Goal: Task Accomplishment & Management: Use online tool/utility

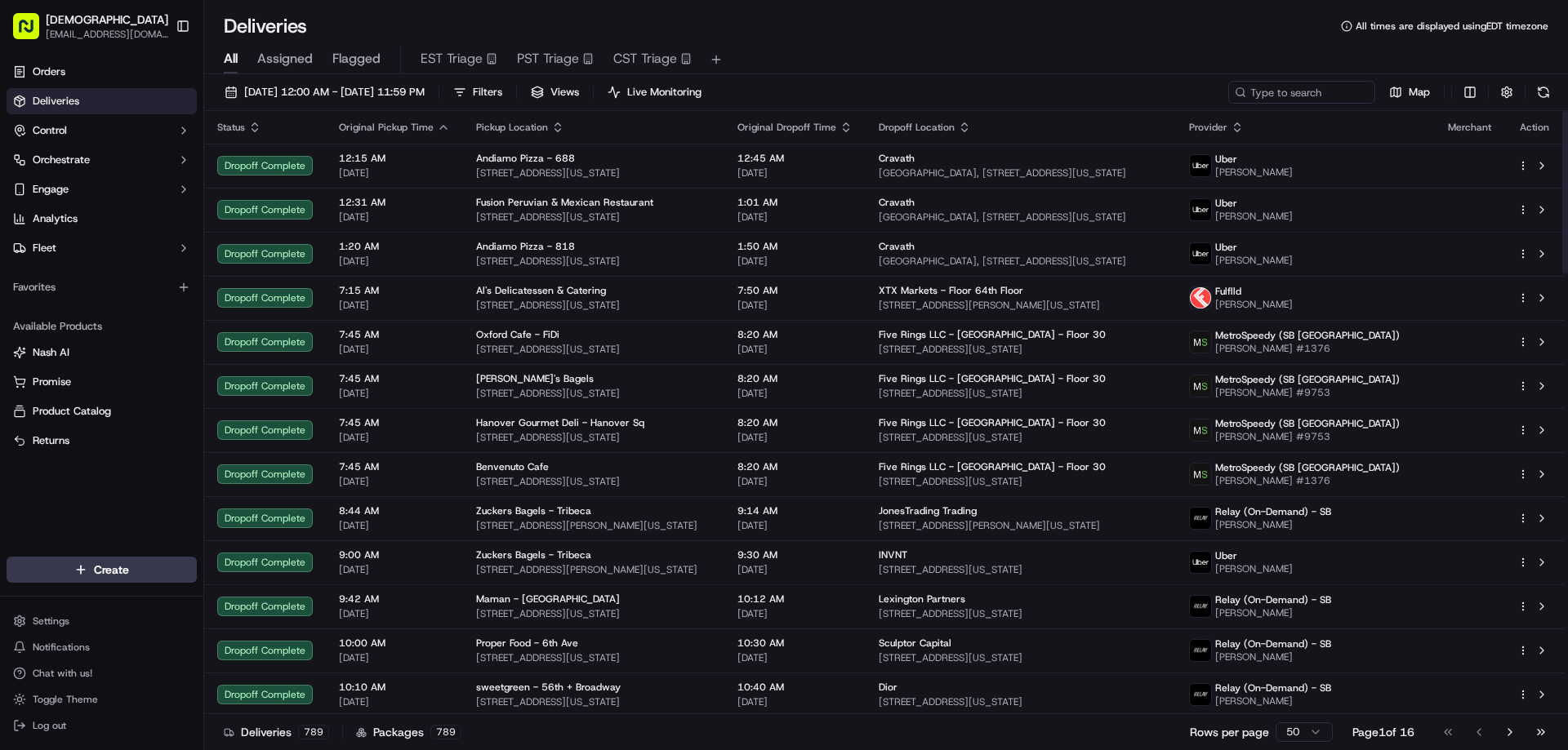
click at [872, 41] on div "All Assigned Flagged EST Triage PST Triage CST Triage" at bounding box center [885, 57] width 1364 height 35
click at [1310, 95] on input at bounding box center [1277, 92] width 196 height 23
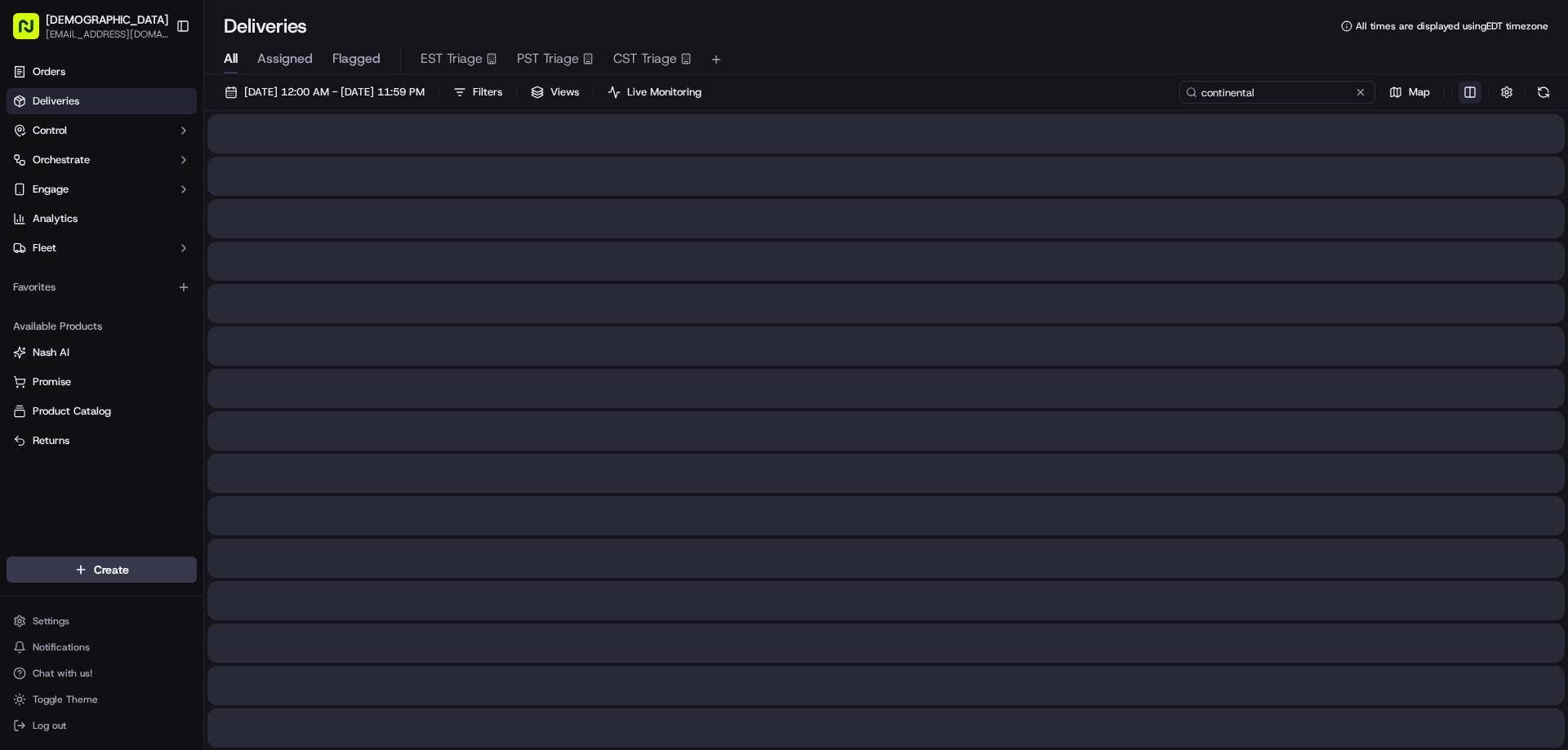
type input "continental"
click at [1468, 92] on html "Sharebite eveines@ececonsultinggroup.com Toggle Sidebar Orders Deliveries Contr…" at bounding box center [784, 375] width 1568 height 750
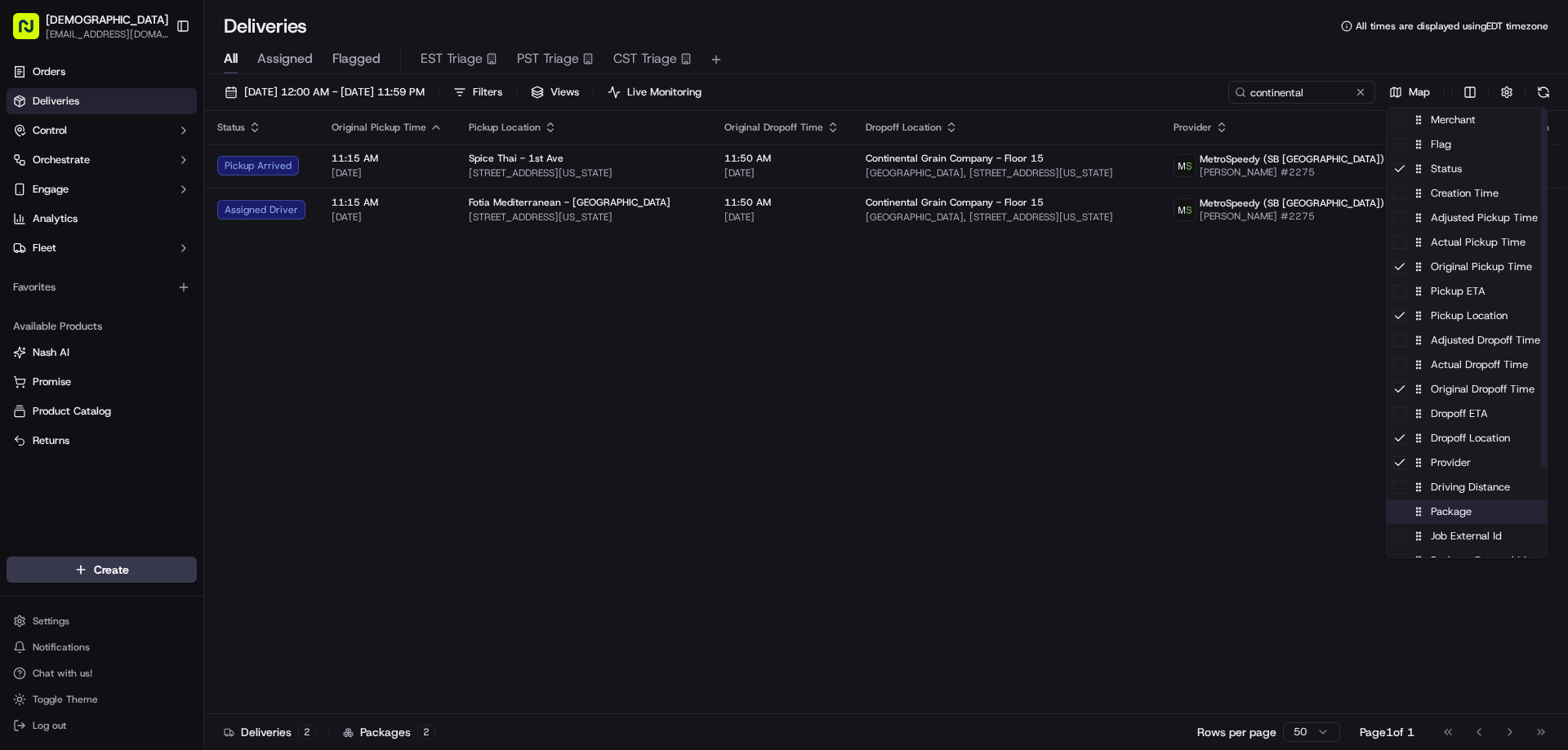
click at [1442, 520] on div "Package" at bounding box center [1467, 512] width 160 height 24
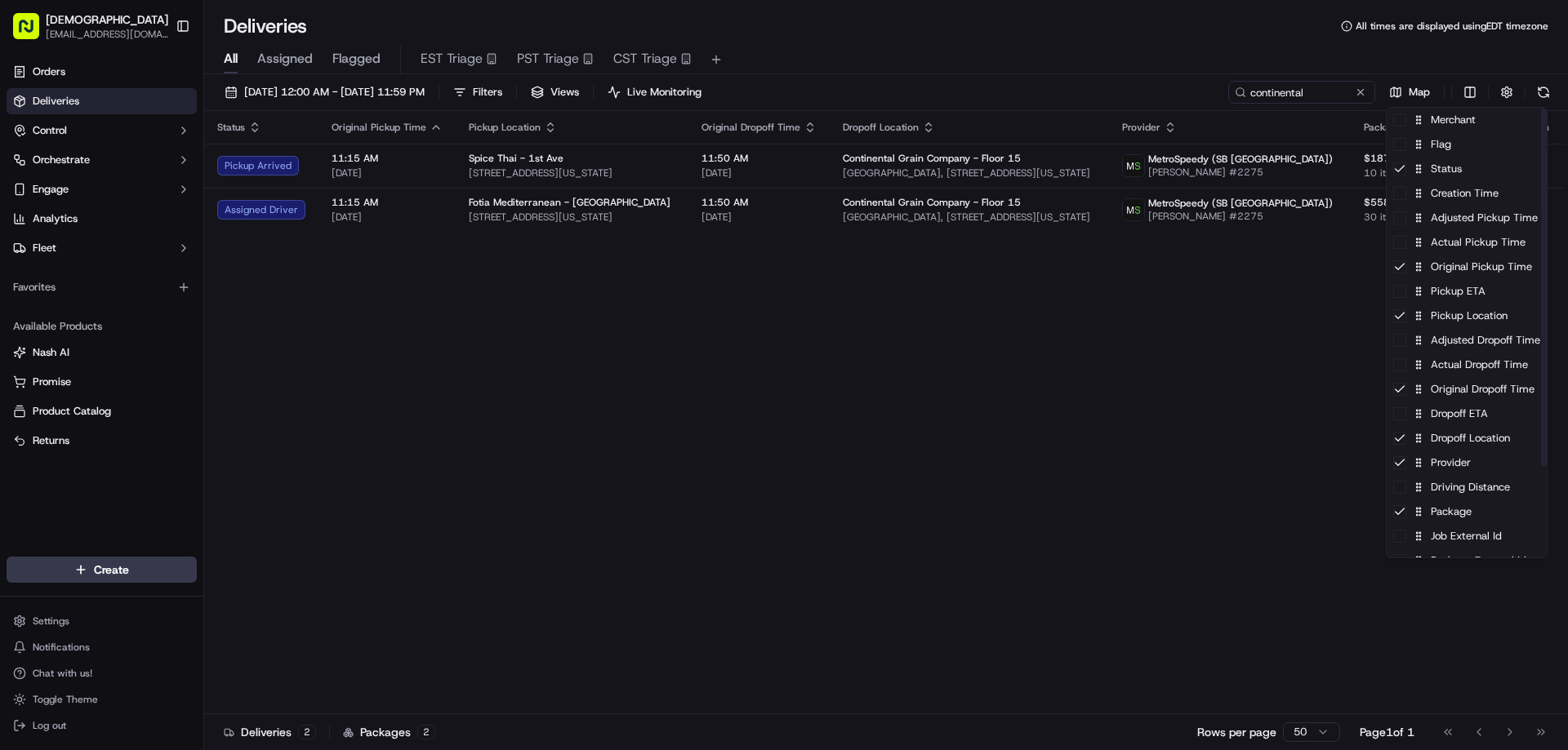
click at [1056, 421] on html "Sharebite eveines@ececonsultinggroup.com Toggle Sidebar Orders Deliveries Contr…" at bounding box center [784, 375] width 1568 height 750
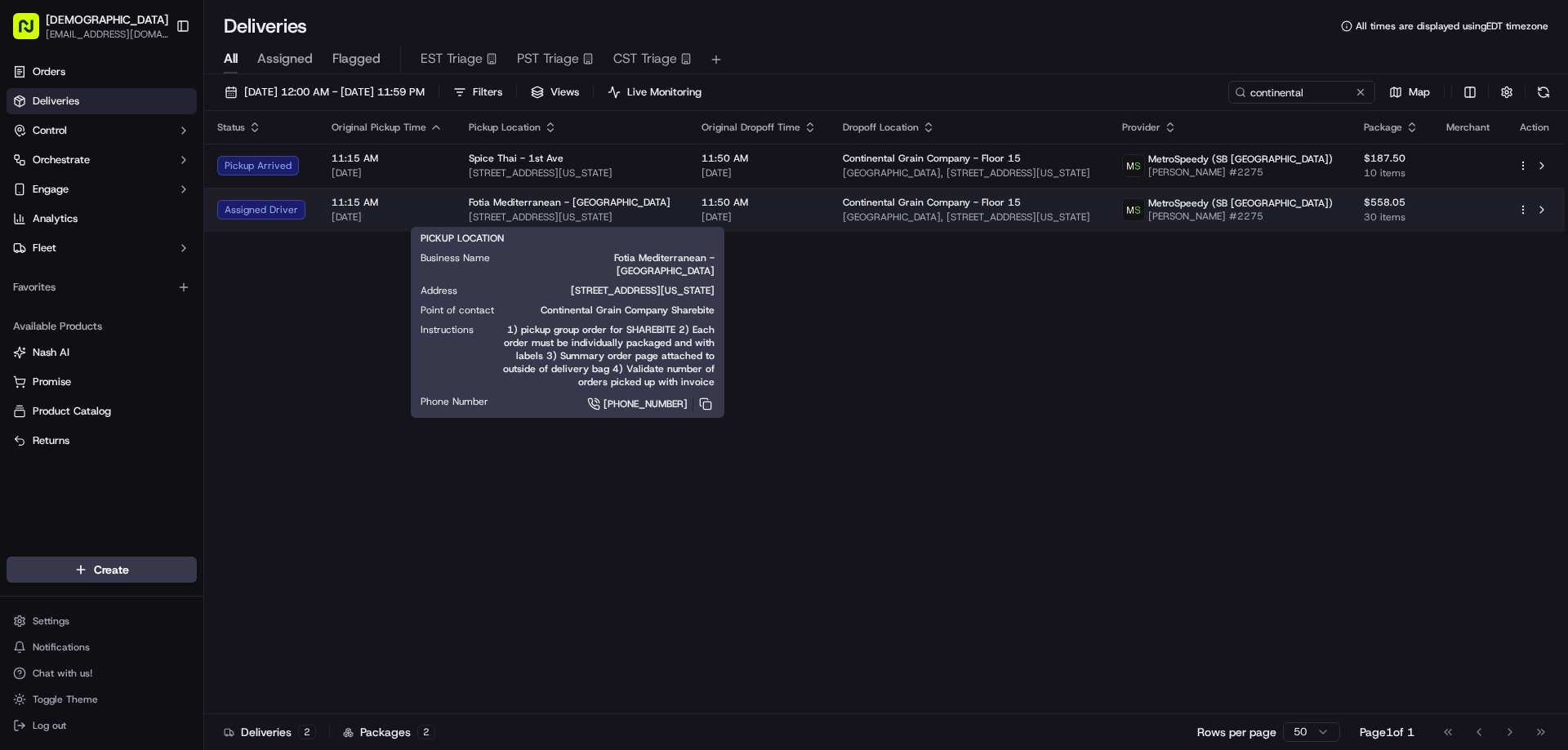
drag, startPoint x: 662, startPoint y: 217, endPoint x: 458, endPoint y: 222, distance: 204.1
click at [458, 222] on td "Fotia Mediterranean - East 60th St 127 E 60th St, New York, NY 10022, USA" at bounding box center [572, 209] width 233 height 44
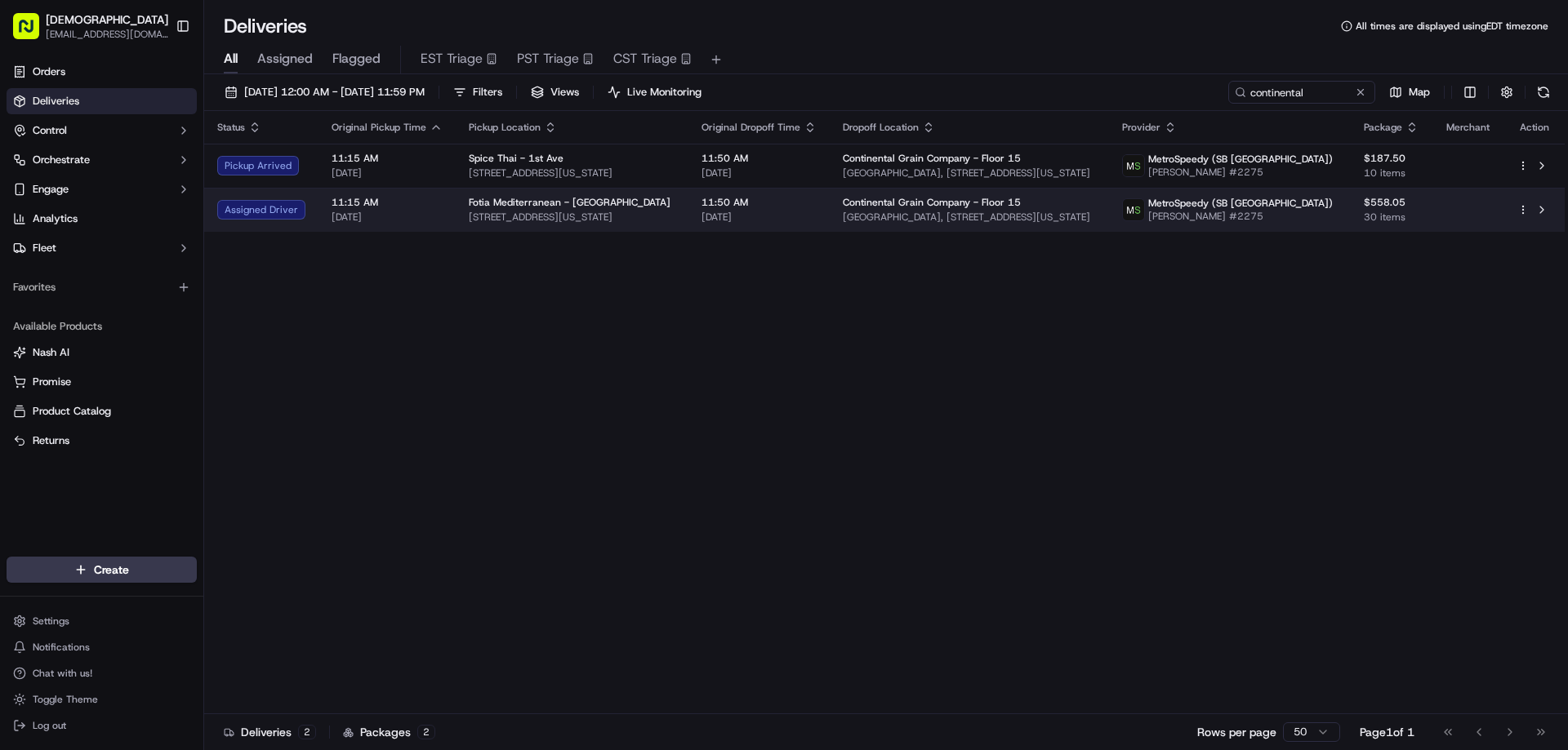
copy span "127 E 60th St, New York, NY 10022, USA"
drag, startPoint x: 1136, startPoint y: 213, endPoint x: 837, endPoint y: 231, distance: 299.5
click at [837, 231] on td "Continental Grain Company - Floor 15 General Motors Building, 767 5th Ave, New …" at bounding box center [969, 209] width 279 height 44
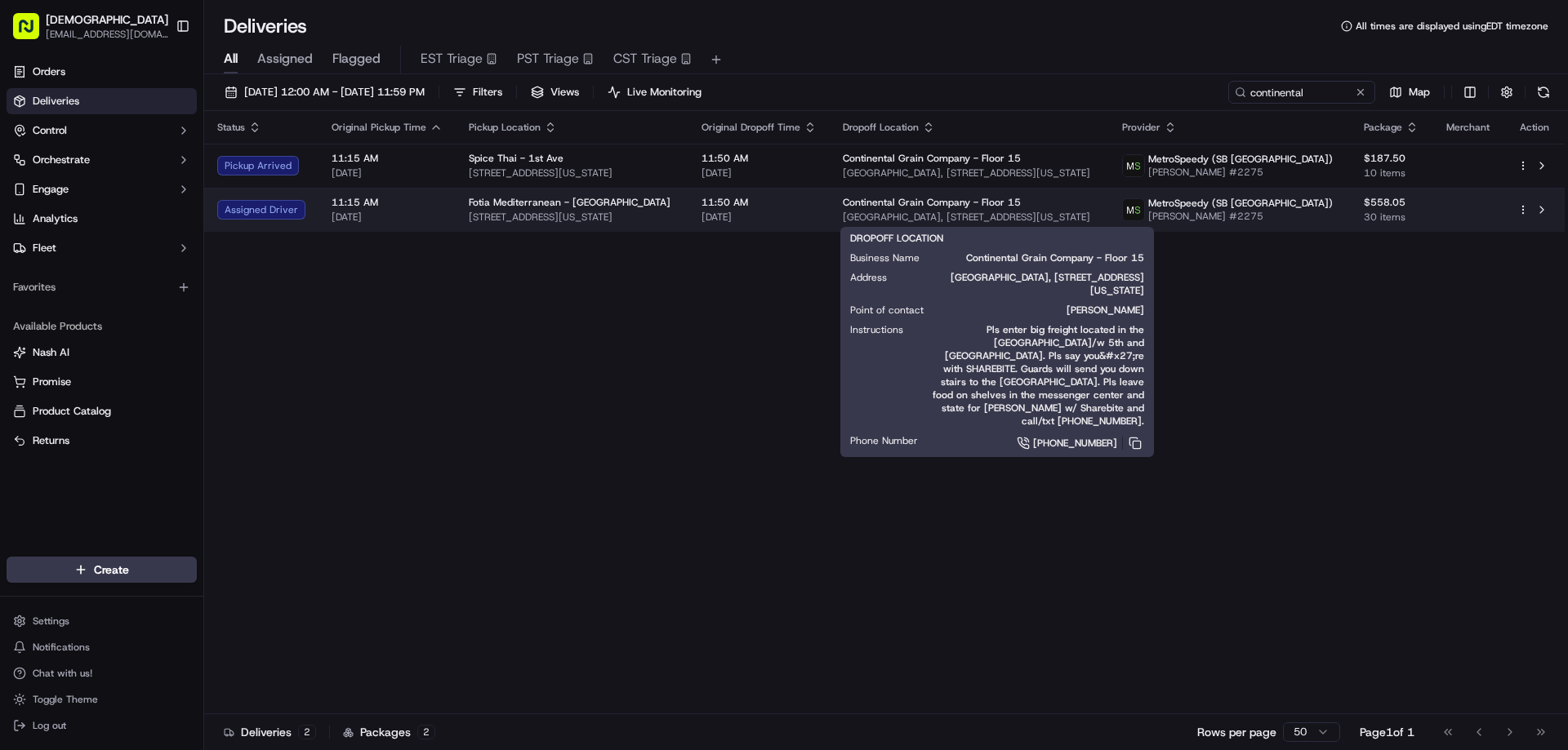
copy span "[GEOGRAPHIC_DATA], [STREET_ADDRESS][US_STATE]"
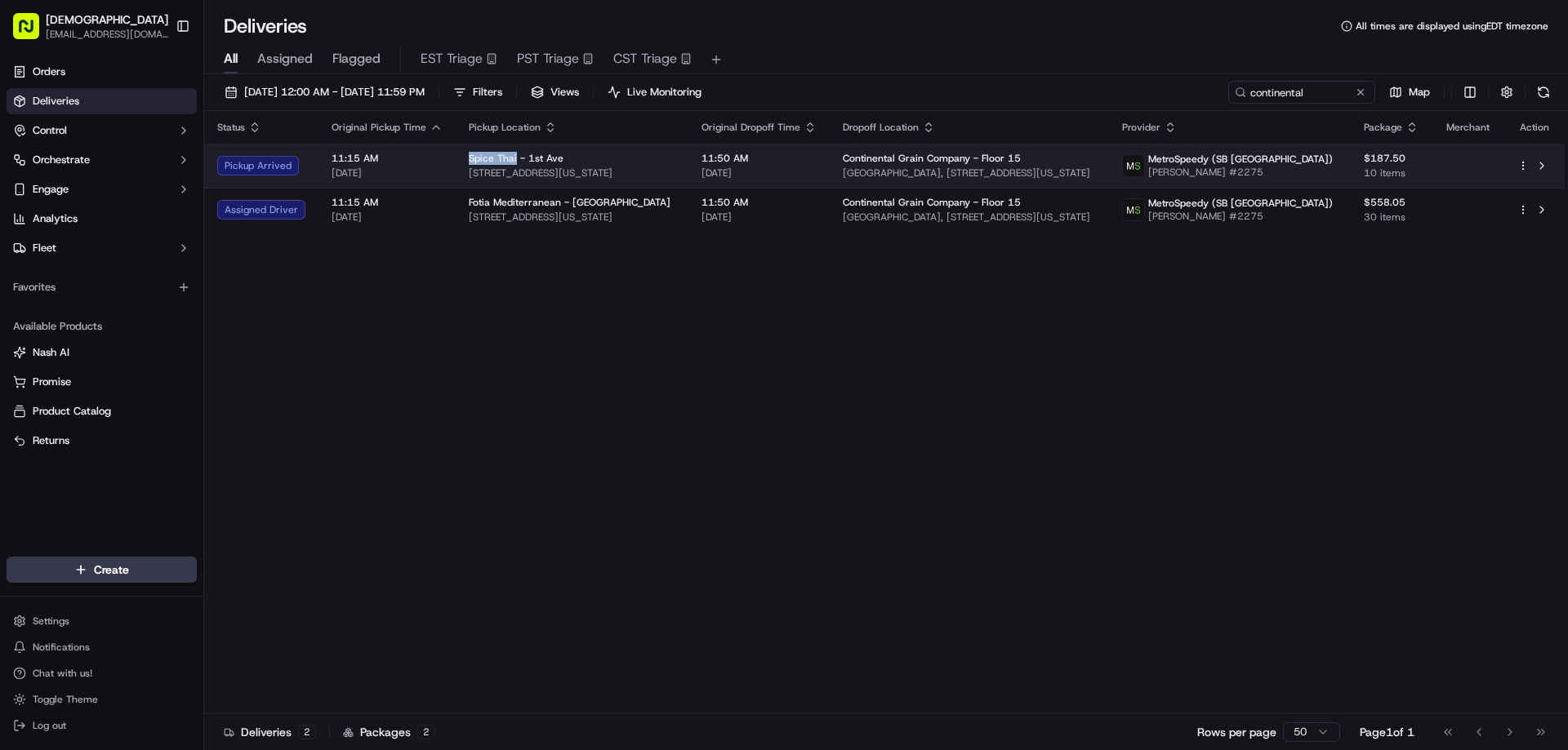
drag, startPoint x: 510, startPoint y: 154, endPoint x: 464, endPoint y: 152, distance: 46.0
click at [469, 152] on span "Spice Thai - 1st Ave" at bounding box center [517, 158] width 95 height 13
copy span "Spice Thai"
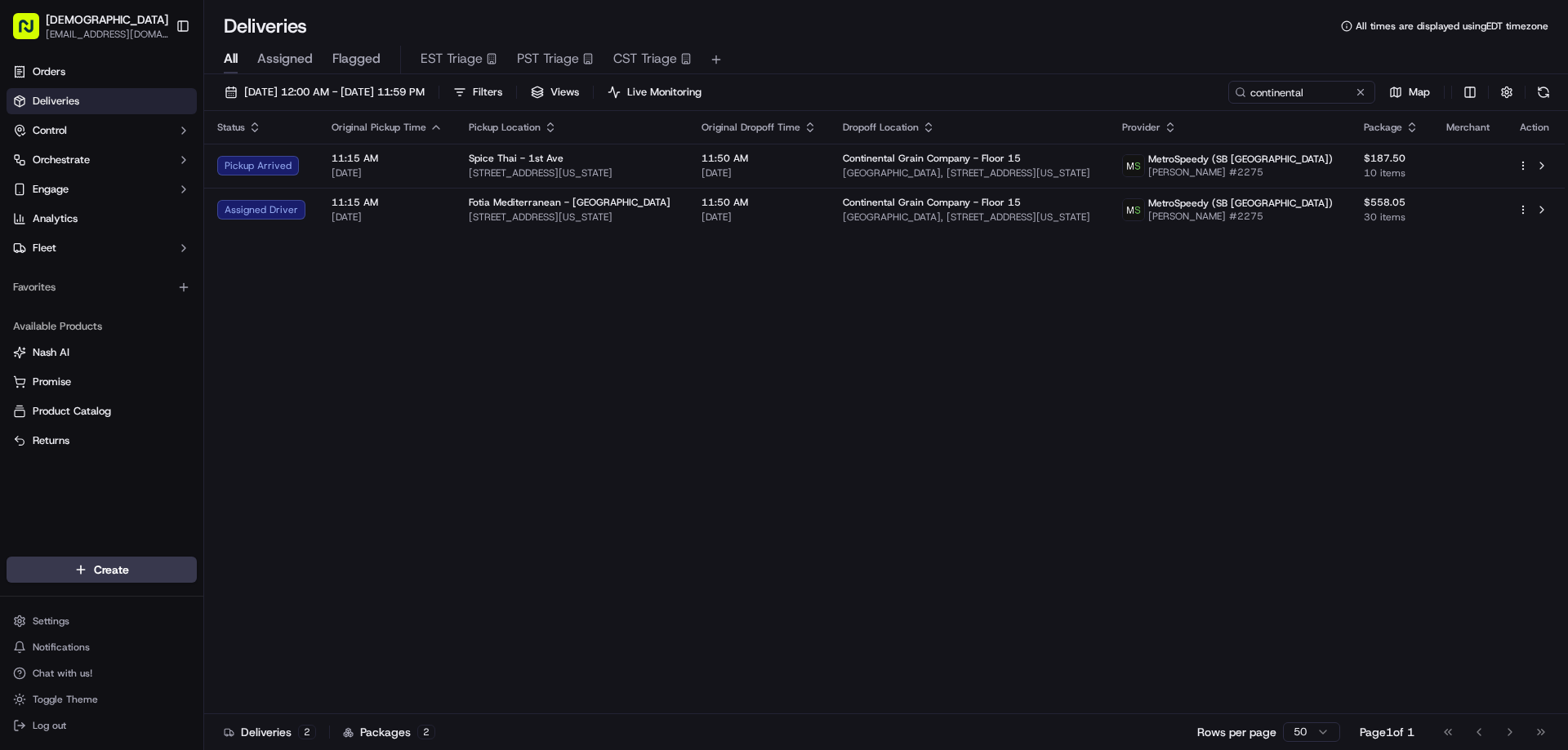
click at [352, 315] on div "Status Original Pickup Time Pickup Location Original Dropoff Time Dropoff Locat…" at bounding box center [884, 412] width 1360 height 603
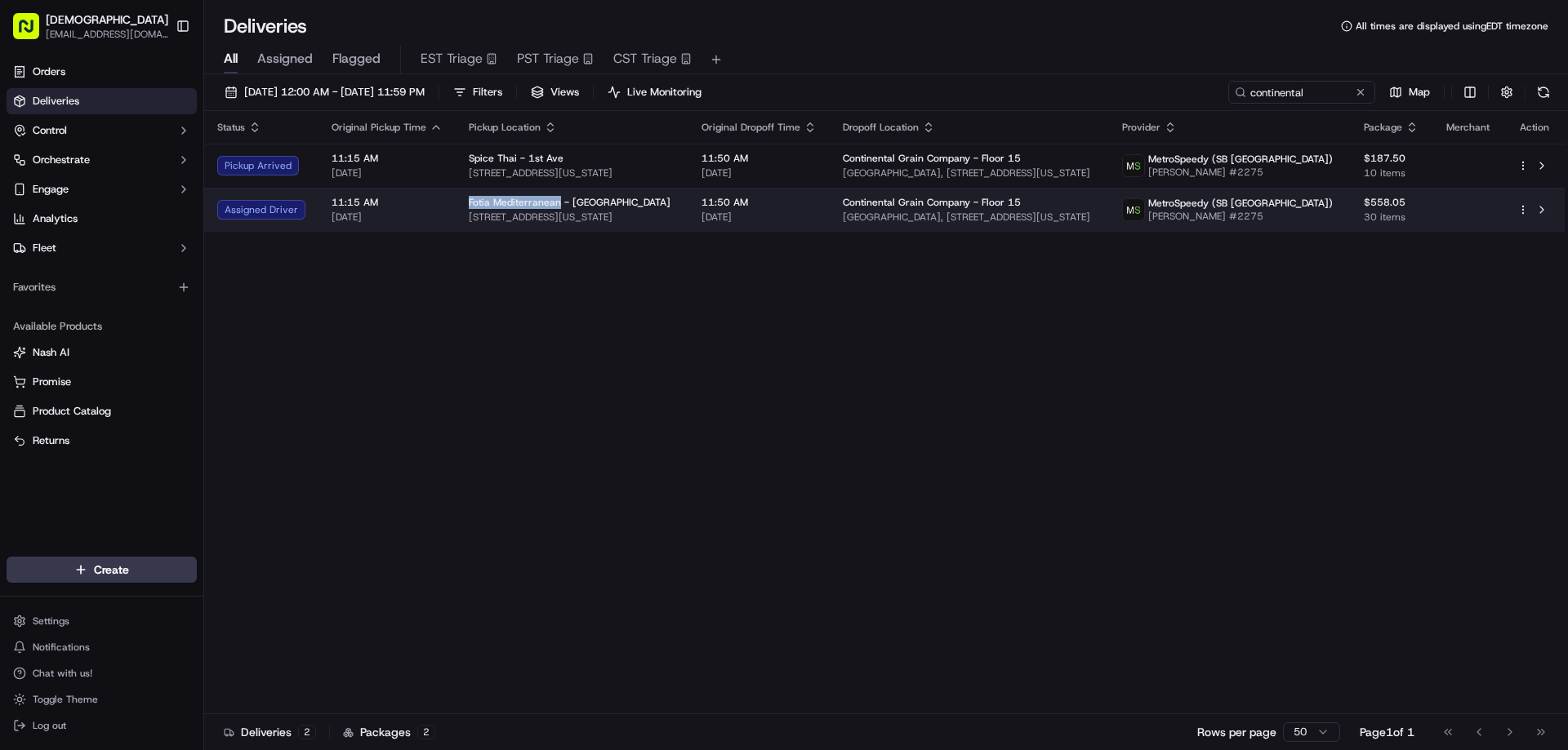
drag, startPoint x: 553, startPoint y: 198, endPoint x: 466, endPoint y: 197, distance: 87.0
click at [469, 197] on span "Fotia Mediterranean - East 60th St" at bounding box center [570, 203] width 202 height 13
copy span "Fotia Mediterranean"
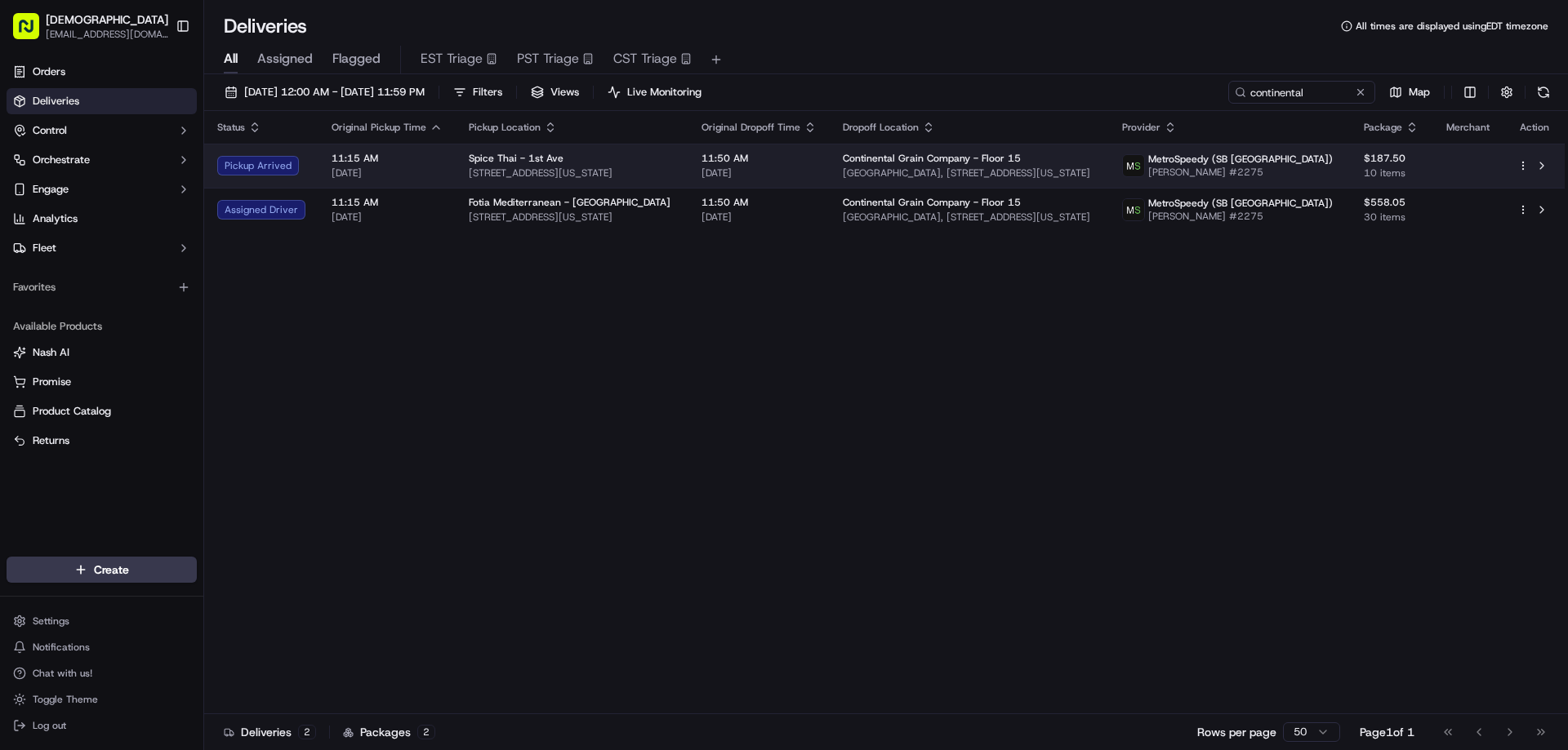
click at [560, 171] on span "1479 1st Ave, New York, NY 10075, USA" at bounding box center [573, 173] width 207 height 13
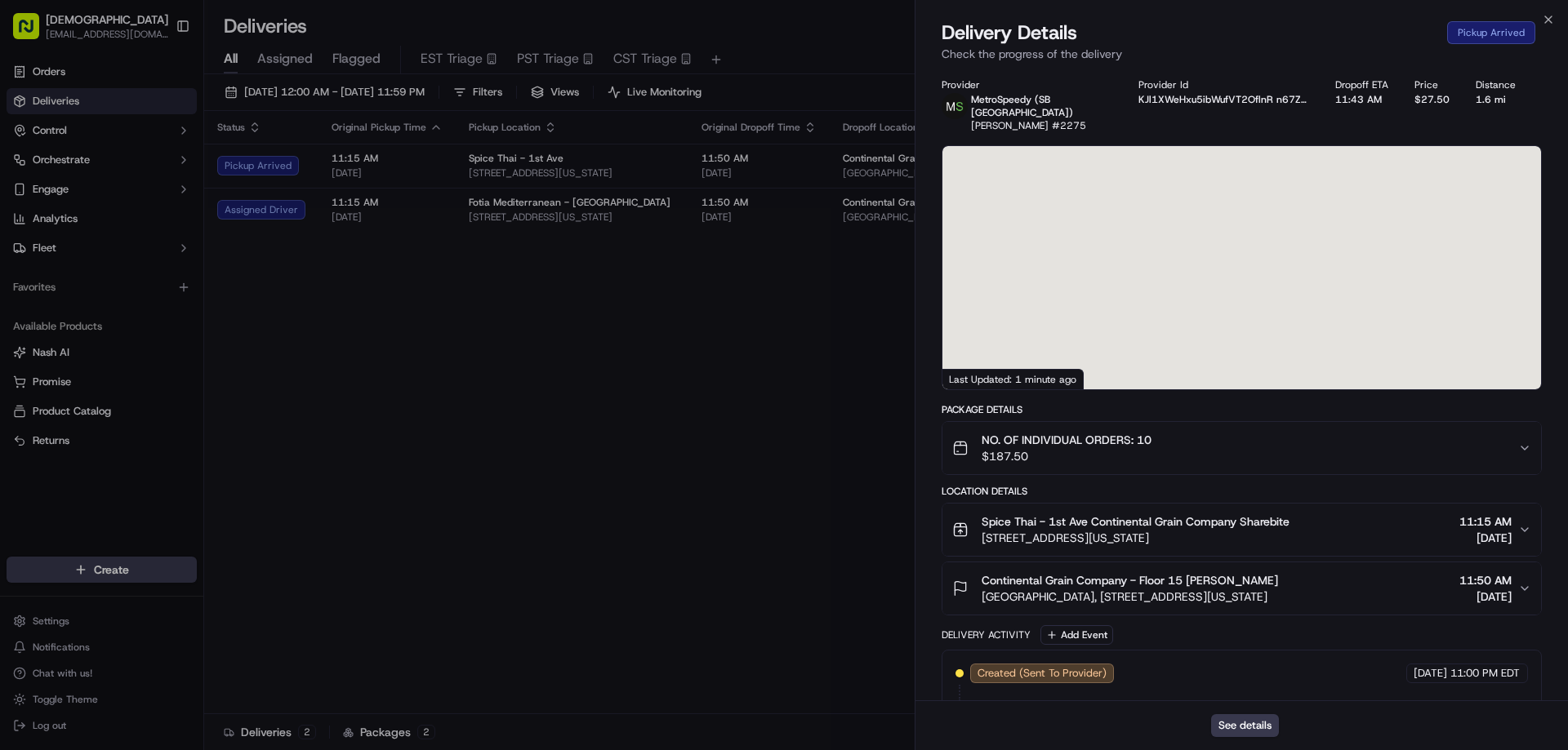
scroll to position [542, 0]
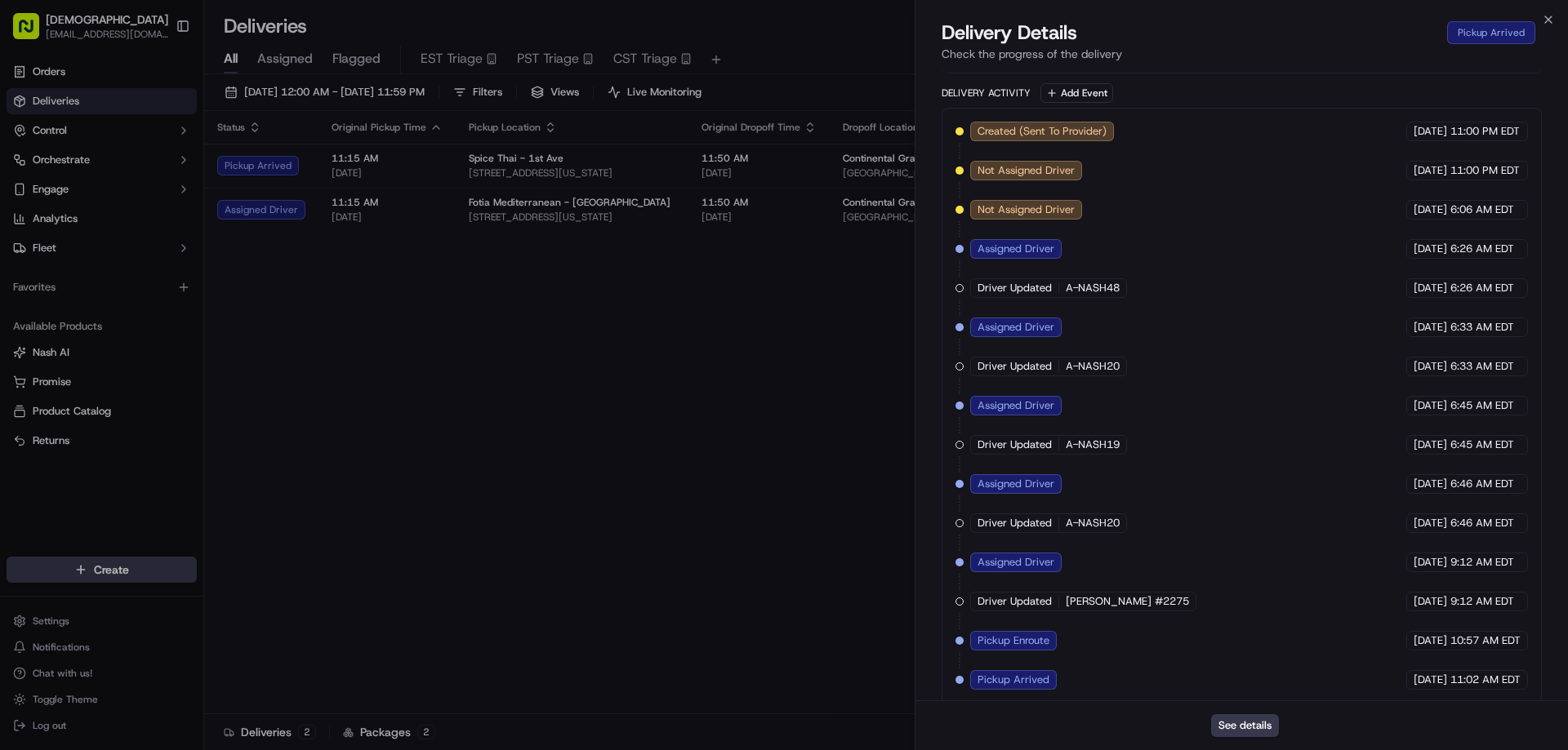
drag, startPoint x: 747, startPoint y: 399, endPoint x: 776, endPoint y: 387, distance: 31.4
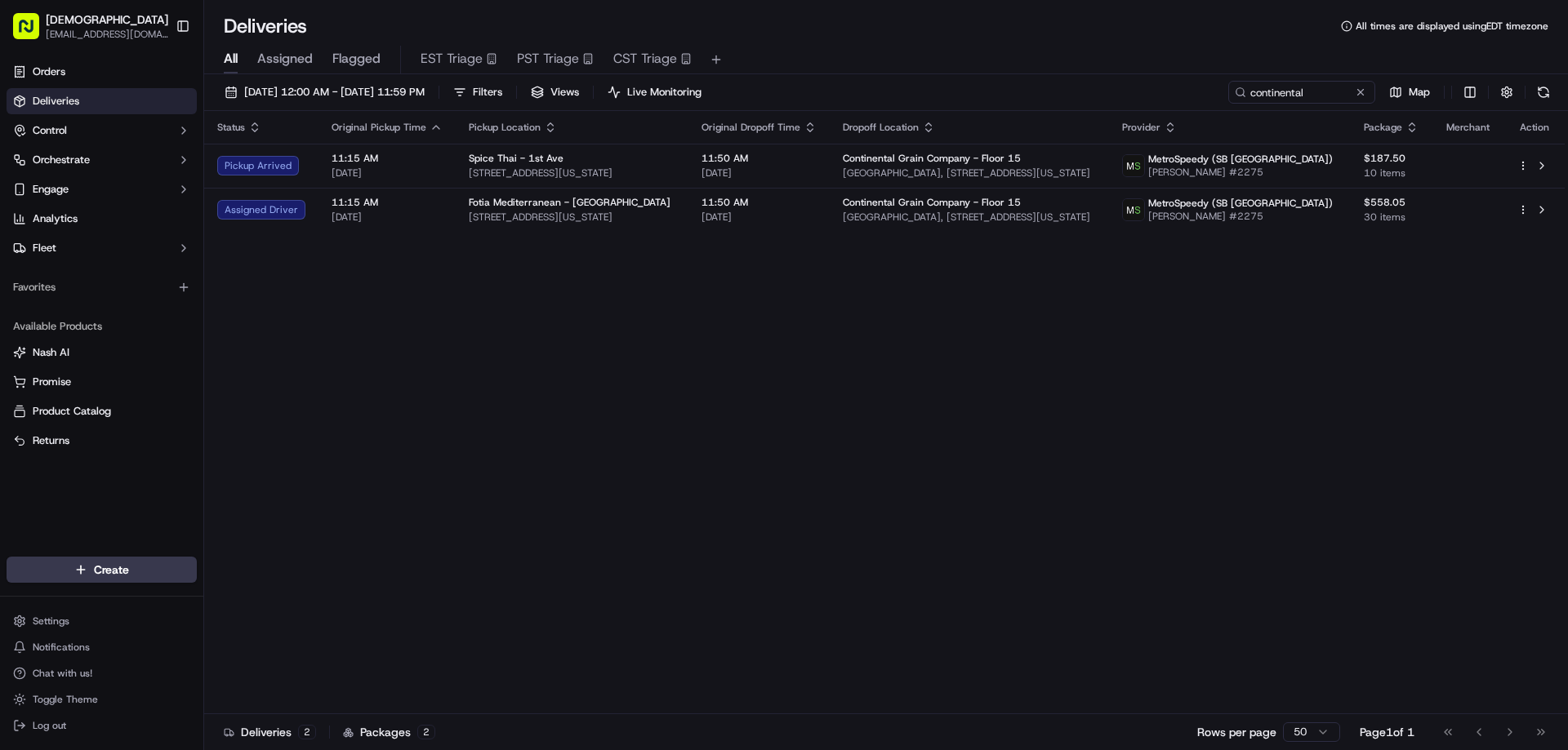
drag, startPoint x: 748, startPoint y: 382, endPoint x: 652, endPoint y: 447, distance: 115.9
click at [889, 371] on div "Status Original Pickup Time Pickup Location Original Dropoff Time Dropoff Locat…" at bounding box center [884, 412] width 1360 height 603
click at [1017, 560] on div "Status Original Pickup Time Pickup Location Original Dropoff Time Dropoff Locat…" at bounding box center [884, 412] width 1360 height 603
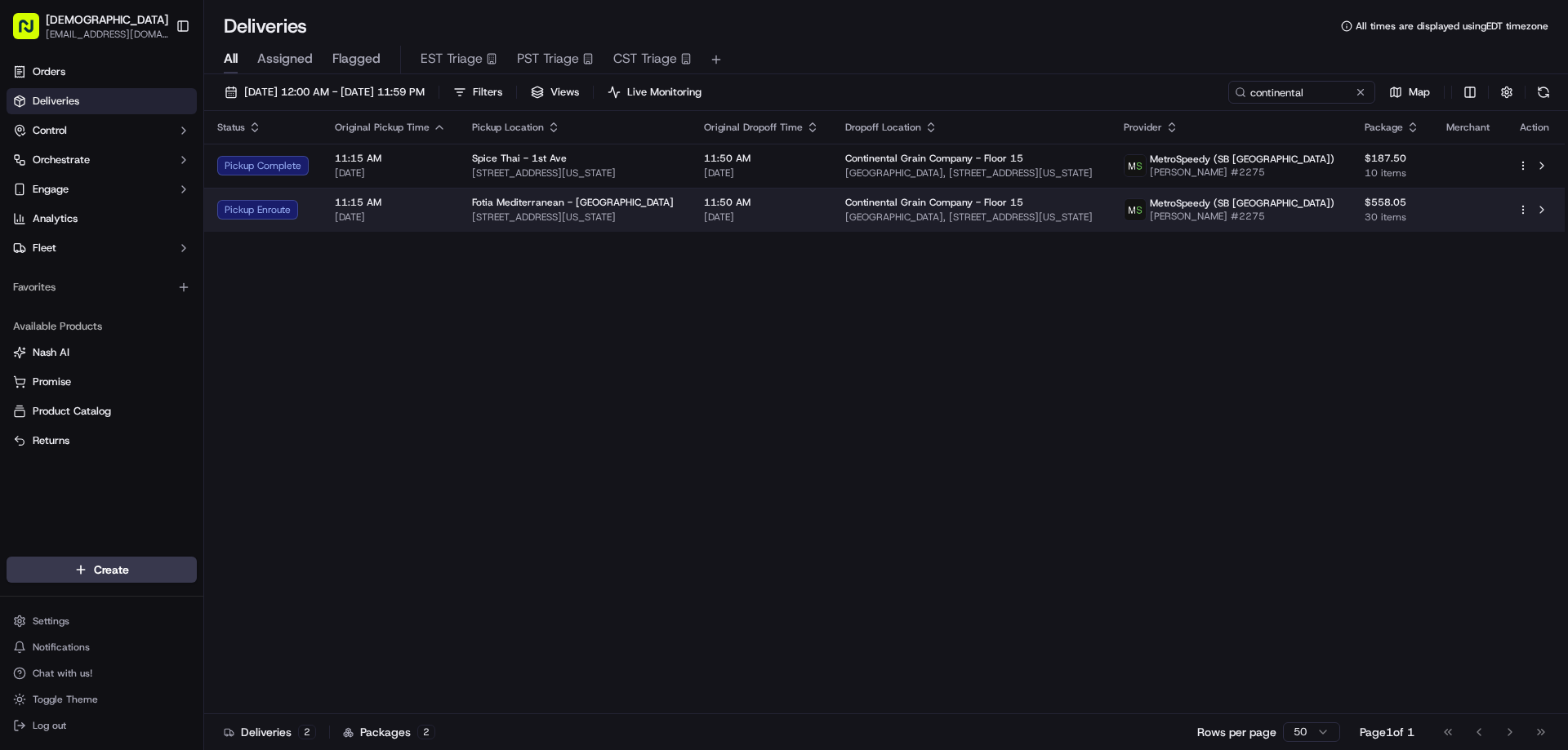
drag, startPoint x: 623, startPoint y: 210, endPoint x: 469, endPoint y: 202, distance: 154.2
click at [485, 212] on span "127 E 60th St, New York, NY 10022, USA" at bounding box center [574, 217] width 206 height 13
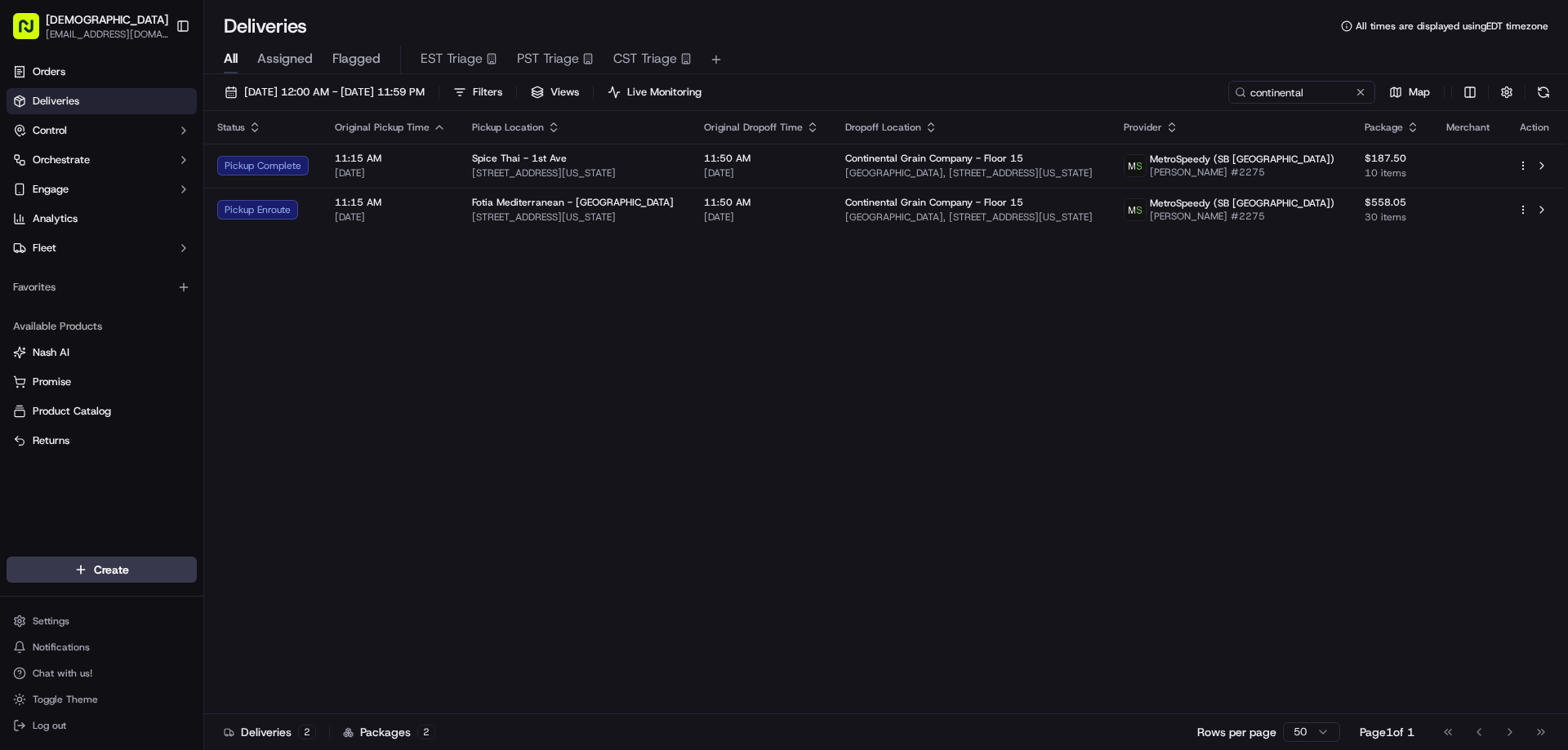
click at [933, 489] on div "Status Original Pickup Time Pickup Location Original Dropoff Time Dropoff Locat…" at bounding box center [884, 412] width 1360 height 603
drag, startPoint x: 902, startPoint y: 394, endPoint x: 949, endPoint y: 394, distance: 47.0
click at [902, 394] on div "Status Original Pickup Time Pickup Location Original Dropoff Time Dropoff Locat…" at bounding box center [884, 412] width 1360 height 603
click at [928, 449] on div "Status Original Pickup Time Pickup Location Original Dropoff Time Dropoff Locat…" at bounding box center [884, 412] width 1360 height 603
click at [1052, 542] on div "Status Original Pickup Time Pickup Location Original Dropoff Time Dropoff Locat…" at bounding box center [884, 412] width 1360 height 603
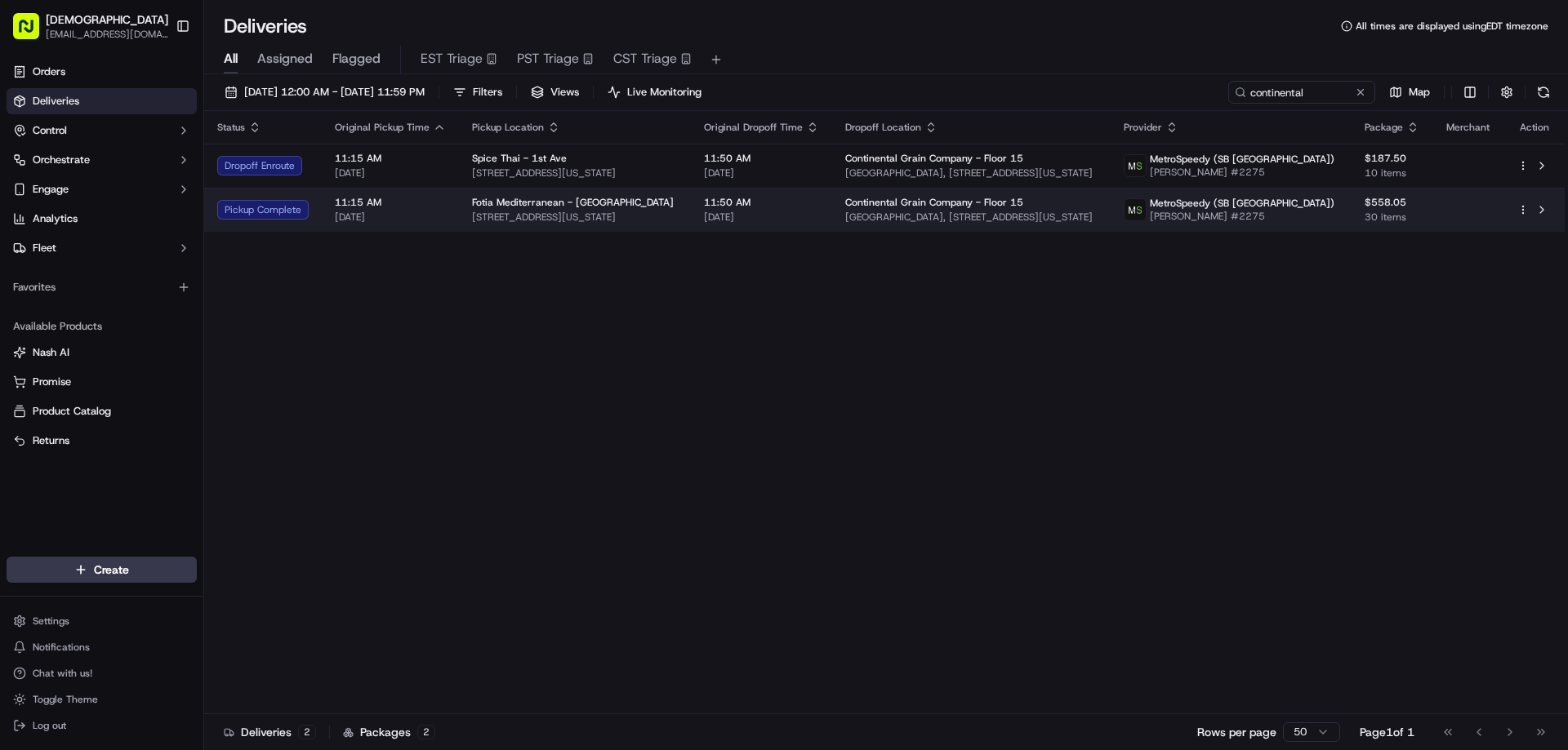
click at [647, 207] on div "Fotia Mediterranean - East 60th St" at bounding box center [574, 203] width 206 height 13
click at [777, 206] on span "11:50 AM" at bounding box center [762, 203] width 115 height 13
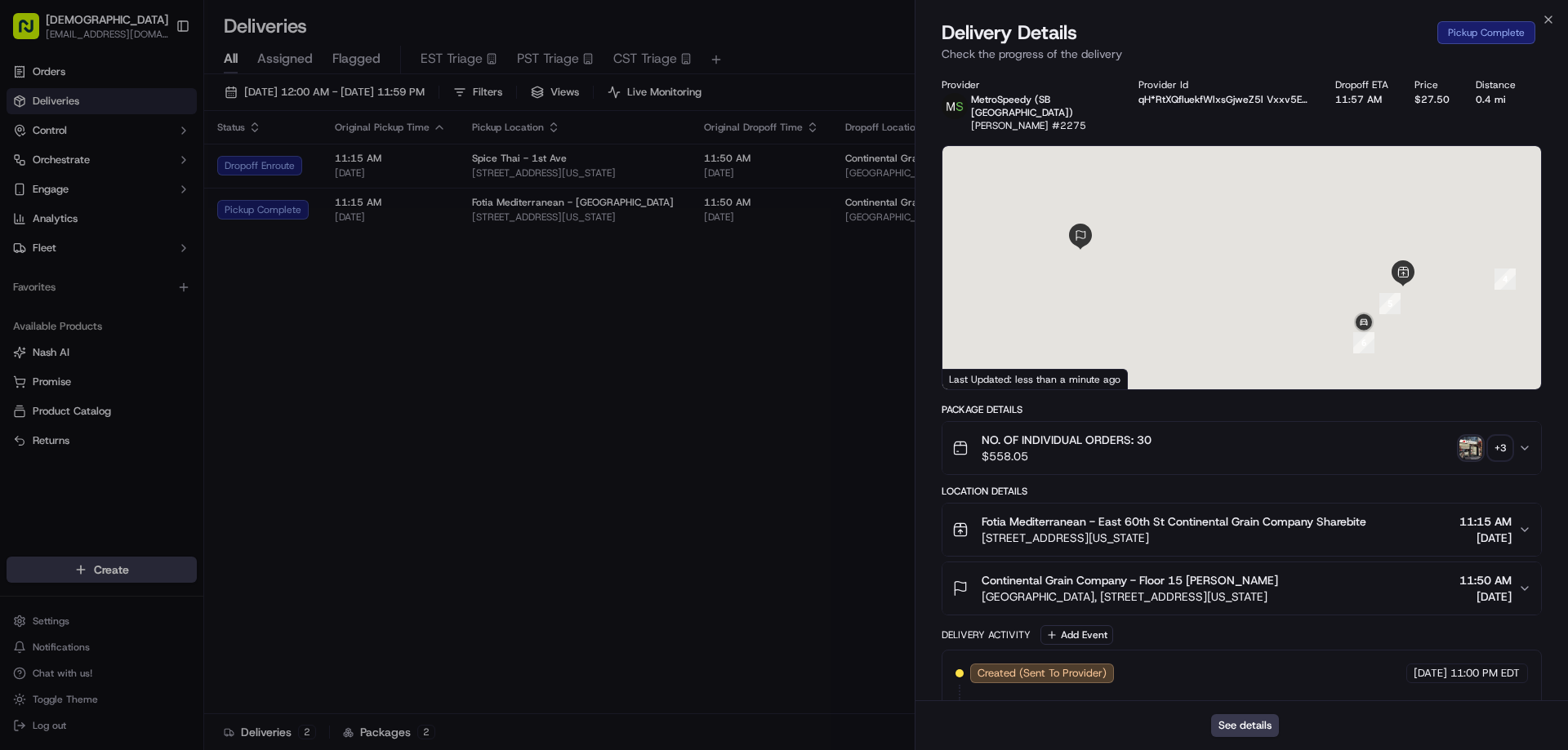
scroll to position [582, 0]
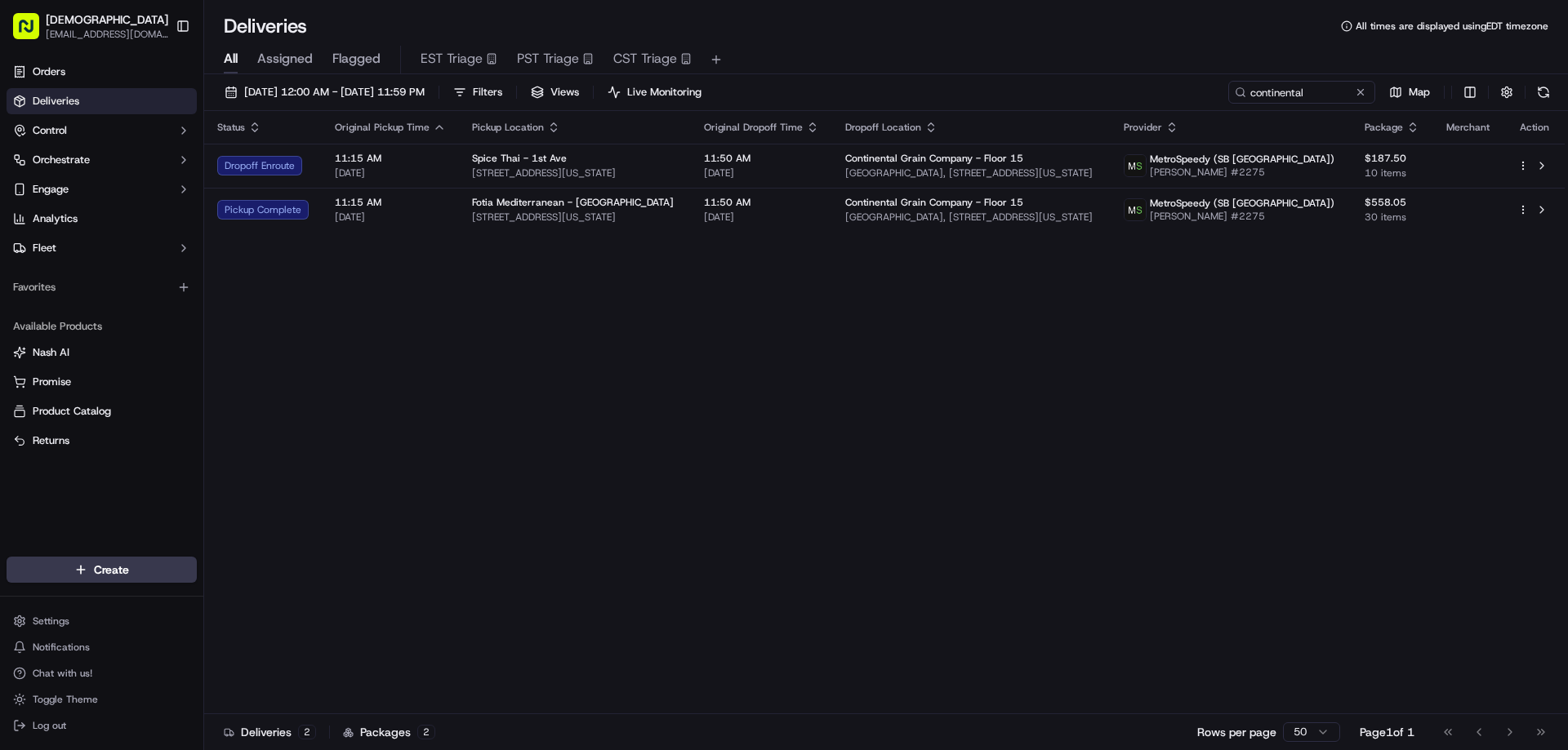
drag, startPoint x: 798, startPoint y: 508, endPoint x: 1566, endPoint y: 502, distance: 768.0
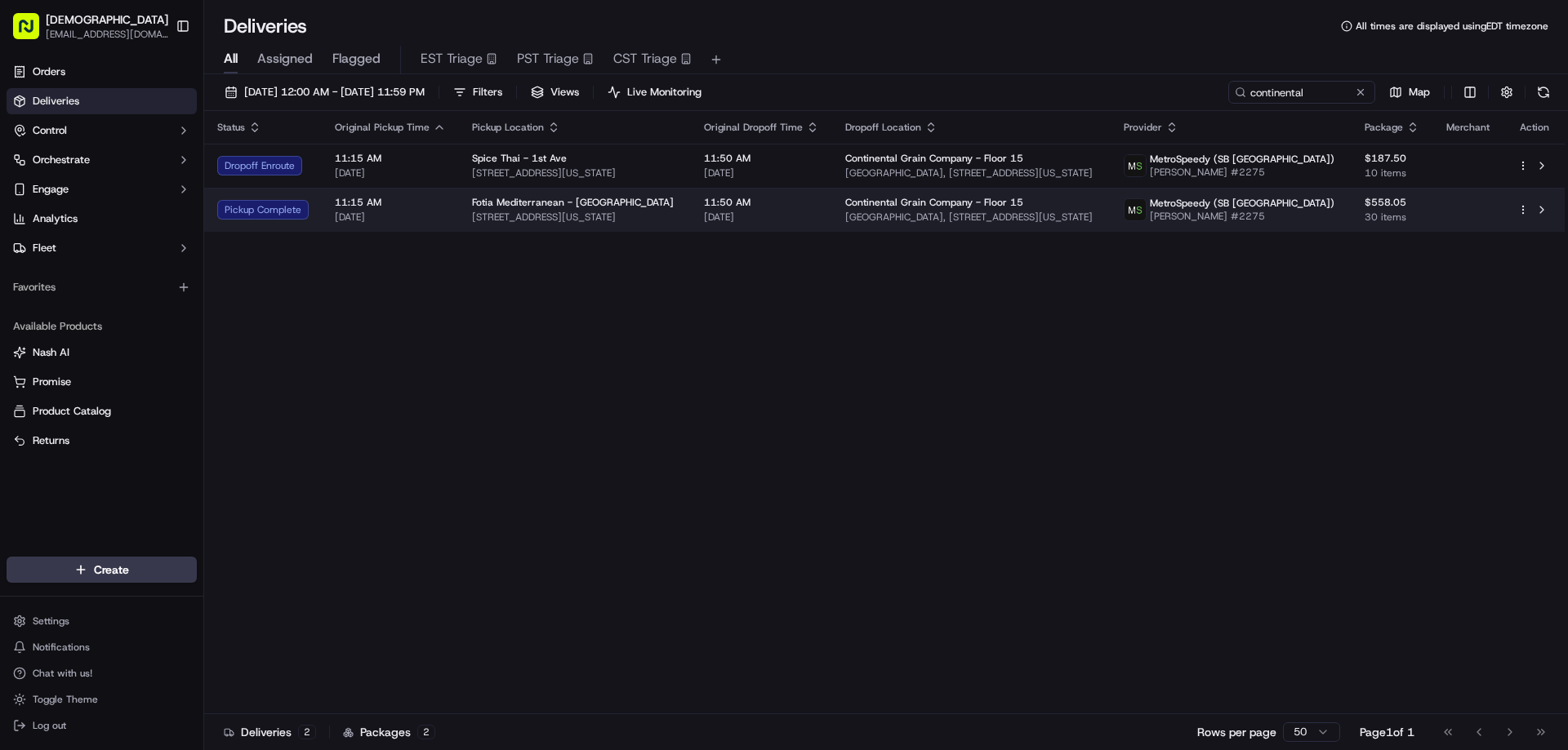
click at [554, 202] on span "Fotia Mediterranean - East 60th St" at bounding box center [573, 203] width 202 height 13
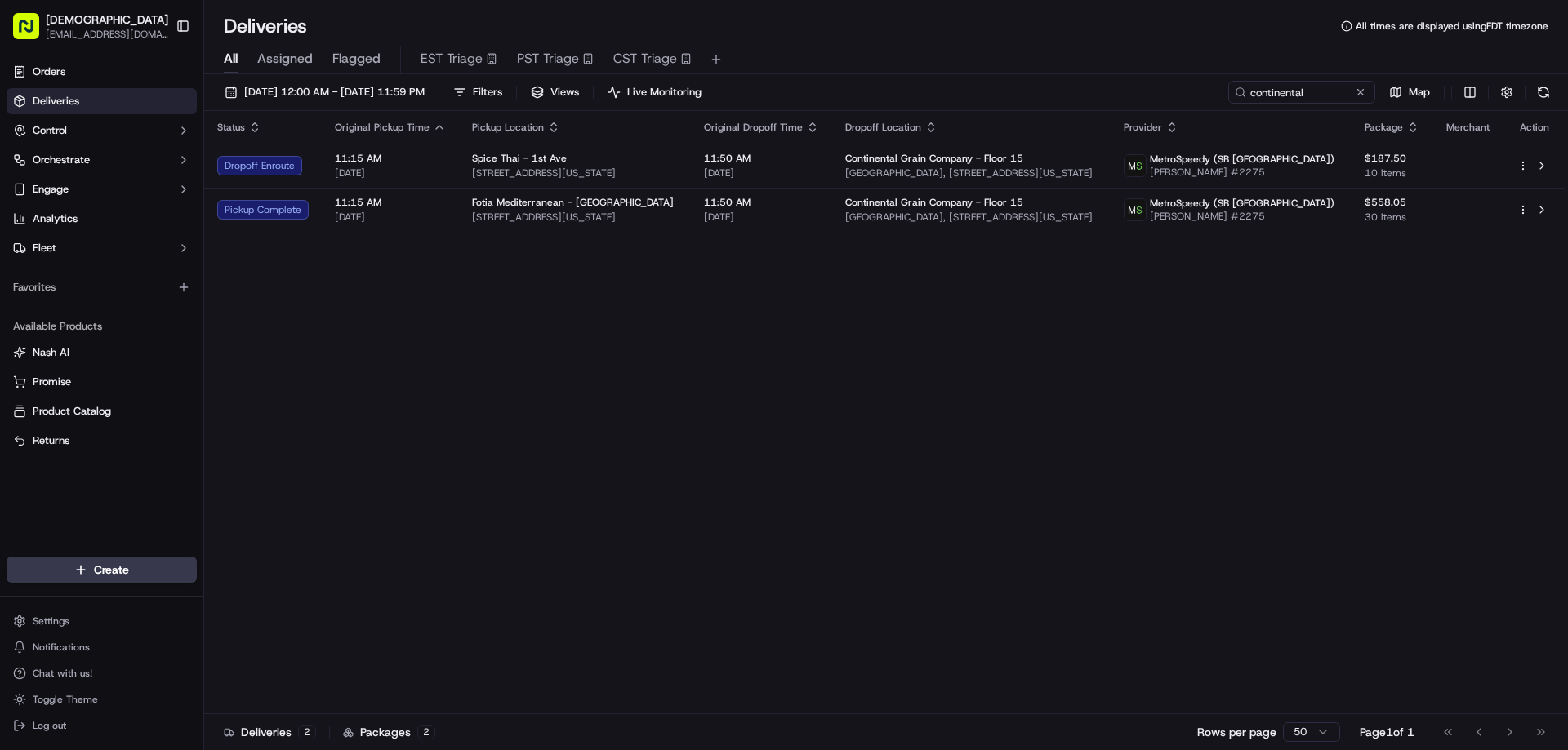
drag, startPoint x: 776, startPoint y: 488, endPoint x: 1499, endPoint y: 502, distance: 723.1
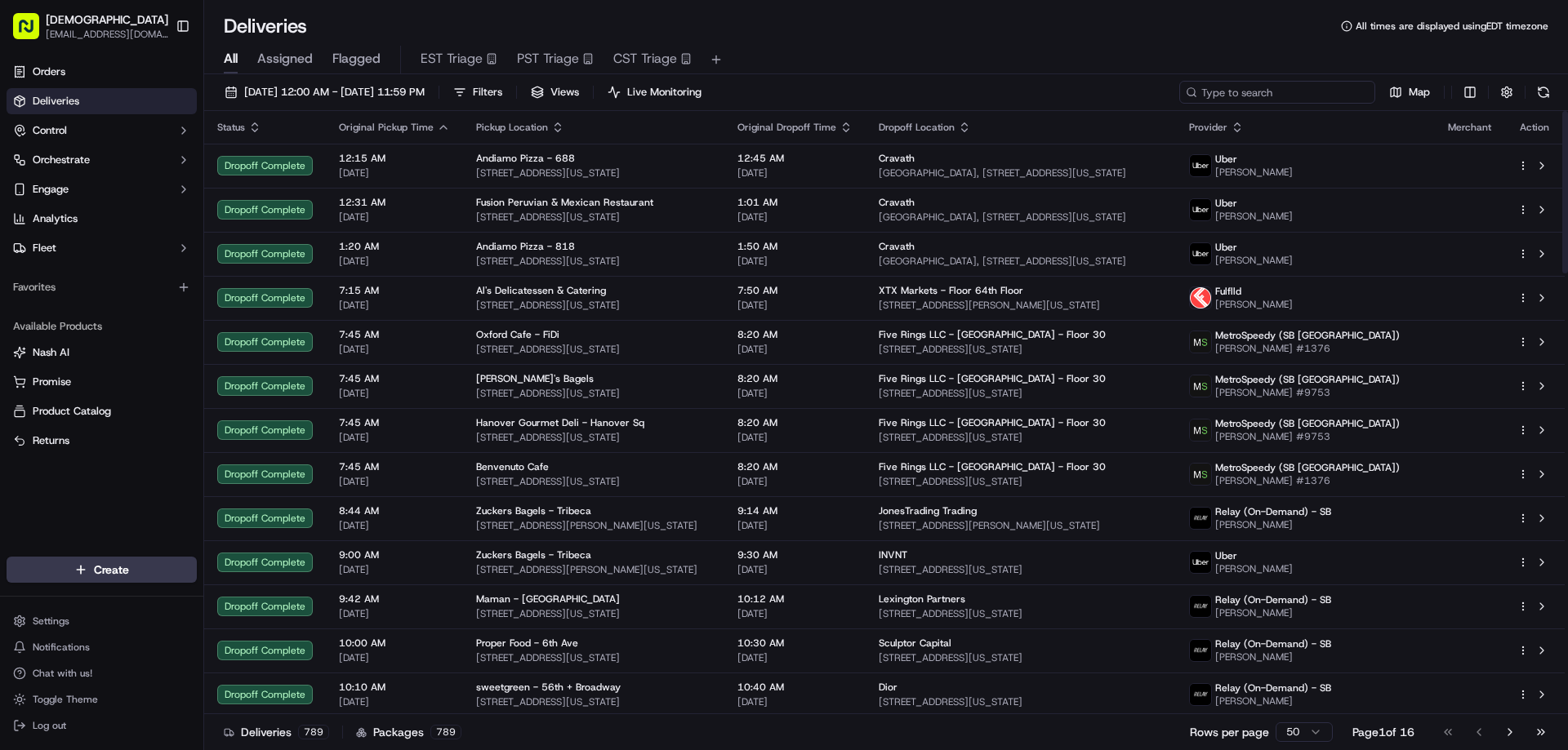
click at [1276, 92] on input at bounding box center [1277, 92] width 196 height 23
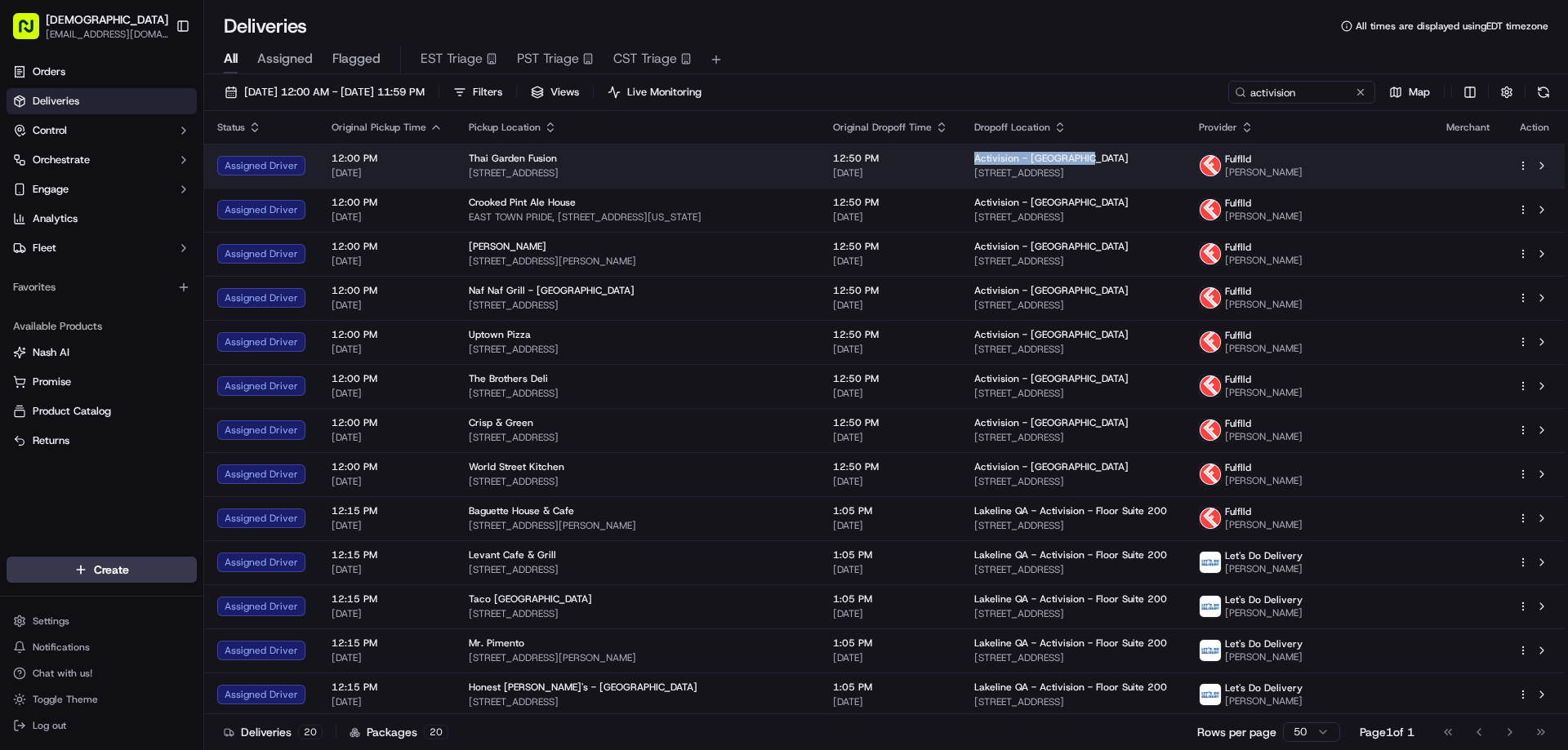
drag, startPoint x: 1109, startPoint y: 154, endPoint x: 980, endPoint y: 158, distance: 129.1
click at [980, 158] on td "Activision - [GEOGRAPHIC_DATA] [STREET_ADDRESS]" at bounding box center [1073, 165] width 224 height 44
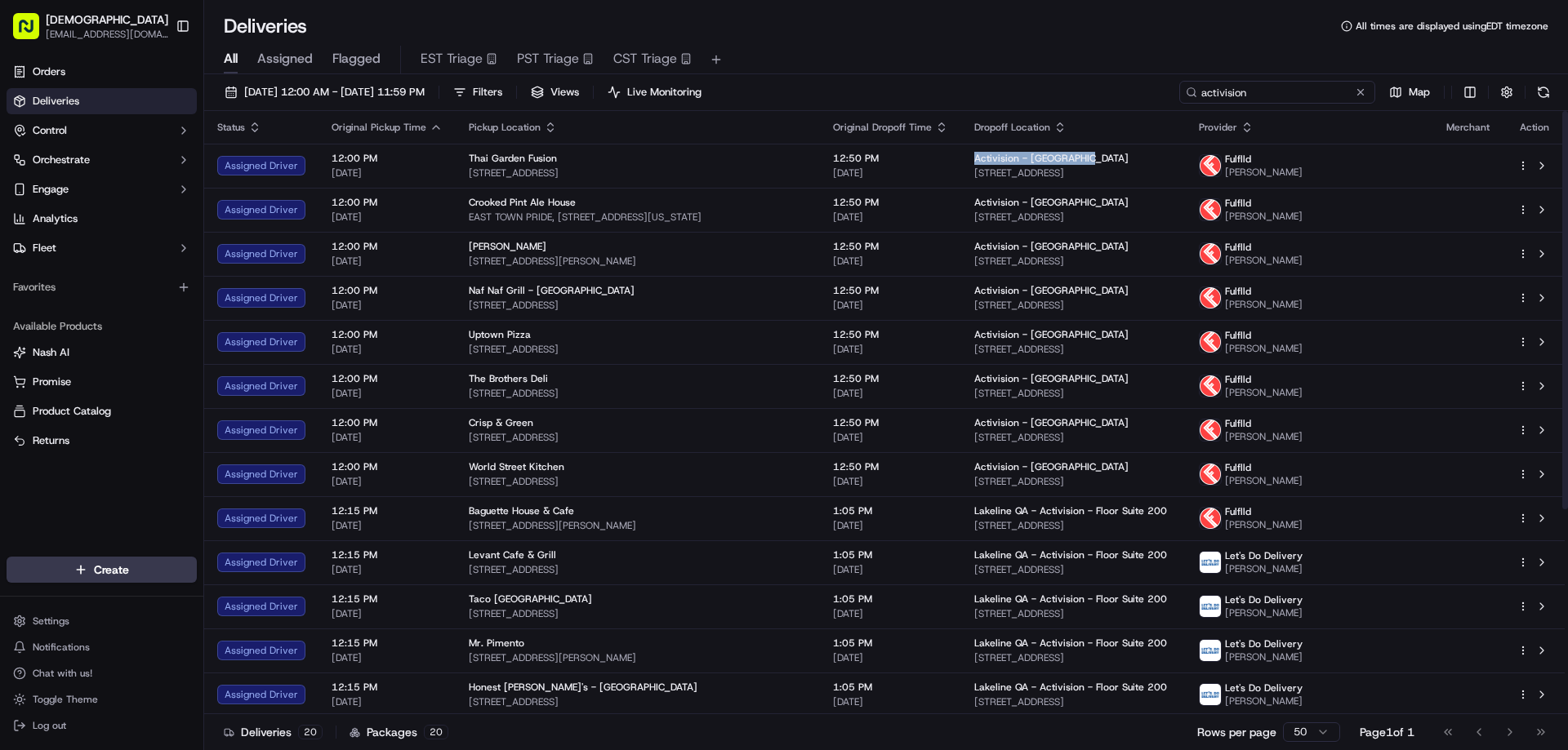
click at [1287, 96] on input "activision" at bounding box center [1277, 92] width 196 height 23
paste input "Activision - Bloomingt"
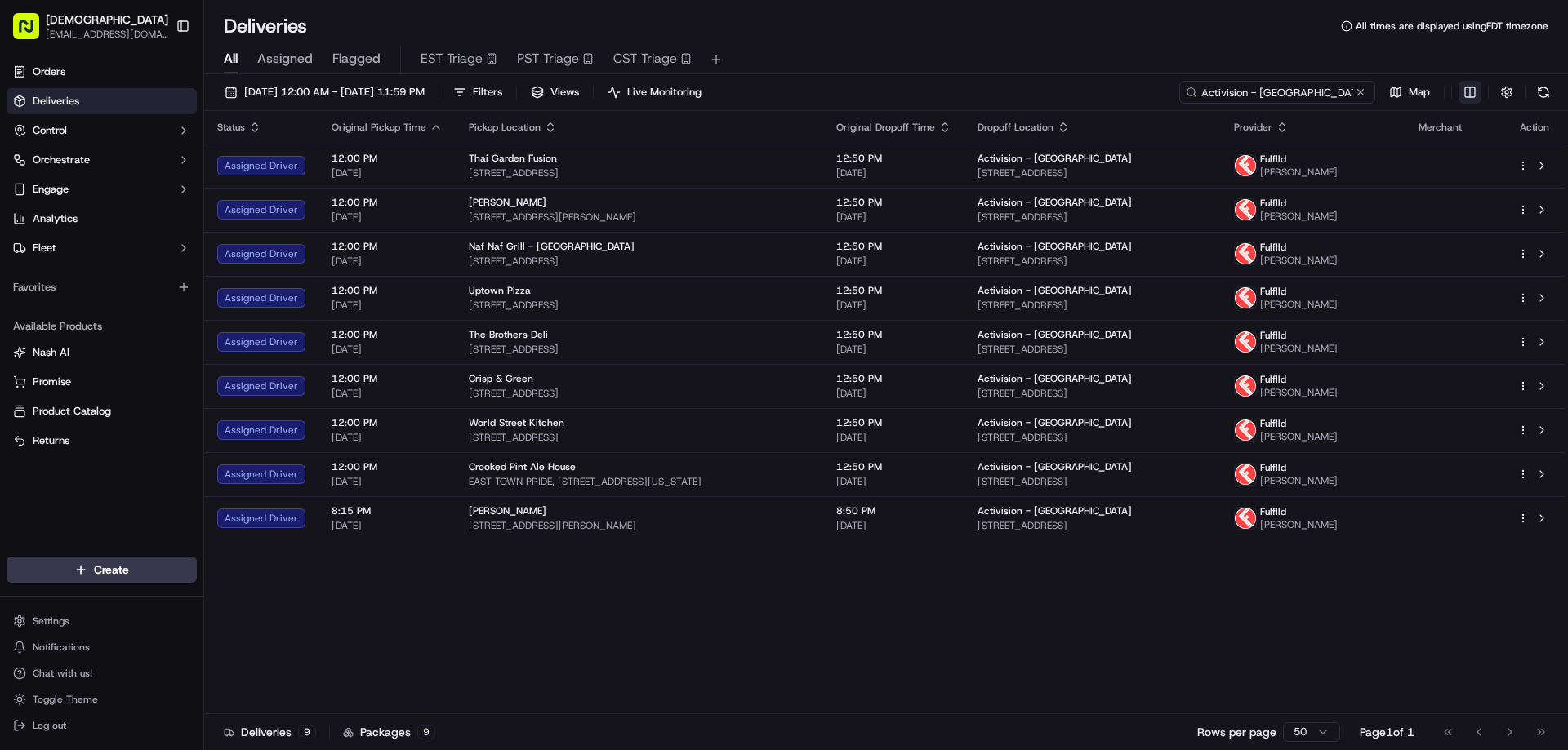
type input "Activision - [GEOGRAPHIC_DATA]"
click at [1473, 96] on html "Sharebite eveines@ececonsultinggroup.com Toggle Sidebar Orders Deliveries Contr…" at bounding box center [784, 375] width 1568 height 750
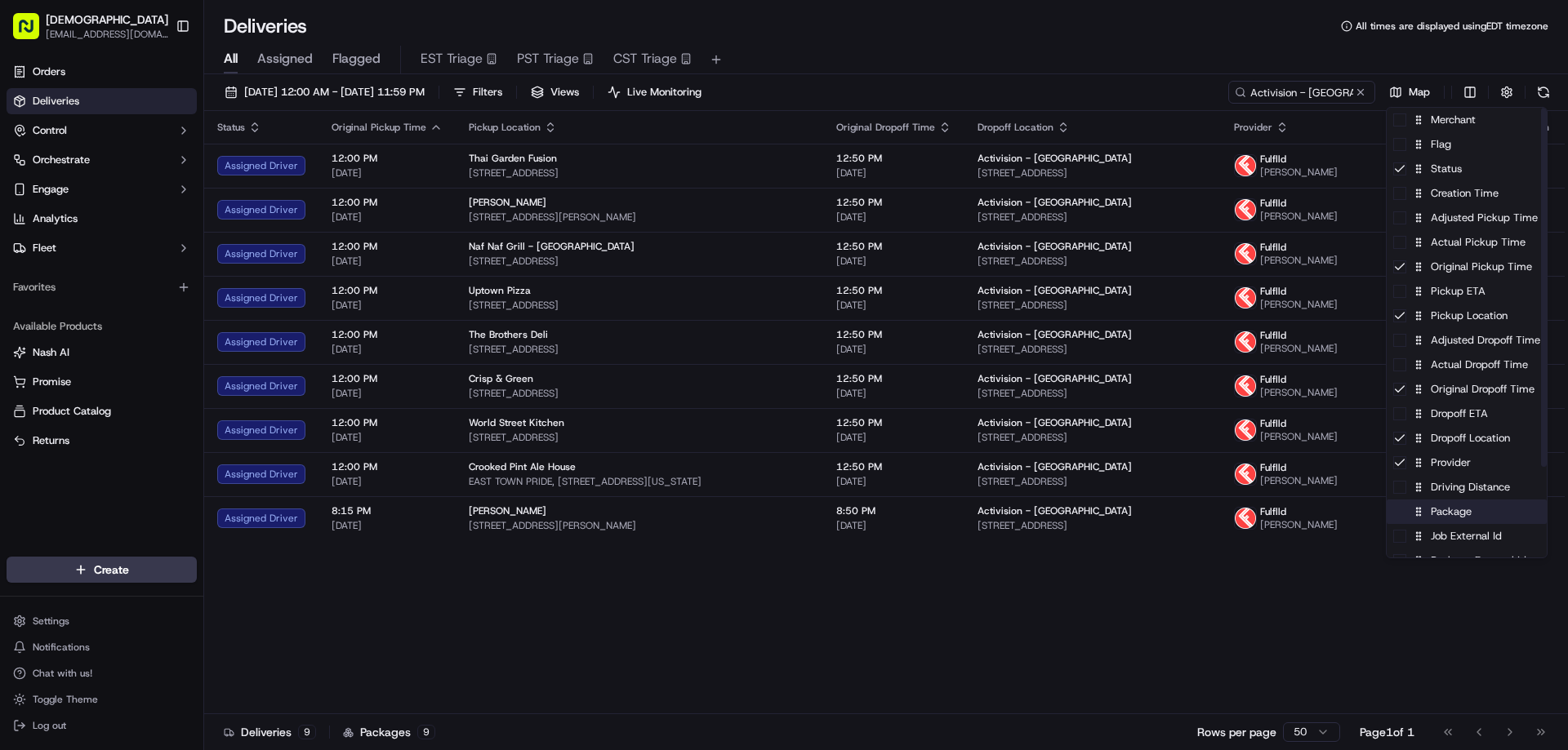
click at [1445, 523] on div "Package" at bounding box center [1467, 512] width 160 height 24
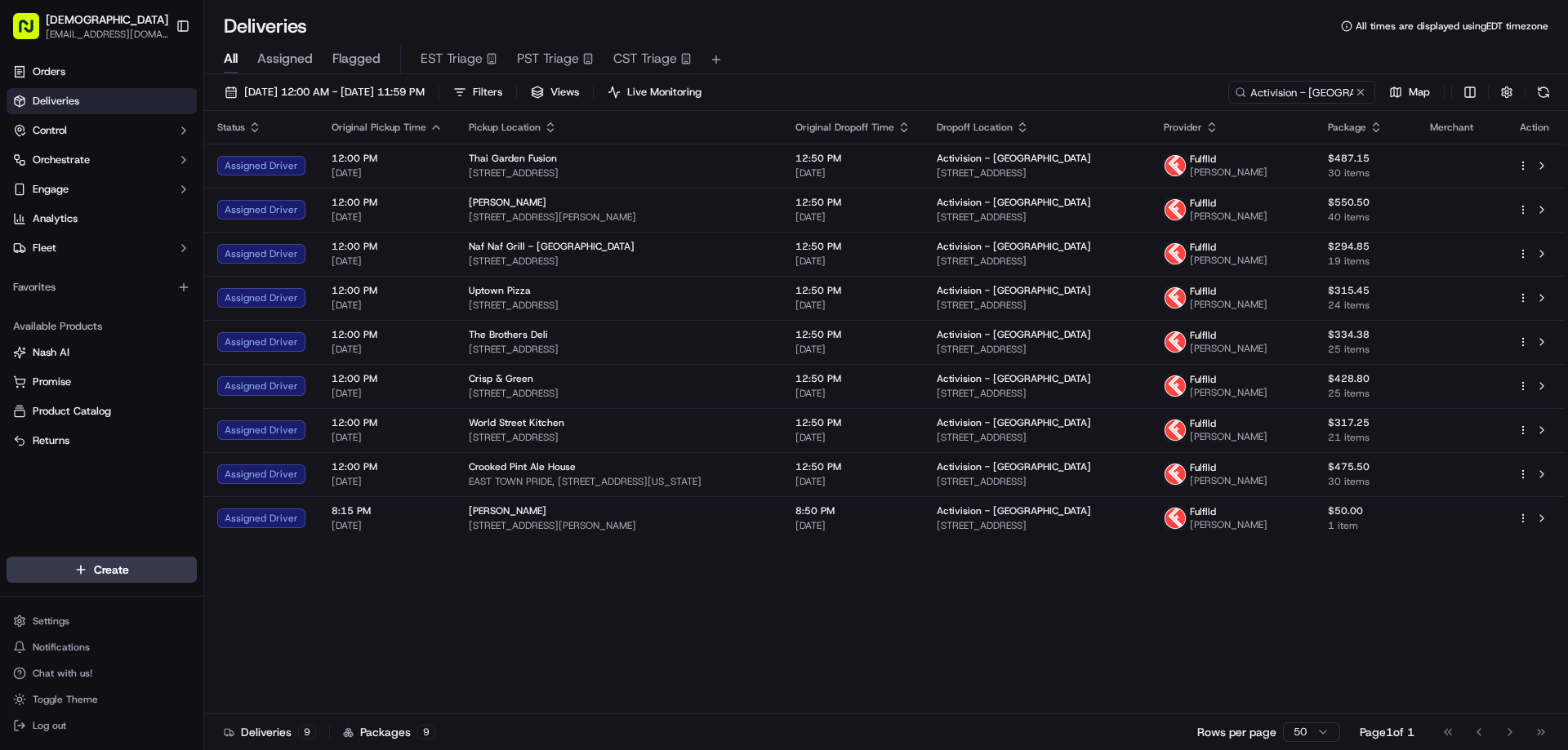
click at [760, 617] on html "Sharebite eveines@ececonsultinggroup.com Toggle Sidebar Orders Deliveries Contr…" at bounding box center [784, 375] width 1568 height 750
click at [425, 91] on span "[DATE] 12:00 AM - [DATE] 11:59 PM" at bounding box center [334, 92] width 181 height 15
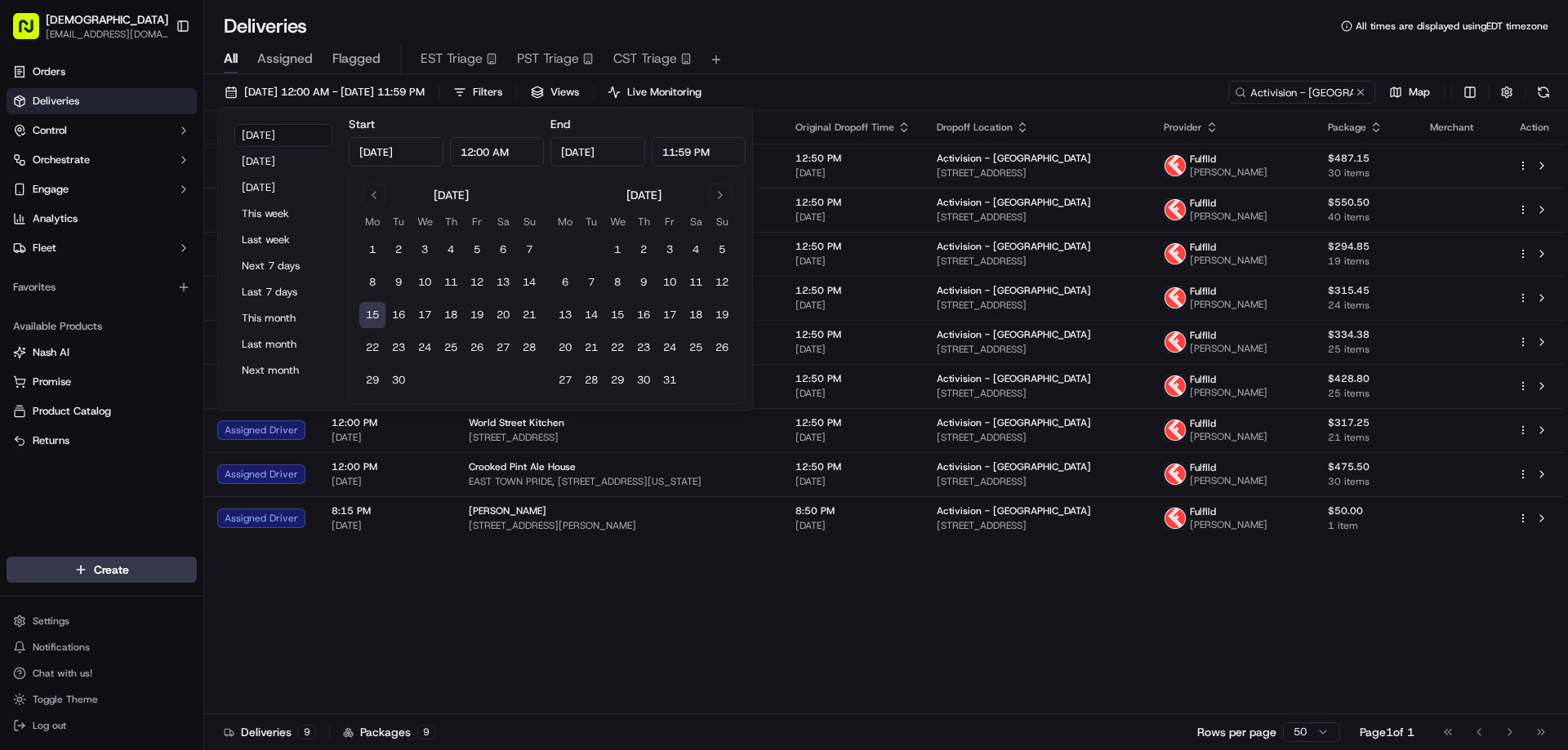
drag, startPoint x: 675, startPoint y: 148, endPoint x: 657, endPoint y: 148, distance: 18.0
click at [657, 148] on input "11:59 PM" at bounding box center [699, 152] width 95 height 30
click at [673, 152] on input "11:00 PM" at bounding box center [699, 152] width 95 height 30
type input "12:00 PM"
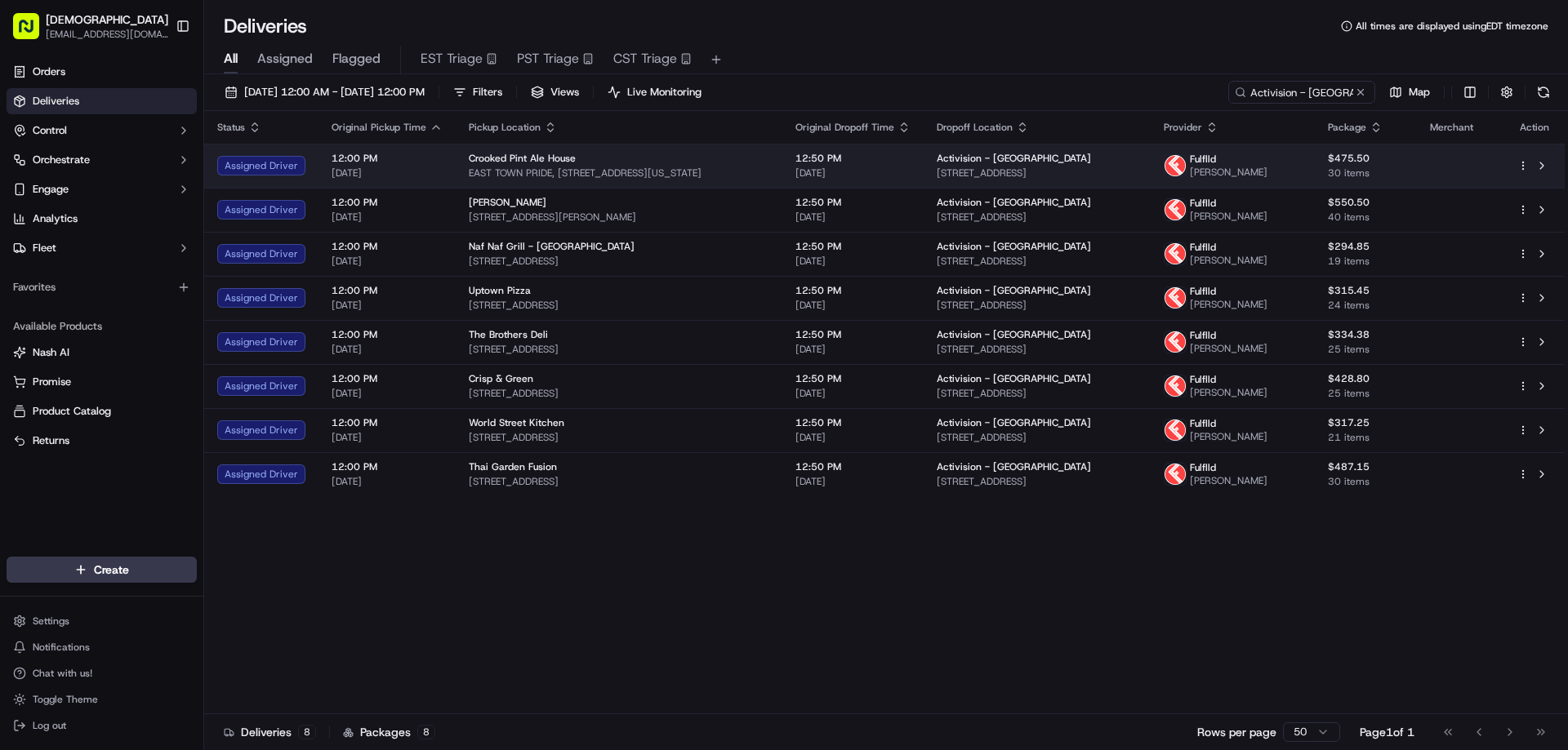
drag, startPoint x: 1183, startPoint y: 176, endPoint x: 949, endPoint y: 176, distance: 234.0
click at [949, 176] on td "Activision - Bloomington 5715 W Old Shakopee Rd, Bloomington, MN 55437, USA" at bounding box center [1037, 165] width 228 height 44
copy span "5715 W Old Shakopee Rd, Bloomington, MN 55437,"
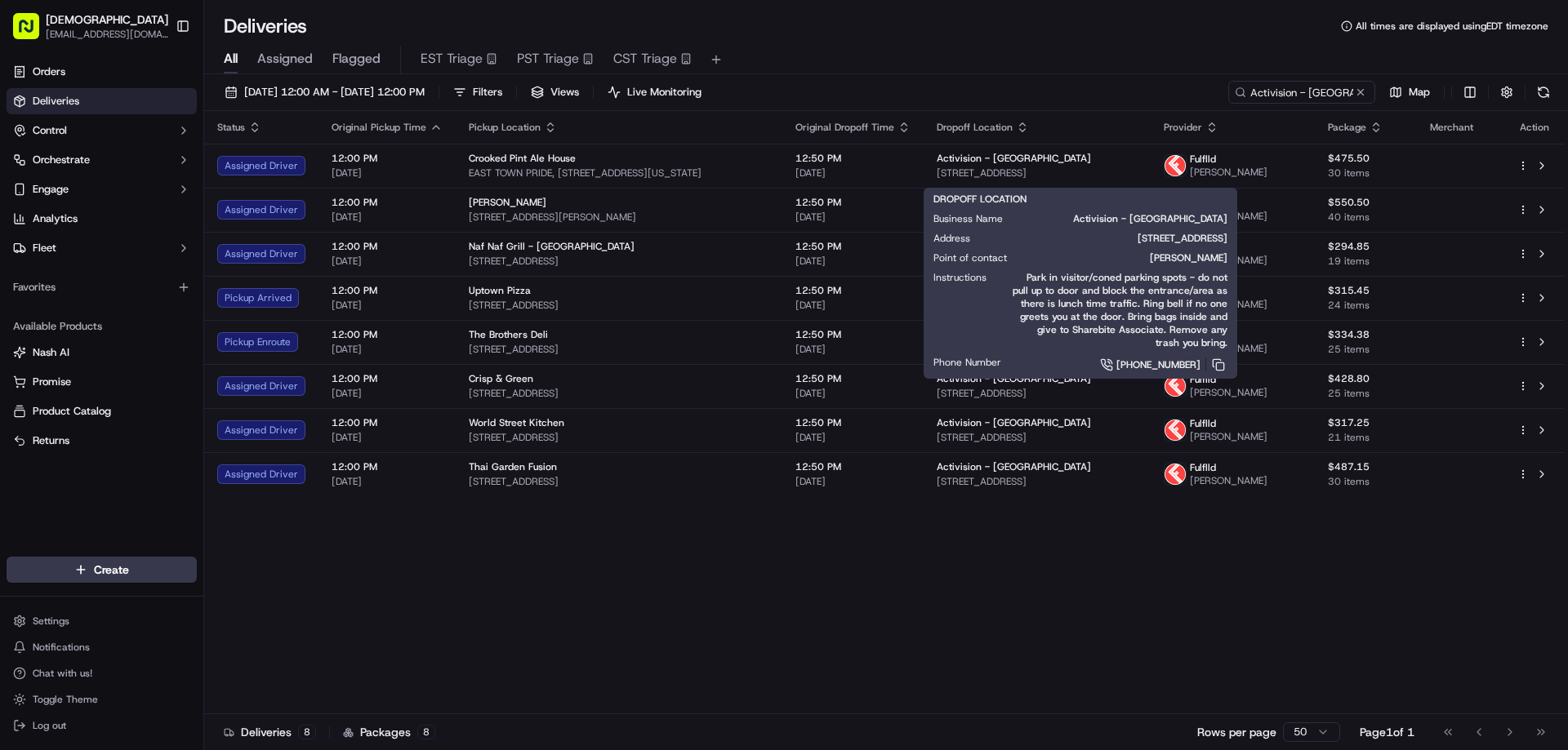
click at [618, 613] on div "Status Original Pickup Time Pickup Location Original Dropoff Time Dropoff Locat…" at bounding box center [884, 412] width 1360 height 603
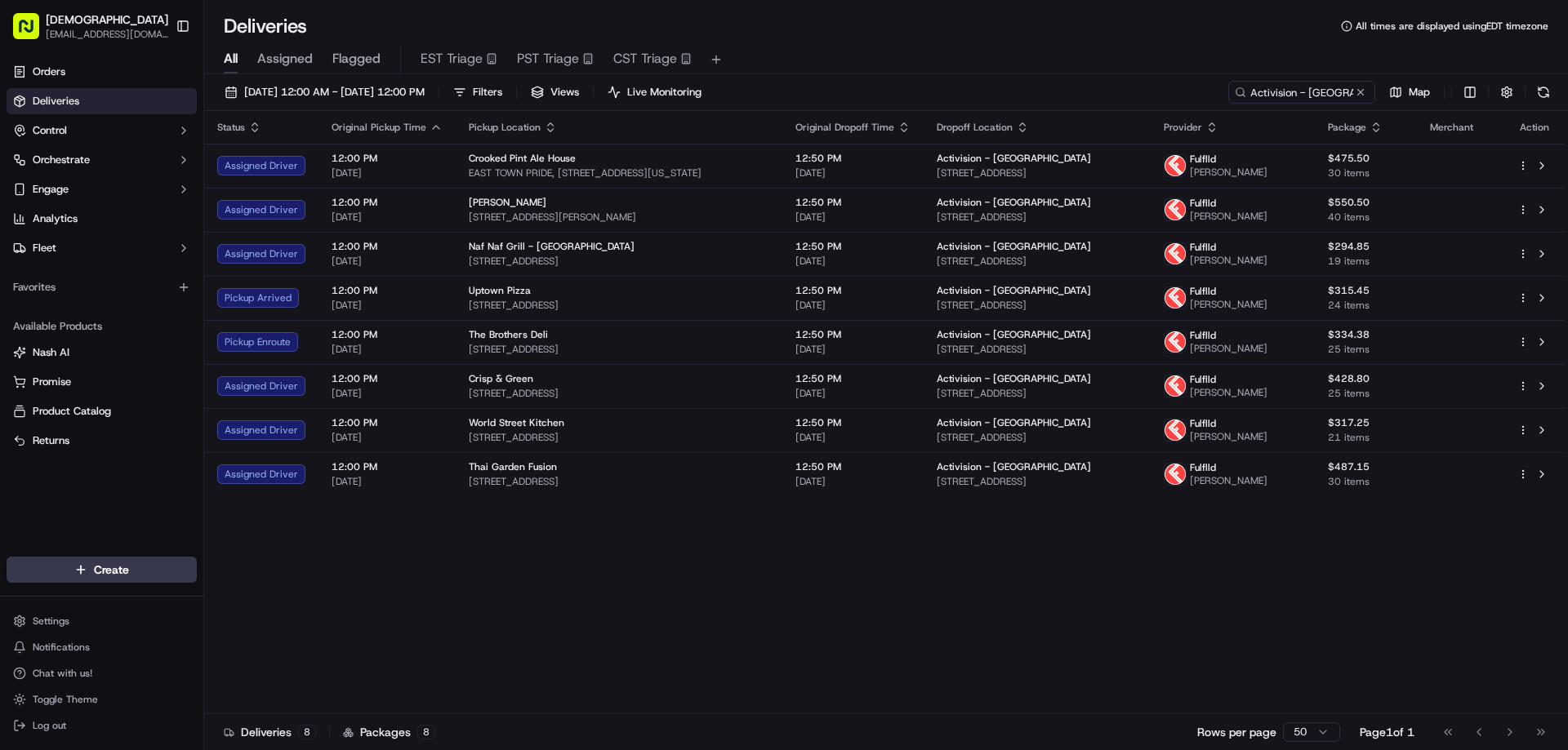
click at [723, 607] on div "Status Original Pickup Time Pickup Location Original Dropoff Time Dropoff Locat…" at bounding box center [884, 412] width 1360 height 603
click at [961, 626] on div "Status Original Pickup Time Pickup Location Original Dropoff Time Dropoff Locat…" at bounding box center [884, 412] width 1360 height 603
click at [866, 589] on div "Status Original Pickup Time Pickup Location Original Dropoff Time Dropoff Locat…" at bounding box center [884, 412] width 1360 height 603
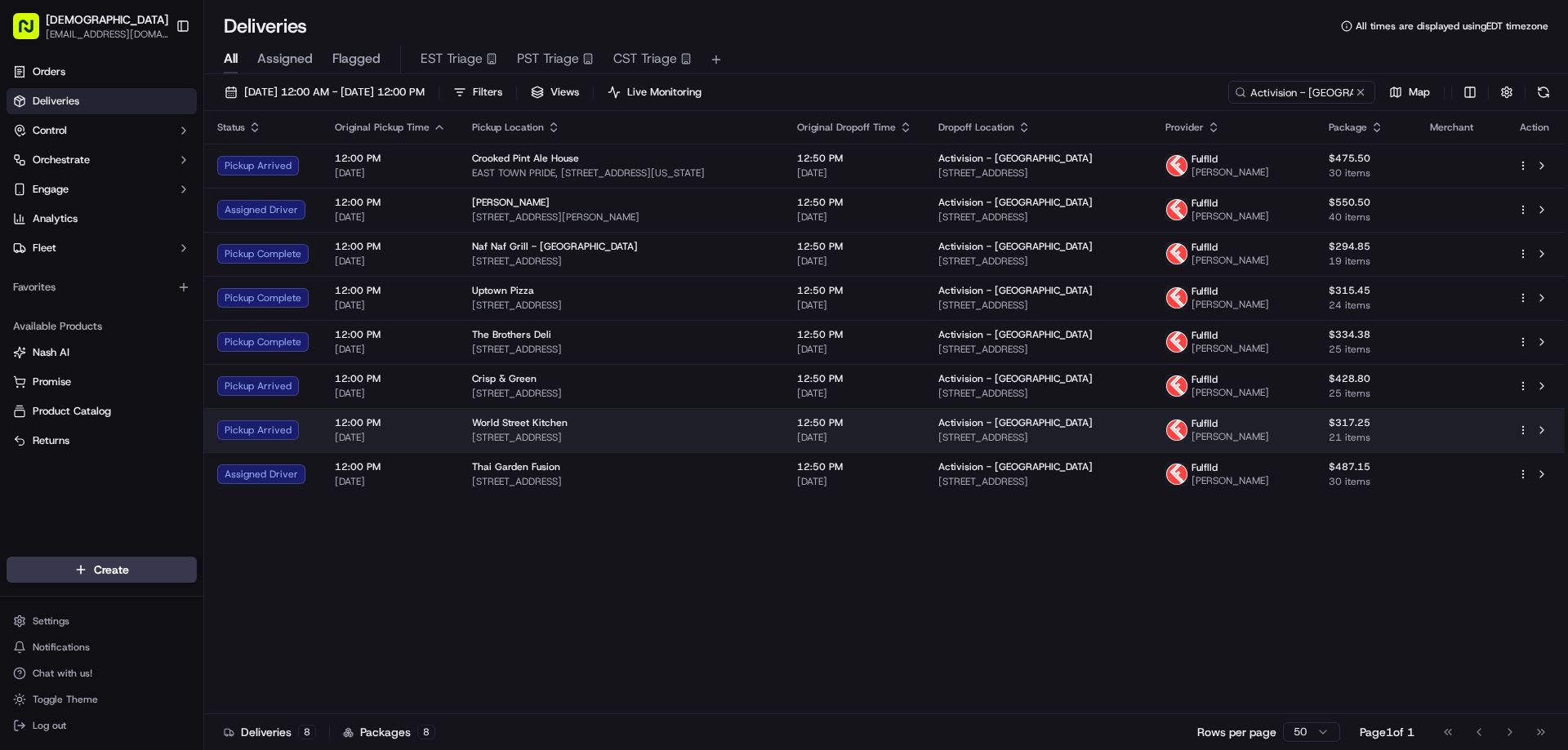
click at [562, 429] on div "World Street Kitchen" at bounding box center [621, 422] width 299 height 13
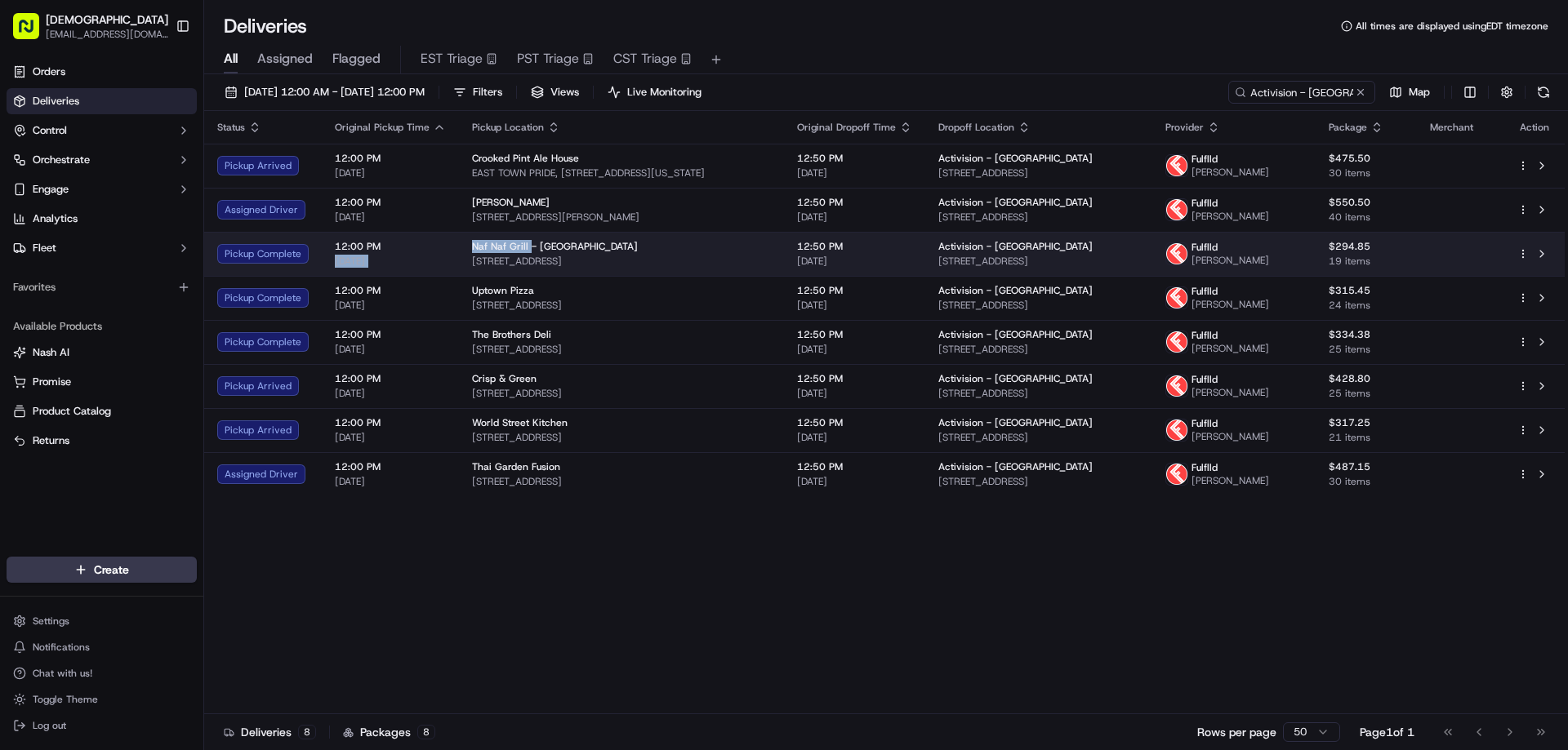
drag, startPoint x: 526, startPoint y: 257, endPoint x: 454, endPoint y: 257, distance: 72.0
click at [454, 257] on tr "Pickup Complete 12:00 PM 09/15/2025 Naf Naf Grill - Eden Prairie 13250 Technolo…" at bounding box center [884, 253] width 1360 height 44
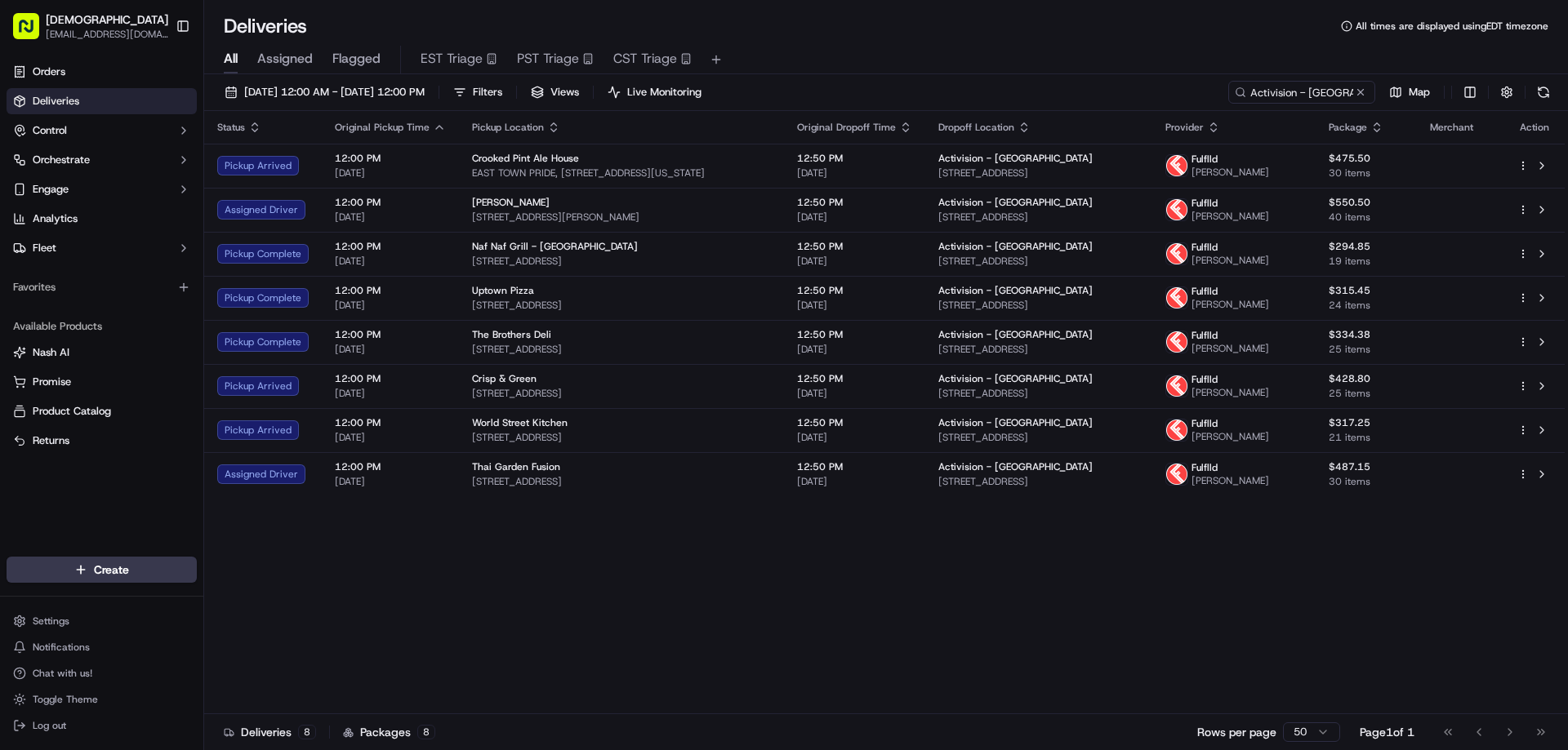
drag, startPoint x: 500, startPoint y: 566, endPoint x: 516, endPoint y: 569, distance: 16.3
click at [500, 568] on div "Status Original Pickup Time Pickup Location Original Dropoff Time Dropoff Locat…" at bounding box center [884, 412] width 1360 height 603
click at [1221, 128] on icon "button" at bounding box center [1213, 127] width 13 height 13
click at [1286, 186] on button "Courier Name (A-Z)" at bounding box center [1280, 193] width 111 height 20
click at [593, 628] on div "Status Original Pickup Time Pickup Location Original Dropoff Time Dropoff Locat…" at bounding box center [884, 412] width 1360 height 603
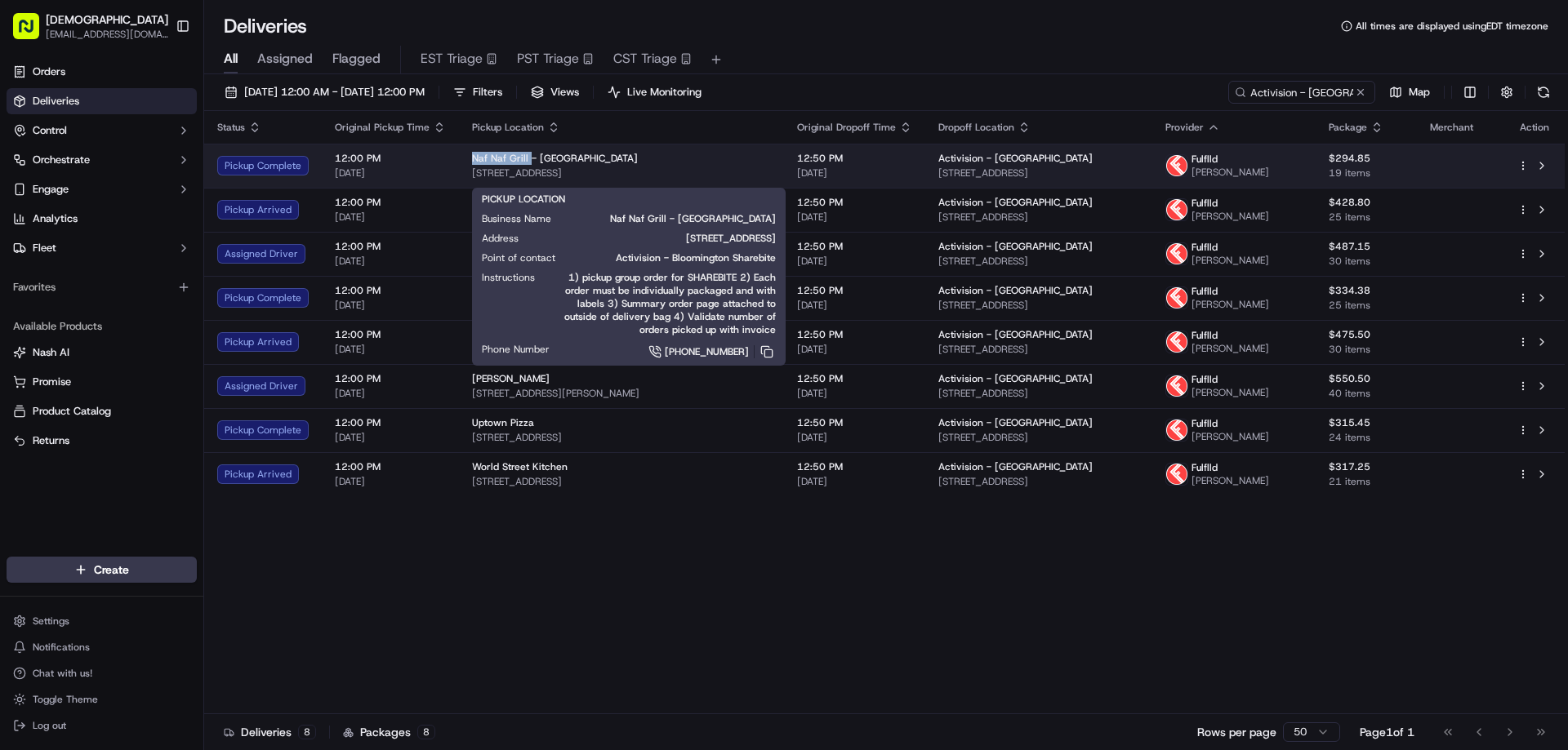
drag, startPoint x: 525, startPoint y: 156, endPoint x: 467, endPoint y: 158, distance: 58.0
click at [467, 158] on td "Naf Naf Grill - Eden Prairie 13250 Technology Dr., Eden Prairie, MN 55344, USA" at bounding box center [621, 165] width 325 height 44
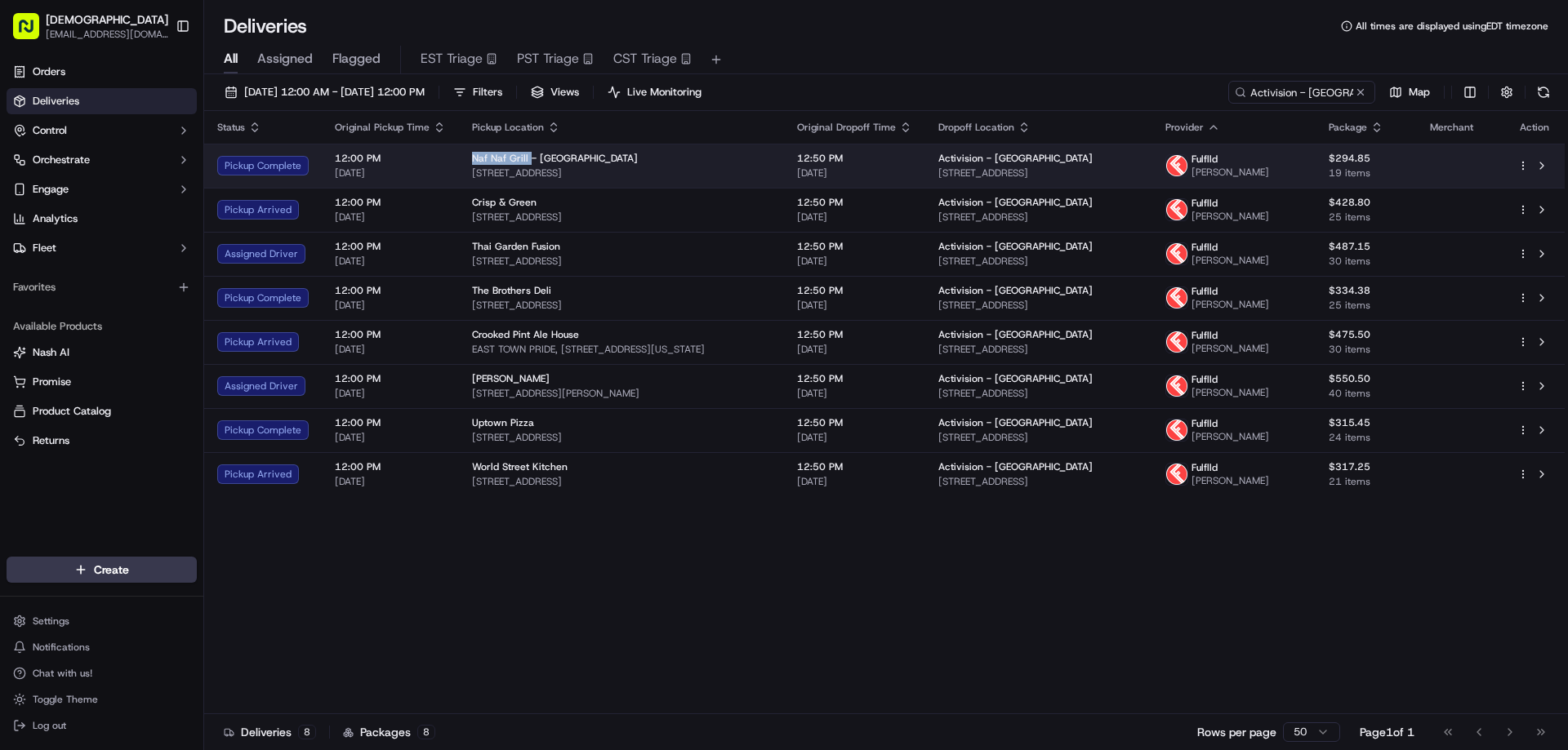
copy span "Naf Naf Grill"
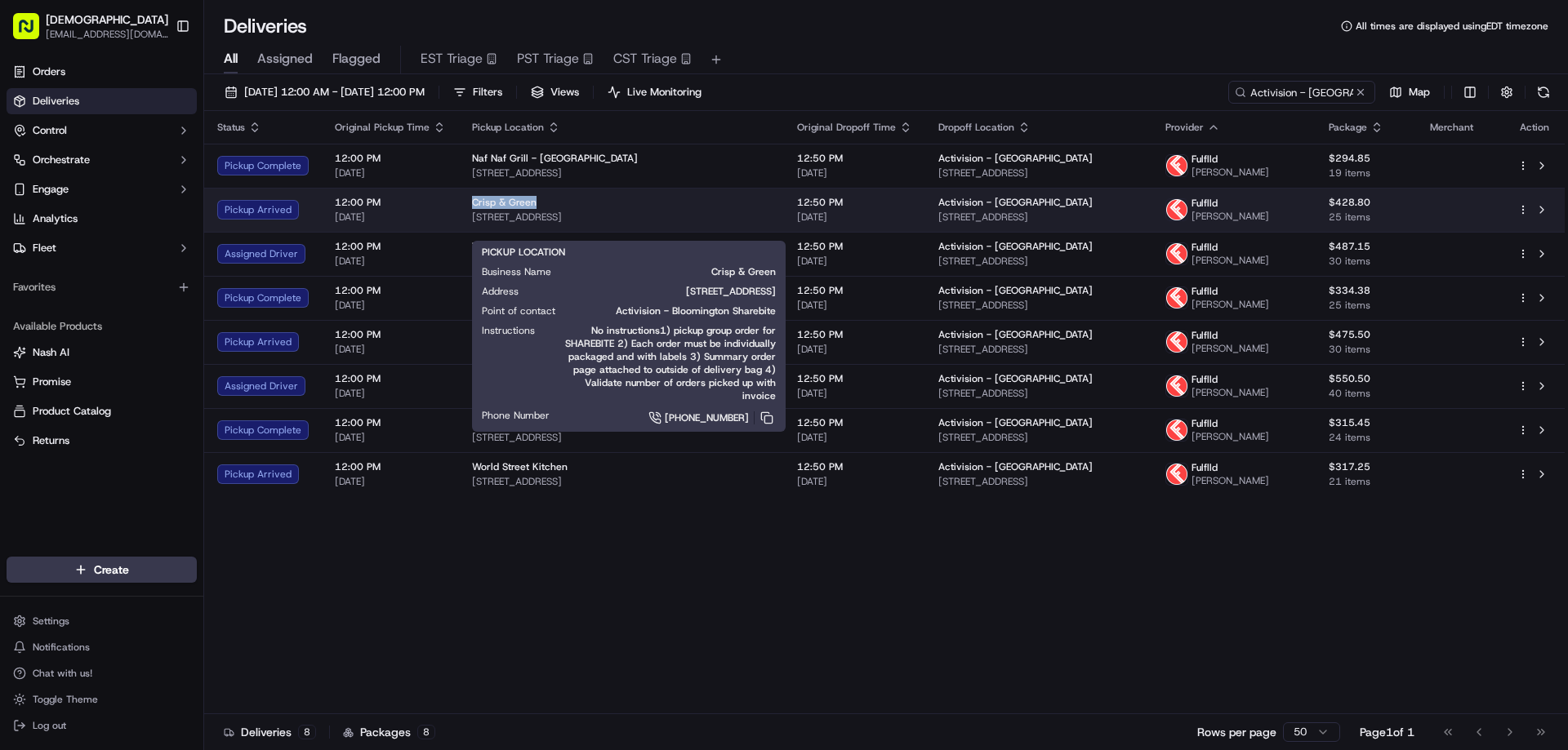
drag, startPoint x: 539, startPoint y: 212, endPoint x: 469, endPoint y: 212, distance: 70.0
click at [472, 209] on div "Crisp & Green" at bounding box center [621, 203] width 299 height 13
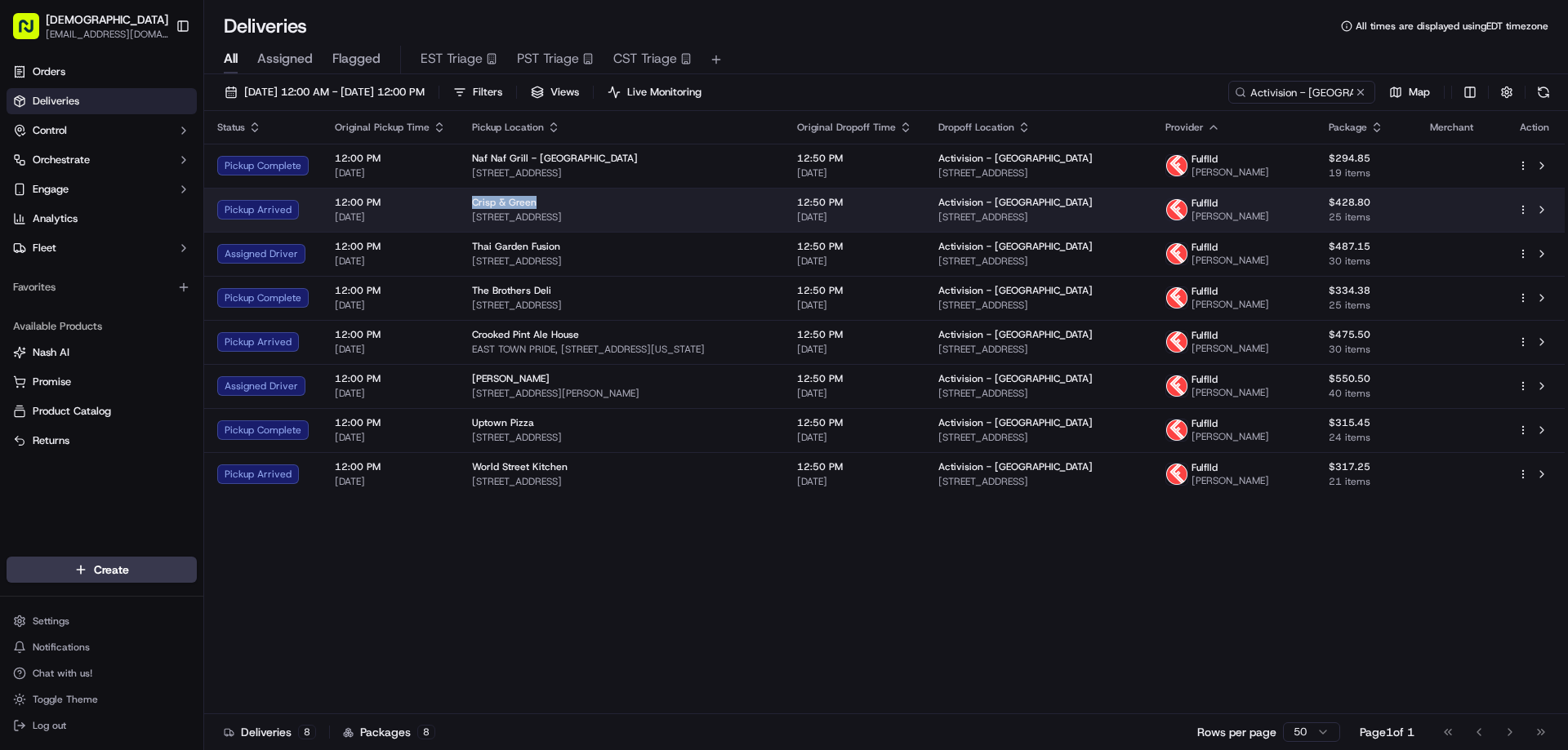
copy span "Crisp & Green"
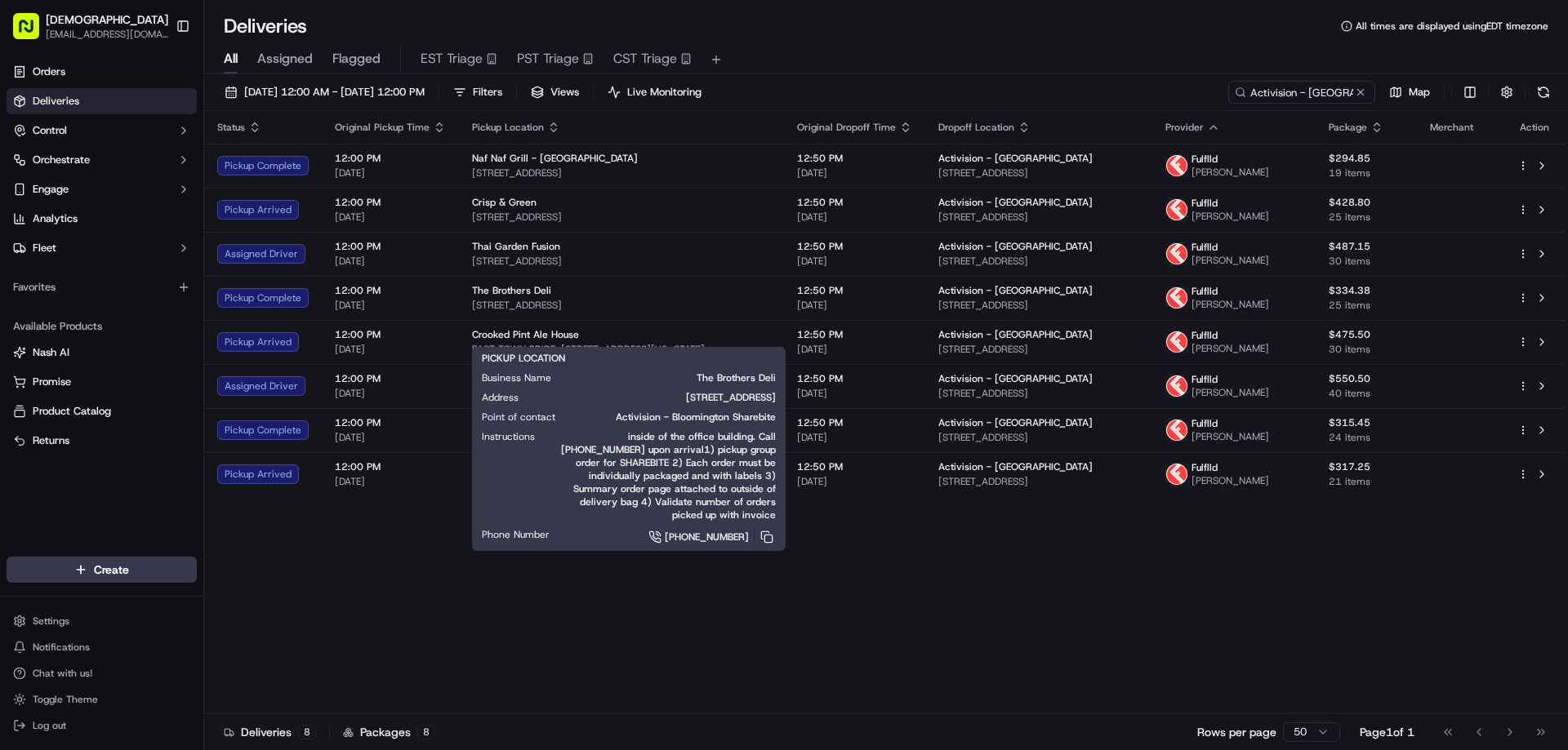
drag, startPoint x: 346, startPoint y: 621, endPoint x: 415, endPoint y: 552, distance: 97.6
click at [349, 618] on div "Status Original Pickup Time Pickup Location Original Dropoff Time Dropoff Locat…" at bounding box center [884, 412] width 1360 height 603
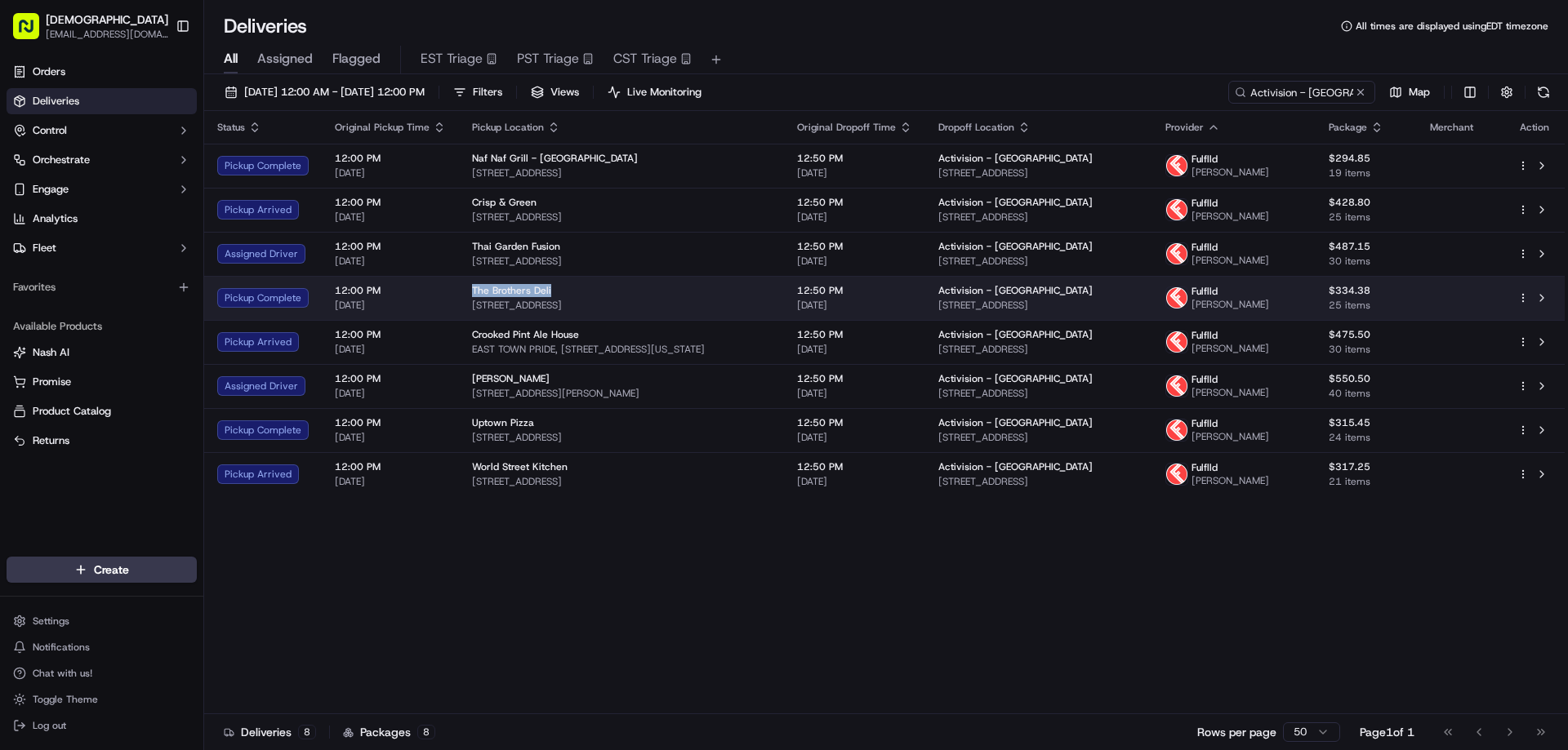
drag, startPoint x: 550, startPoint y: 318, endPoint x: 466, endPoint y: 318, distance: 84.0
click at [466, 318] on td "The Brothers Deli 50 South 6th St, Minneapolis, MN 55402, USA" at bounding box center [621, 297] width 325 height 44
copy span "The Brothers Deli"
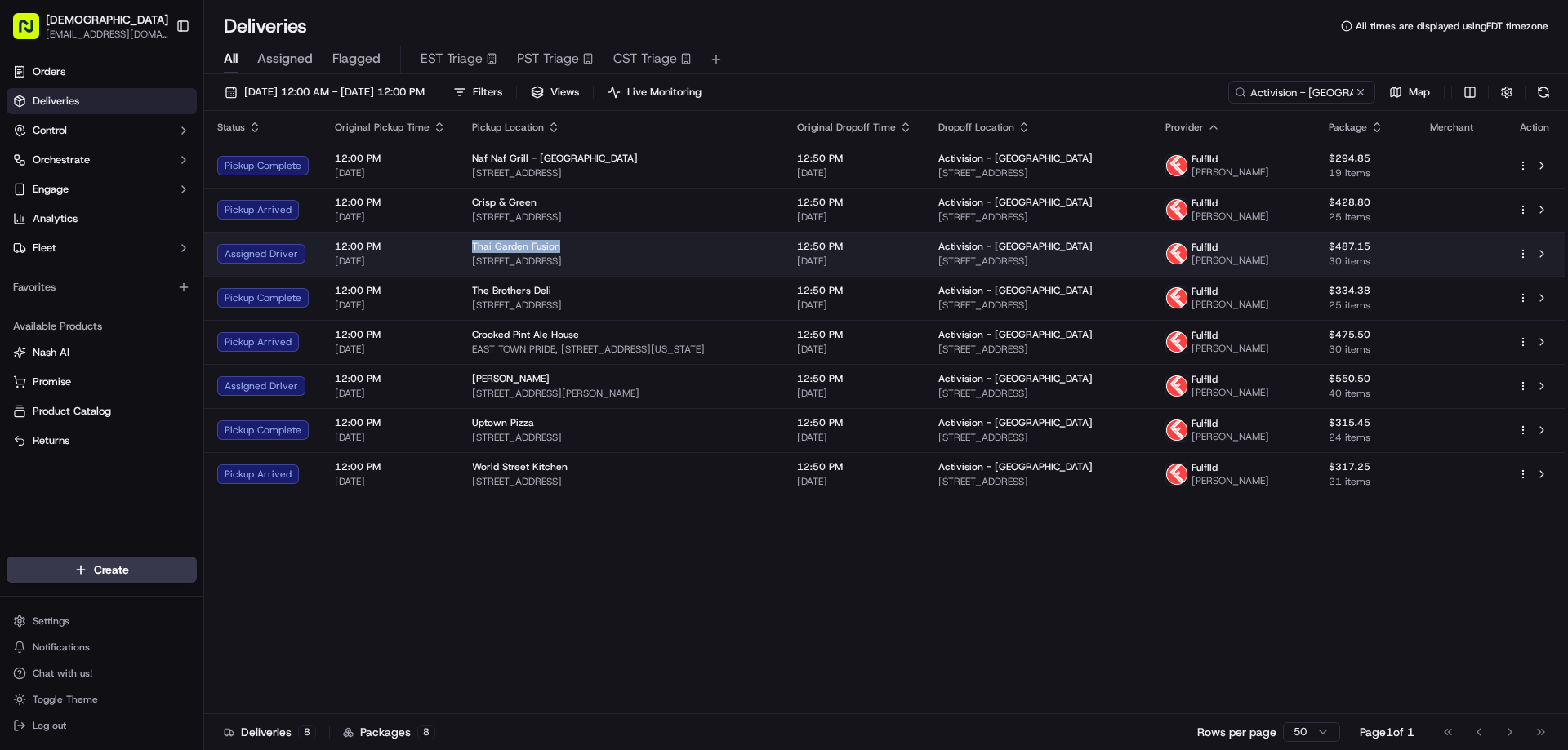
drag, startPoint x: 555, startPoint y: 268, endPoint x: 466, endPoint y: 272, distance: 89.1
click at [466, 272] on td "Thai Garden Fusion 233 Cedar Ave, Minneapolis, MN 55454, USA" at bounding box center [621, 253] width 325 height 44
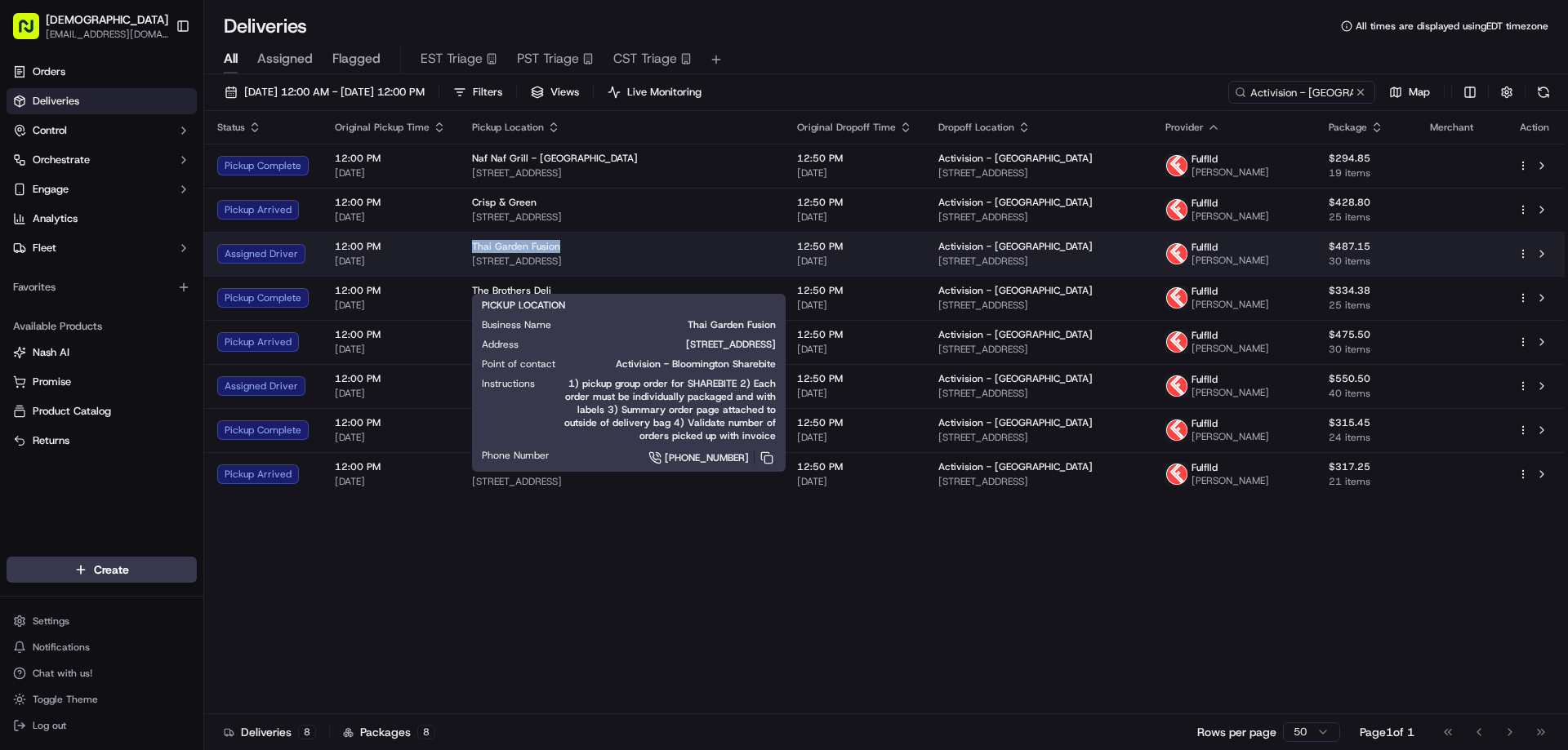
copy span "Thai Garden Fusion"
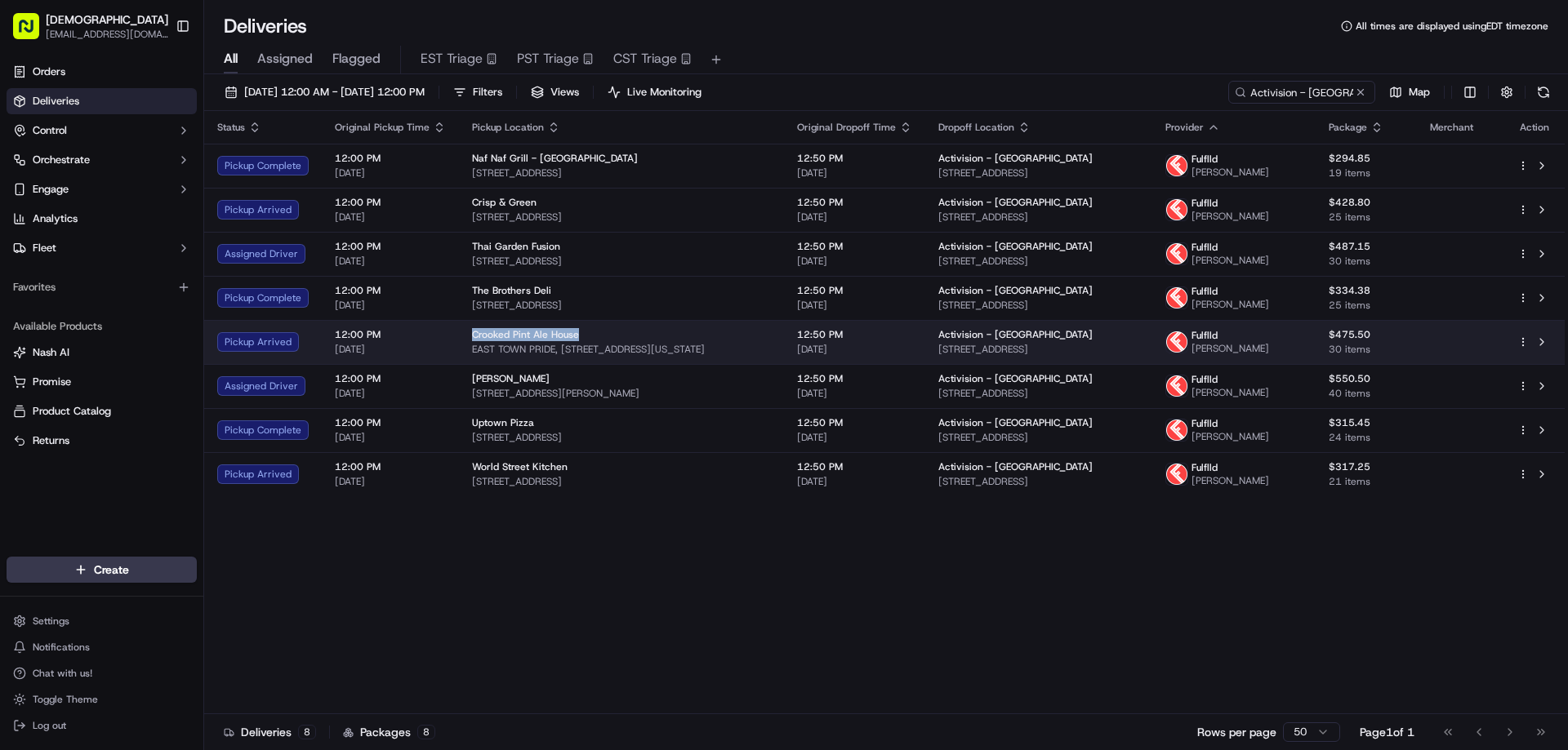
drag, startPoint x: 569, startPoint y: 376, endPoint x: 481, endPoint y: 387, distance: 88.7
click at [466, 364] on td "Crooked Pint Ale House EAST TOWN PRIDE, 501 Washington Ave S, Minneapolis, MN 5…" at bounding box center [621, 342] width 325 height 44
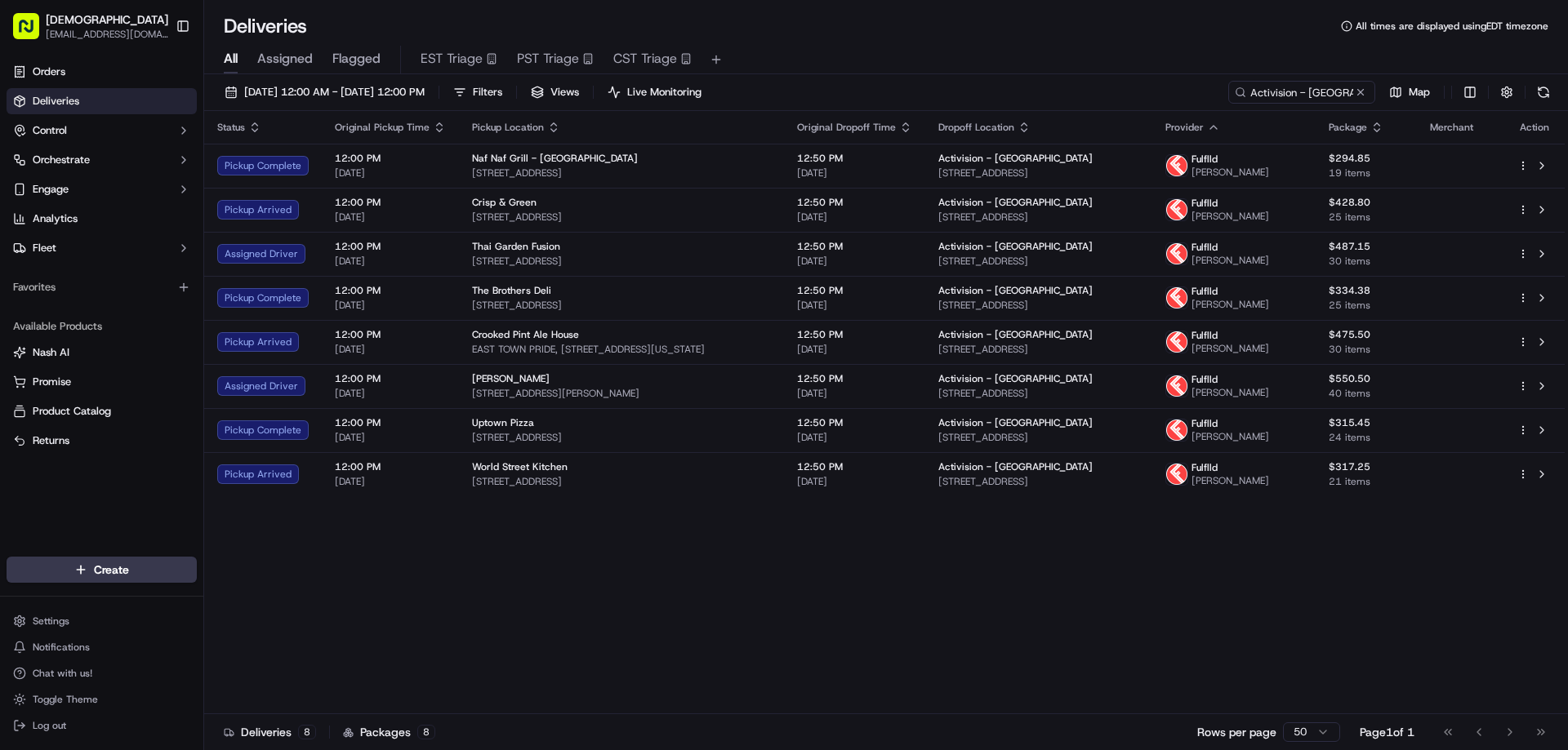
drag, startPoint x: 559, startPoint y: 558, endPoint x: 528, endPoint y: 424, distance: 137.5
click at [560, 557] on div "Status Original Pickup Time Pickup Location Original Dropoff Time Dropoff Locat…" at bounding box center [884, 412] width 1360 height 603
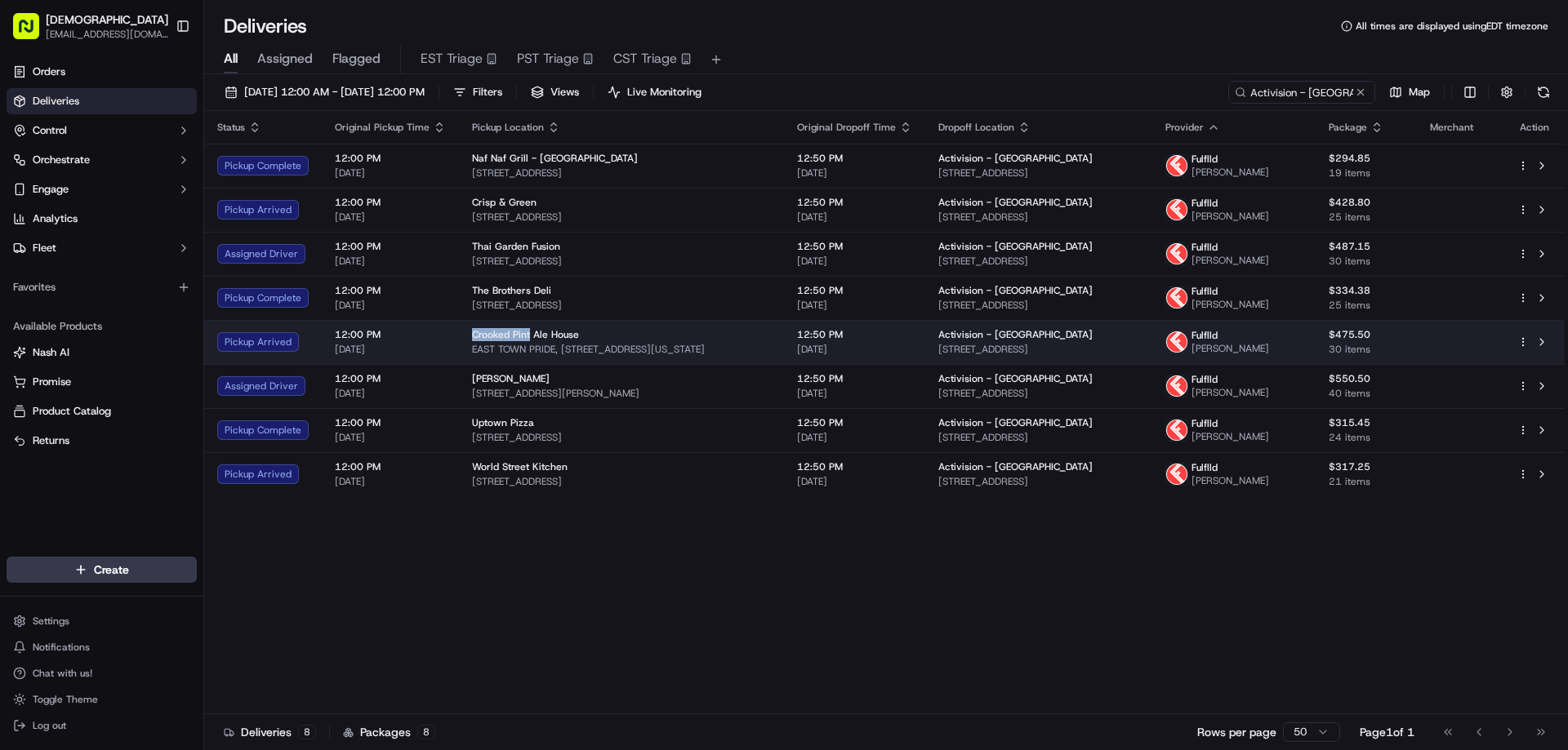
drag, startPoint x: 526, startPoint y: 373, endPoint x: 461, endPoint y: 374, distance: 65.0
click at [461, 364] on td "Crooked Pint Ale House EAST TOWN PRIDE, 501 Washington Ave S, Minneapolis, MN 5…" at bounding box center [621, 342] width 325 height 44
copy span "Crooked Pint"
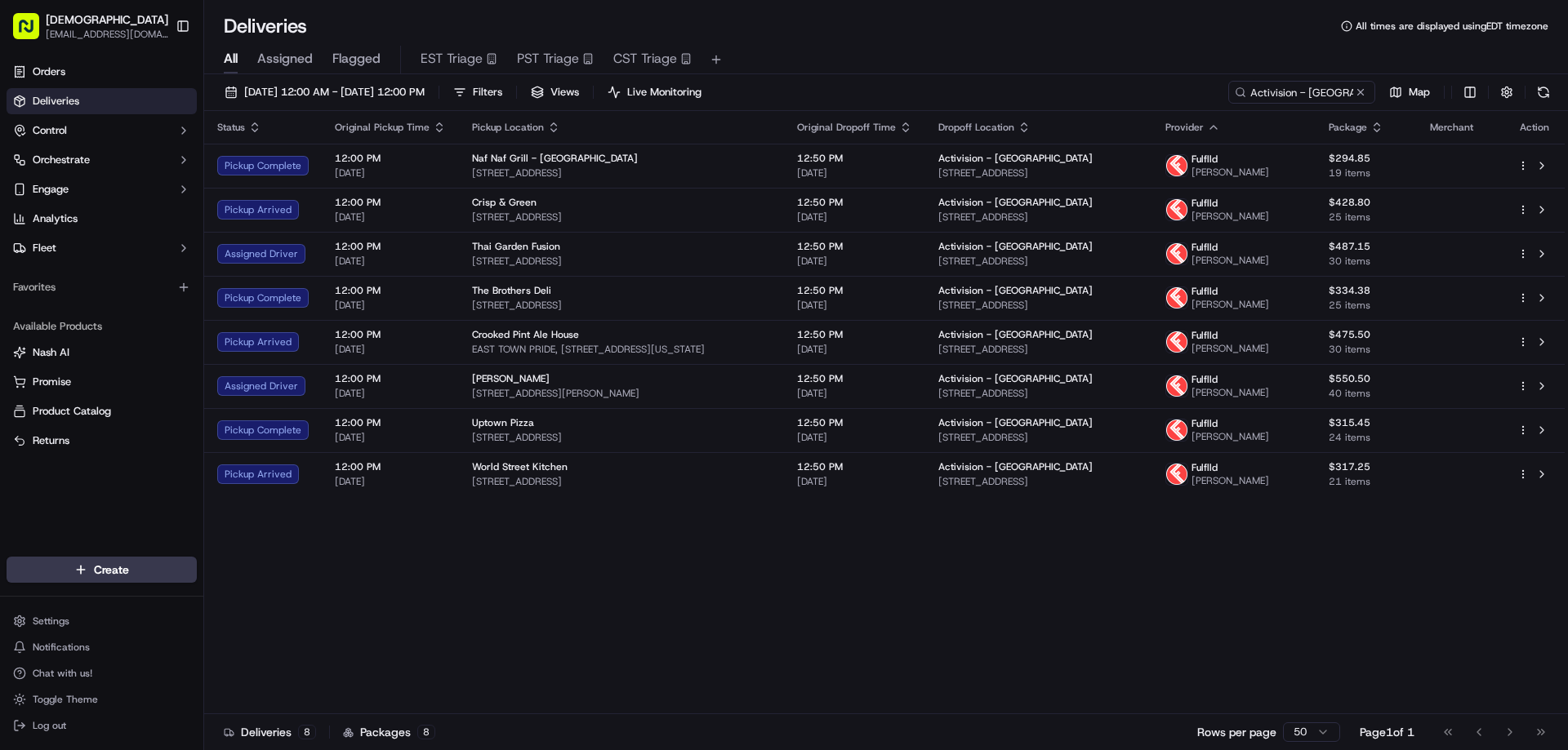
click at [519, 574] on div "Status Original Pickup Time Pickup Location Original Dropoff Time Dropoff Locat…" at bounding box center [884, 412] width 1360 height 603
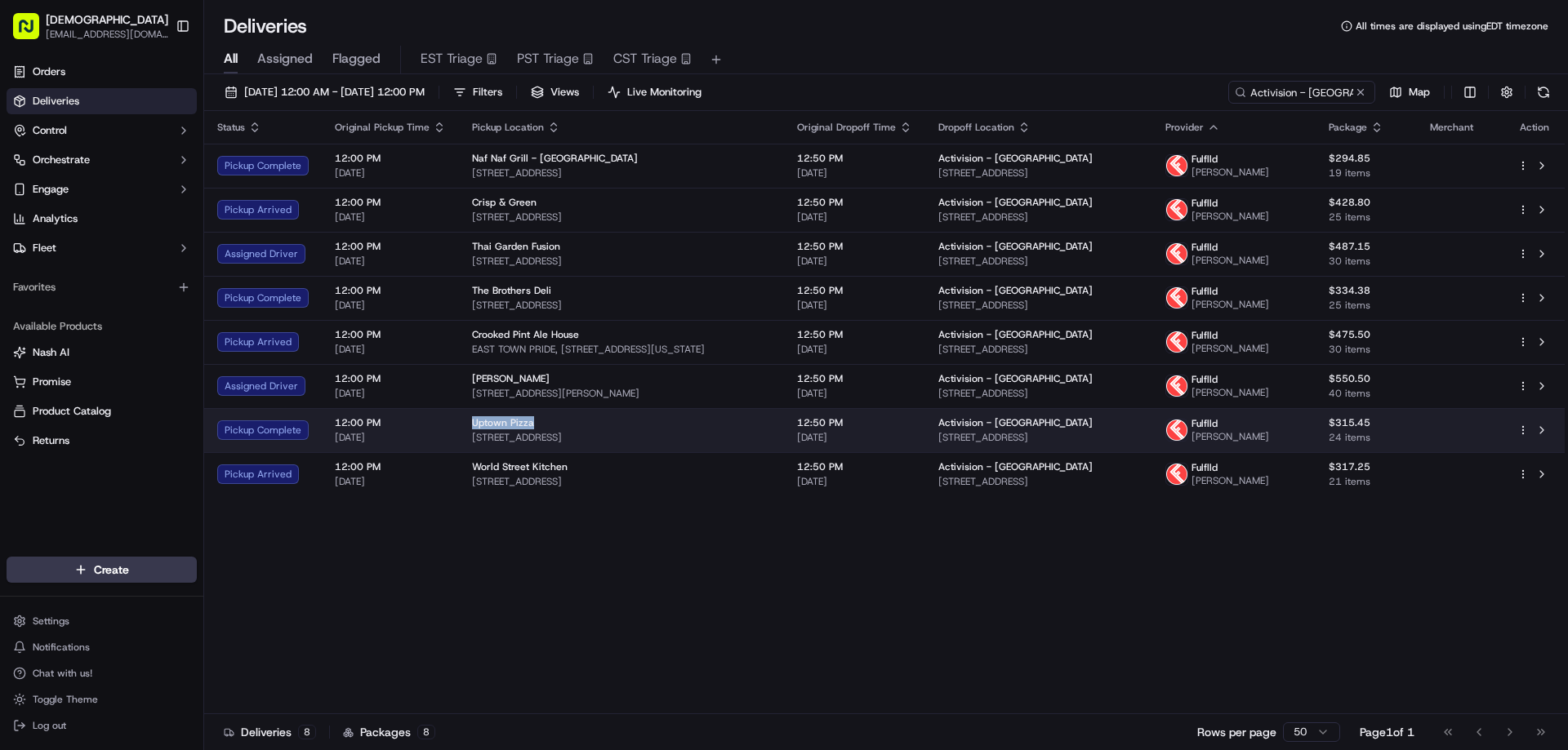
drag, startPoint x: 529, startPoint y: 461, endPoint x: 467, endPoint y: 461, distance: 62.0
click at [467, 452] on td "Uptown Pizza 323 W Lake St, Minneapolis, MN 55408, USA" at bounding box center [621, 430] width 325 height 44
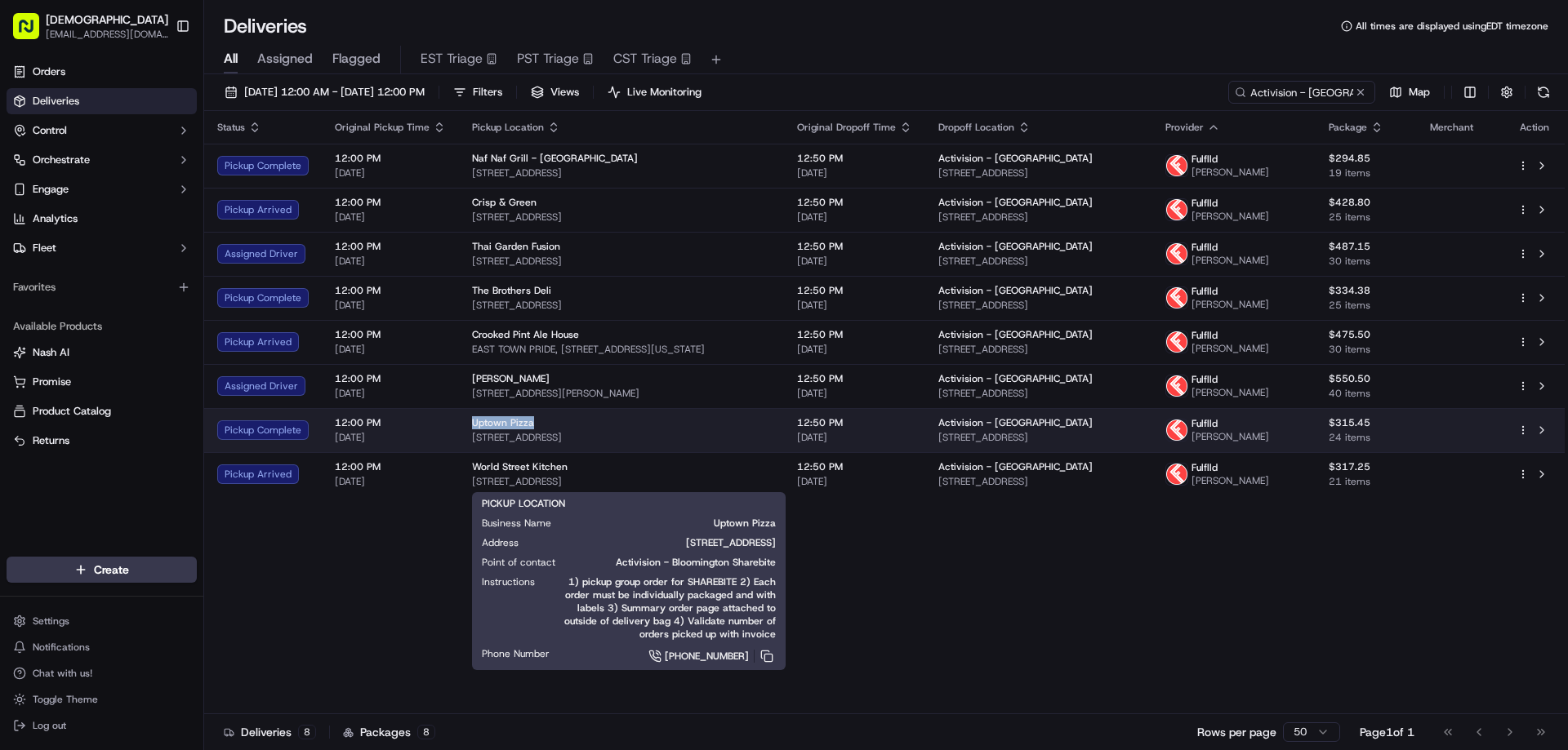
copy span "Uptown Pizza"
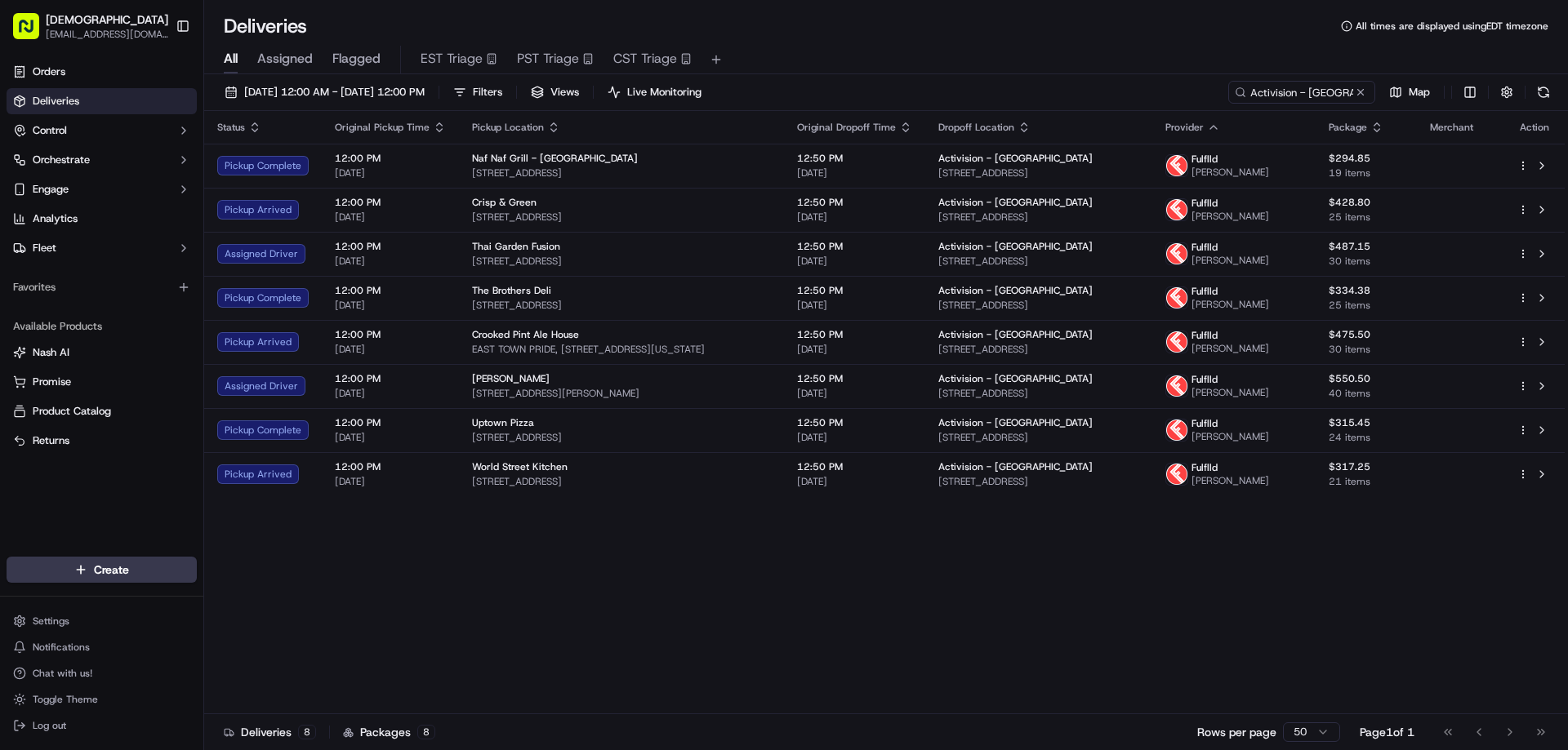
click at [460, 589] on div "Status Original Pickup Time Pickup Location Original Dropoff Time Dropoff Locat…" at bounding box center [884, 412] width 1360 height 603
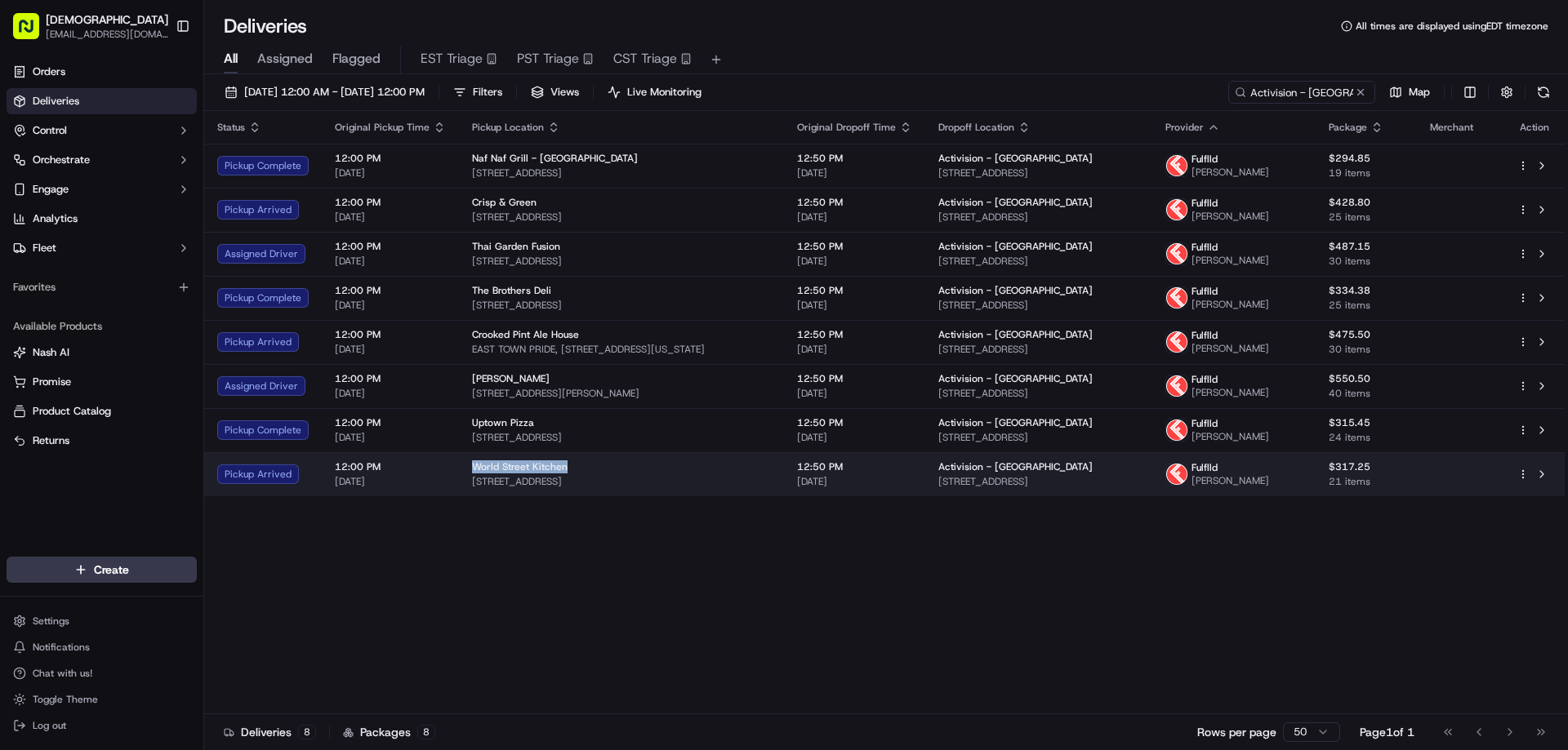
drag, startPoint x: 560, startPoint y: 511, endPoint x: 462, endPoint y: 510, distance: 98.0
click at [462, 496] on td "World Street Kitchen 2743 Lyndale Ave S, Minneapolis, MN 55408, USA" at bounding box center [621, 474] width 325 height 44
copy span "World Street Kitchen"
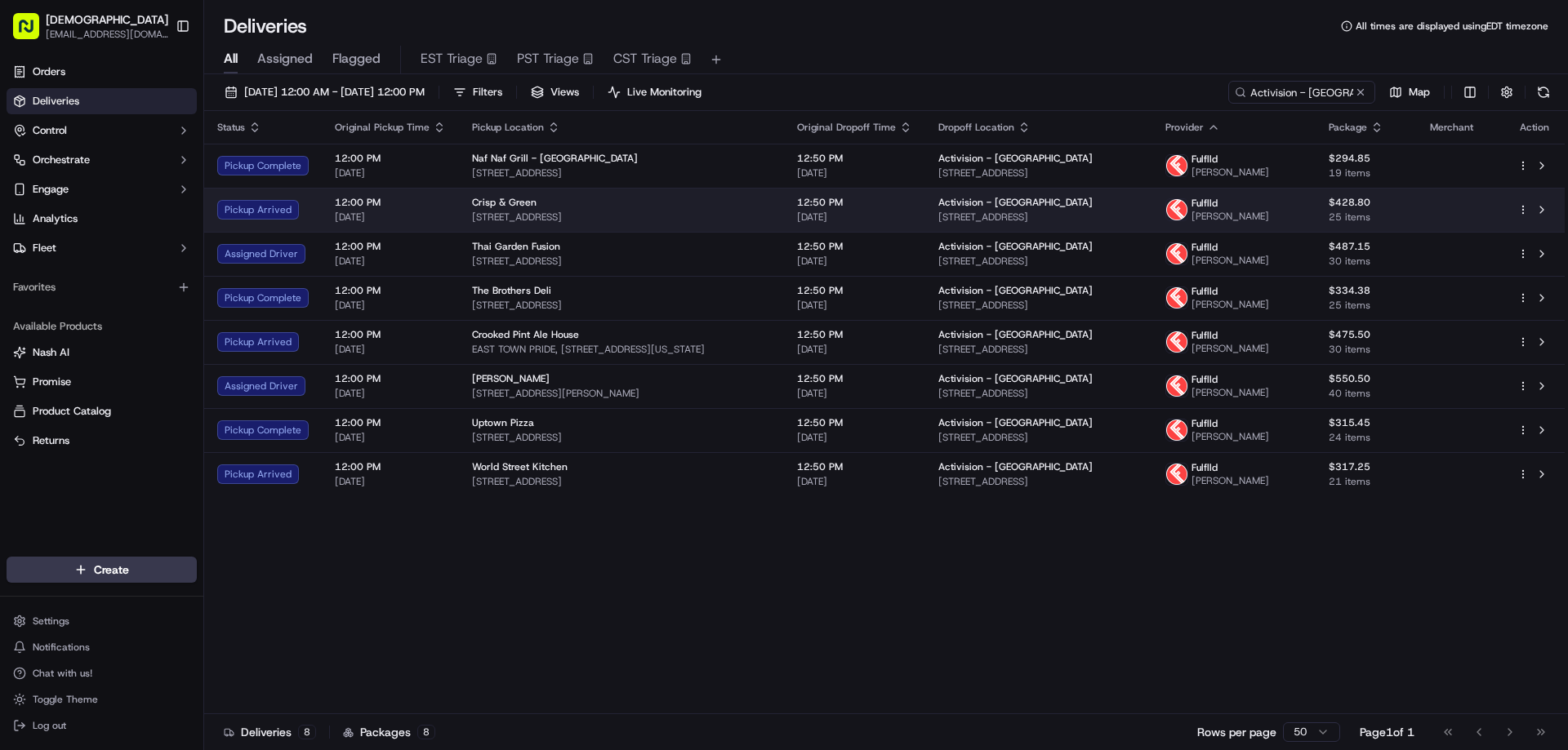
click at [547, 209] on div "Crisp & Green" at bounding box center [621, 203] width 299 height 13
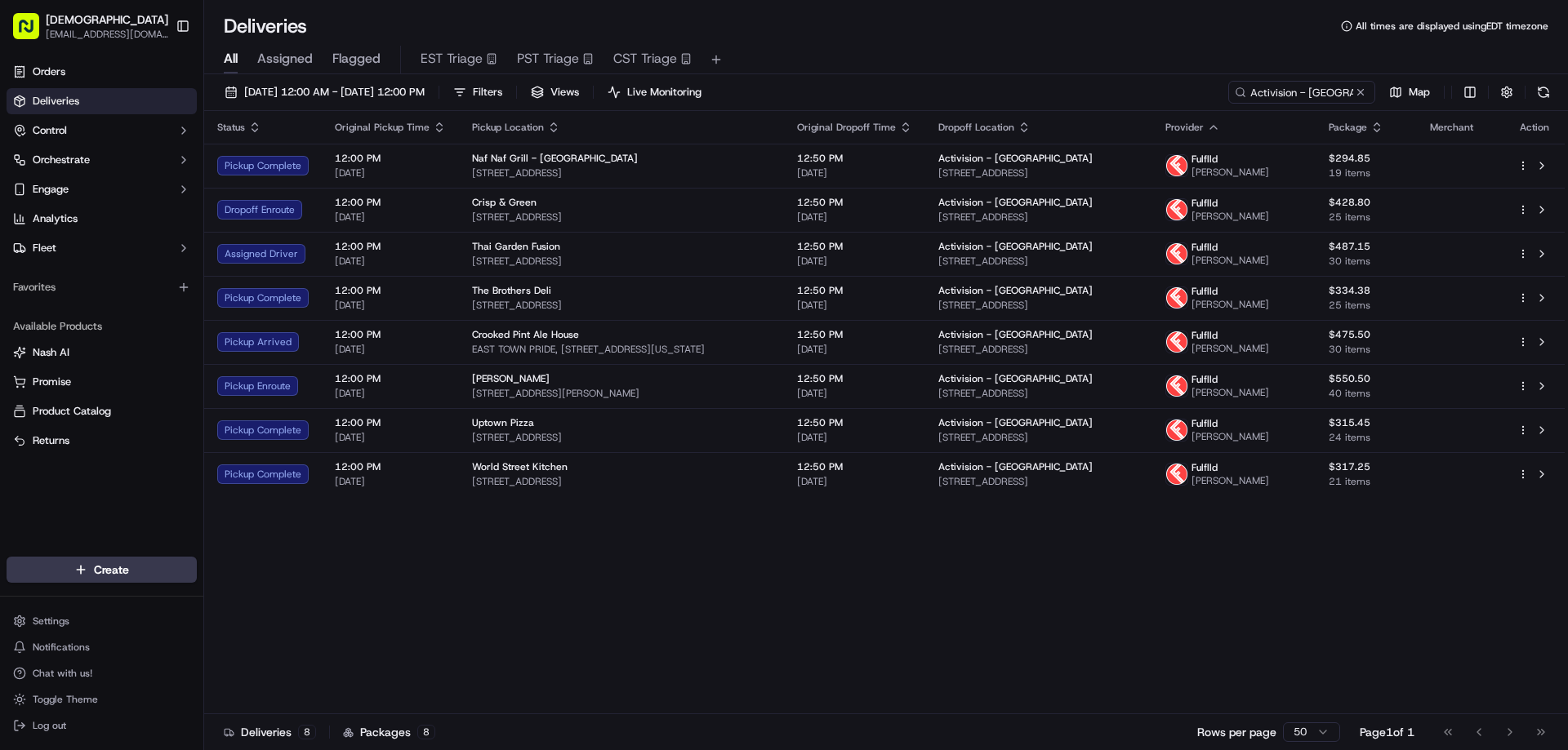
drag, startPoint x: 1107, startPoint y: 590, endPoint x: 1122, endPoint y: 586, distance: 15.5
click at [1107, 590] on div "Status Original Pickup Time Pickup Location Original Dropoff Time Dropoff Locat…" at bounding box center [884, 412] width 1360 height 603
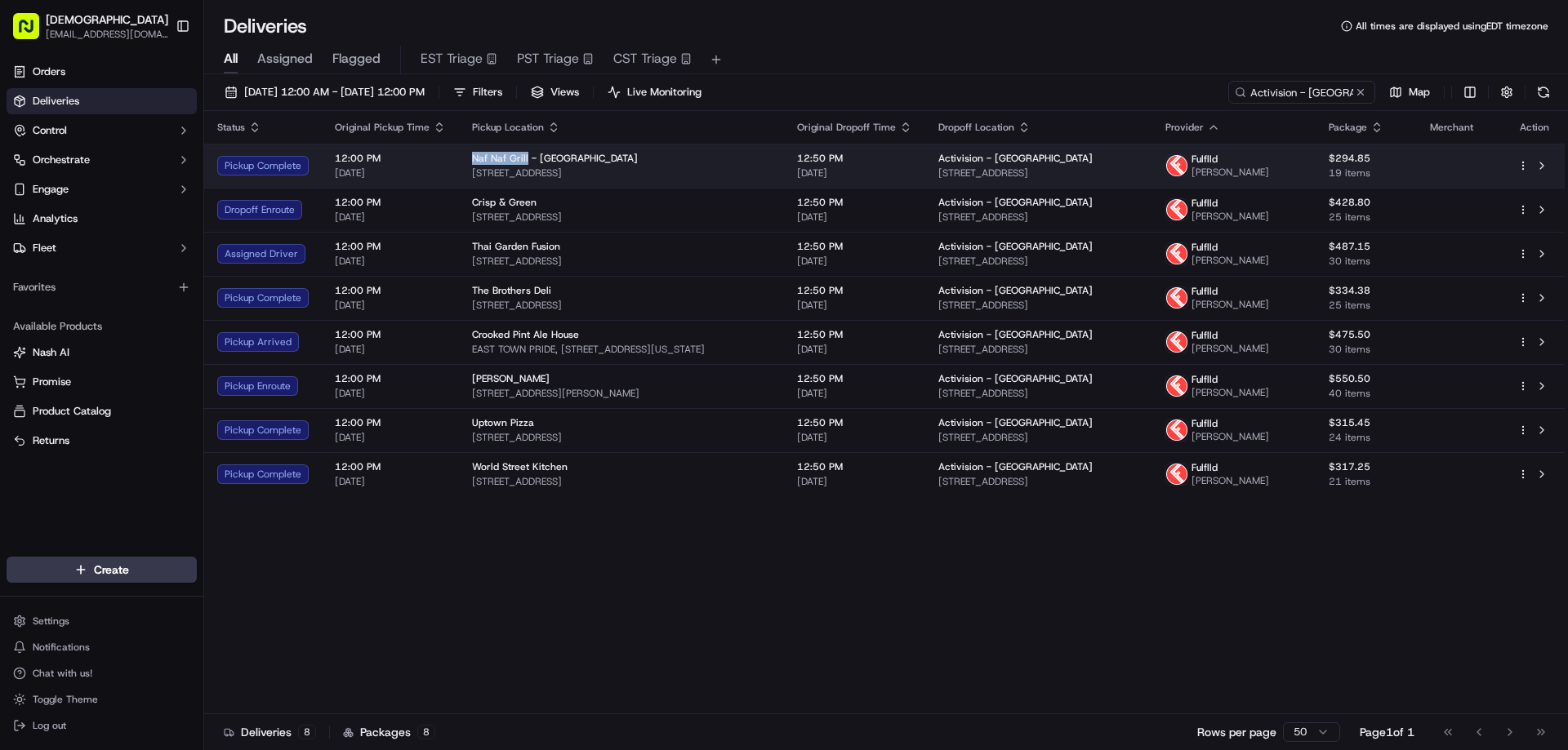
drag, startPoint x: 522, startPoint y: 161, endPoint x: 464, endPoint y: 161, distance: 58.0
click at [464, 161] on td "Naf Naf Grill - Eden Prairie 13250 Technology Dr., Eden Prairie, MN 55344, USA" at bounding box center [621, 165] width 325 height 44
copy span "Naf Naf Grill"
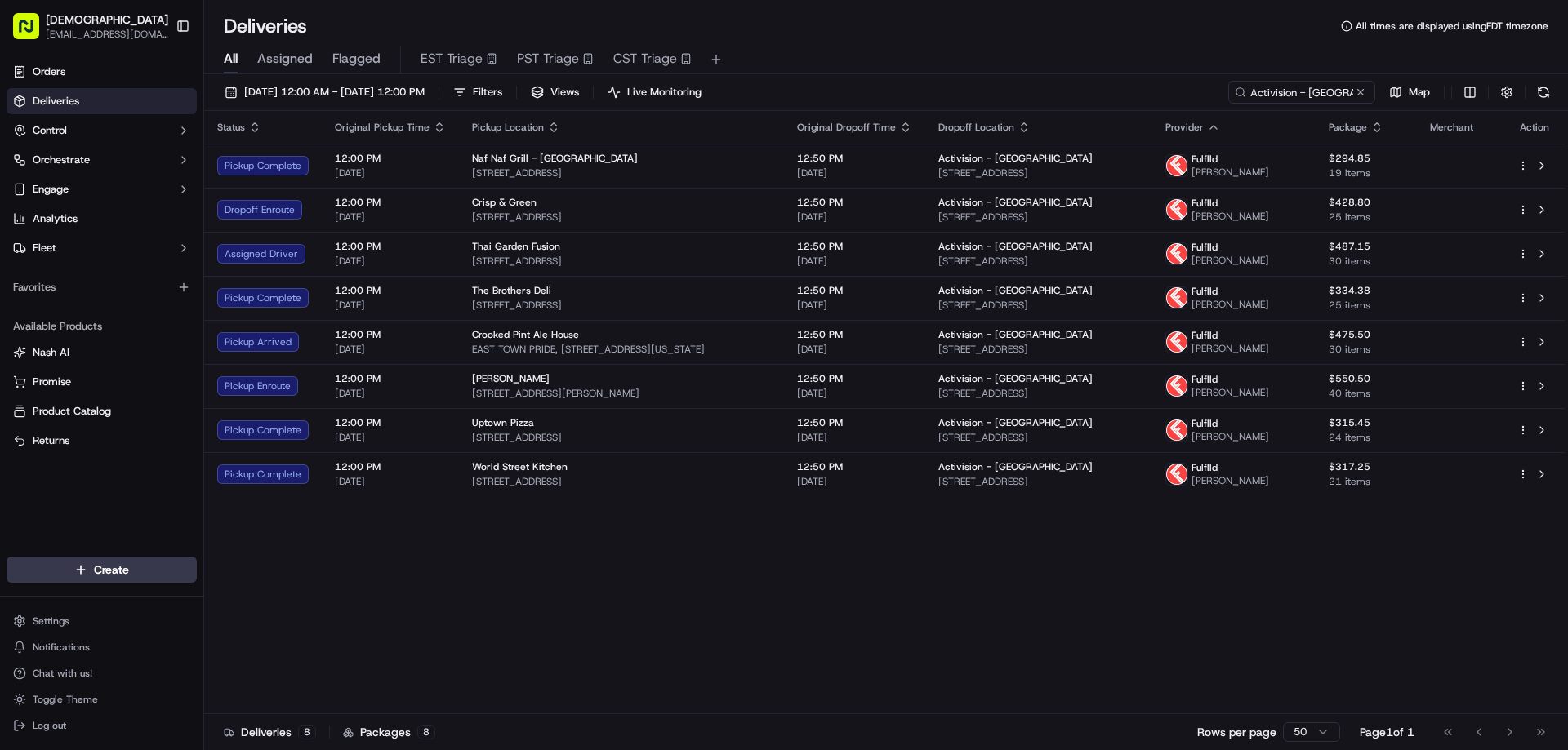
drag, startPoint x: 586, startPoint y: 690, endPoint x: 648, endPoint y: 345, distance: 350.5
click at [586, 690] on div "Status Original Pickup Time Pickup Location Original Dropoff Time Dropoff Locat…" at bounding box center [884, 412] width 1360 height 603
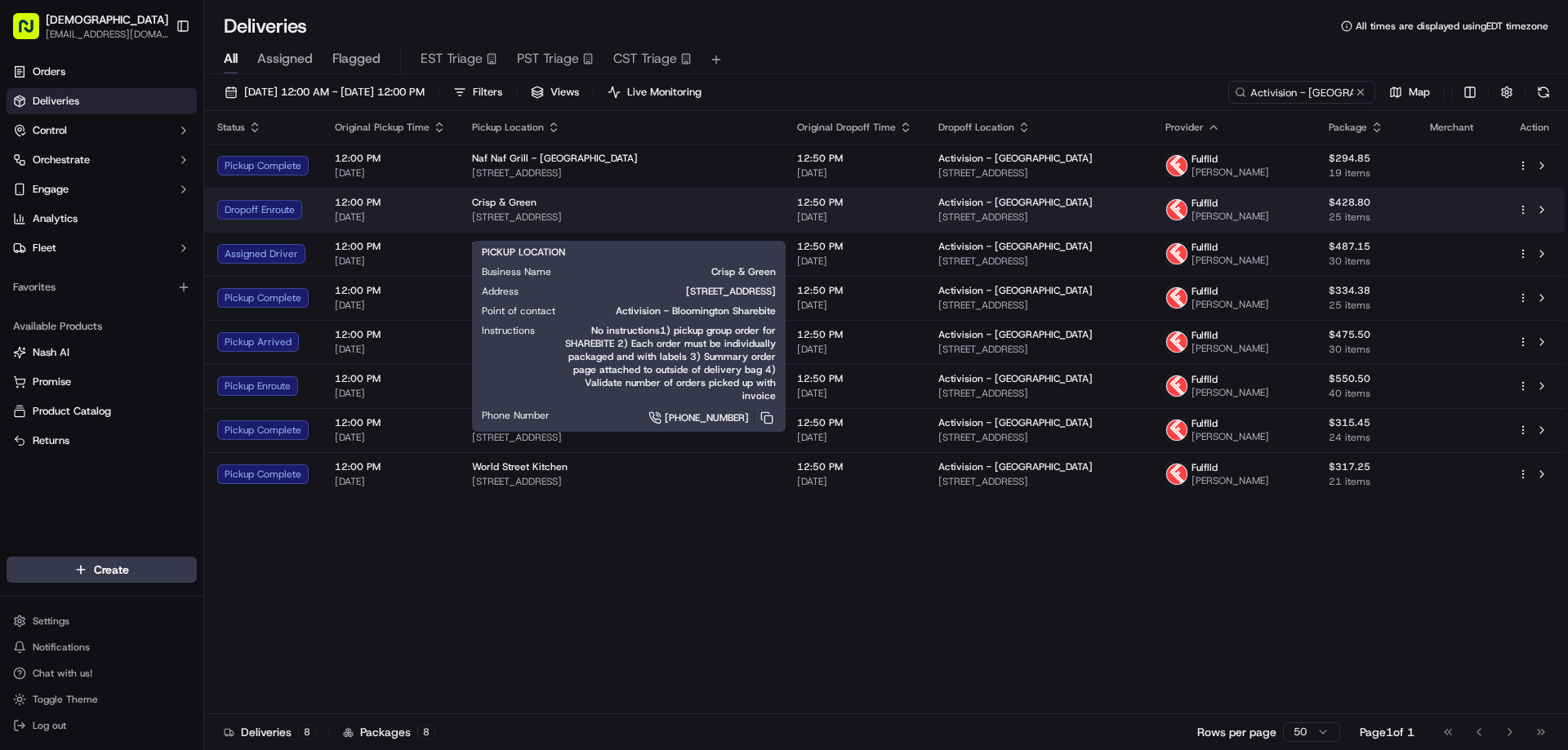
drag, startPoint x: 681, startPoint y: 230, endPoint x: 465, endPoint y: 233, distance: 216.0
click at [465, 232] on td "Crisp & Green 530 W 79th St, Chanhassen, MN 55317, USA" at bounding box center [621, 209] width 325 height 44
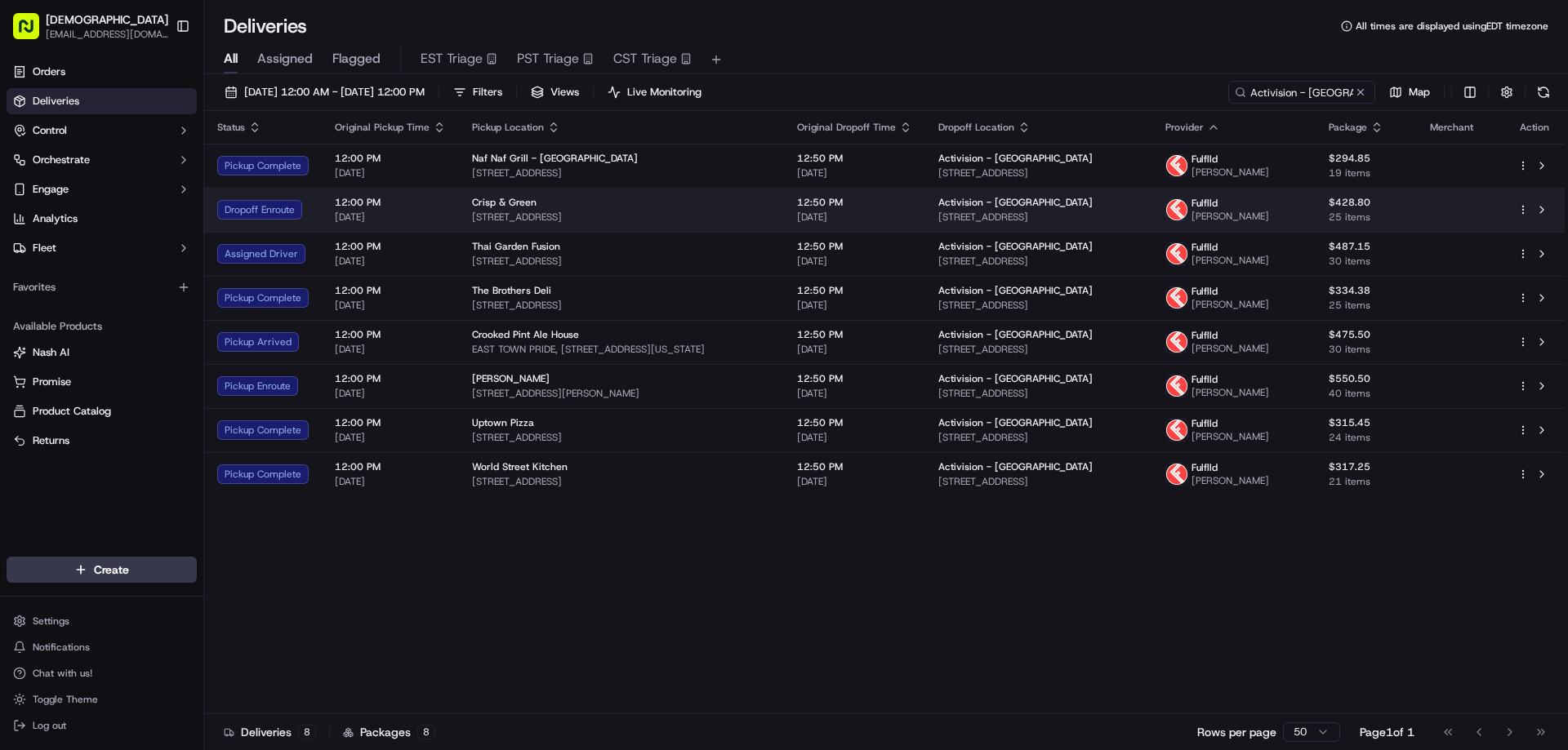
copy span "530 W 79th St, Chanhassen, MN 55317, USA"
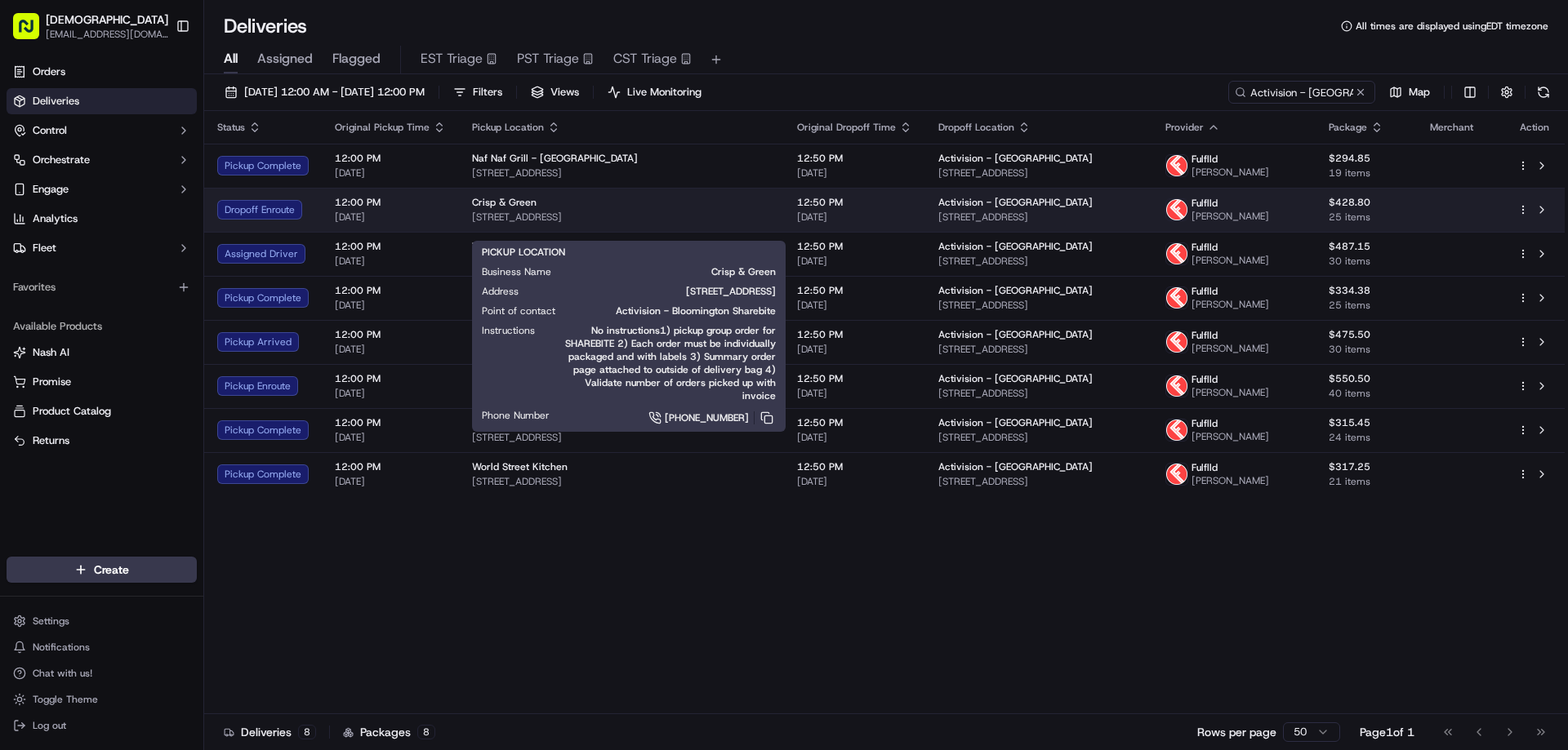
click at [431, 209] on span "12:00 PM" at bounding box center [390, 203] width 111 height 13
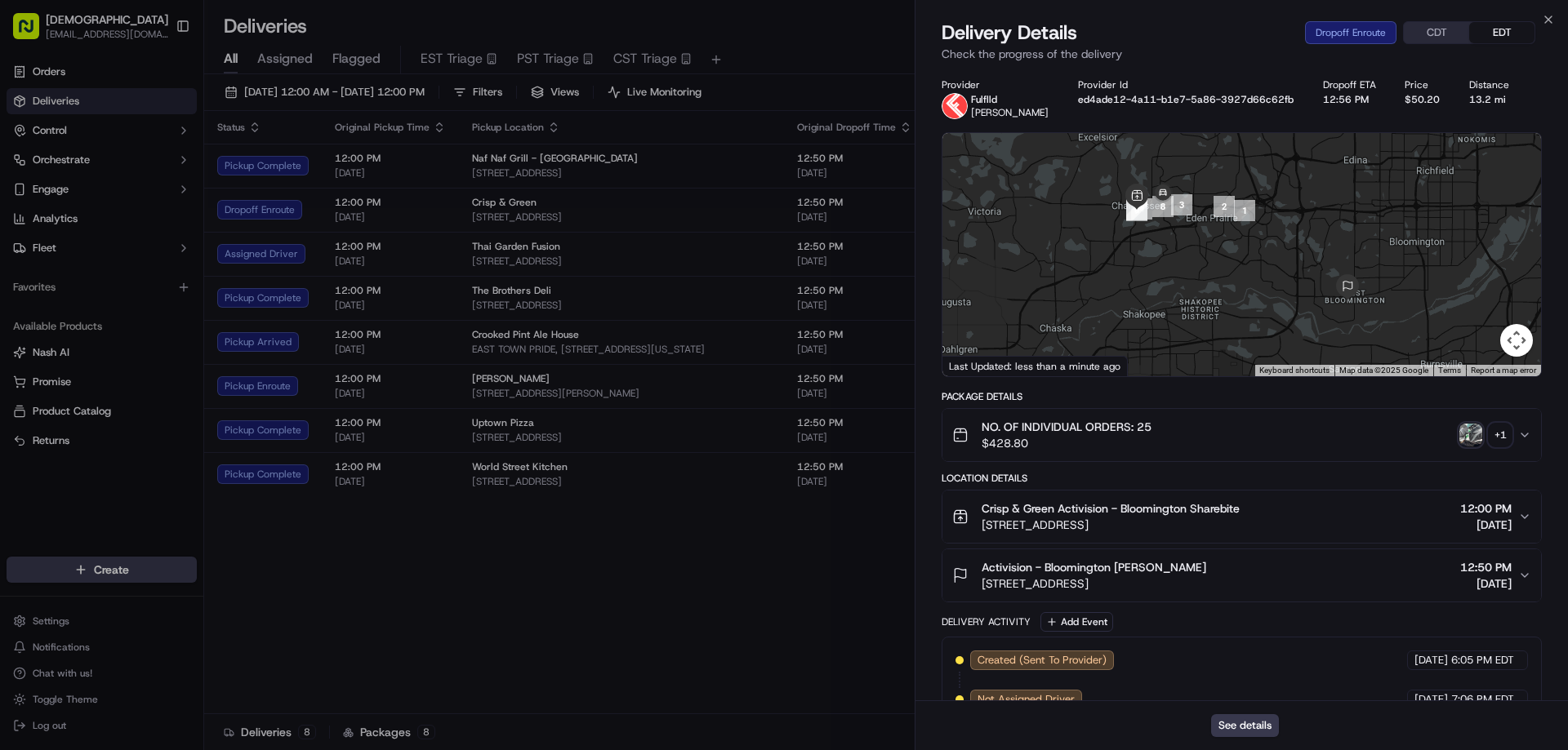
drag, startPoint x: 701, startPoint y: 601, endPoint x: 539, endPoint y: 12, distance: 610.9
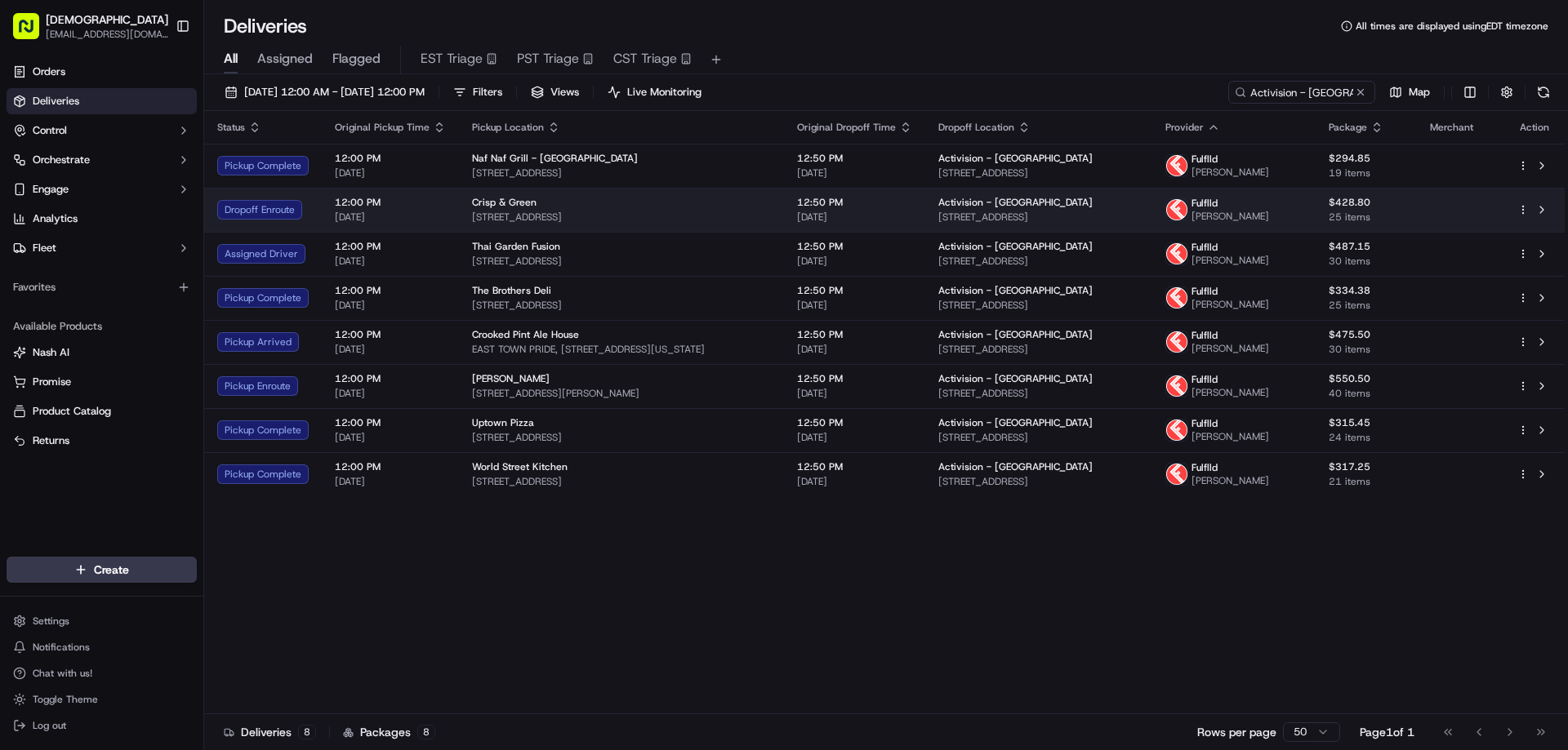
click at [632, 223] on span "530 W 79th St, Chanhassen, MN 55317, USA" at bounding box center [621, 217] width 299 height 13
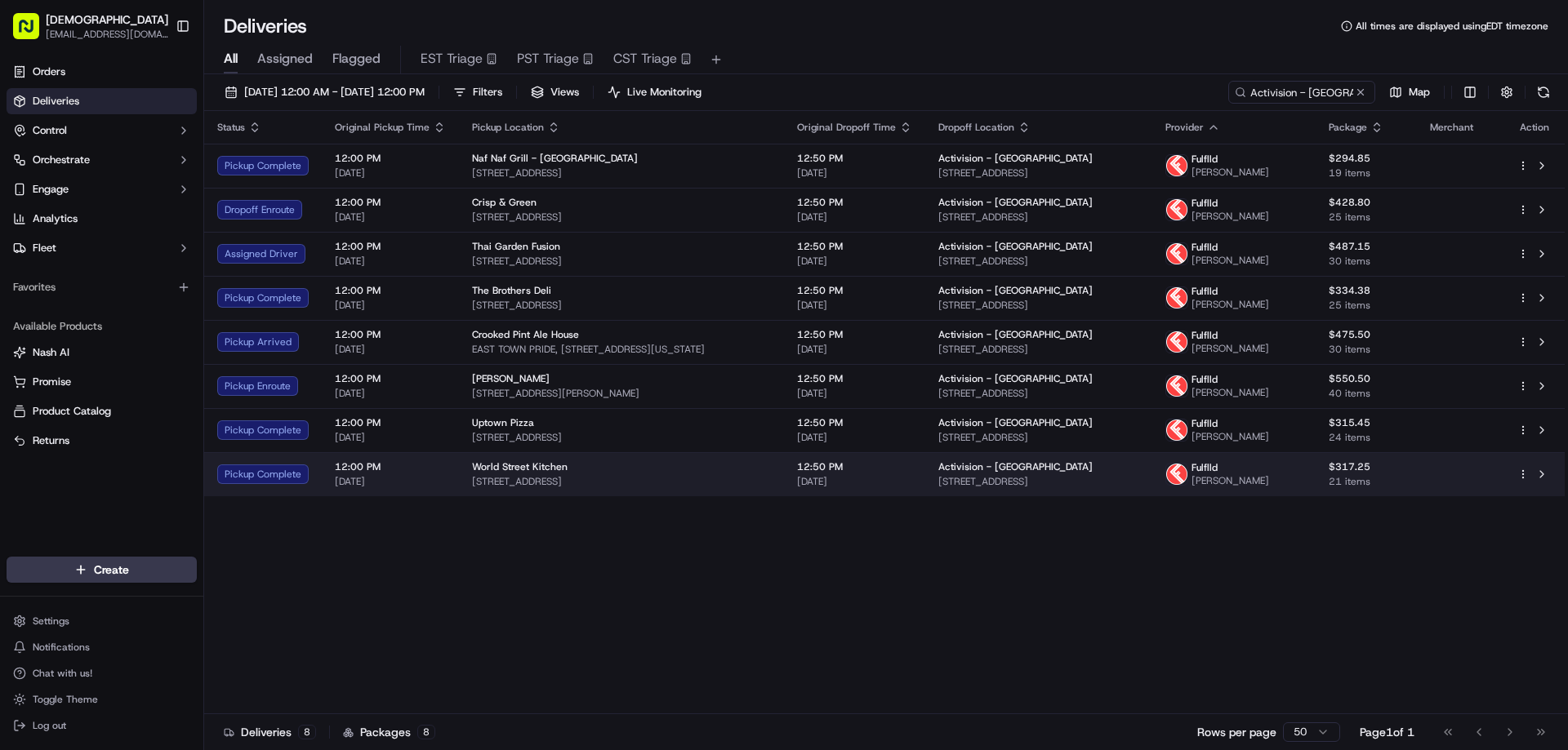
drag, startPoint x: 699, startPoint y: 523, endPoint x: 470, endPoint y: 522, distance: 229.0
click at [472, 489] on span "2743 Lyndale Ave S, Minneapolis, MN 55408, USA" at bounding box center [621, 482] width 299 height 13
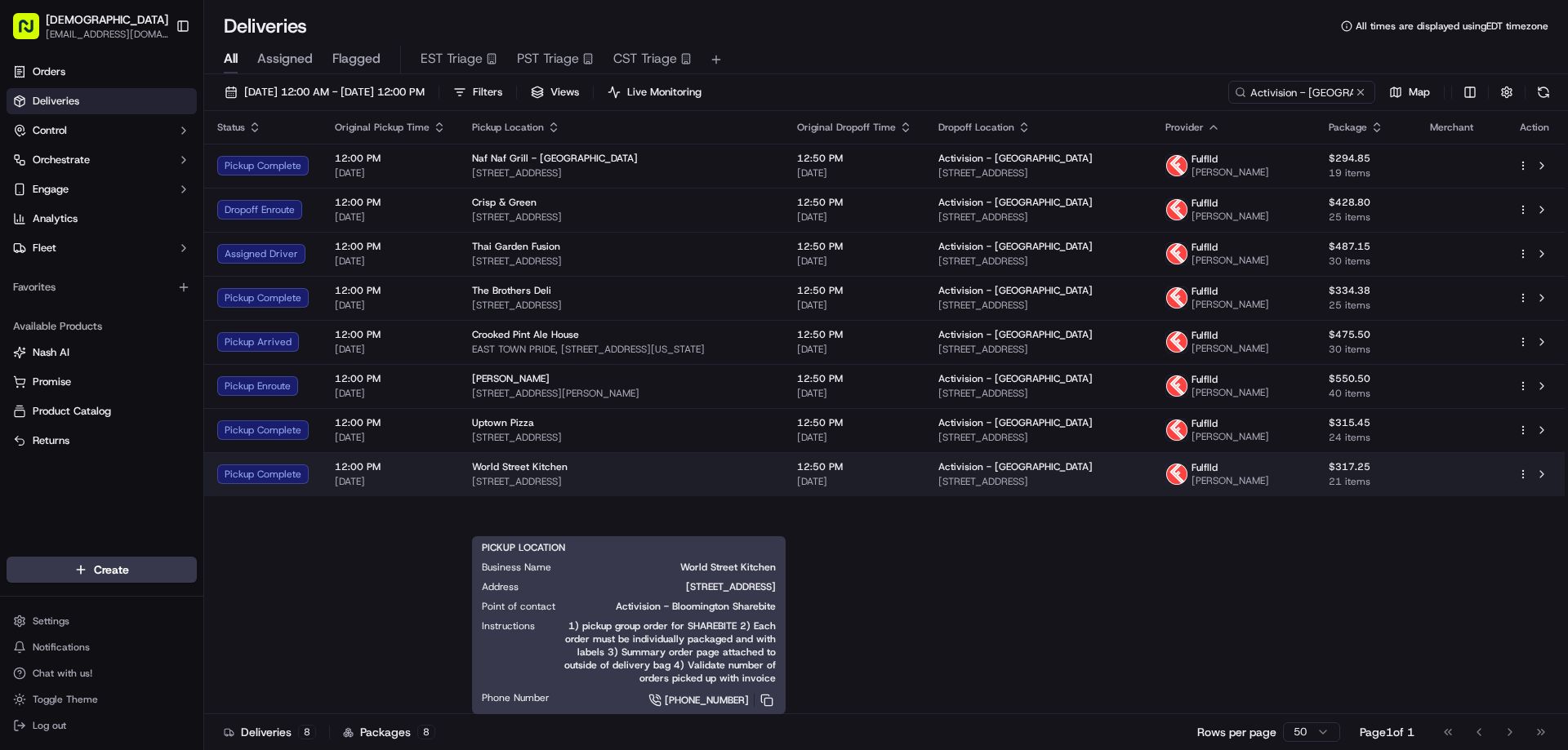
click at [437, 474] on span "12:00 PM" at bounding box center [390, 467] width 111 height 13
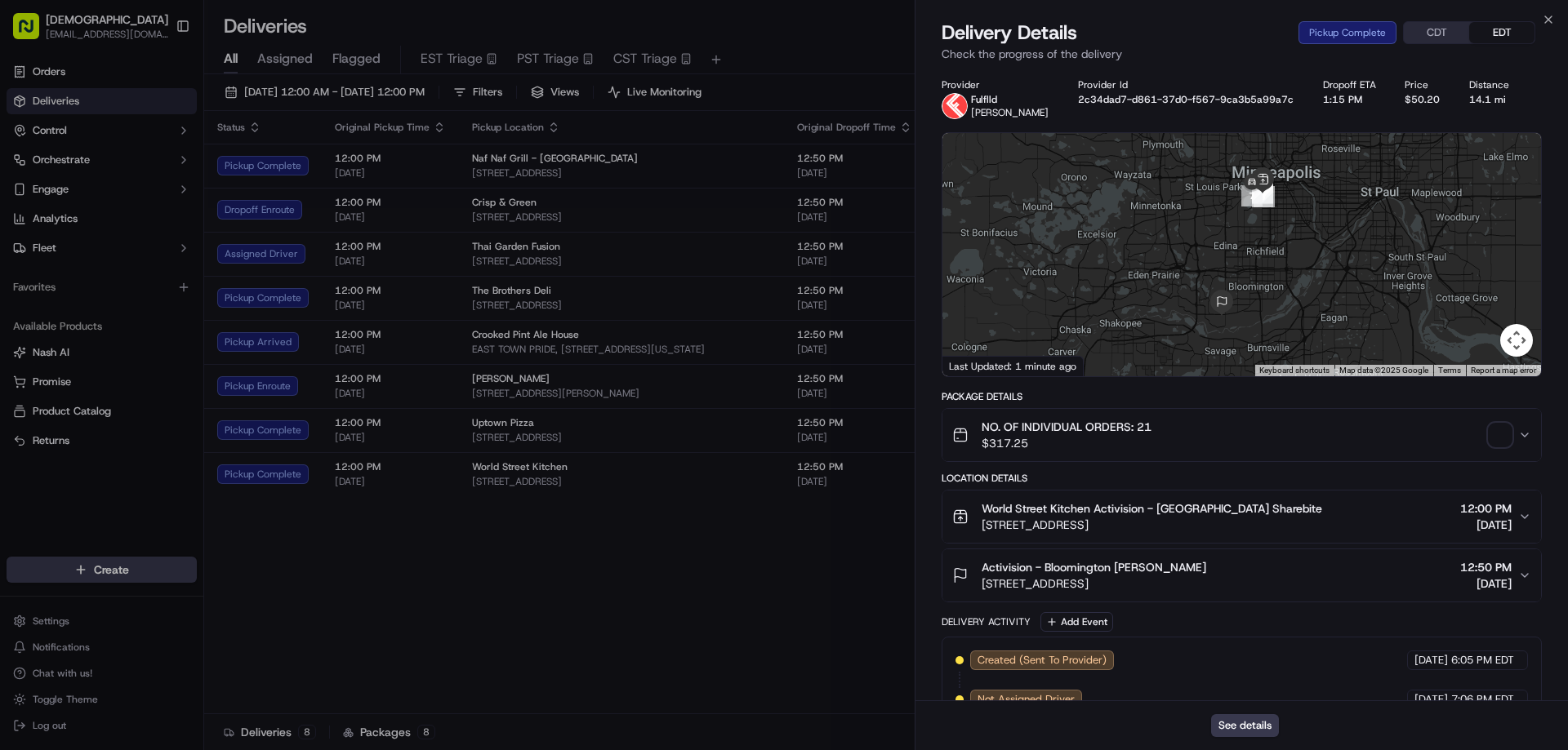
drag, startPoint x: 668, startPoint y: 571, endPoint x: 768, endPoint y: 571, distance: 100.0
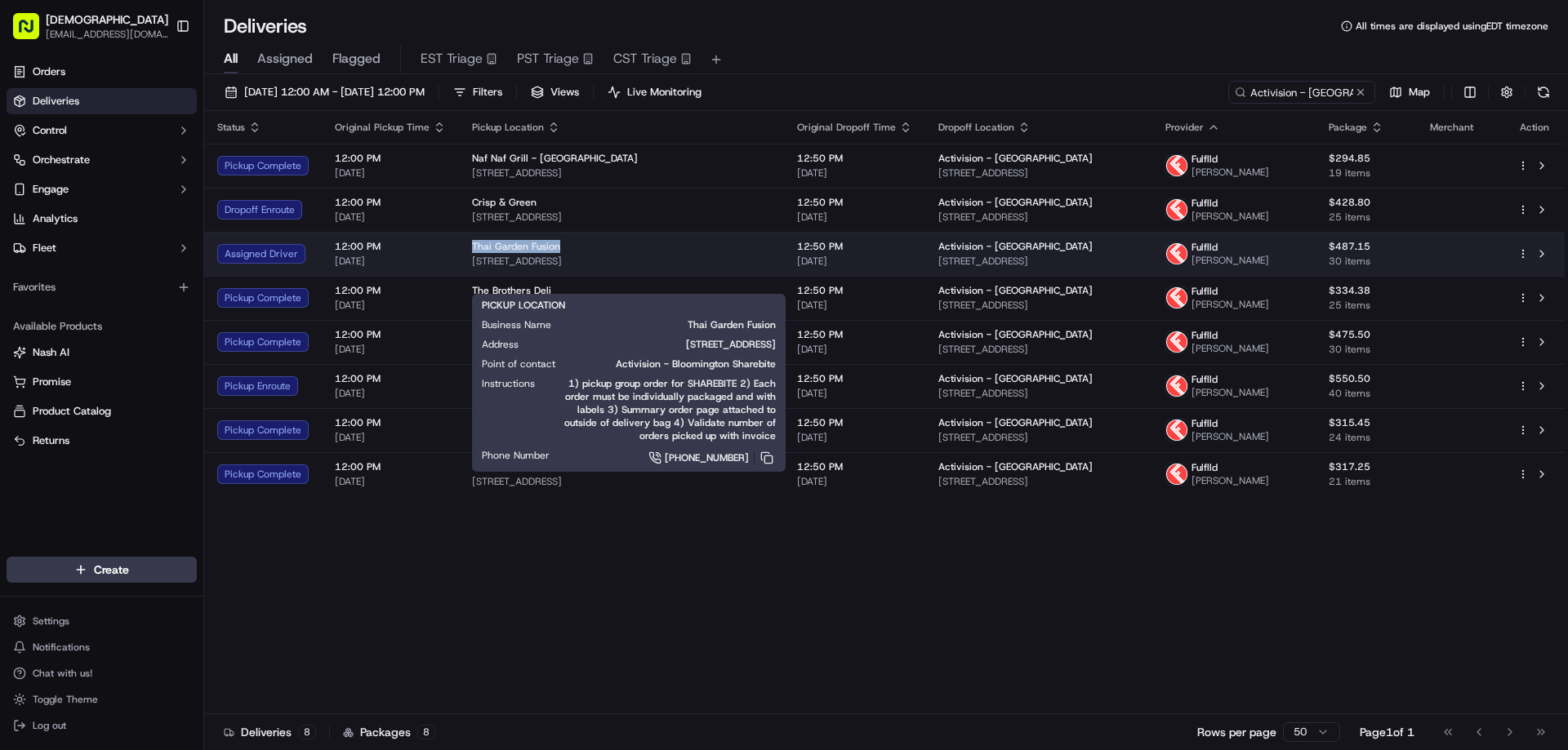
drag, startPoint x: 555, startPoint y: 264, endPoint x: 465, endPoint y: 270, distance: 90.2
click at [465, 270] on td "Thai Garden Fusion 233 Cedar Ave, Minneapolis, MN 55454, USA" at bounding box center [621, 253] width 325 height 44
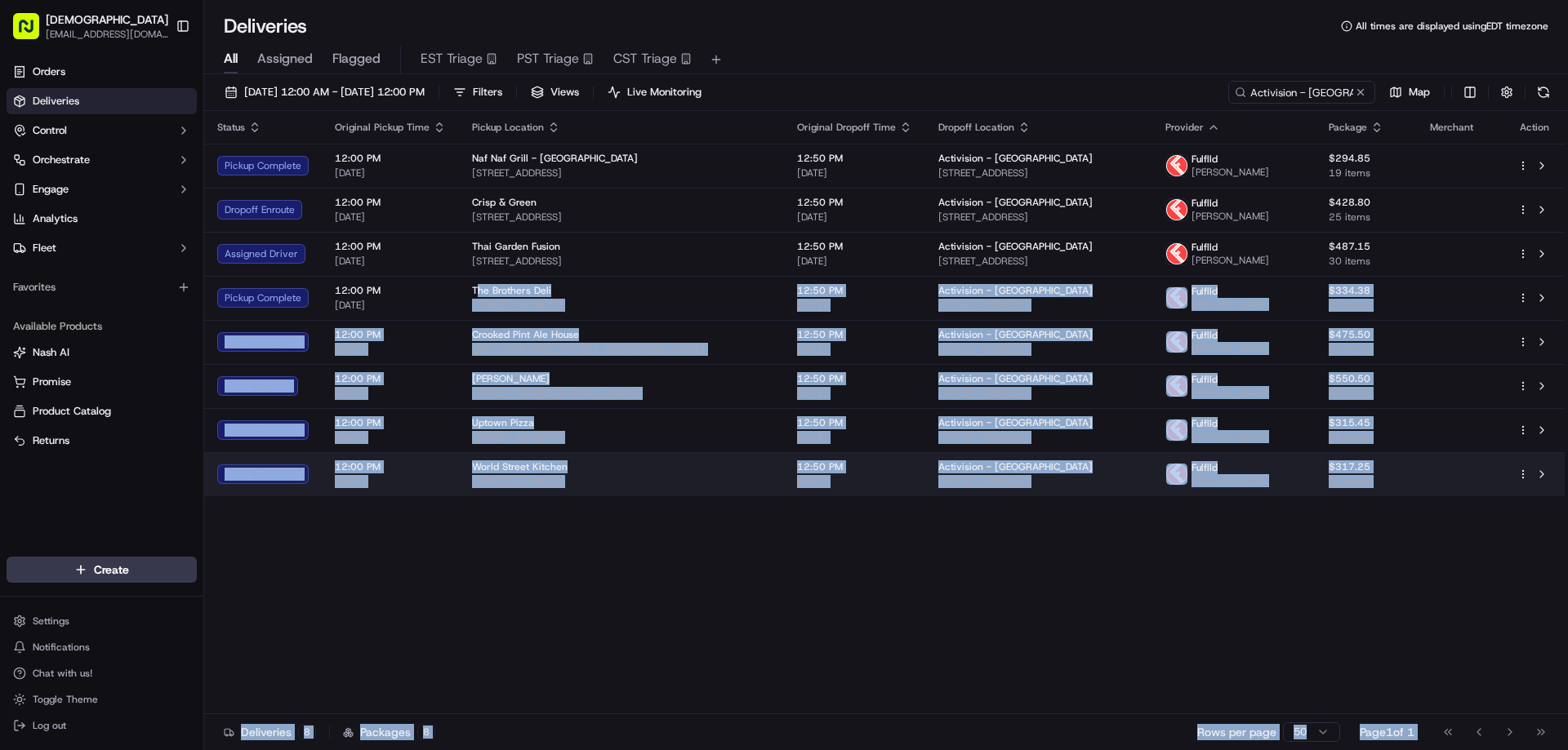
click at [501, 496] on td "World Street Kitchen 2743 Lyndale Ave S, Minneapolis, MN 55408, USA" at bounding box center [621, 474] width 325 height 44
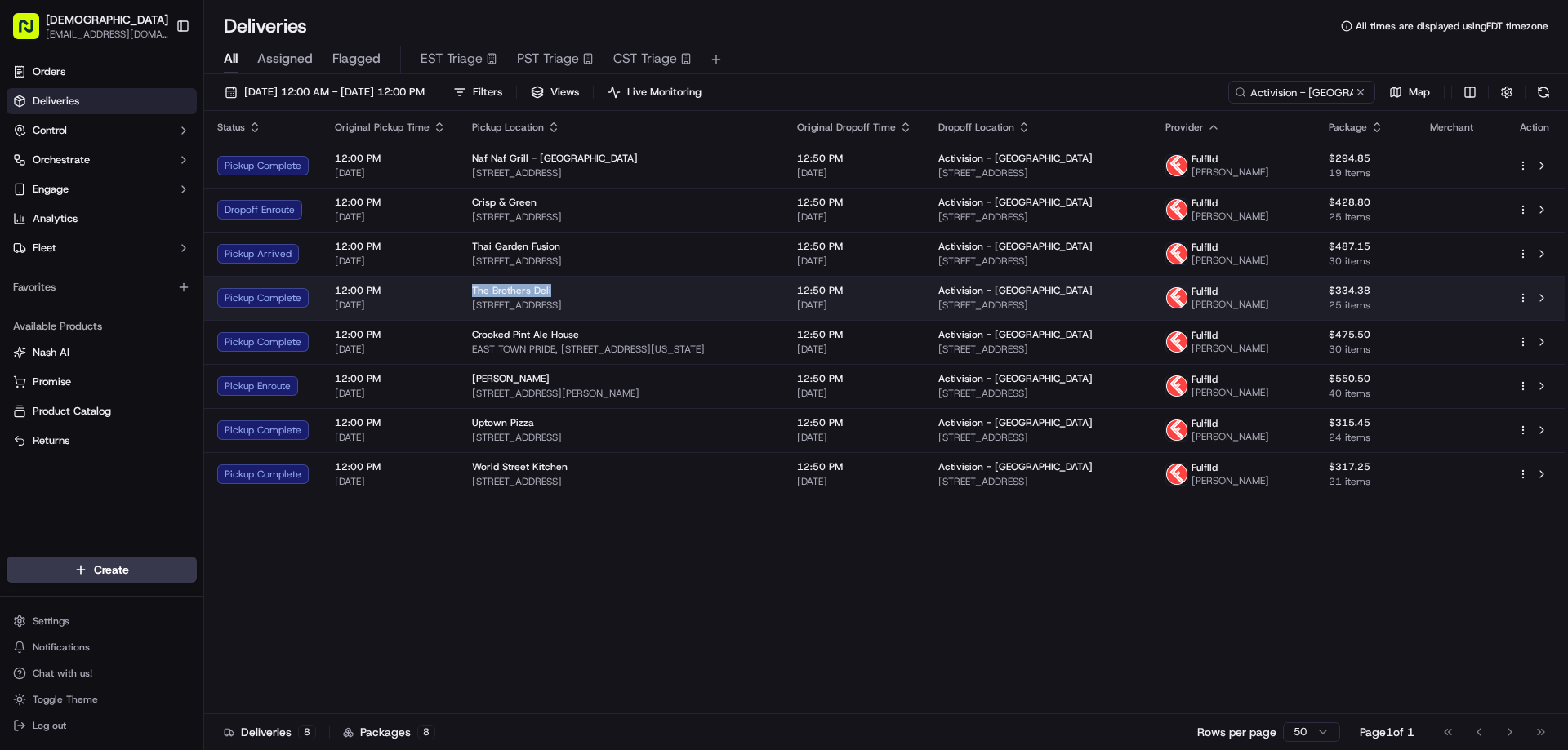
drag, startPoint x: 548, startPoint y: 321, endPoint x: 468, endPoint y: 320, distance: 80.0
click at [472, 297] on div "The Brothers Deli" at bounding box center [621, 290] width 299 height 13
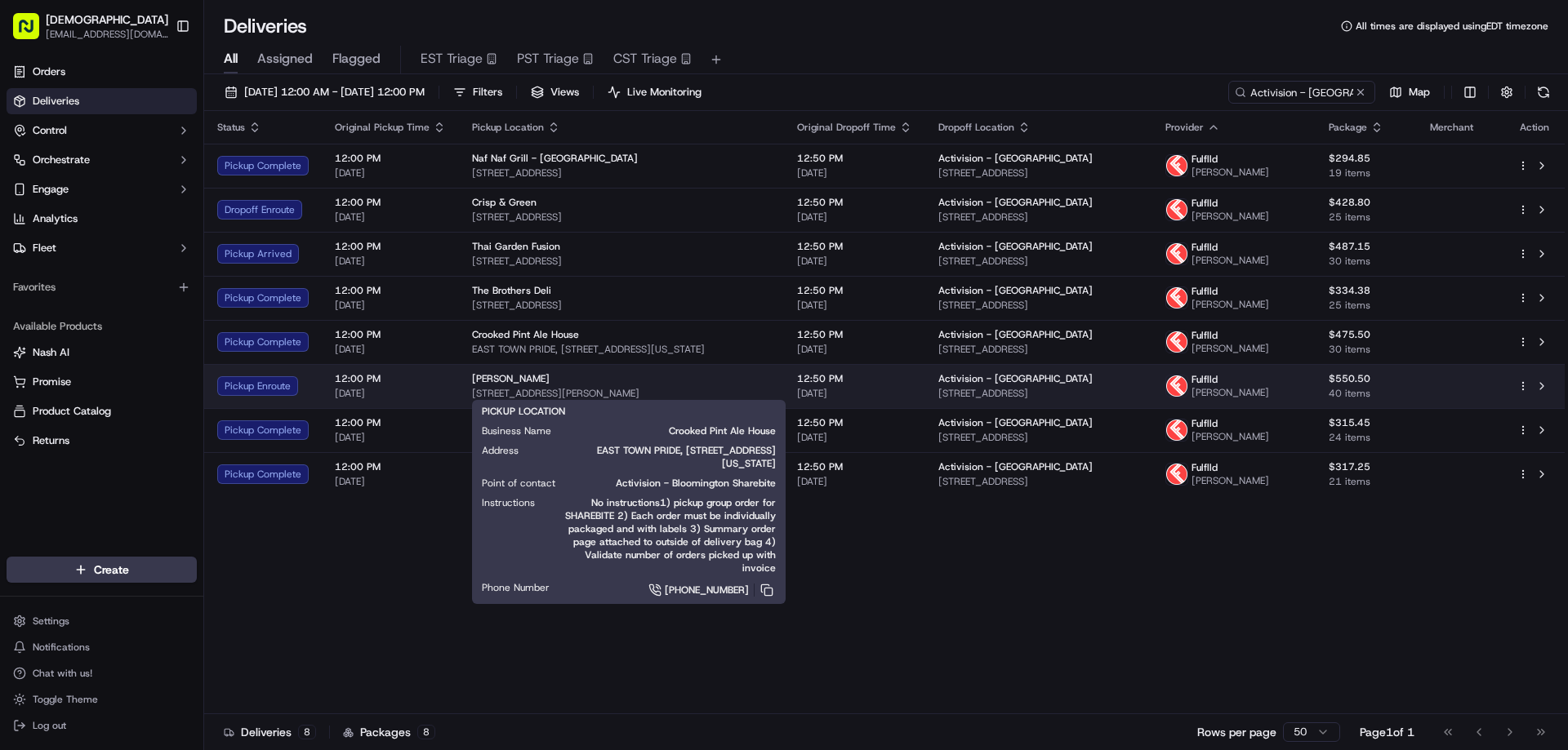
drag, startPoint x: 412, startPoint y: 569, endPoint x: 507, endPoint y: 429, distance: 169.2
click at [412, 569] on div "Status Original Pickup Time Pickup Location Original Dropoff Time Dropoff Locat…" at bounding box center [884, 412] width 1360 height 603
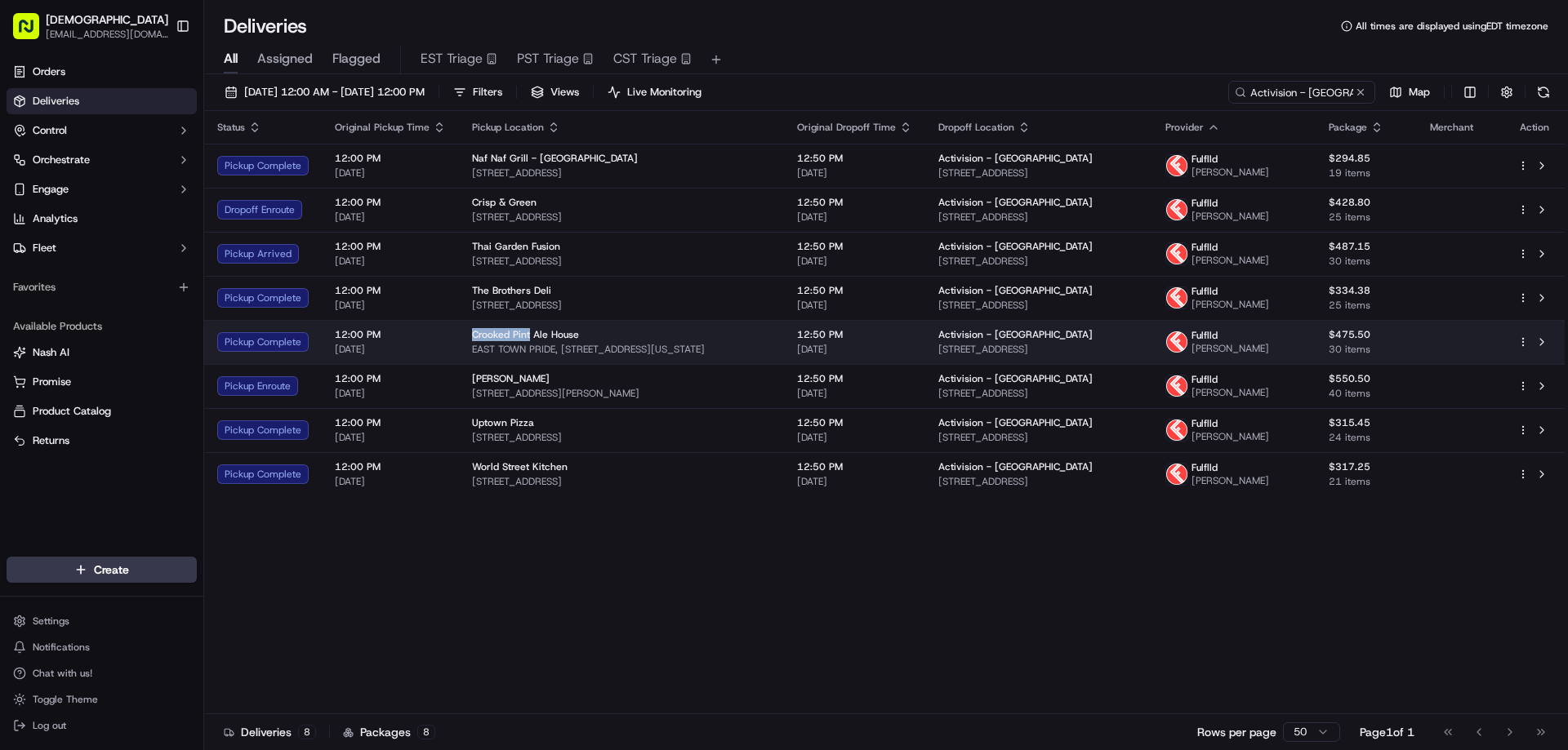
drag, startPoint x: 527, startPoint y: 369, endPoint x: 466, endPoint y: 369, distance: 61.0
click at [466, 364] on td "Crooked Pint Ale House EAST TOWN PRIDE, 501 Washington Ave S, Minneapolis, MN 5…" at bounding box center [621, 342] width 325 height 44
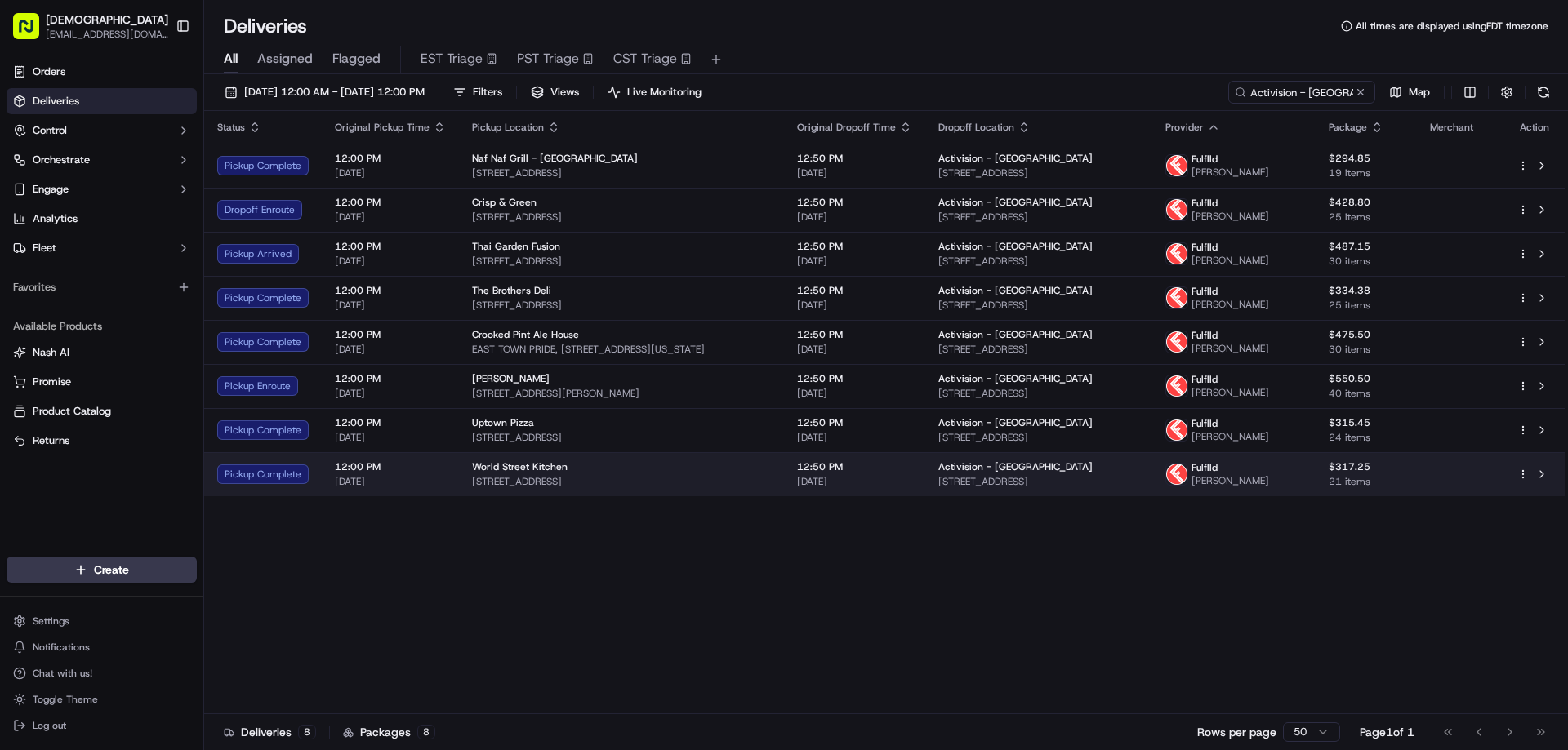
drag, startPoint x: 537, startPoint y: 596, endPoint x: 541, endPoint y: 501, distance: 95.1
click at [537, 596] on div "Status Original Pickup Time Pickup Location Original Dropoff Time Dropoff Locat…" at bounding box center [884, 412] width 1360 height 603
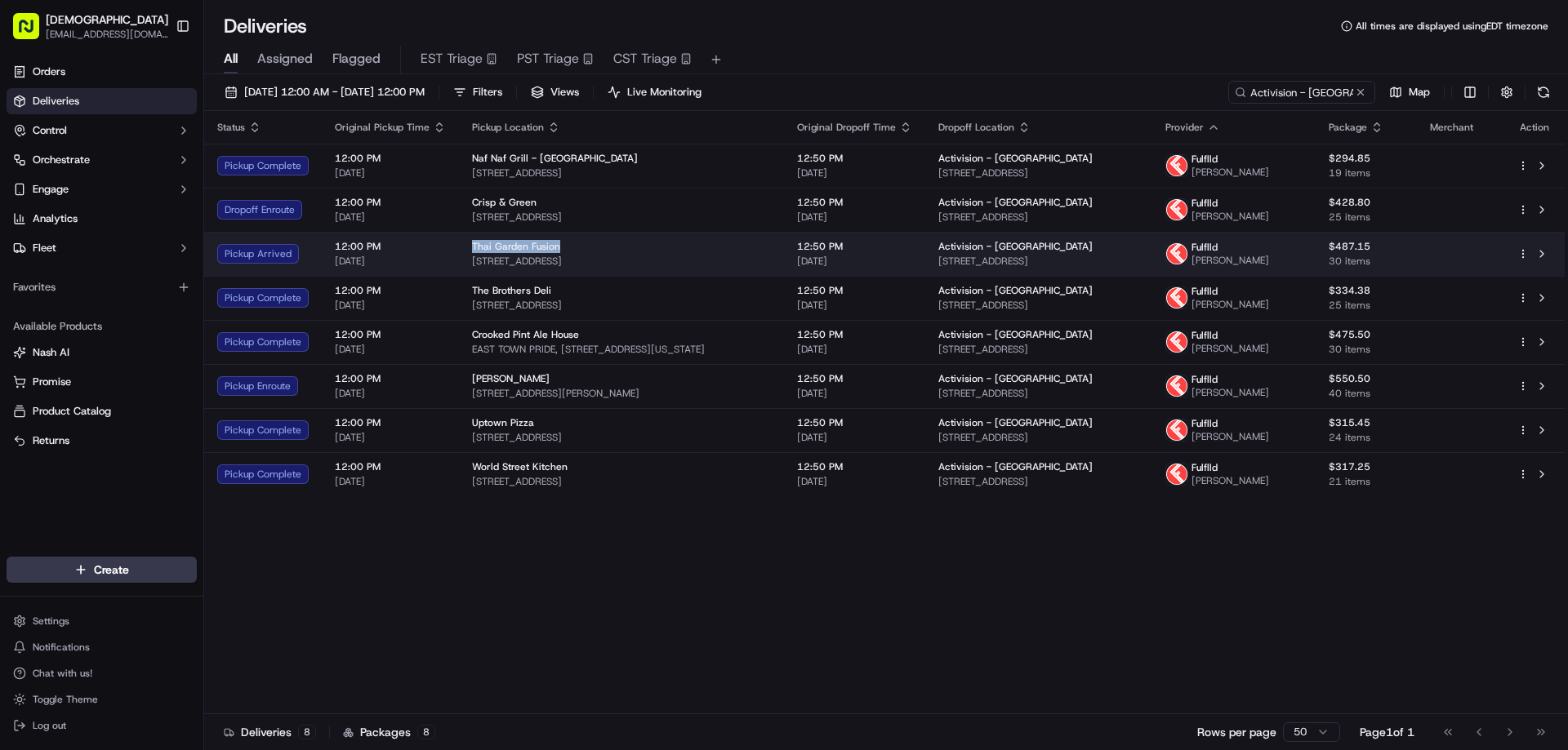
drag, startPoint x: 555, startPoint y: 267, endPoint x: 467, endPoint y: 260, distance: 88.3
click at [467, 260] on td "Thai Garden Fusion 233 Cedar Ave, Minneapolis, MN 55454, USA" at bounding box center [621, 253] width 325 height 44
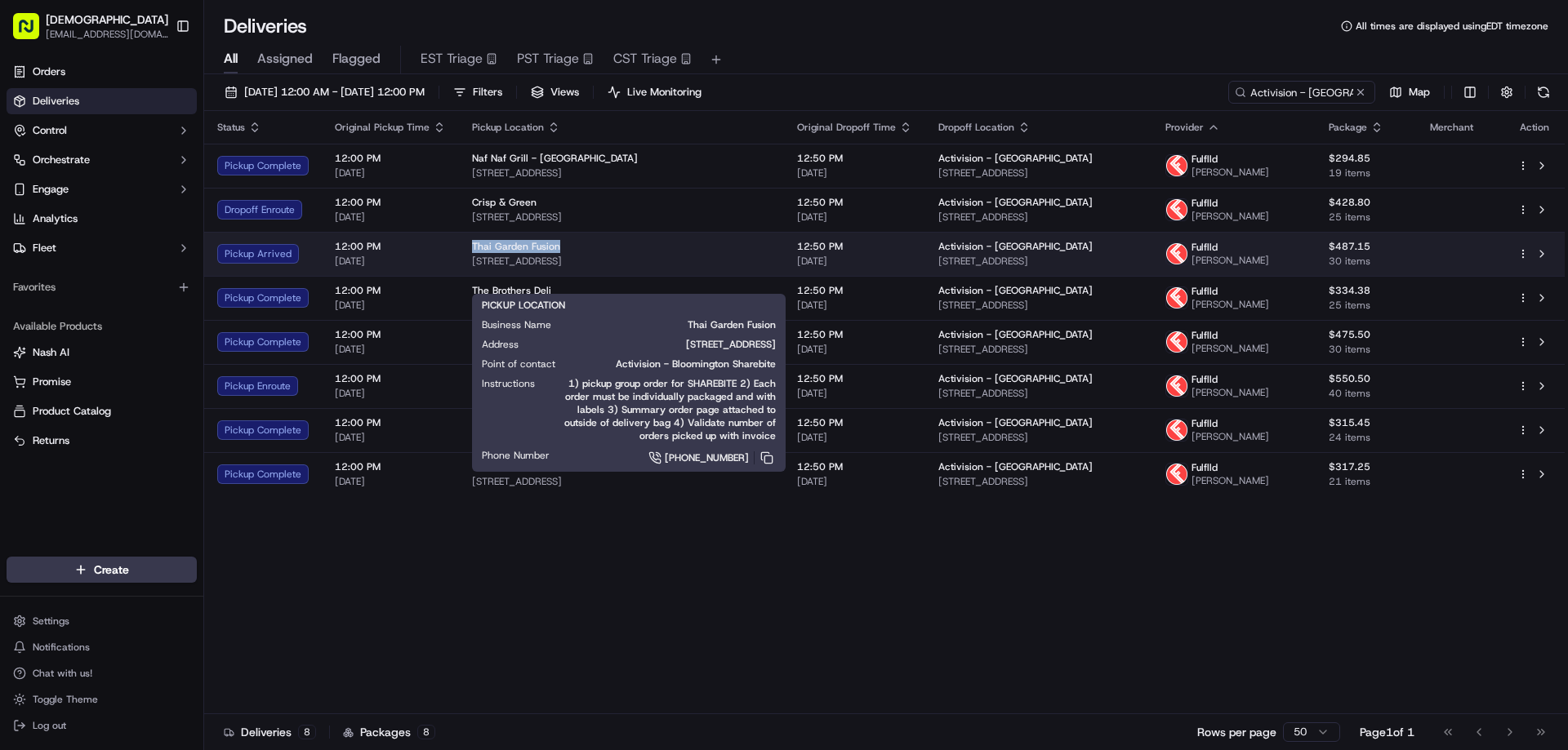
drag, startPoint x: 675, startPoint y: 282, endPoint x: 466, endPoint y: 280, distance: 209.0
click at [466, 275] on td "Thai Garden Fusion 233 Cedar Ave, Minneapolis, MN 55454, USA" at bounding box center [621, 253] width 325 height 44
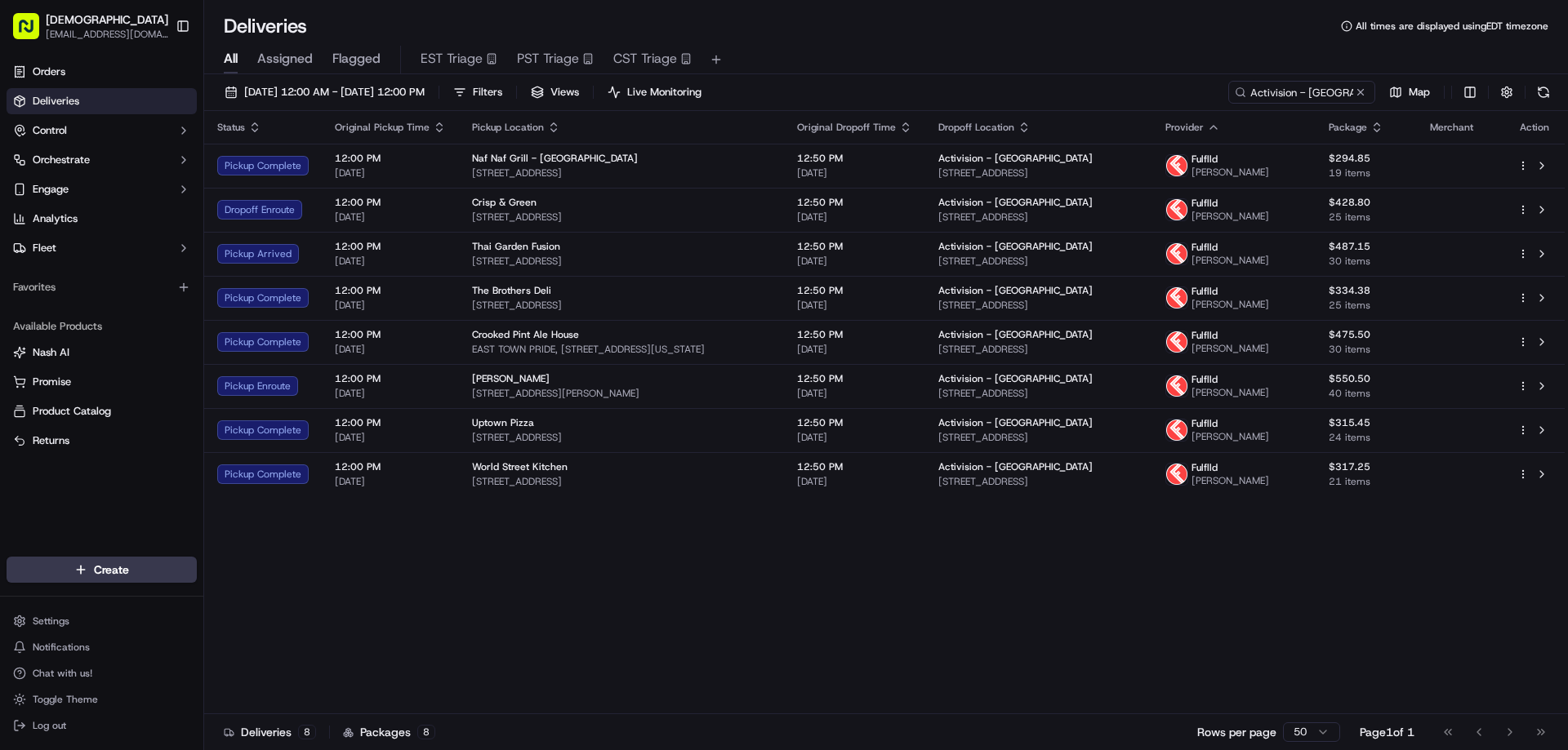
click at [504, 573] on div "Status Original Pickup Time Pickup Location Original Dropoff Time Dropoff Locat…" at bounding box center [884, 412] width 1360 height 603
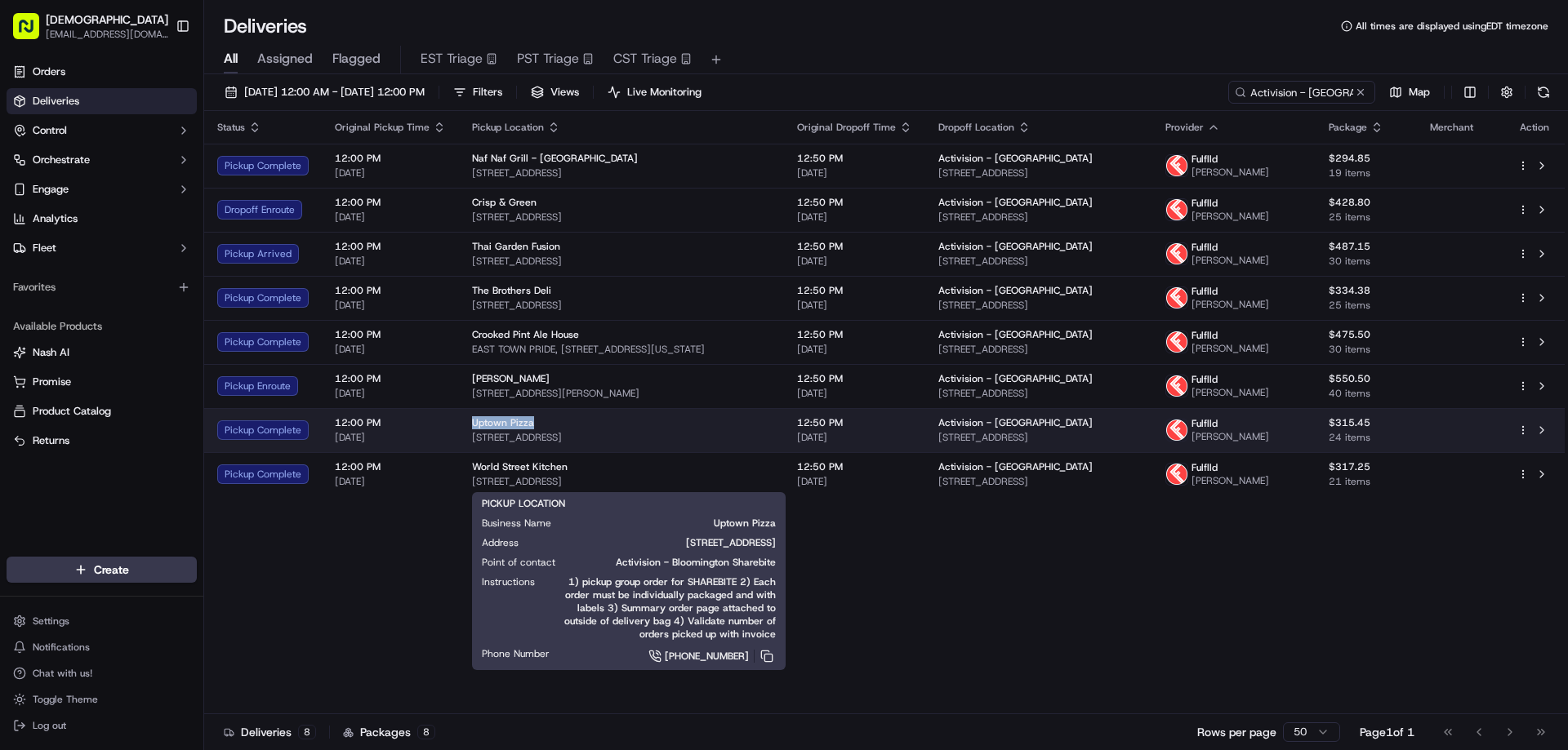
drag, startPoint x: 539, startPoint y: 469, endPoint x: 473, endPoint y: 464, distance: 66.2
click at [472, 429] on div "Uptown Pizza" at bounding box center [621, 422] width 299 height 13
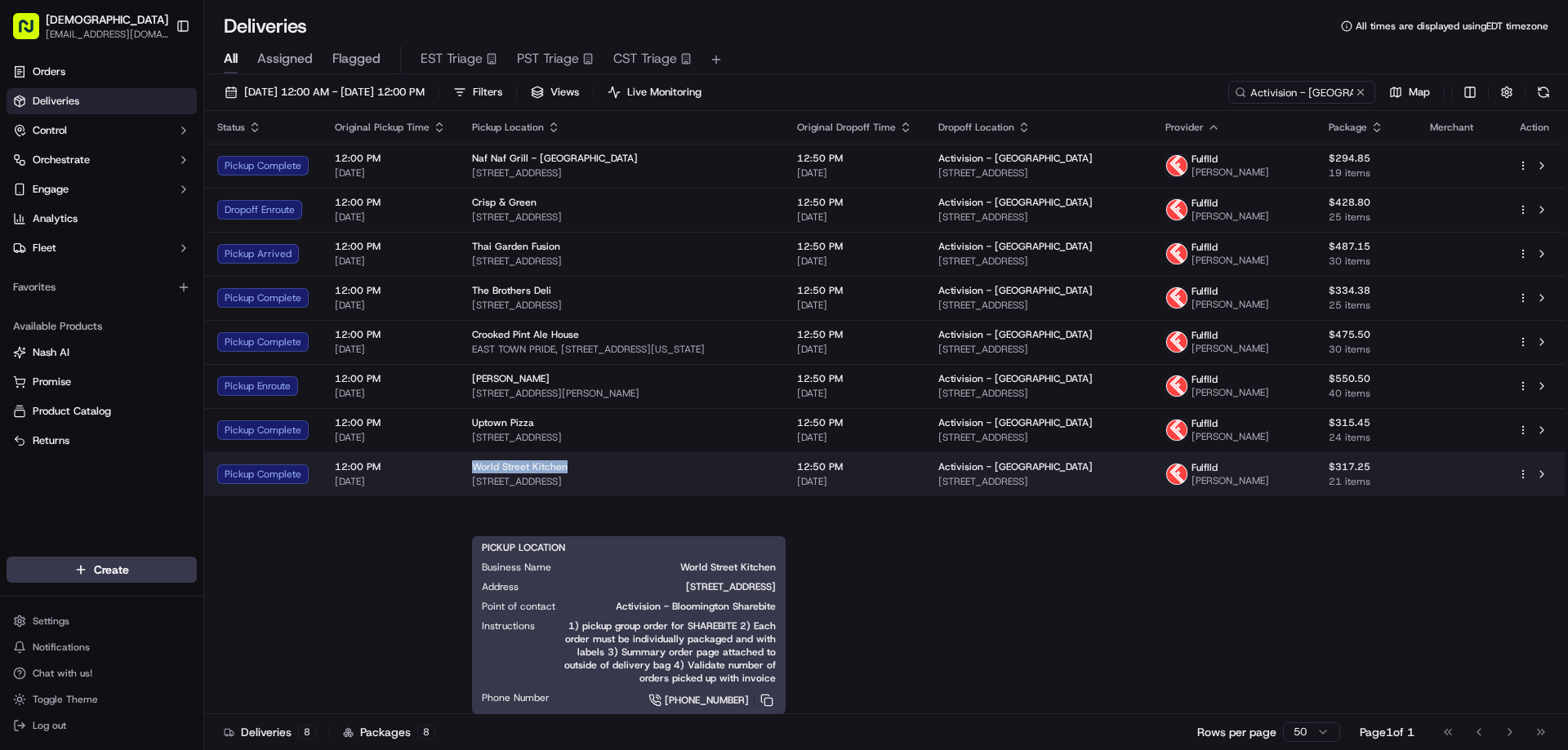
drag, startPoint x: 555, startPoint y: 507, endPoint x: 466, endPoint y: 507, distance: 89.0
click at [466, 496] on td "World Street Kitchen 2743 Lyndale Ave S, Minneapolis, MN 55408, USA" at bounding box center [621, 474] width 325 height 44
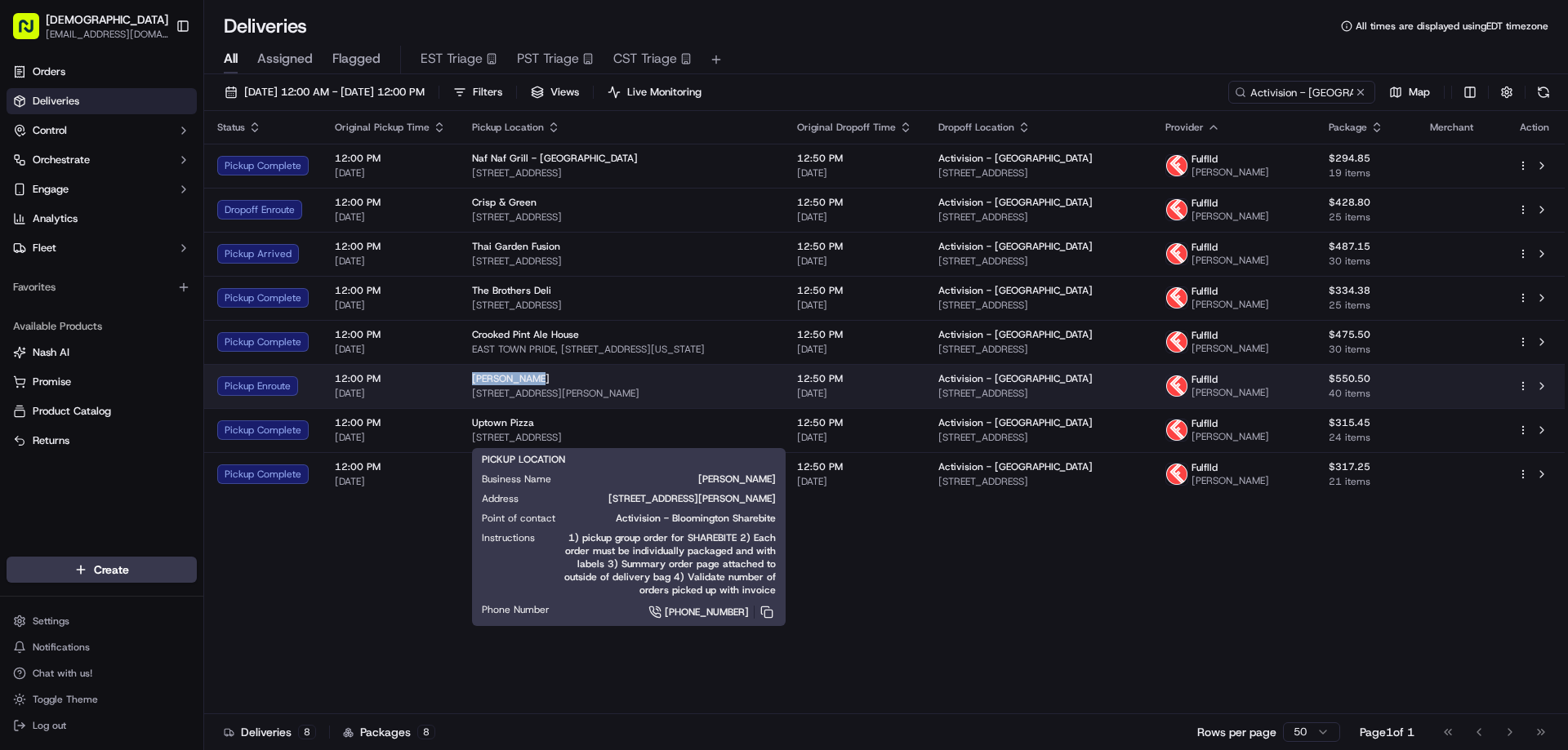
drag, startPoint x: 525, startPoint y: 422, endPoint x: 464, endPoint y: 422, distance: 61.0
click at [464, 408] on td "Bo Diddley's 9633 Anderson Lakes Pkwy, Eden Prairie, MN 55344, USA" at bounding box center [621, 385] width 325 height 44
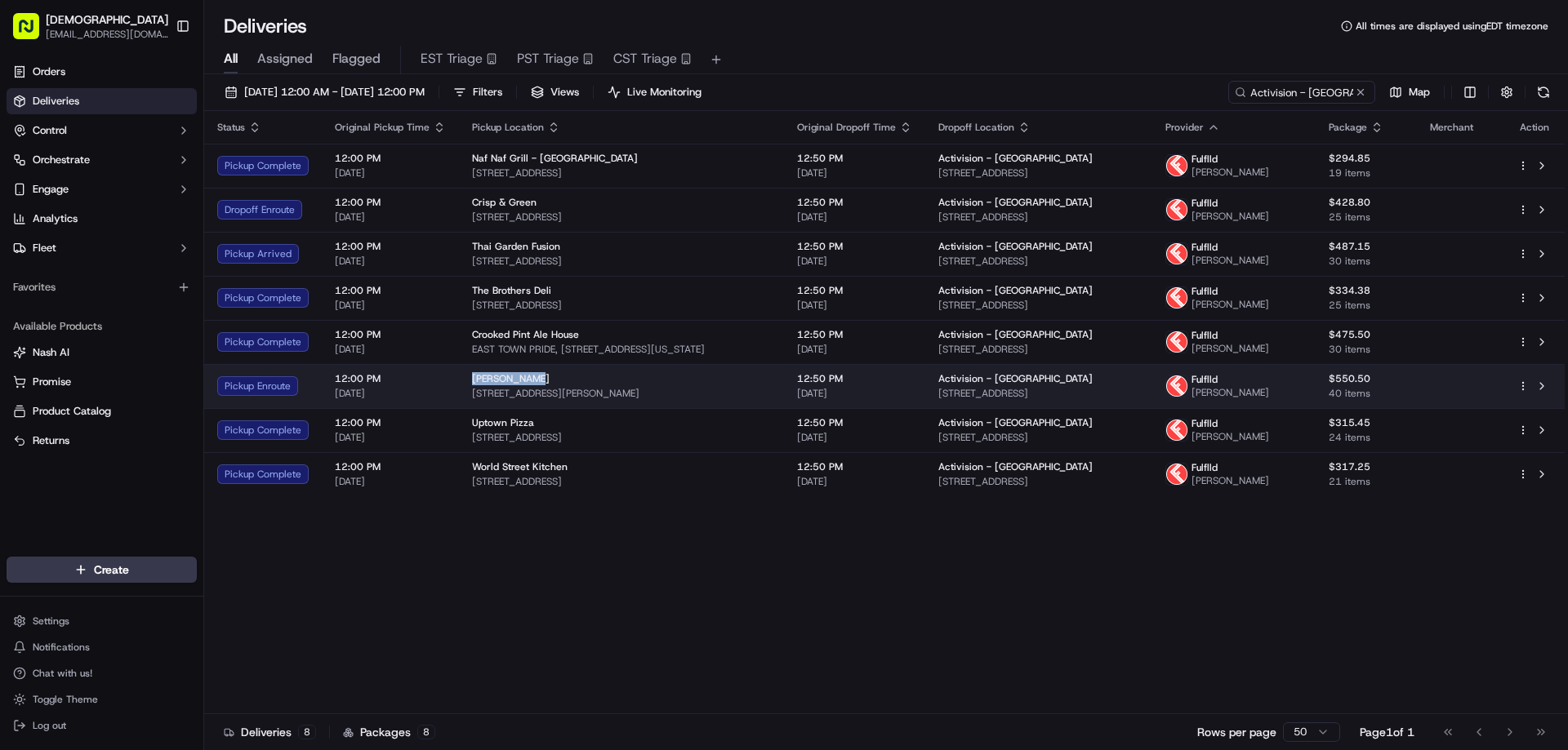
drag, startPoint x: 725, startPoint y: 435, endPoint x: 469, endPoint y: 434, distance: 256.0
click at [472, 400] on span "9633 Anderson Lakes Pkwy, Eden Prairie, MN 55344, USA" at bounding box center [621, 394] width 299 height 13
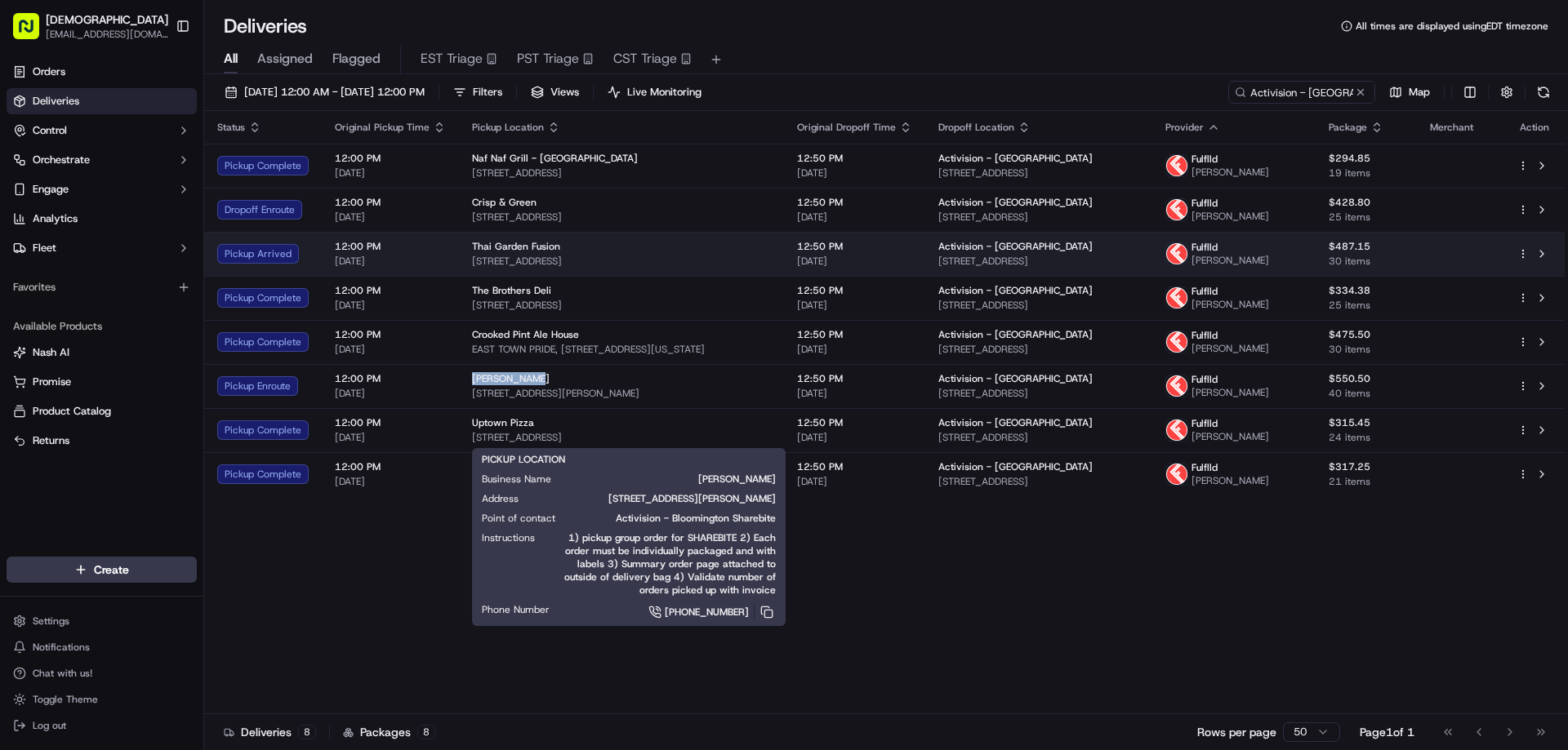
click at [673, 268] on span "233 Cedar Ave, Minneapolis, MN 55454, USA" at bounding box center [621, 261] width 299 height 13
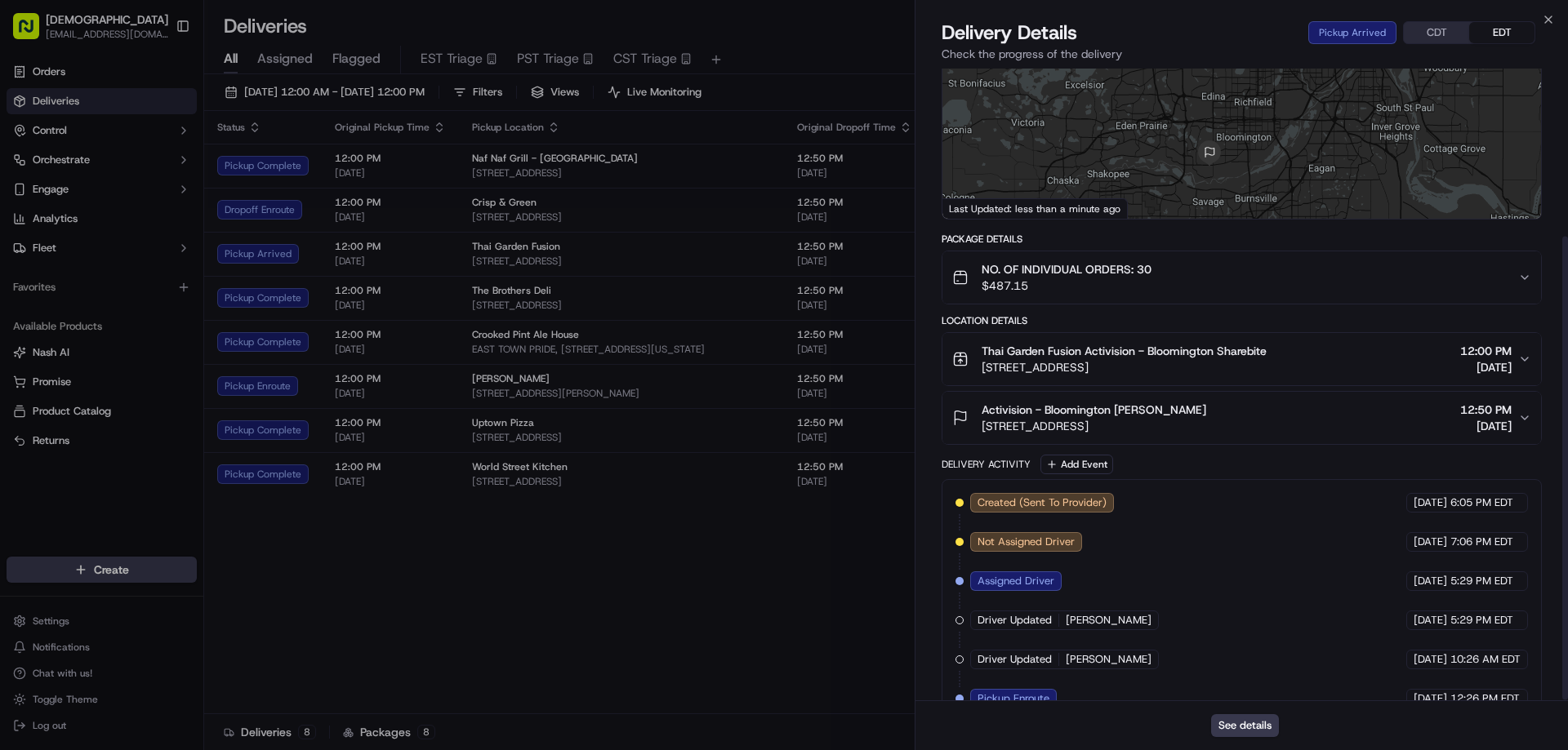
scroll to position [229, 0]
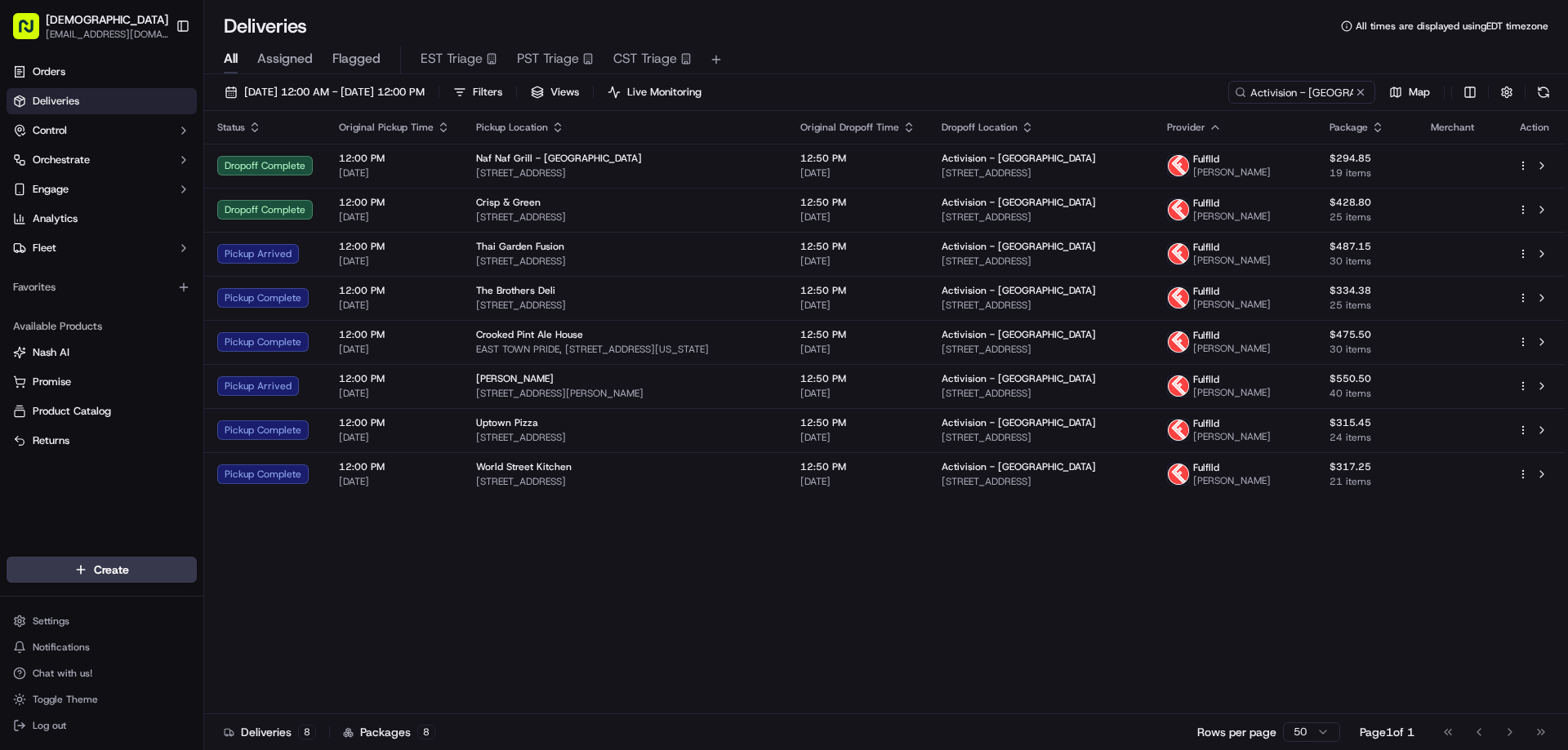
click at [896, 619] on div "Status Original Pickup Time Pickup Location Original Dropoff Time Dropoff Locat…" at bounding box center [884, 412] width 1360 height 603
click at [955, 569] on div "Status Original Pickup Time Pickup Location Original Dropoff Time Dropoff Locat…" at bounding box center [884, 412] width 1360 height 603
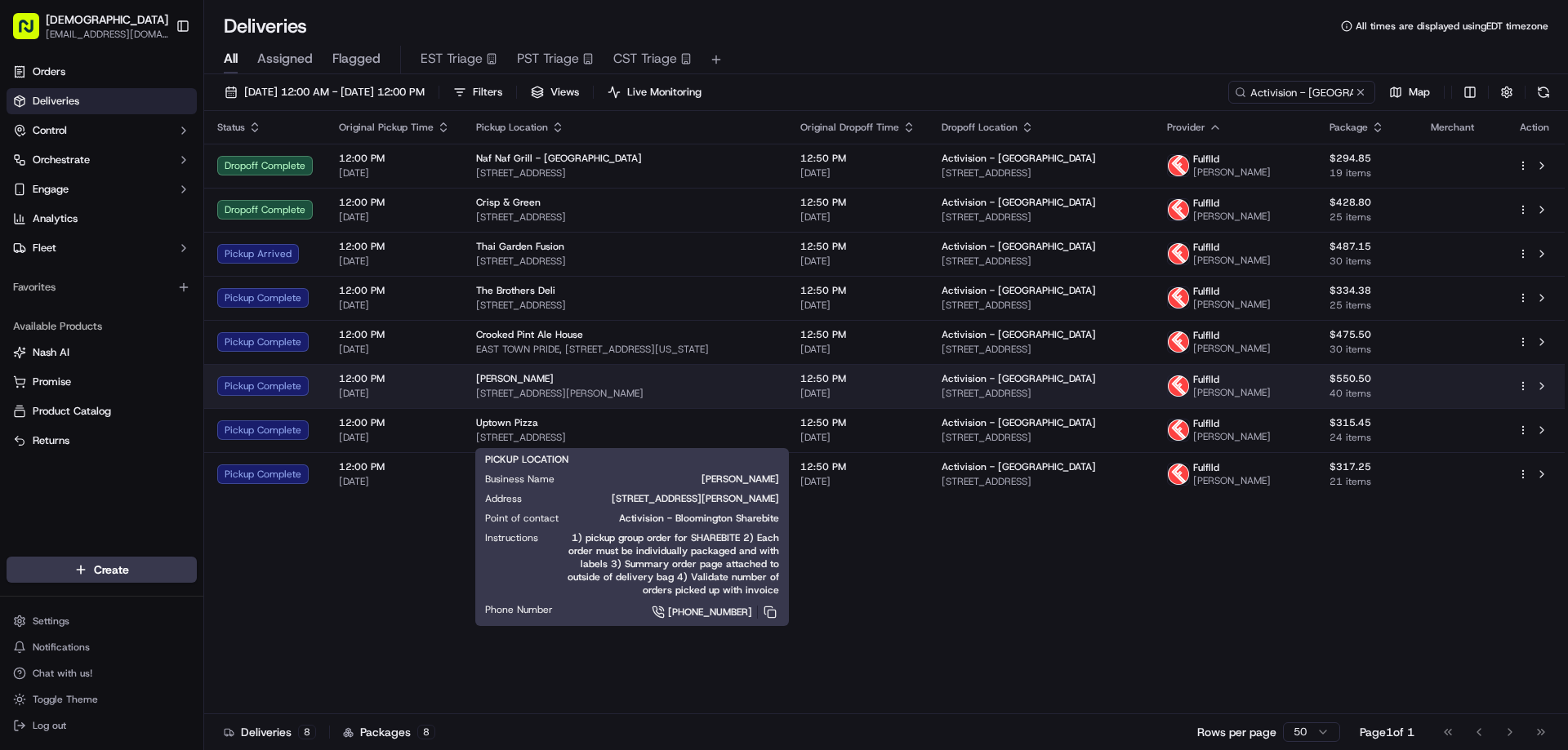
drag, startPoint x: 737, startPoint y: 435, endPoint x: 472, endPoint y: 433, distance: 265.0
click at [476, 400] on span "9633 Anderson Lakes Pkwy, Eden Prairie, MN 55344, USA" at bounding box center [625, 394] width 298 height 13
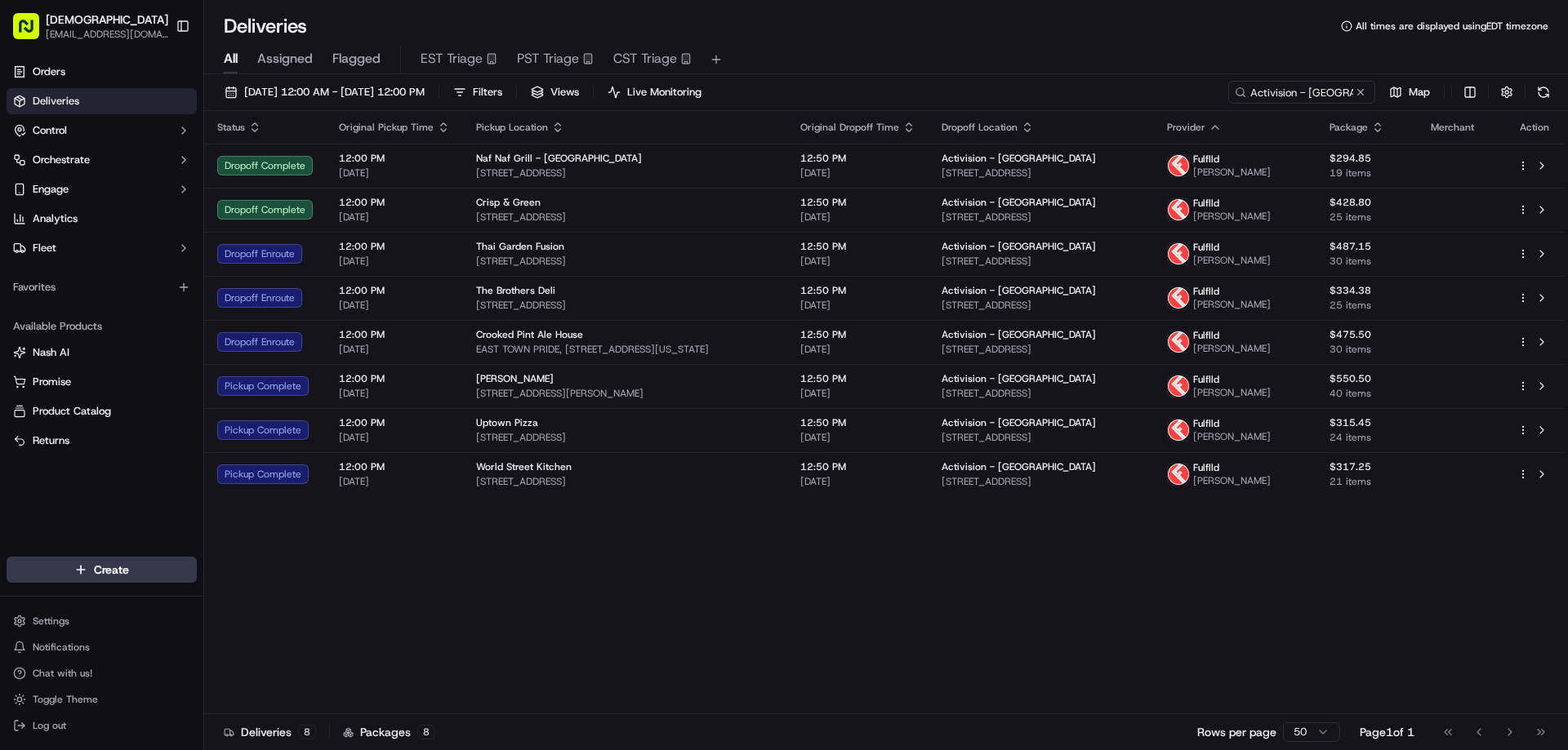
click at [435, 603] on div "Status Original Pickup Time Pickup Location Original Dropoff Time Dropoff Locat…" at bounding box center [884, 412] width 1360 height 603
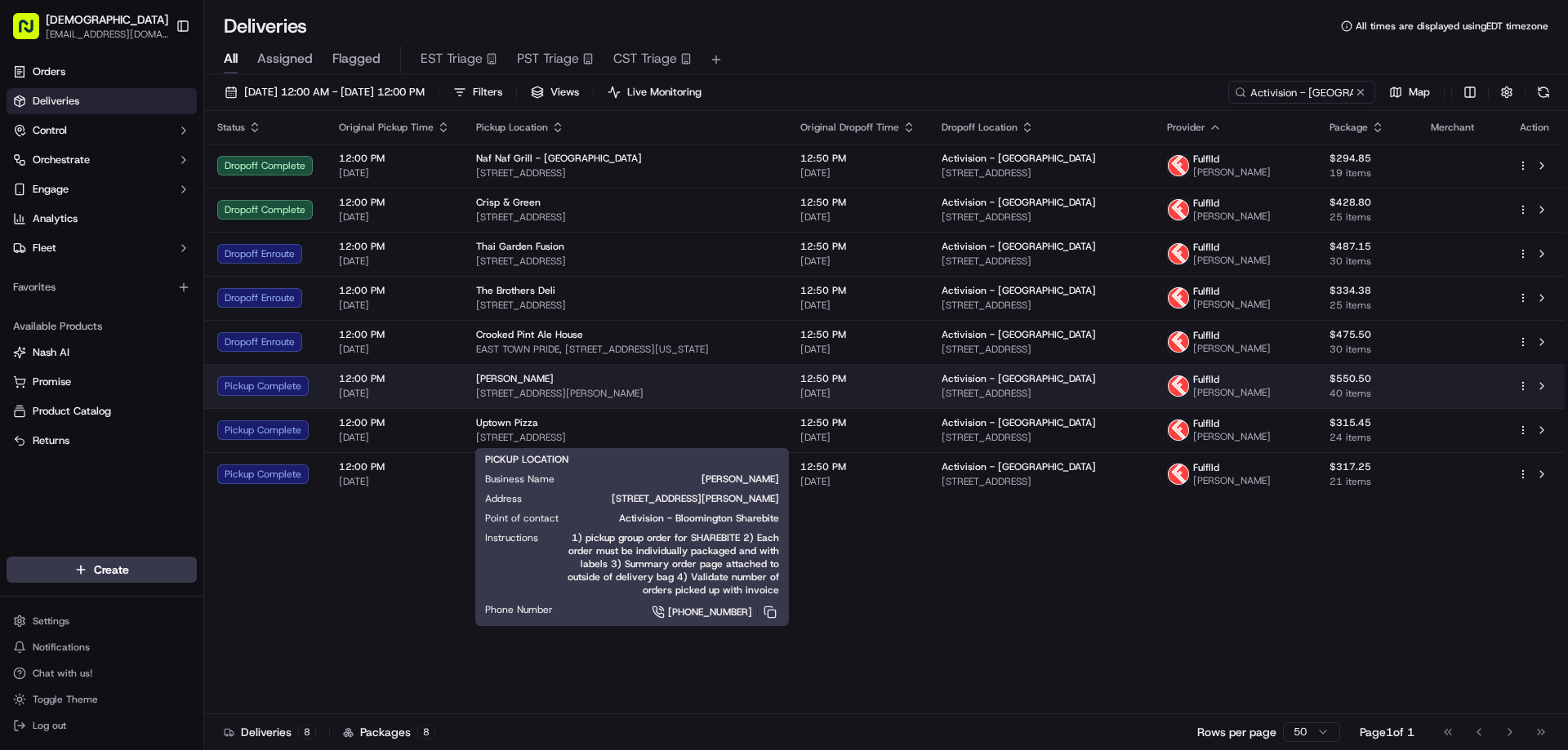
click at [599, 400] on span "9633 Anderson Lakes Pkwy, Eden Prairie, MN 55344, USA" at bounding box center [625, 394] width 298 height 13
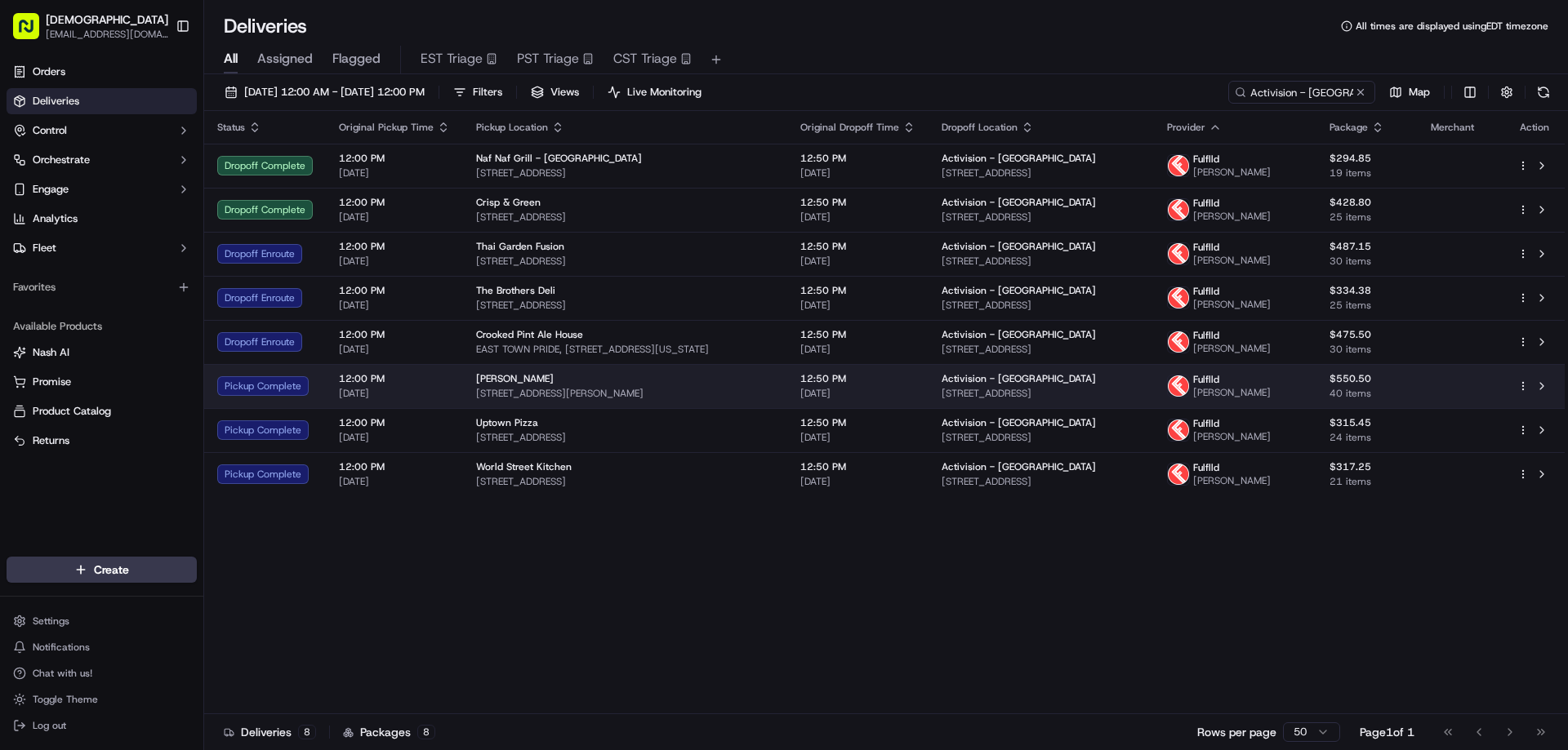
click at [719, 400] on span "9633 Anderson Lakes Pkwy, Eden Prairie, MN 55344, USA" at bounding box center [625, 394] width 298 height 13
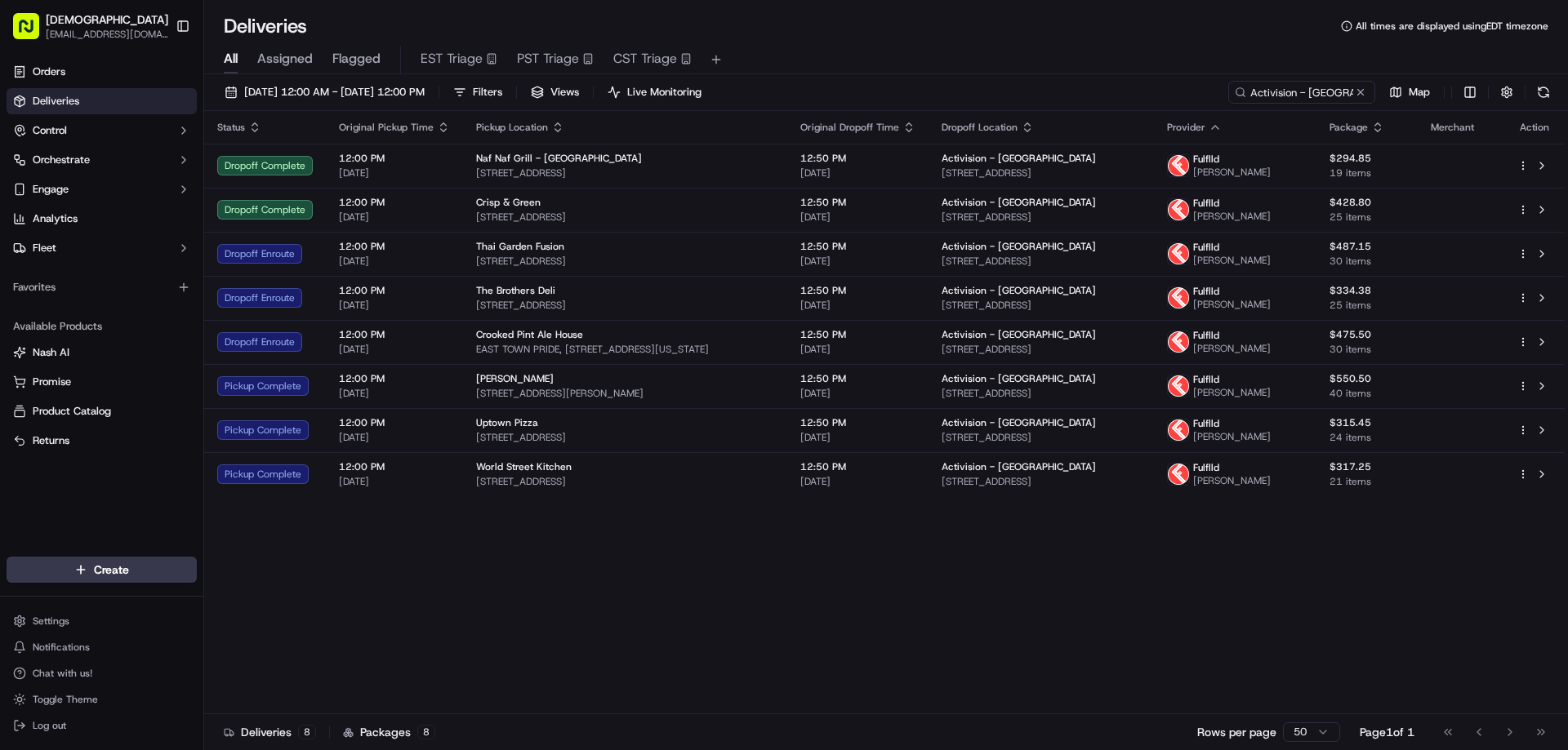
click at [548, 647] on div "Status Original Pickup Time Pickup Location Original Dropoff Time Dropoff Locat…" at bounding box center [884, 412] width 1360 height 603
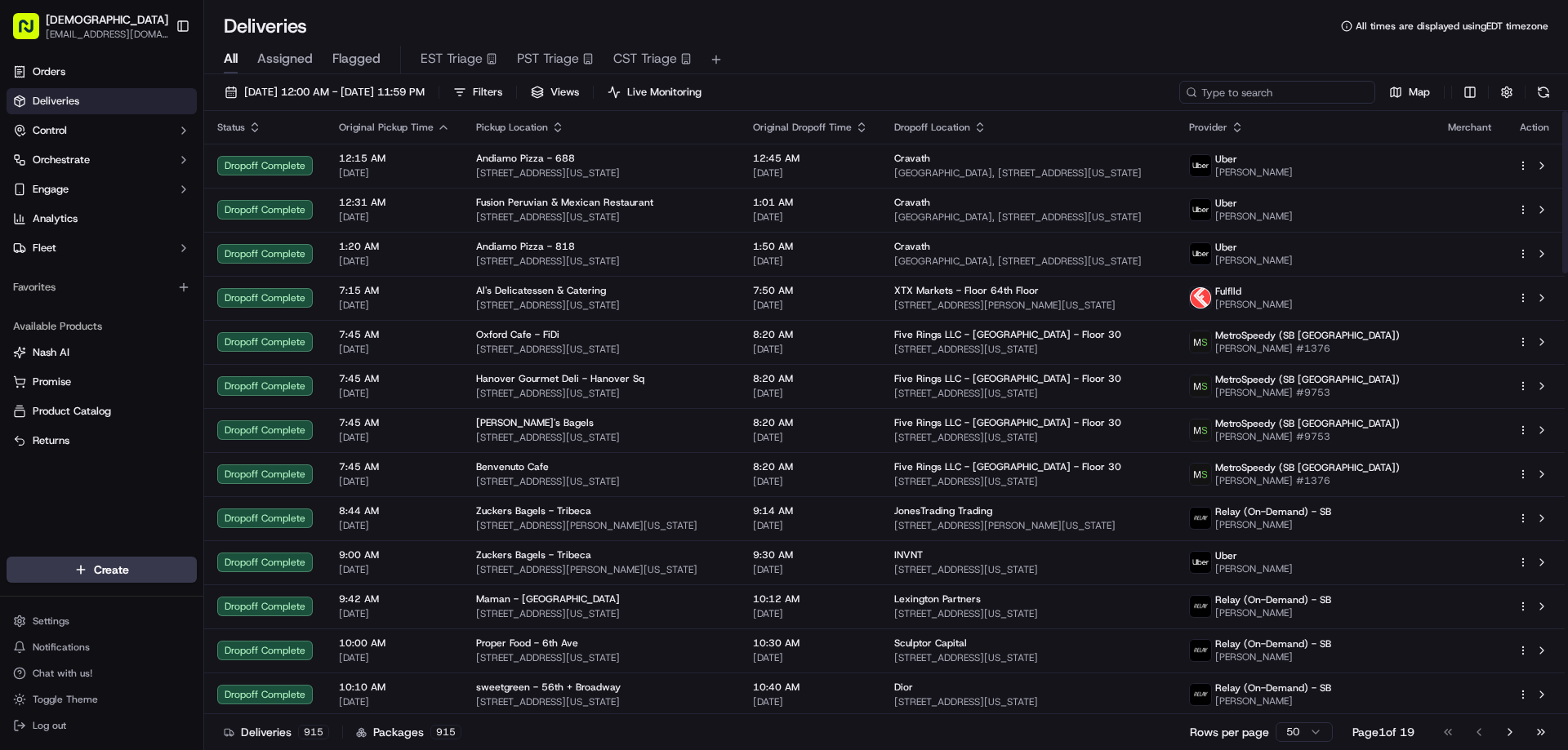
click at [1300, 100] on input at bounding box center [1277, 92] width 196 height 23
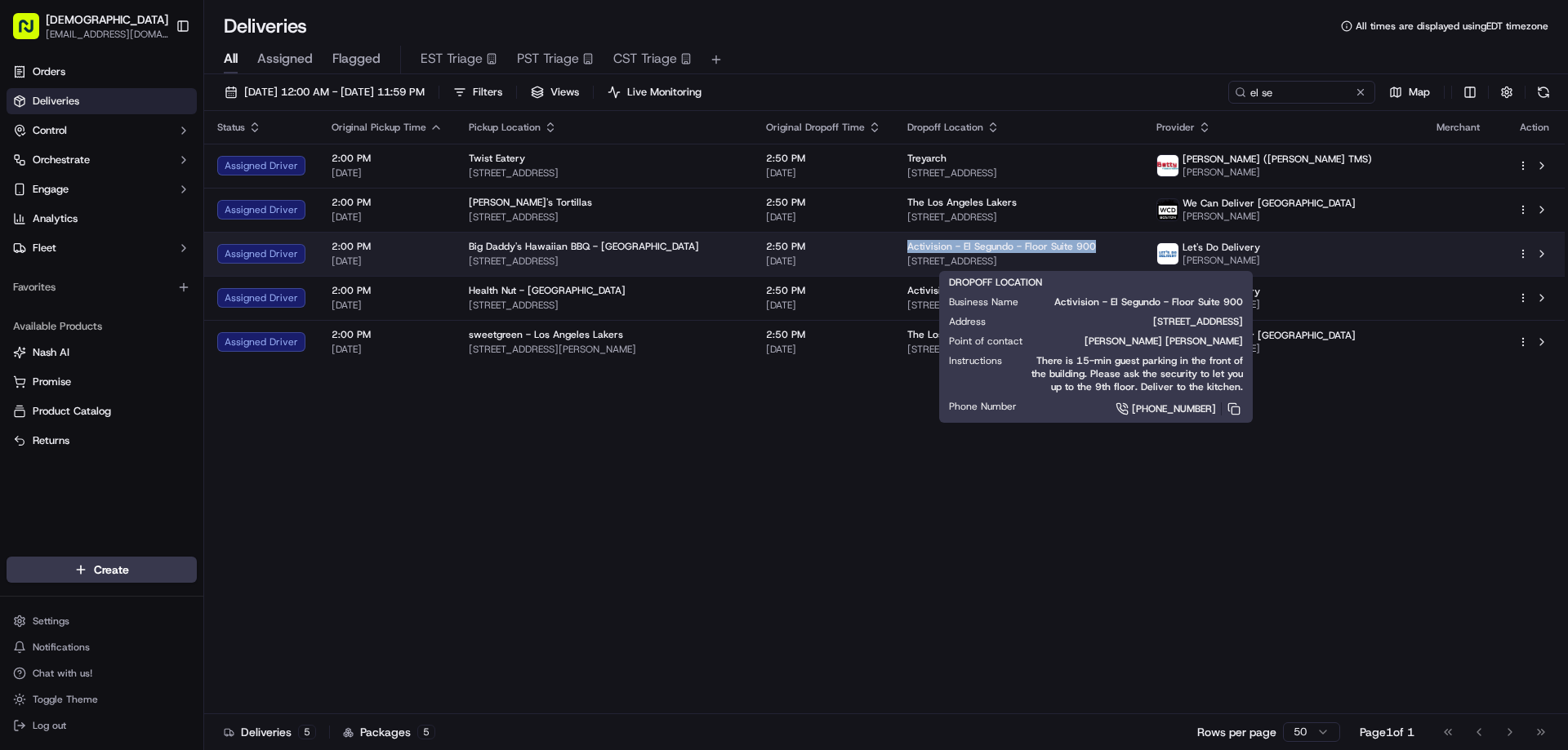
drag, startPoint x: 1136, startPoint y: 241, endPoint x: 956, endPoint y: 243, distance: 180.0
click at [956, 243] on div "Activision - El Segundo - Floor Suite 900" at bounding box center [1019, 247] width 223 height 13
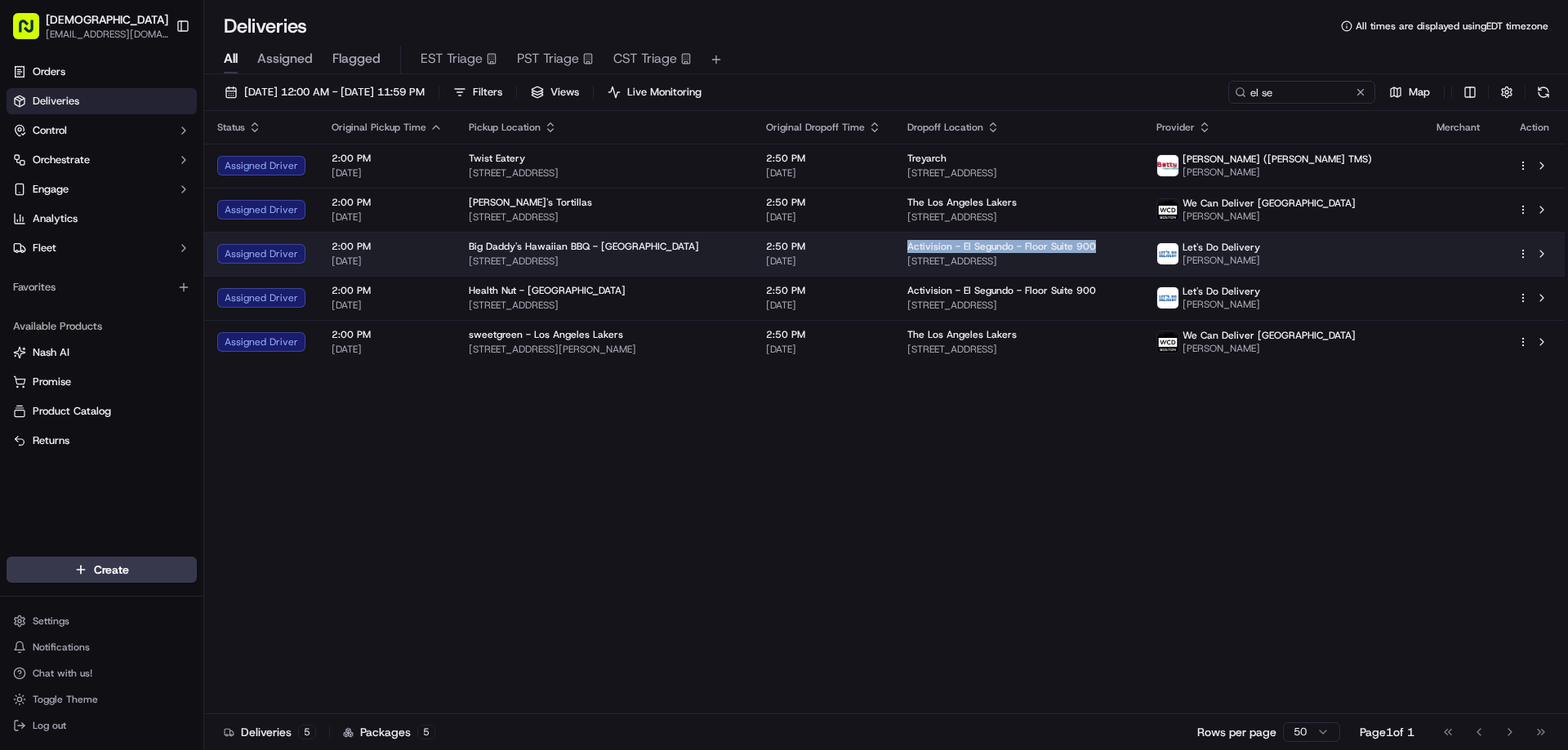
copy span "Activision - El Segundo - Floor Suite 900"
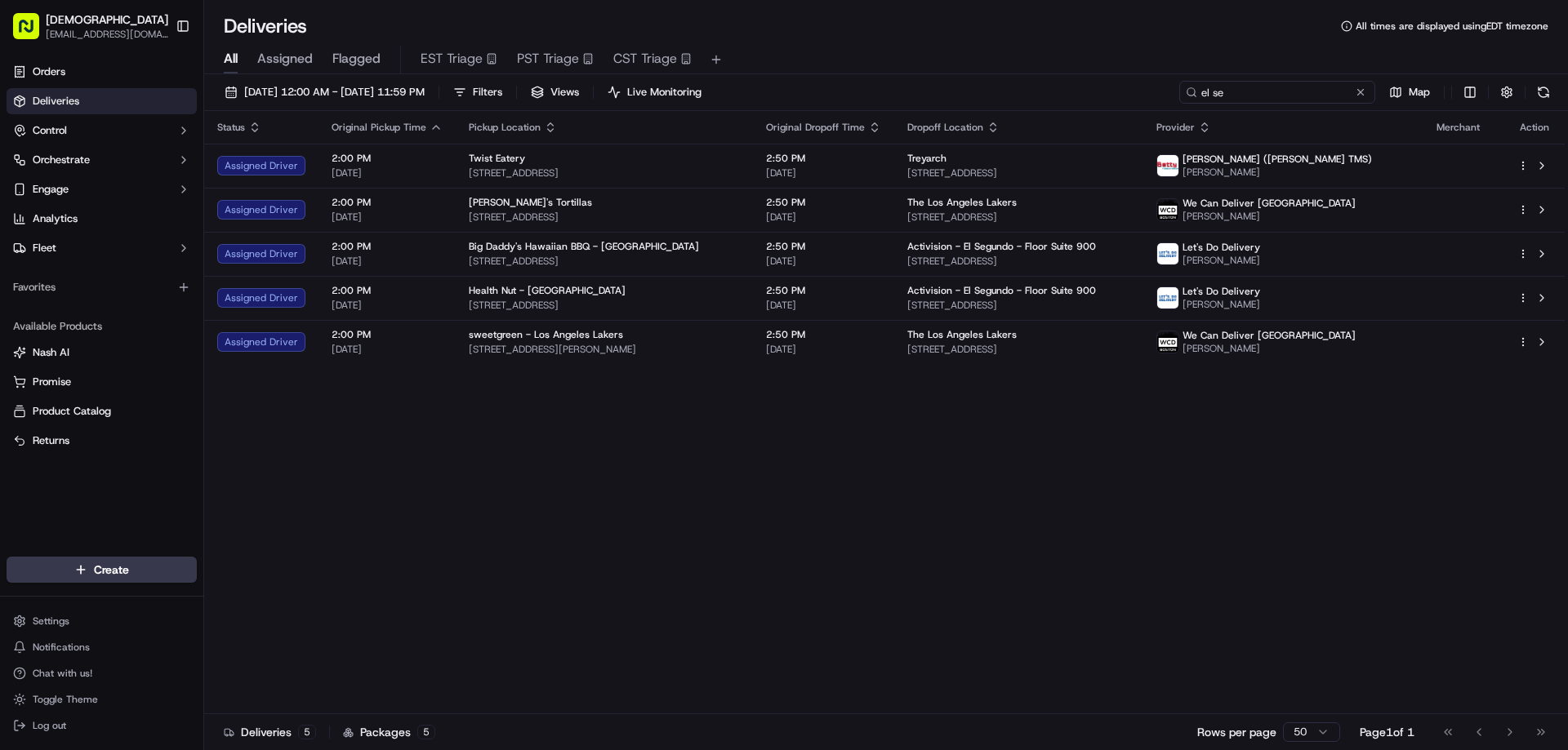
click at [1269, 89] on input "el se" at bounding box center [1277, 92] width 196 height 23
paste input "Activision - El Segundo - Floor Suite 900"
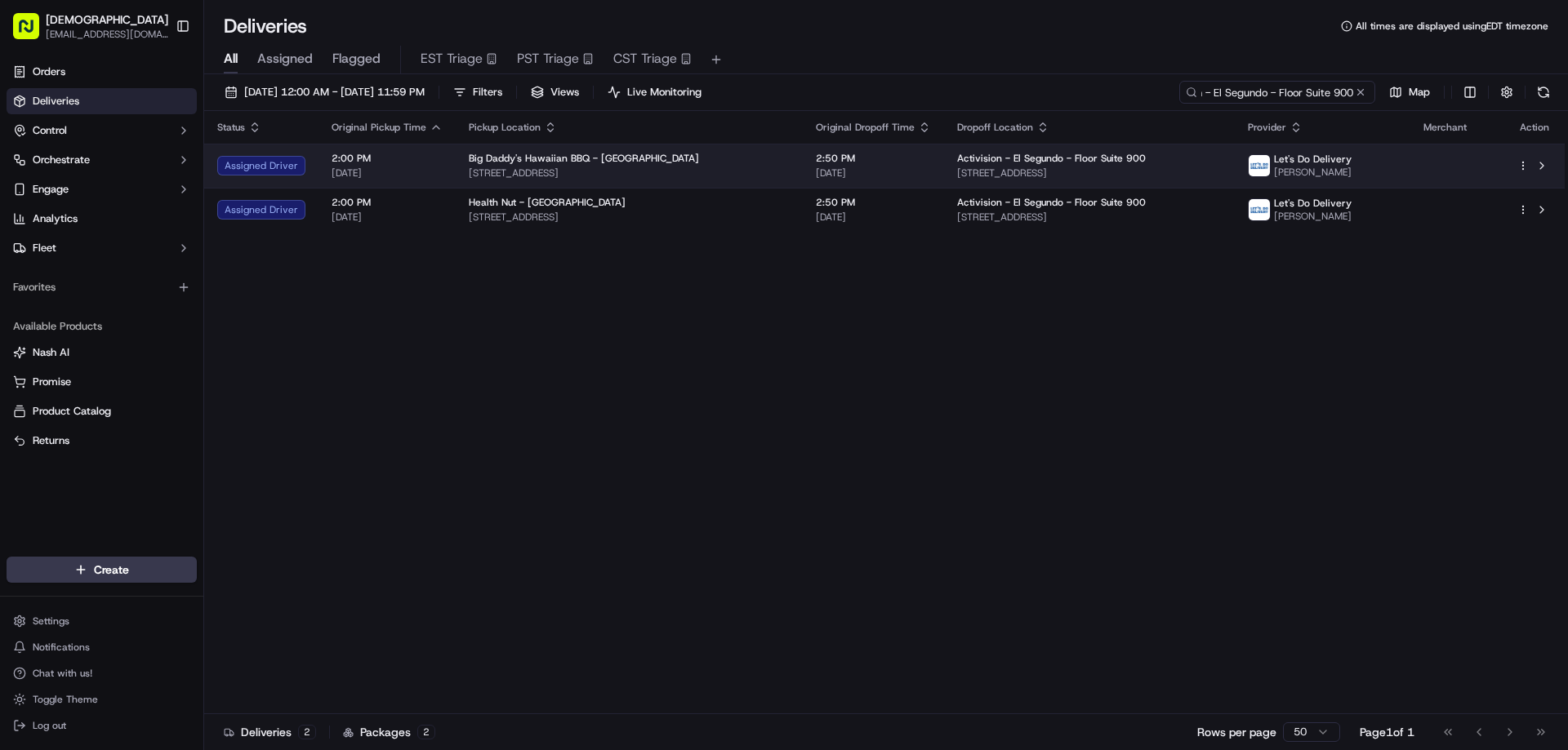
type input "Activision - El Segundo - Floor Suite 900"
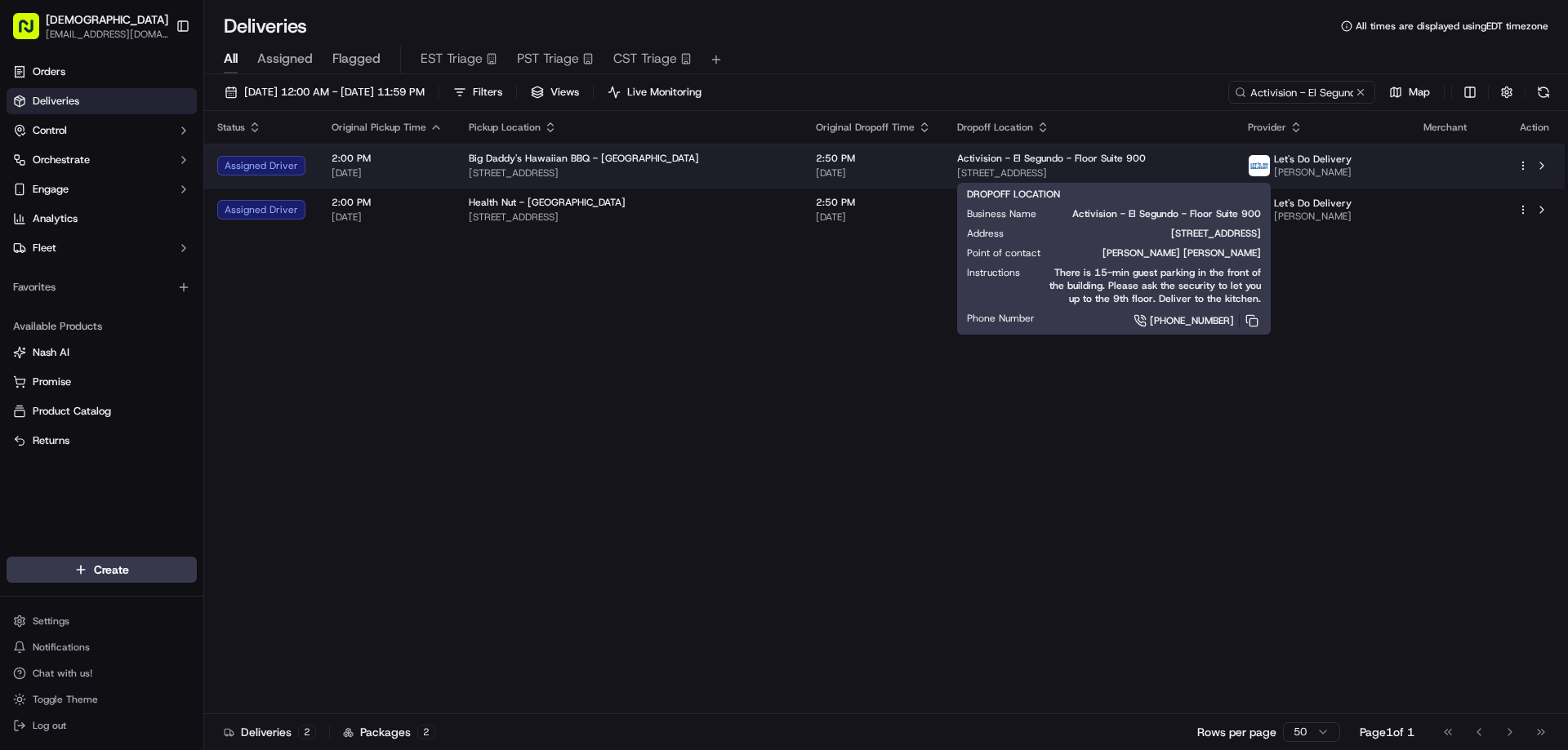
drag, startPoint x: 1214, startPoint y: 171, endPoint x: 966, endPoint y: 177, distance: 248.1
click at [966, 177] on td "Activision - El Segundo - Floor Suite 900 100 N Pacific Coast Hwy, El Segundo, …" at bounding box center [1089, 165] width 291 height 44
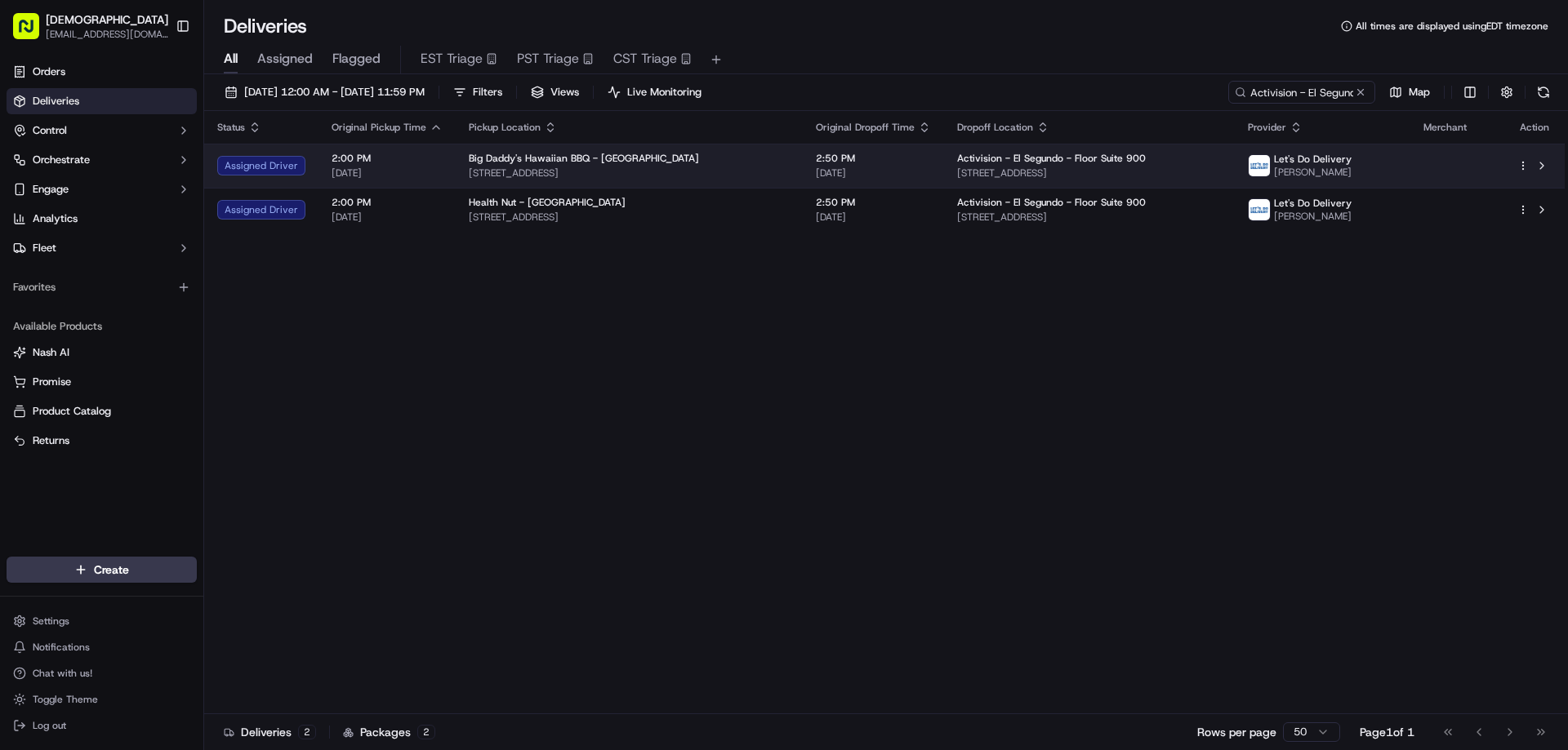
copy span "100 N Pacific Coast Hwy, El Segundo, CA 90245, USA"
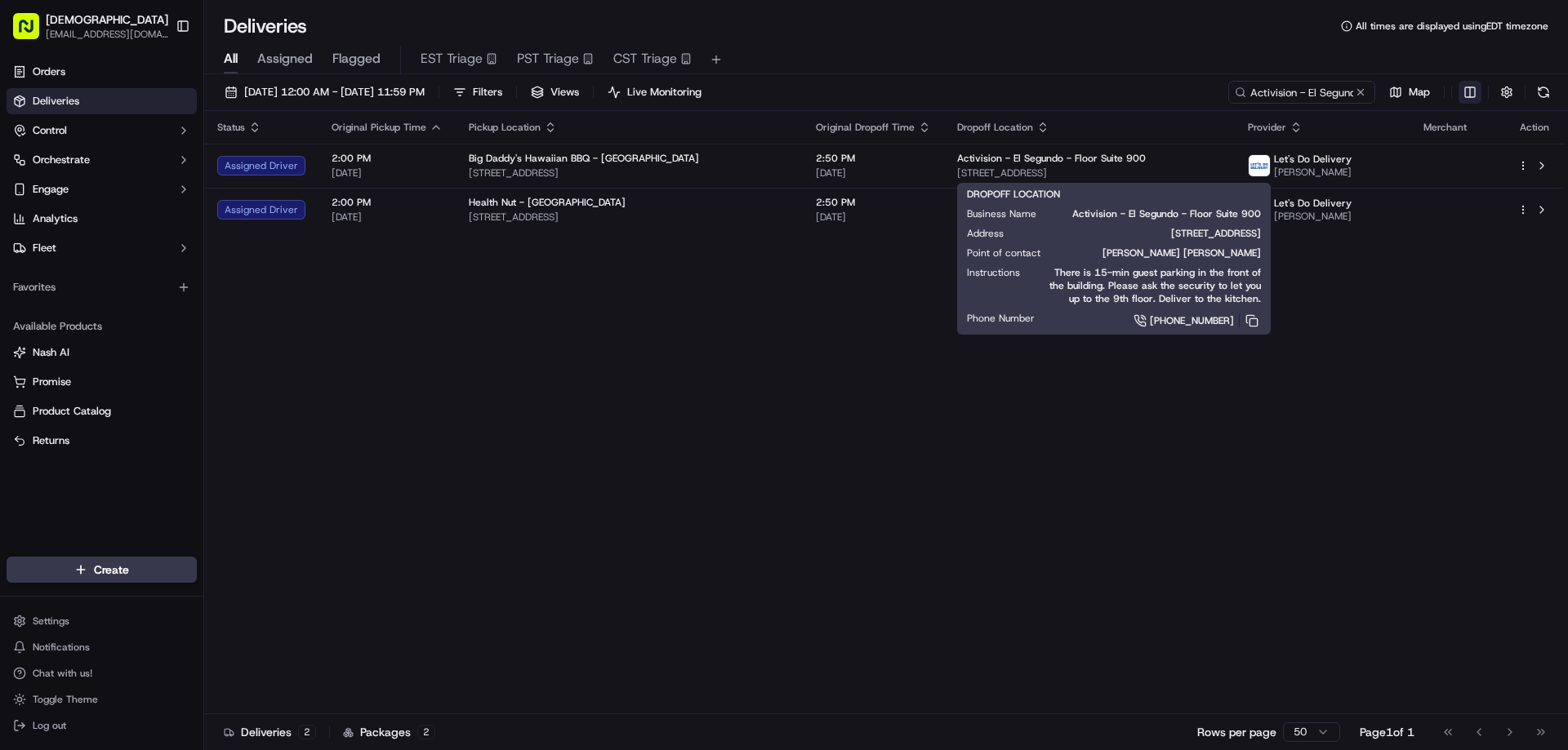
click at [1470, 90] on html "Sharebite eveines@ececonsultinggroup.com Toggle Sidebar Orders Deliveries Contr…" at bounding box center [784, 375] width 1568 height 750
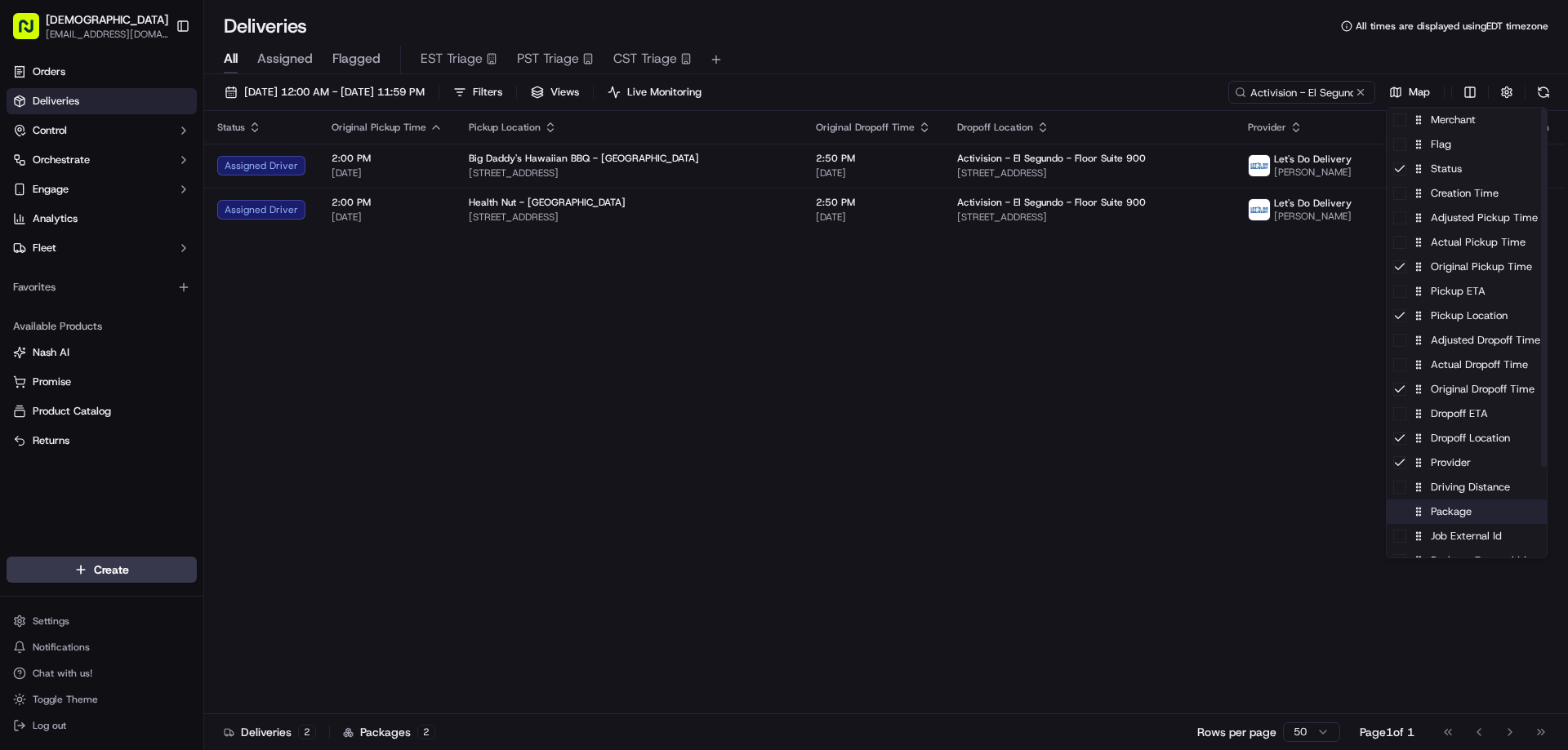
click at [1460, 521] on div "Package" at bounding box center [1467, 512] width 160 height 24
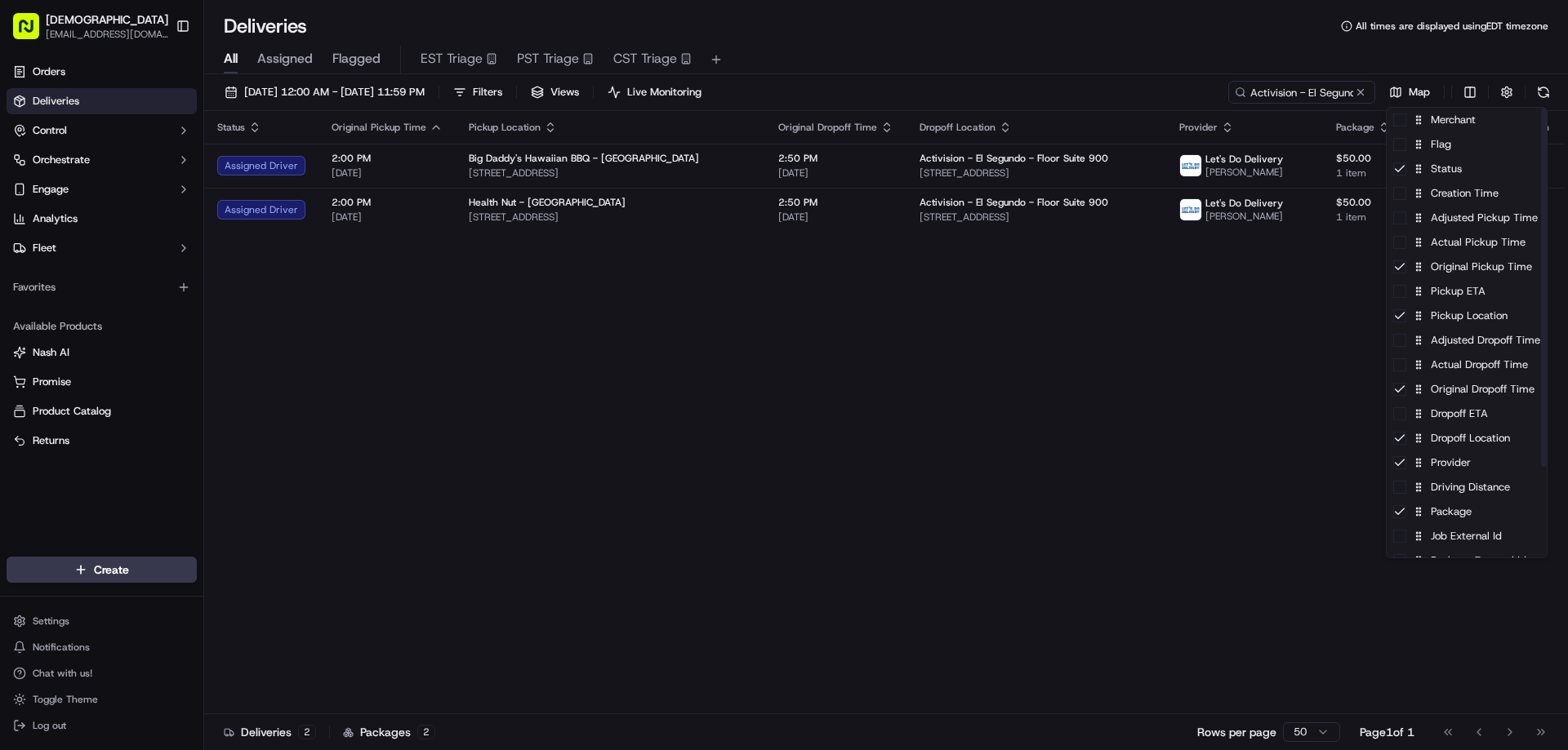
drag, startPoint x: 913, startPoint y: 426, endPoint x: 777, endPoint y: 100, distance: 353.2
click at [912, 423] on html "Sharebite eveines@ececonsultinggroup.com Toggle Sidebar Orders Deliveries Contr…" at bounding box center [784, 375] width 1568 height 750
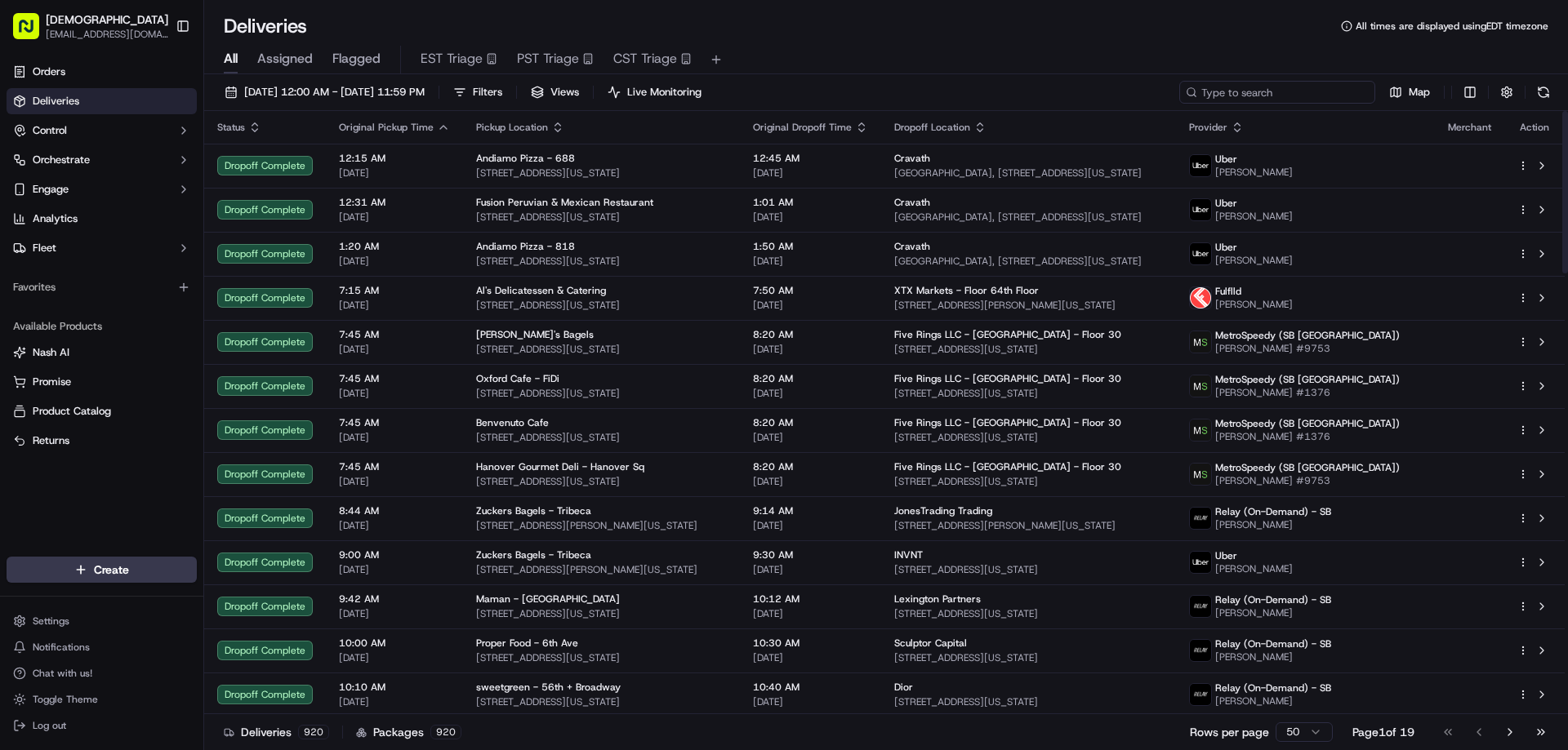
click at [1310, 89] on input at bounding box center [1277, 92] width 196 height 23
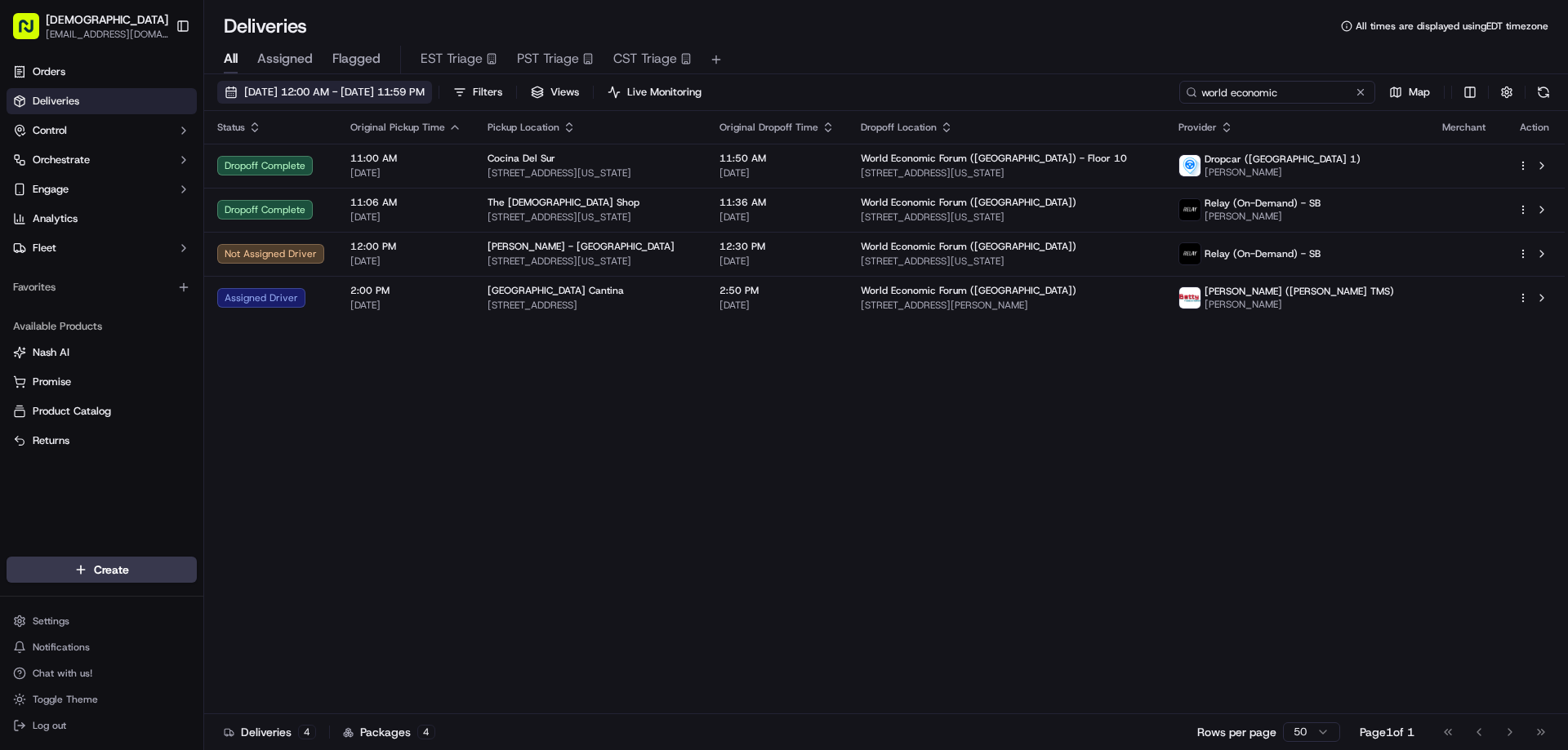
type input "world economic"
click at [425, 89] on span "09/15/2025 12:00 AM - 09/15/2025 11:59 PM" at bounding box center [334, 92] width 181 height 15
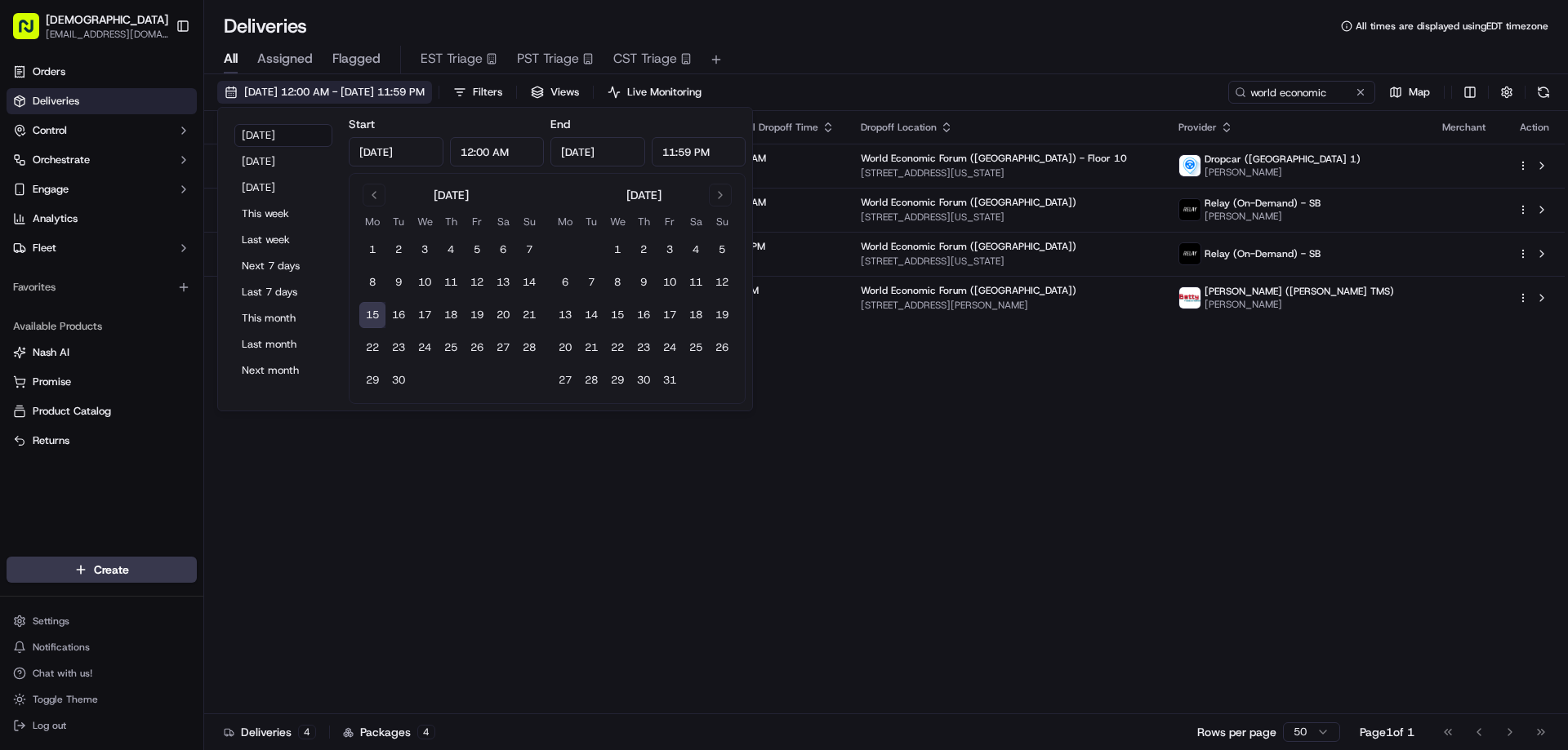
click at [425, 86] on span "09/15/2025 12:00 AM - 09/15/2025 11:59 PM" at bounding box center [334, 92] width 181 height 15
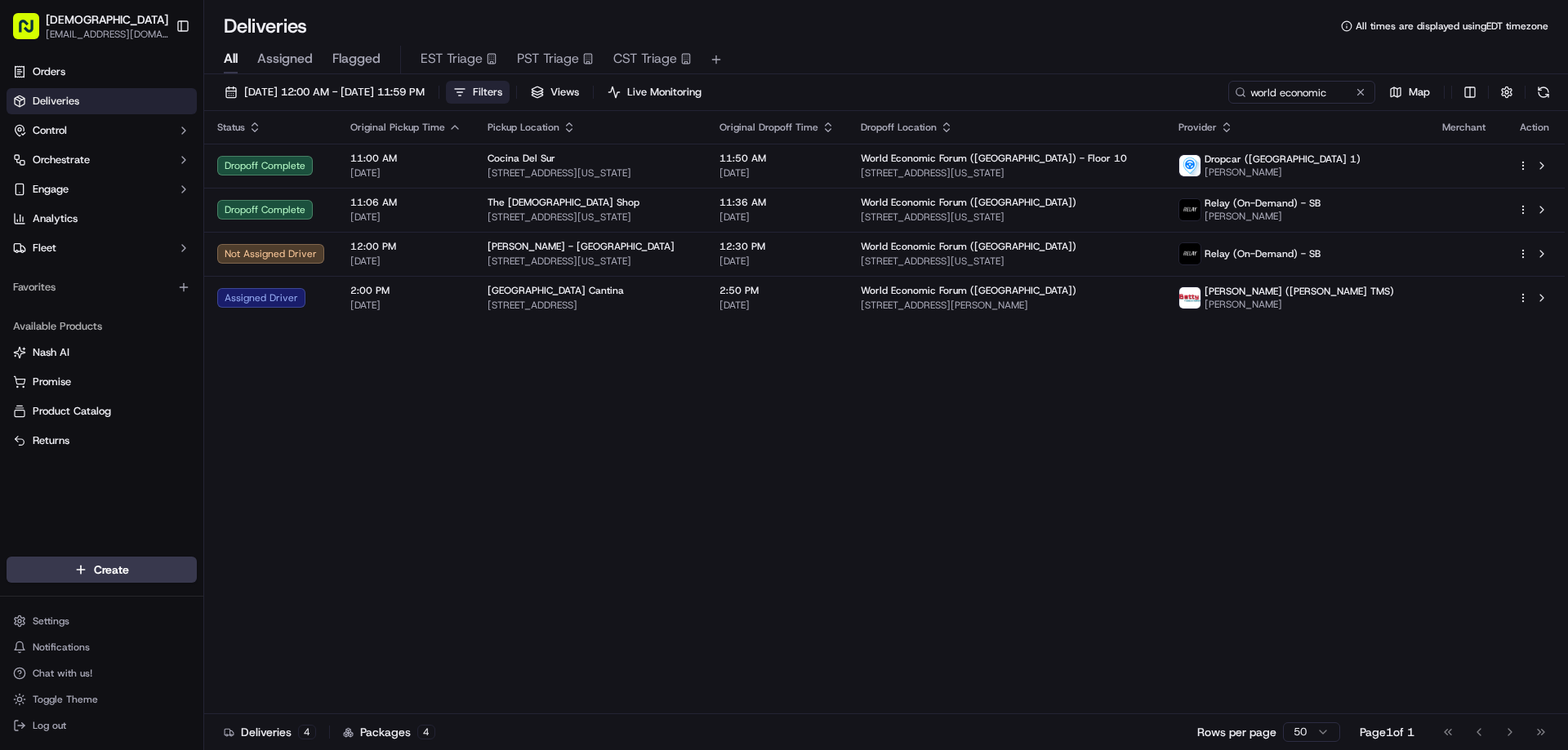
click at [502, 91] on span "Filters" at bounding box center [488, 92] width 30 height 15
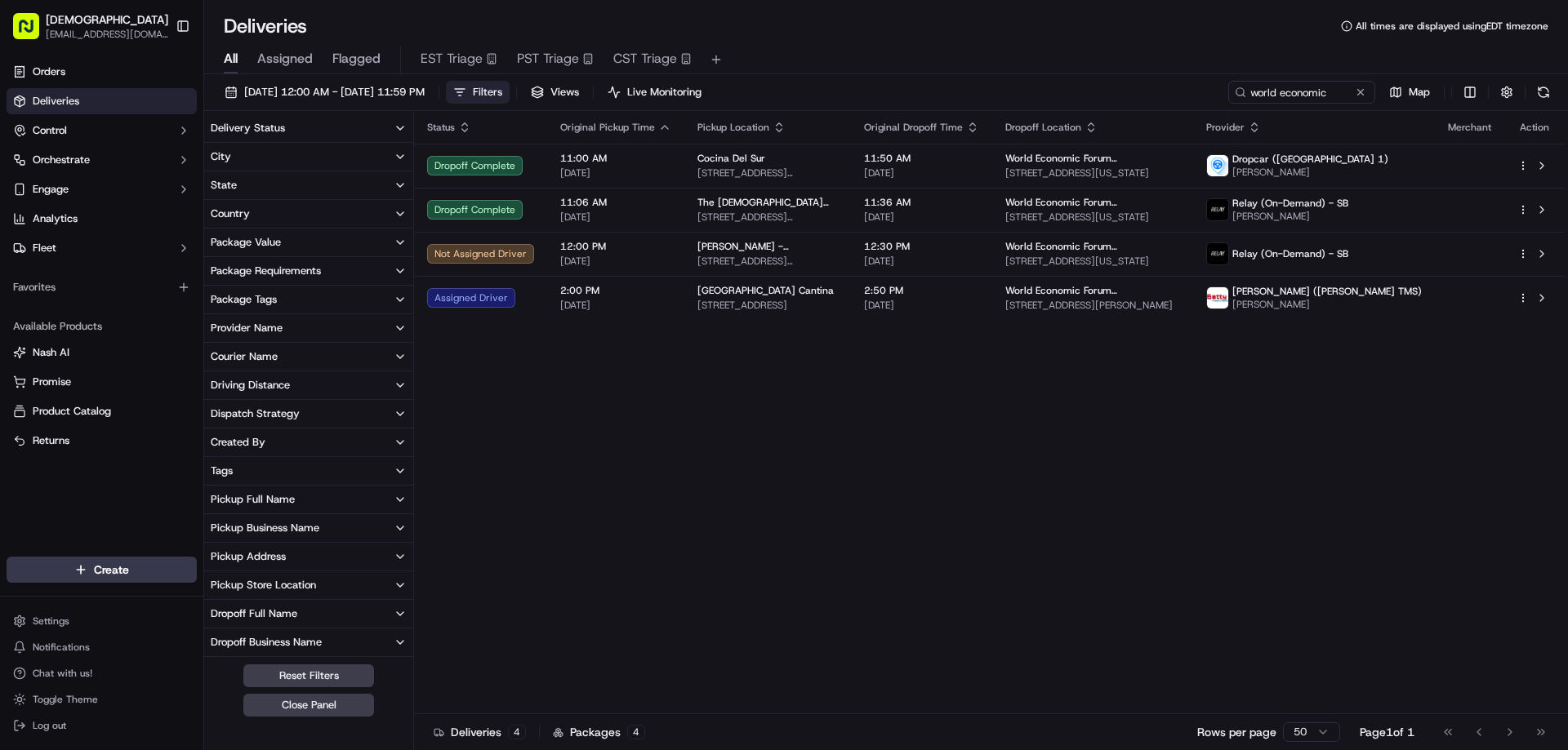
click at [325, 161] on button "City" at bounding box center [308, 157] width 210 height 28
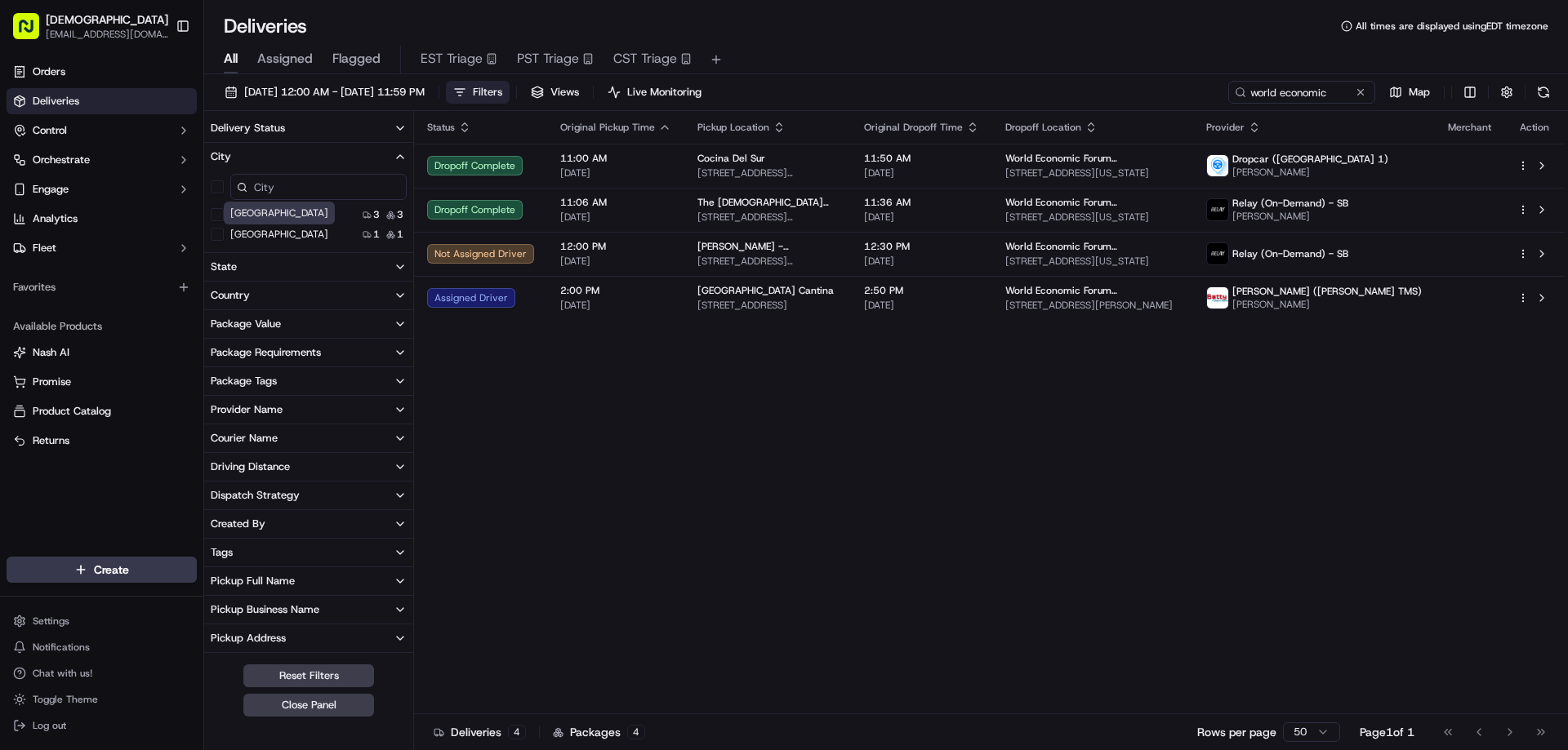
click at [277, 235] on label "San Francisco" at bounding box center [278, 234] width 98 height 13
click at [223, 235] on Francisco "San Francisco" at bounding box center [217, 234] width 13 height 13
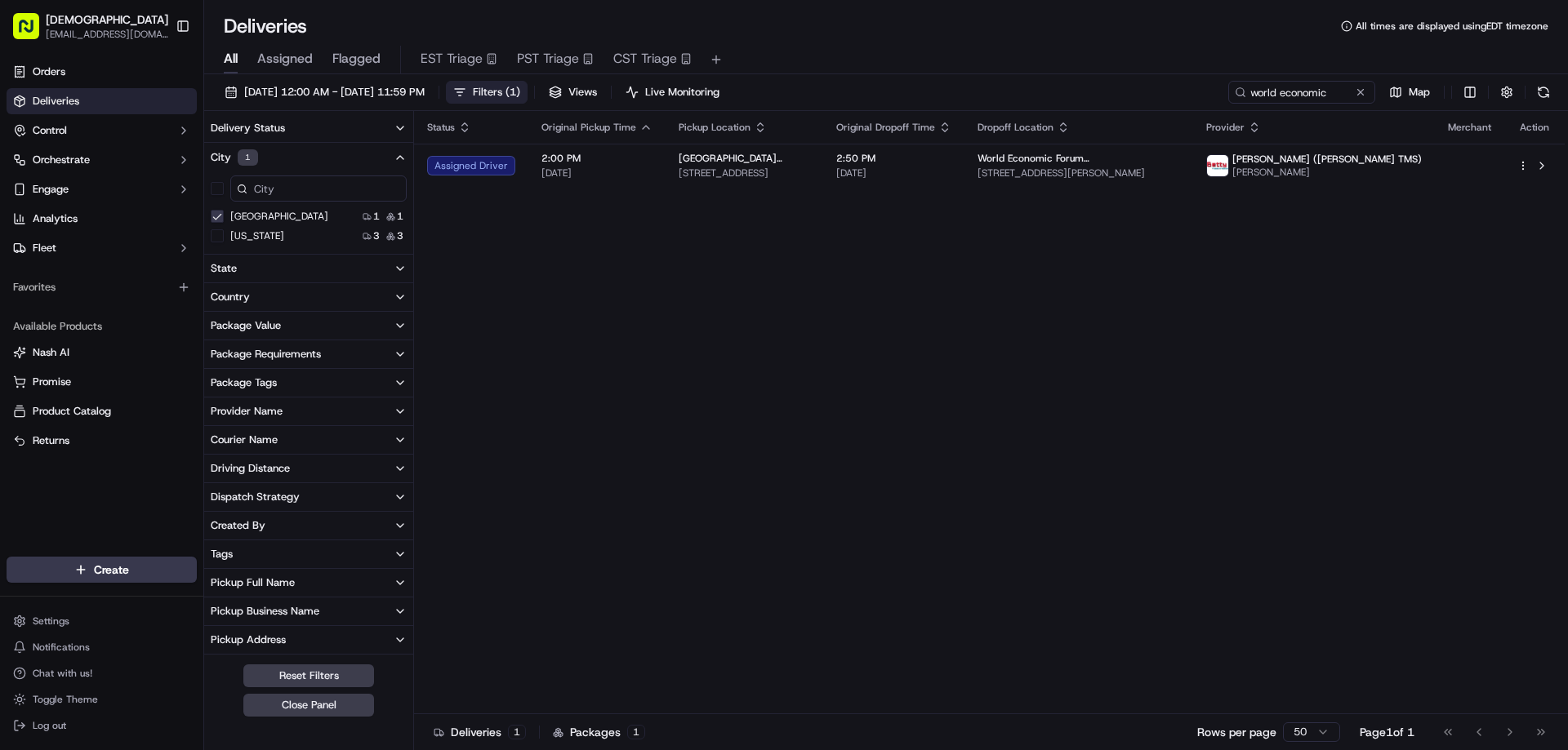
drag, startPoint x: 364, startPoint y: 701, endPoint x: 522, endPoint y: 617, distance: 178.9
click at [368, 701] on button "Close Panel" at bounding box center [308, 705] width 130 height 23
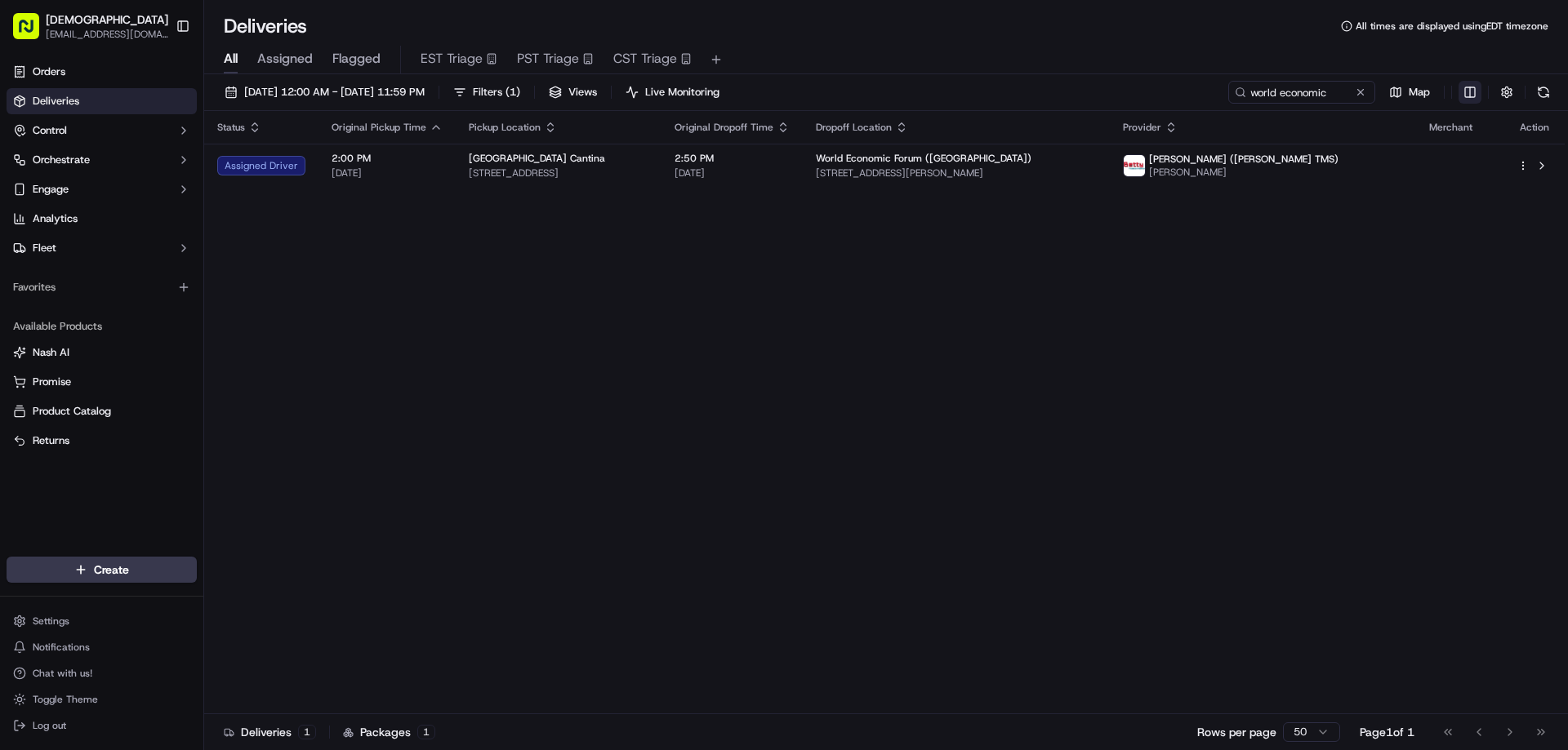
click at [1471, 91] on html "Sharebite eveines@ececonsultinggroup.com Toggle Sidebar Orders Deliveries Contr…" at bounding box center [784, 375] width 1568 height 750
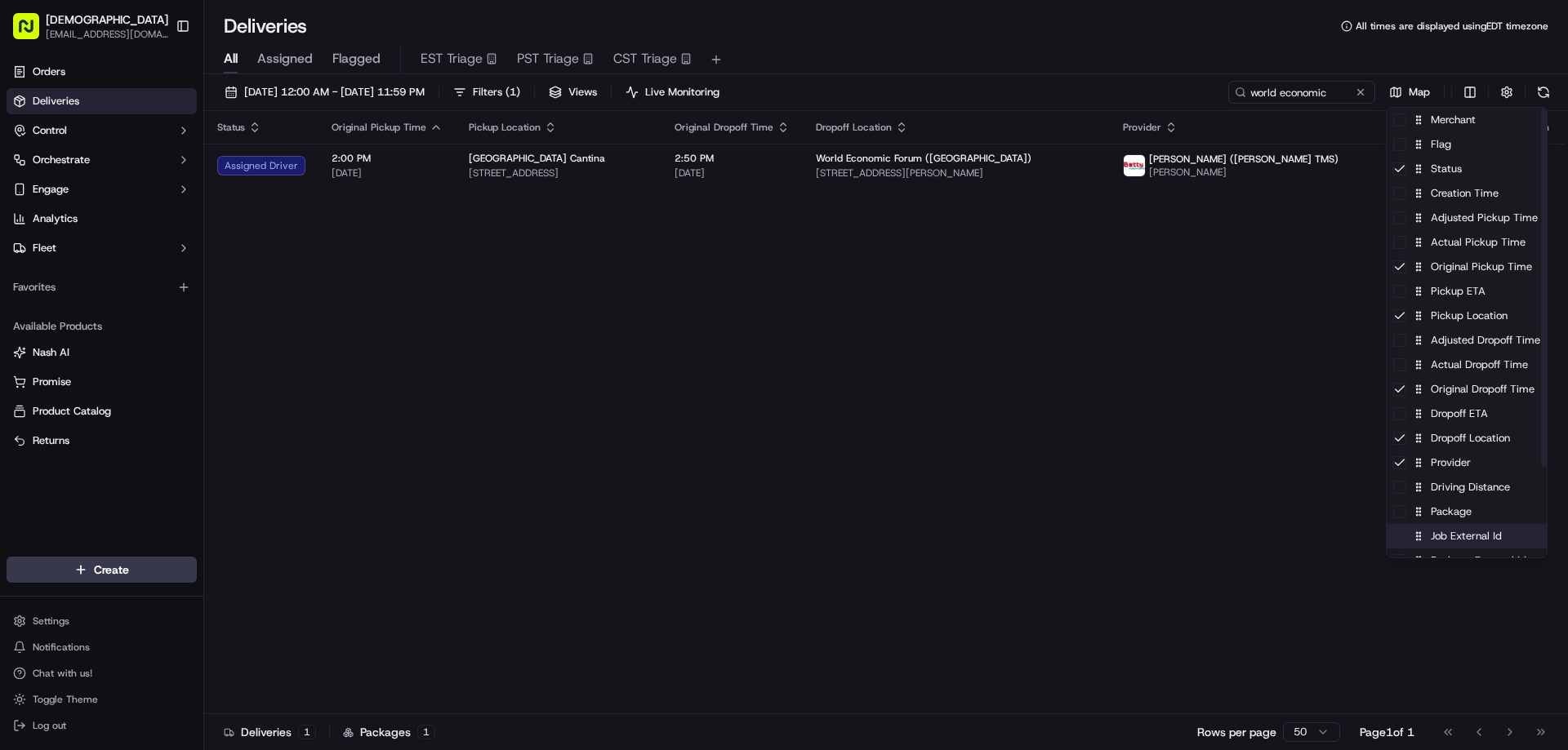
click at [1439, 527] on div "Job External Id" at bounding box center [1467, 536] width 160 height 24
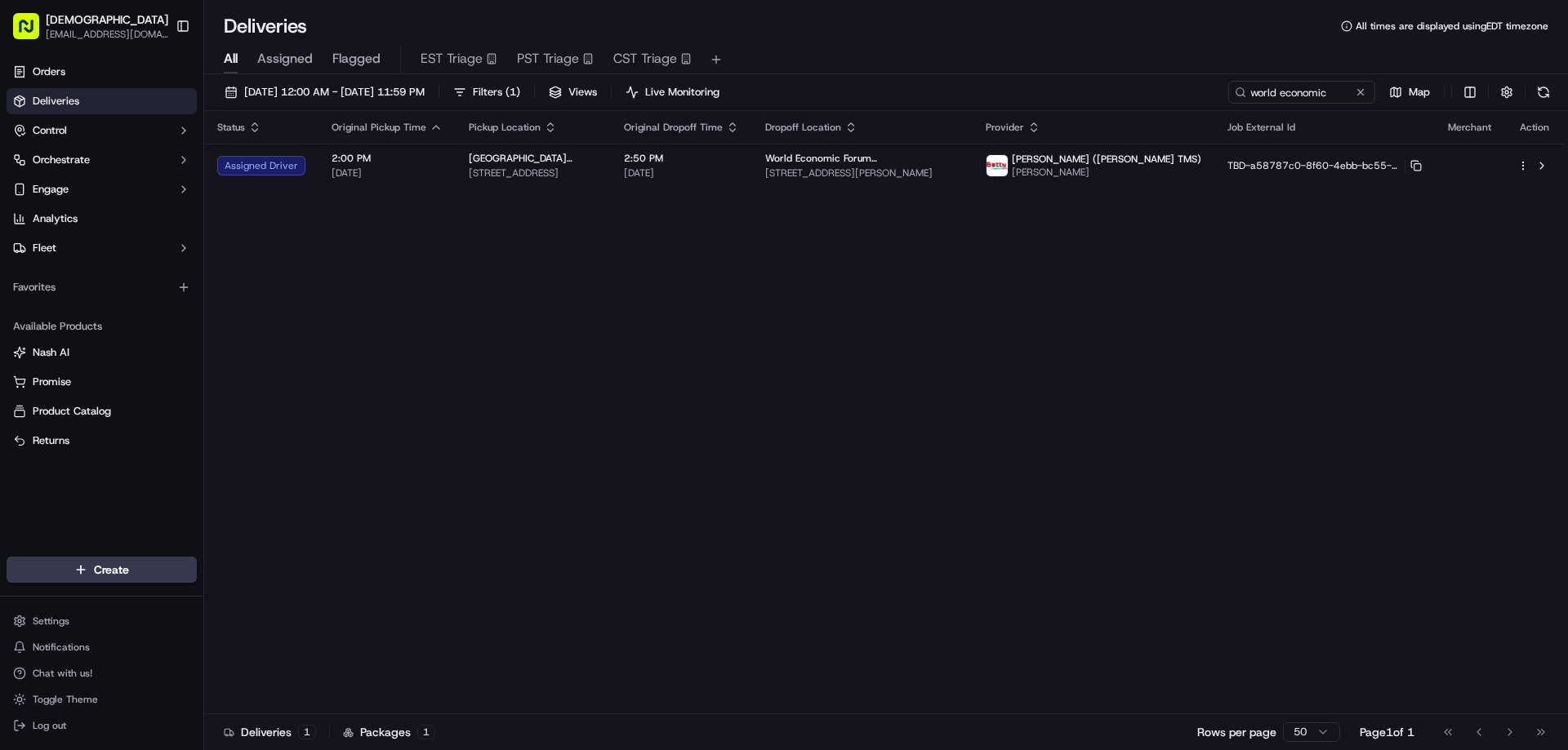
click at [1147, 455] on html "Sharebite eveines@ececonsultinggroup.com Toggle Sidebar Orders Deliveries Contr…" at bounding box center [784, 375] width 1568 height 750
click at [1460, 92] on html "Sharebite eveines@ececonsultinggroup.com Toggle Sidebar Orders Deliveries Contr…" at bounding box center [784, 375] width 1568 height 750
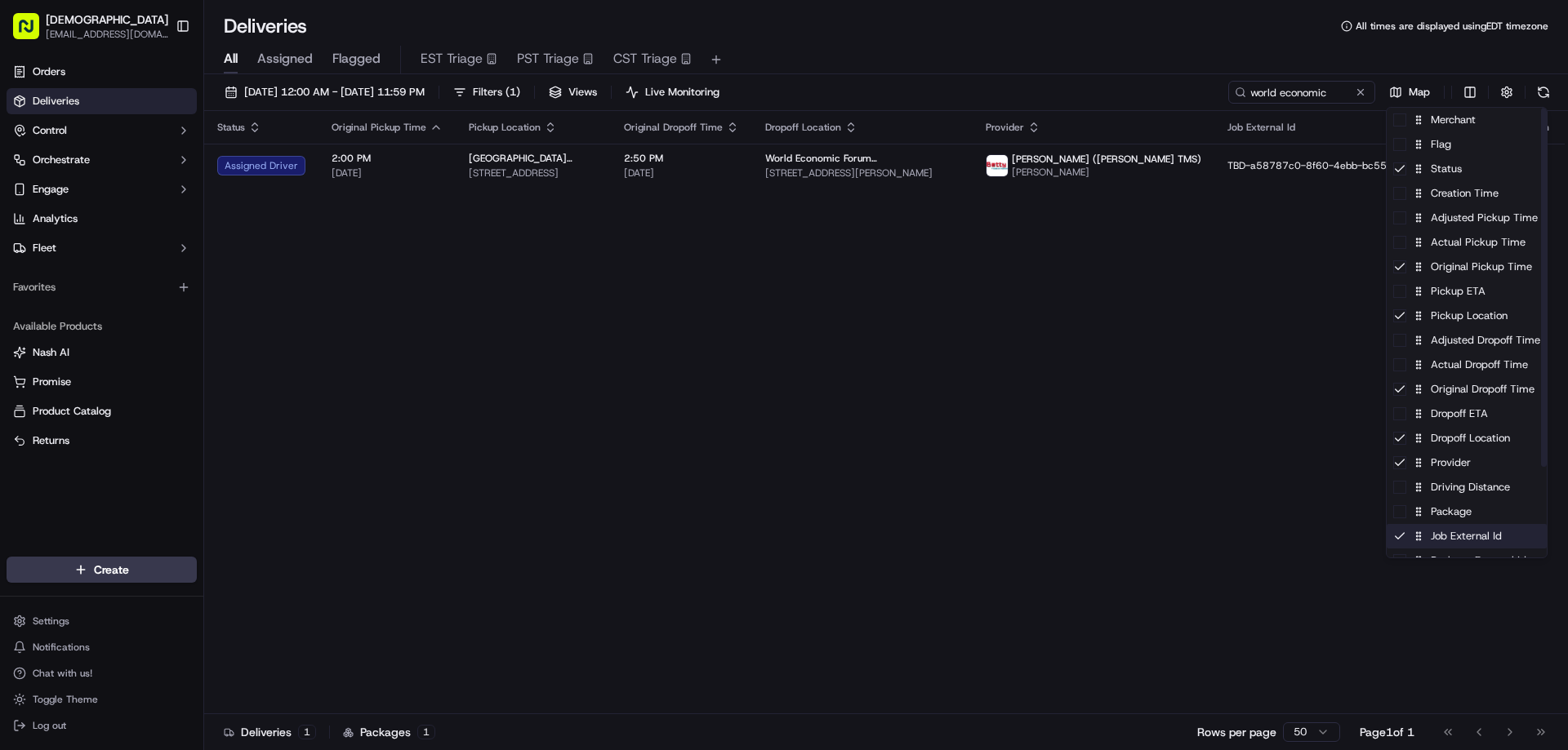
click at [1440, 544] on div "Job External Id" at bounding box center [1467, 536] width 160 height 24
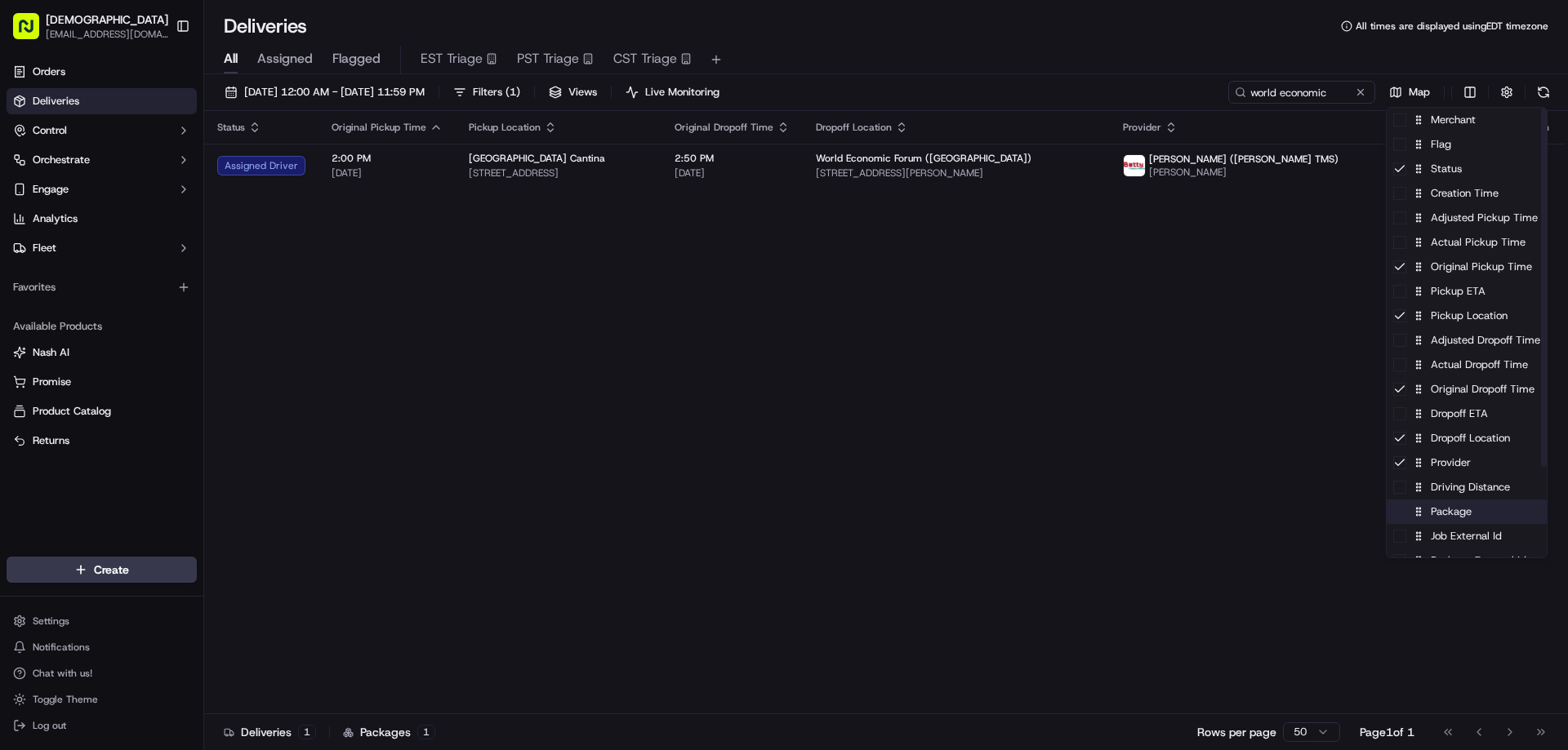
click at [1442, 522] on div "Package" at bounding box center [1467, 512] width 160 height 24
drag, startPoint x: 1170, startPoint y: 412, endPoint x: 1139, endPoint y: 251, distance: 164.0
click at [1169, 395] on html "Sharebite eveines@ececonsultinggroup.com Toggle Sidebar Orders Deliveries Contr…" at bounding box center [784, 375] width 1568 height 750
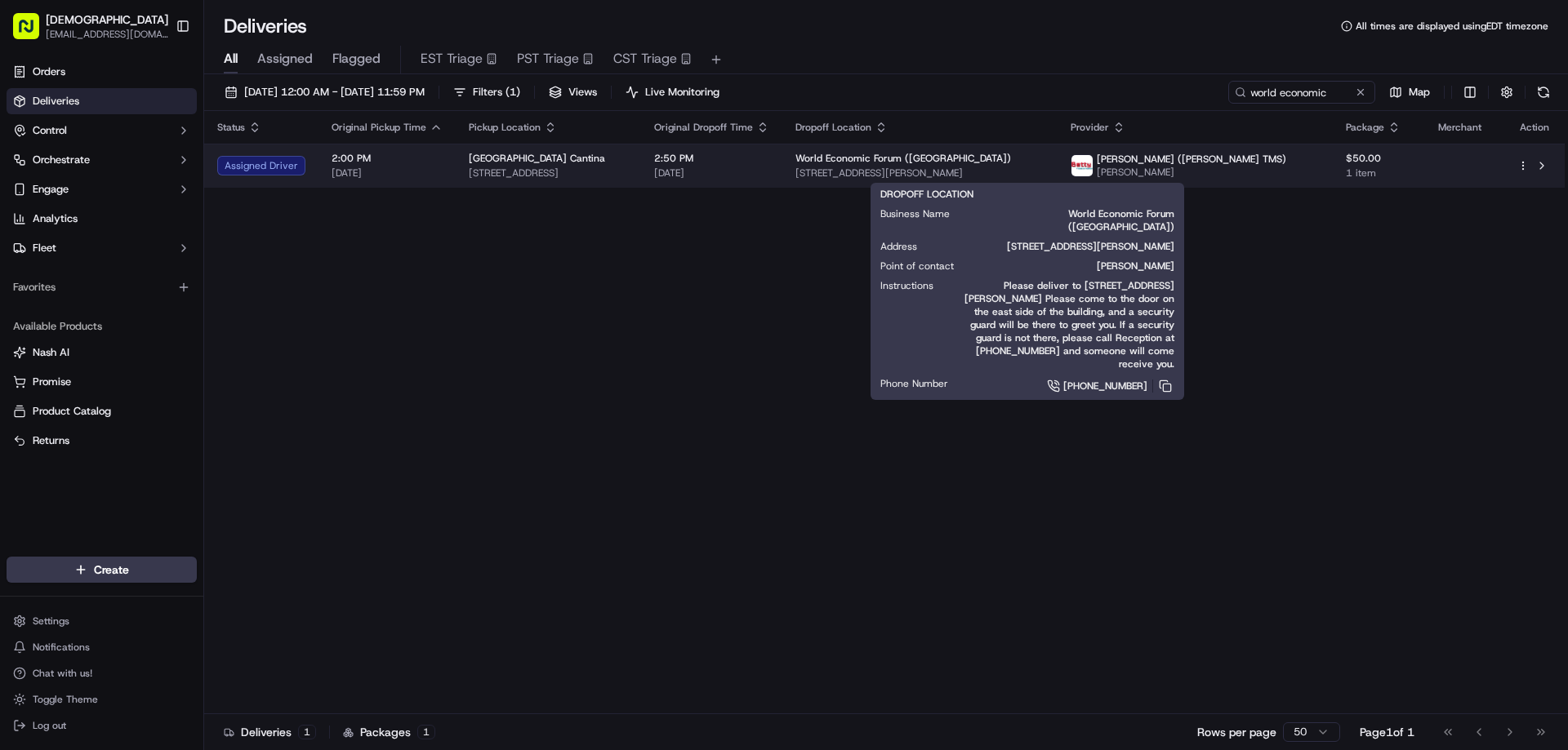
drag, startPoint x: 1126, startPoint y: 167, endPoint x: 895, endPoint y: 170, distance: 231.0
click at [895, 170] on span "1201 Ralston Ave, San Francisco, CA 94129, USA" at bounding box center [920, 173] width 250 height 13
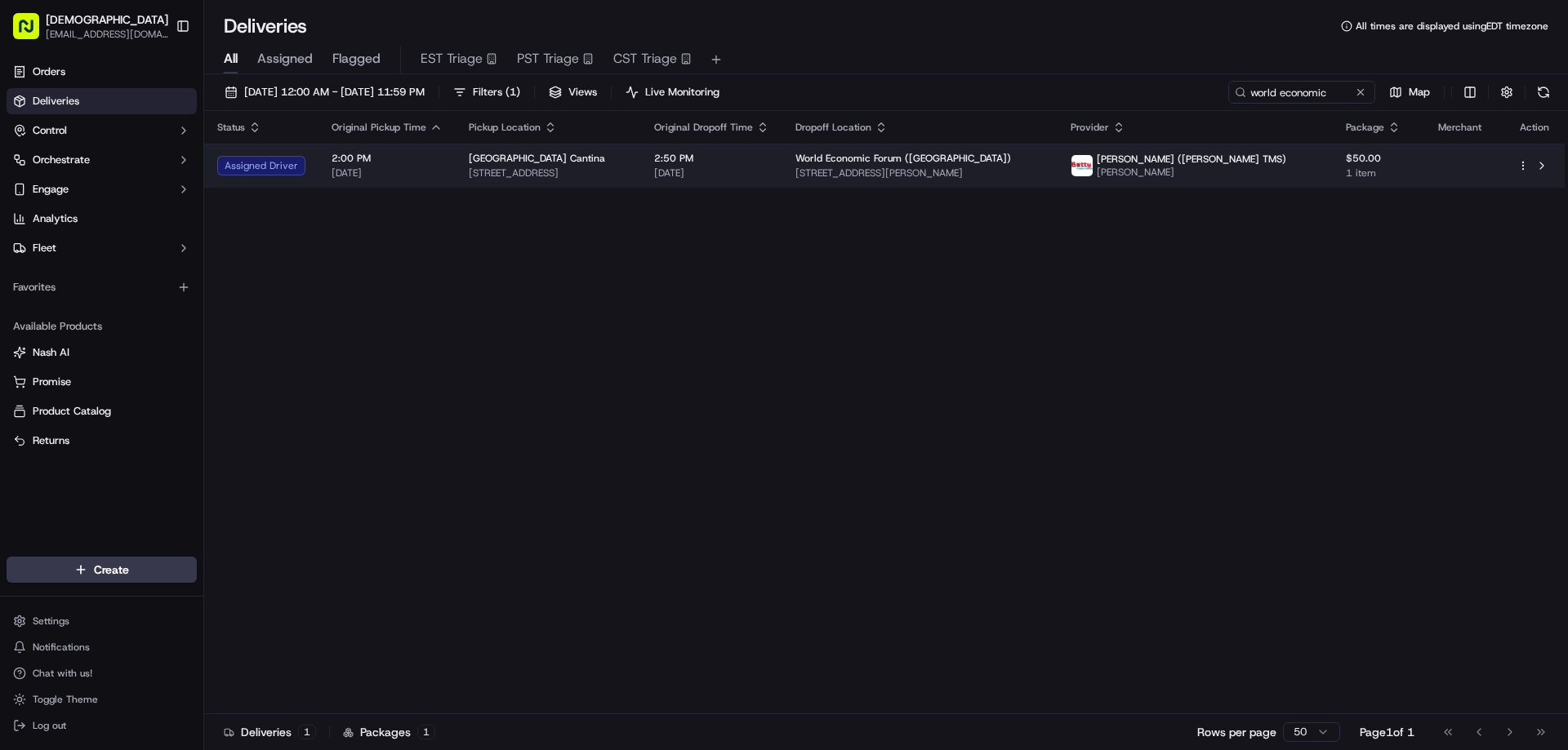
copy span "1201 Ralston Ave, San Francisco, CA 94129, USA"
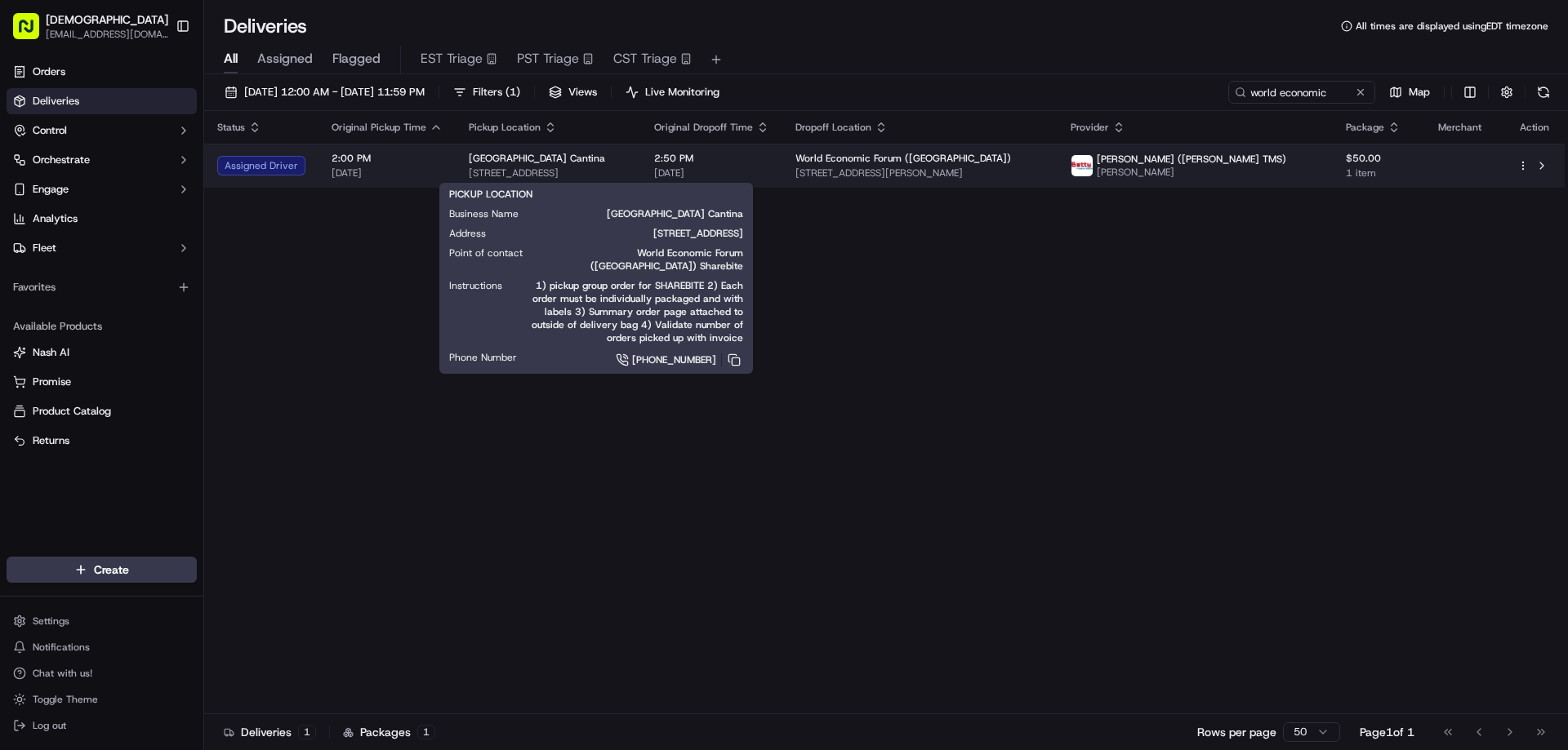
drag, startPoint x: 694, startPoint y: 177, endPoint x: 463, endPoint y: 175, distance: 231.0
click at [469, 175] on span "1548 Stockton St, San Francisco, CA 94133, USA" at bounding box center [548, 173] width 159 height 13
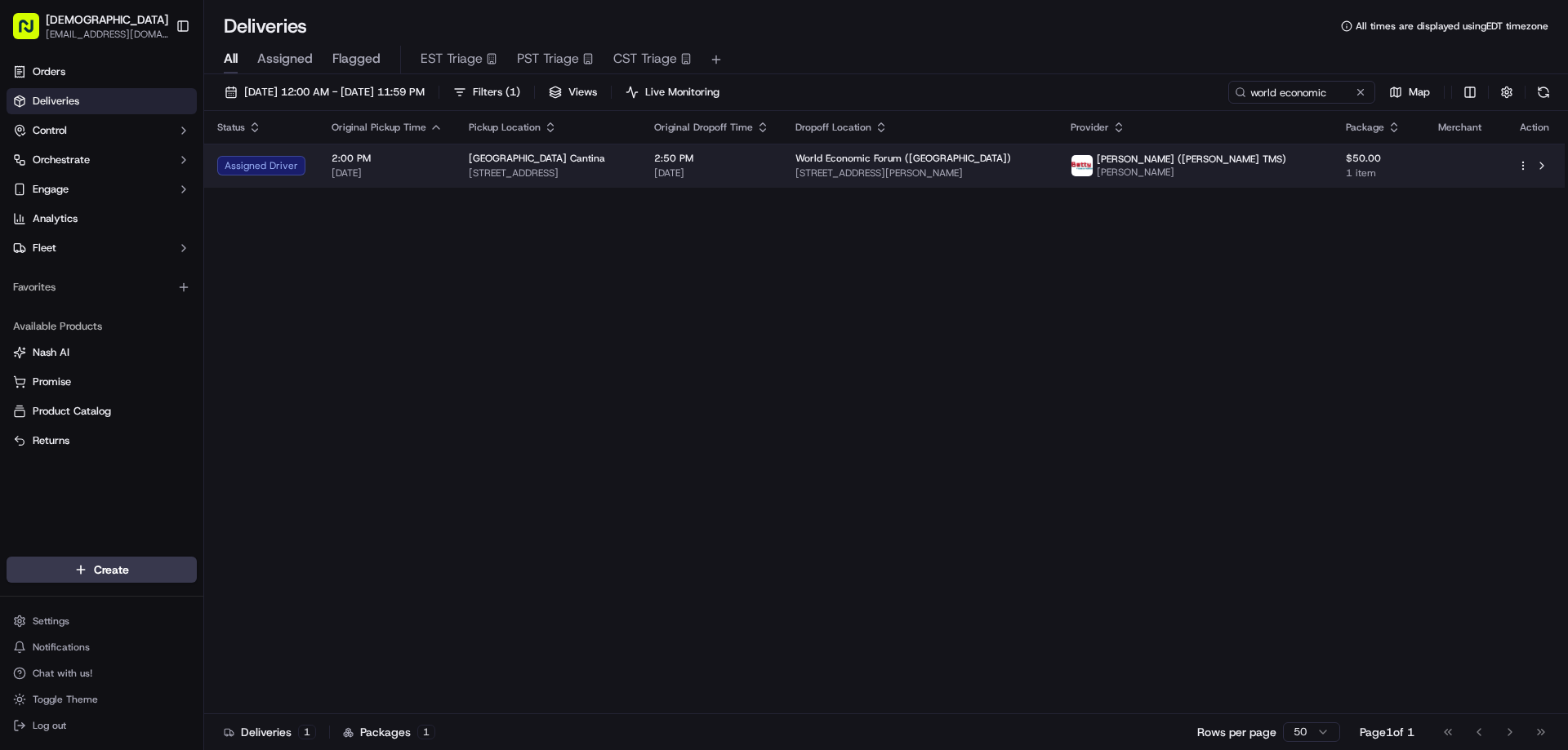
copy span "1548 Stockton St, San Francisco, CA 94133, USA"
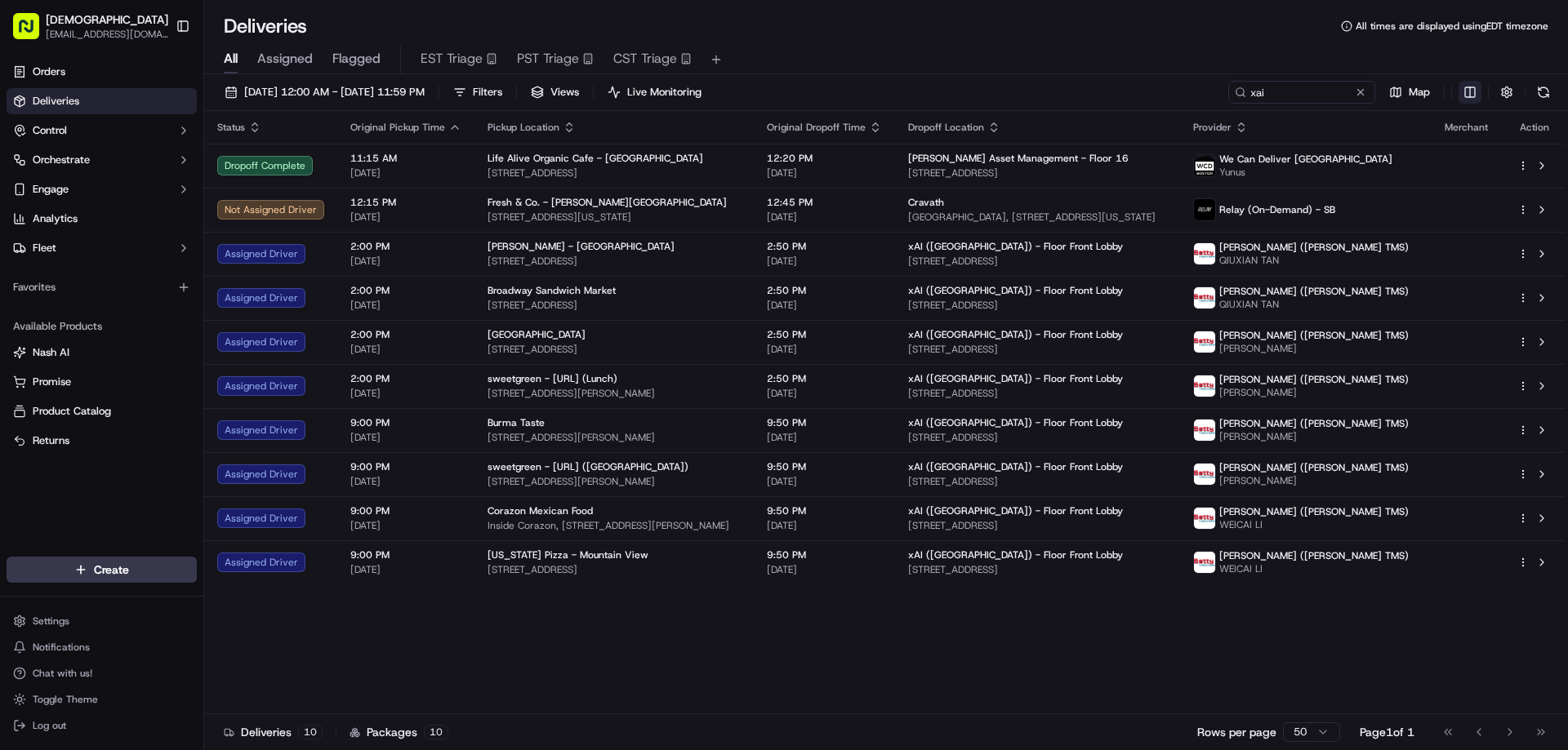
click at [1469, 91] on html "Sharebite eveines@ececonsultinggroup.com Toggle Sidebar Orders Deliveries Contr…" at bounding box center [784, 375] width 1568 height 750
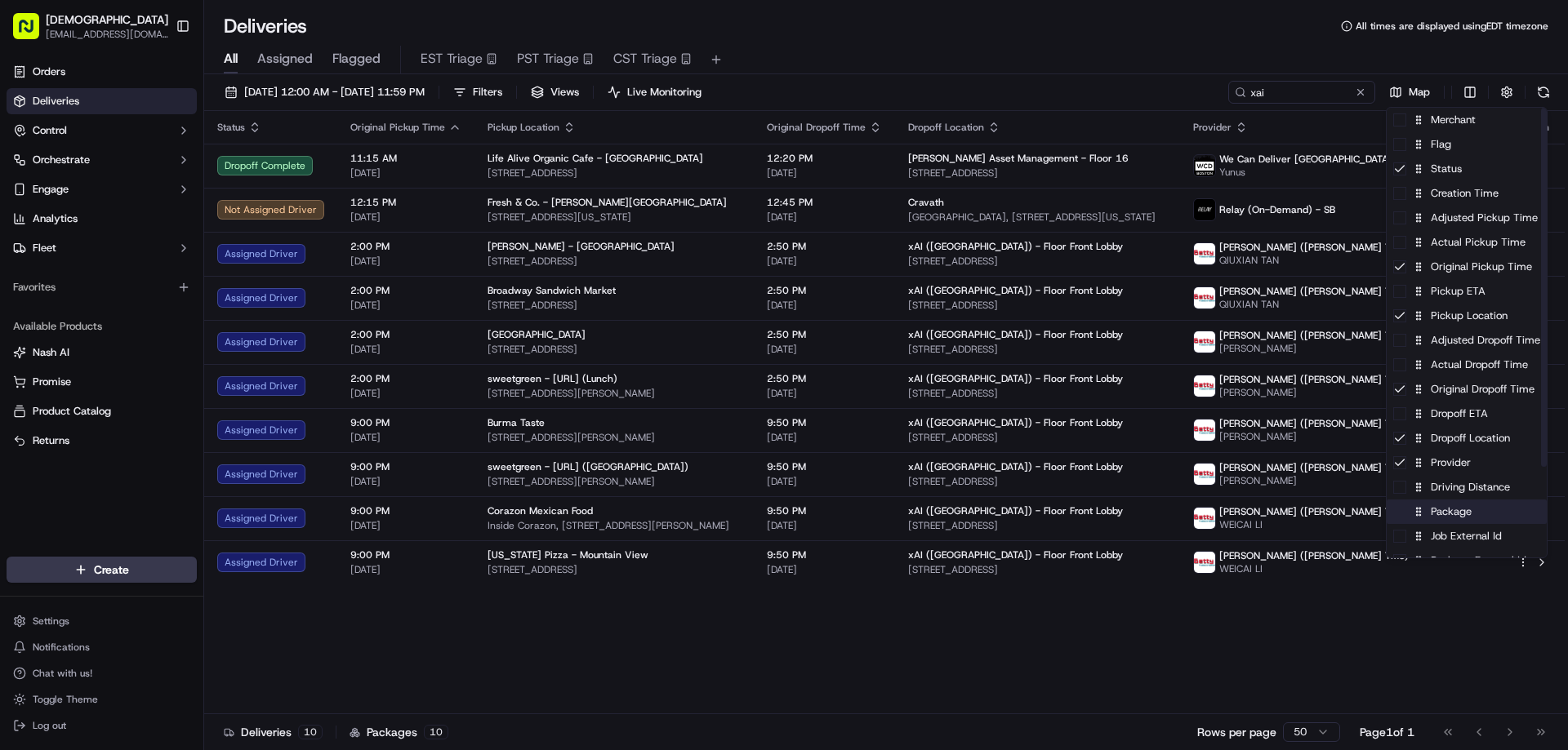
click at [1462, 518] on div "Package" at bounding box center [1467, 512] width 160 height 24
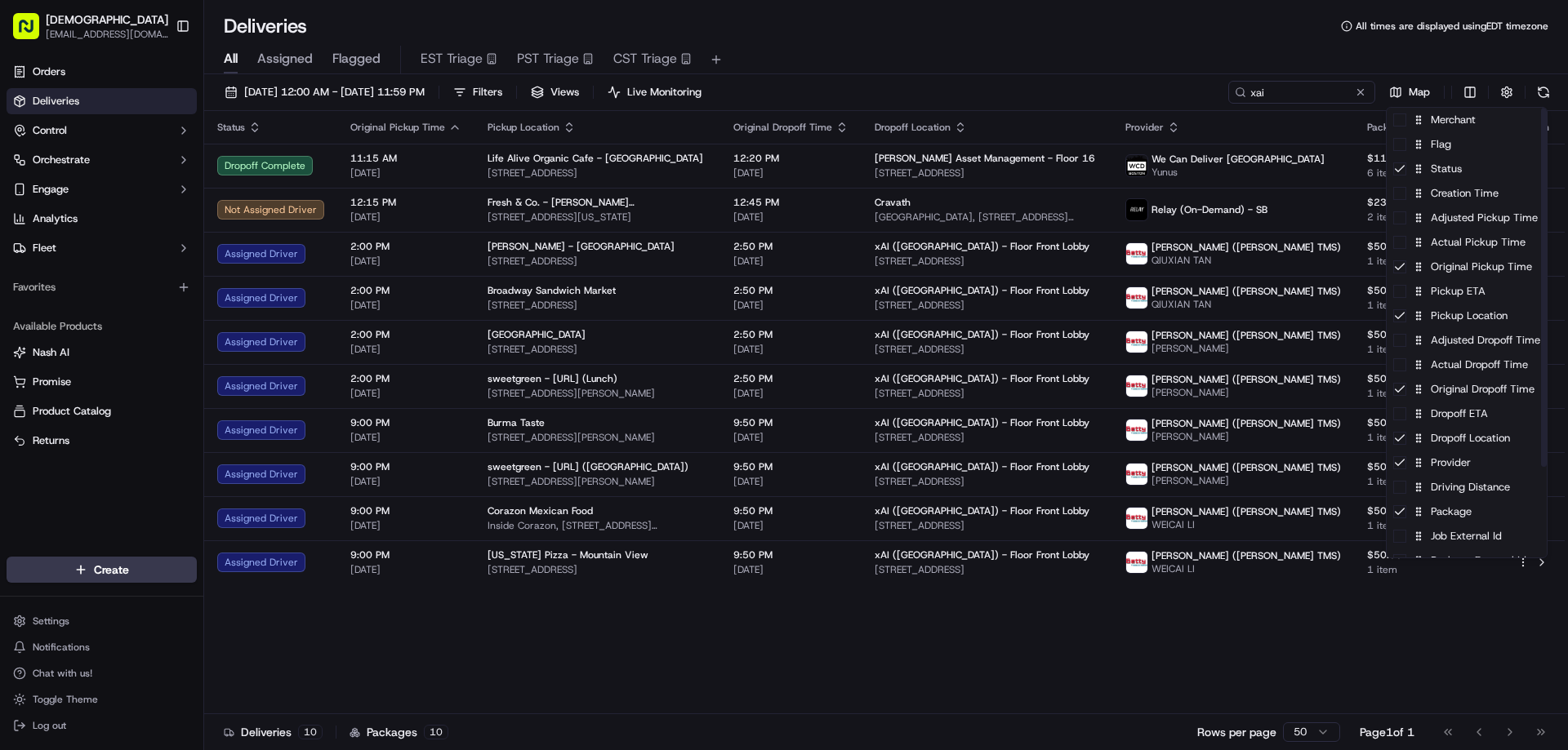
click at [1095, 637] on html "Sharebite eveines@ececonsultinggroup.com Toggle Sidebar Orders Deliveries Contr…" at bounding box center [784, 375] width 1568 height 750
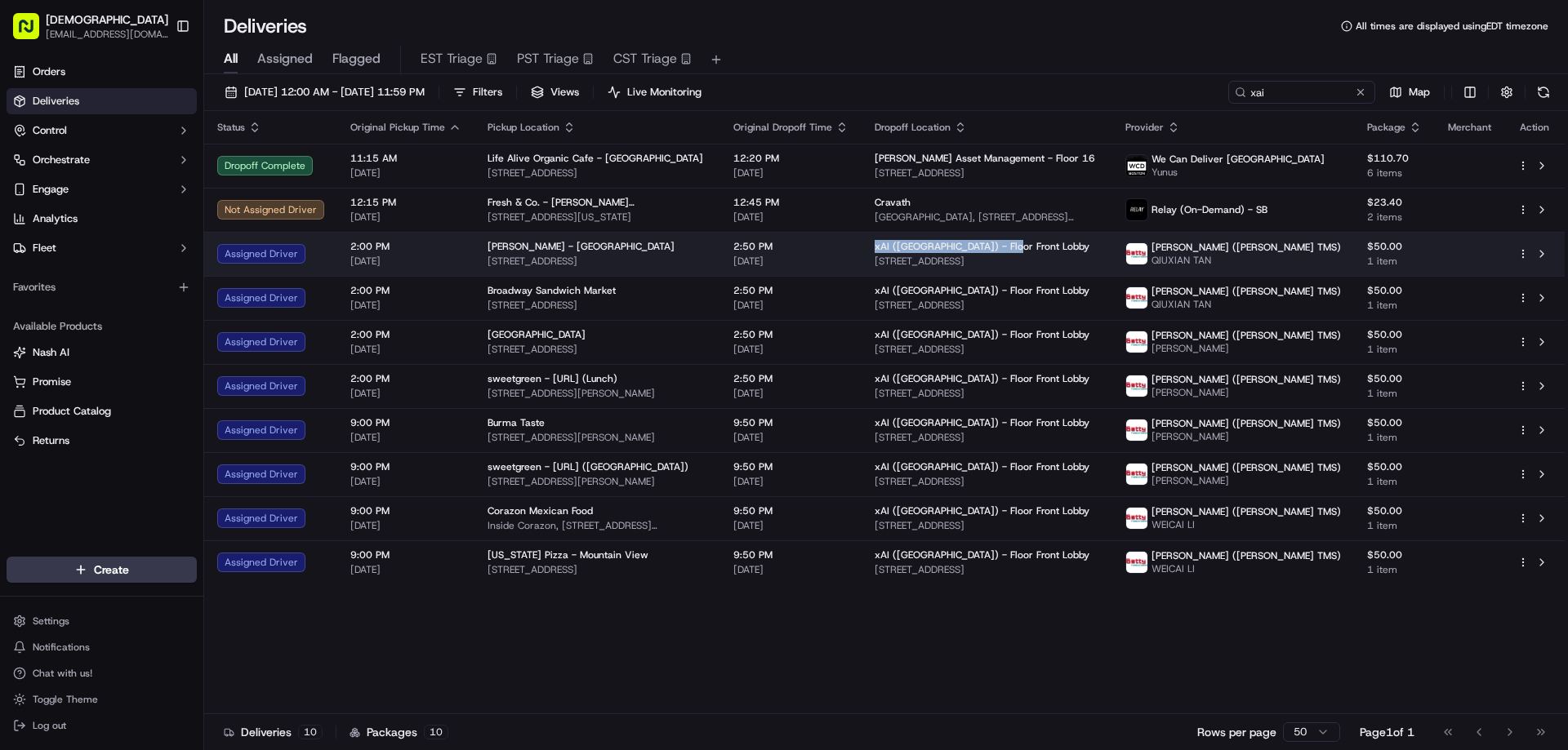
drag, startPoint x: 1047, startPoint y: 247, endPoint x: 908, endPoint y: 244, distance: 139.0
click at [908, 244] on td "xAI (USA) - Floor Front Lobby 1450 Page Mill Rd, Palo Alto, CA 94304, USA" at bounding box center [986, 253] width 250 height 44
copy span "xAI (USA) - Floor Front Lobby"
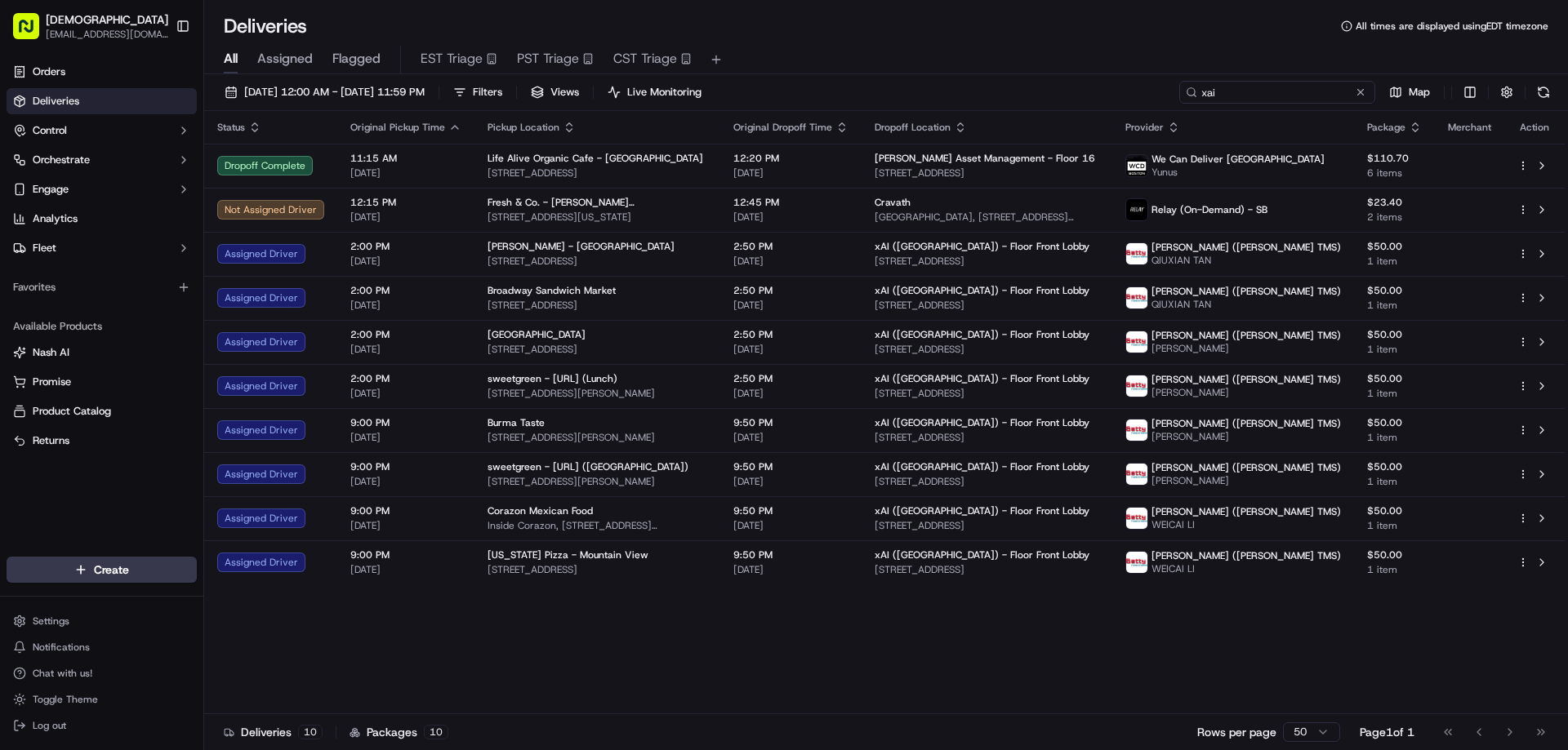
click at [1269, 92] on input "xai" at bounding box center [1277, 92] width 196 height 23
paste input "AI (USA) - Floor Front Lobby"
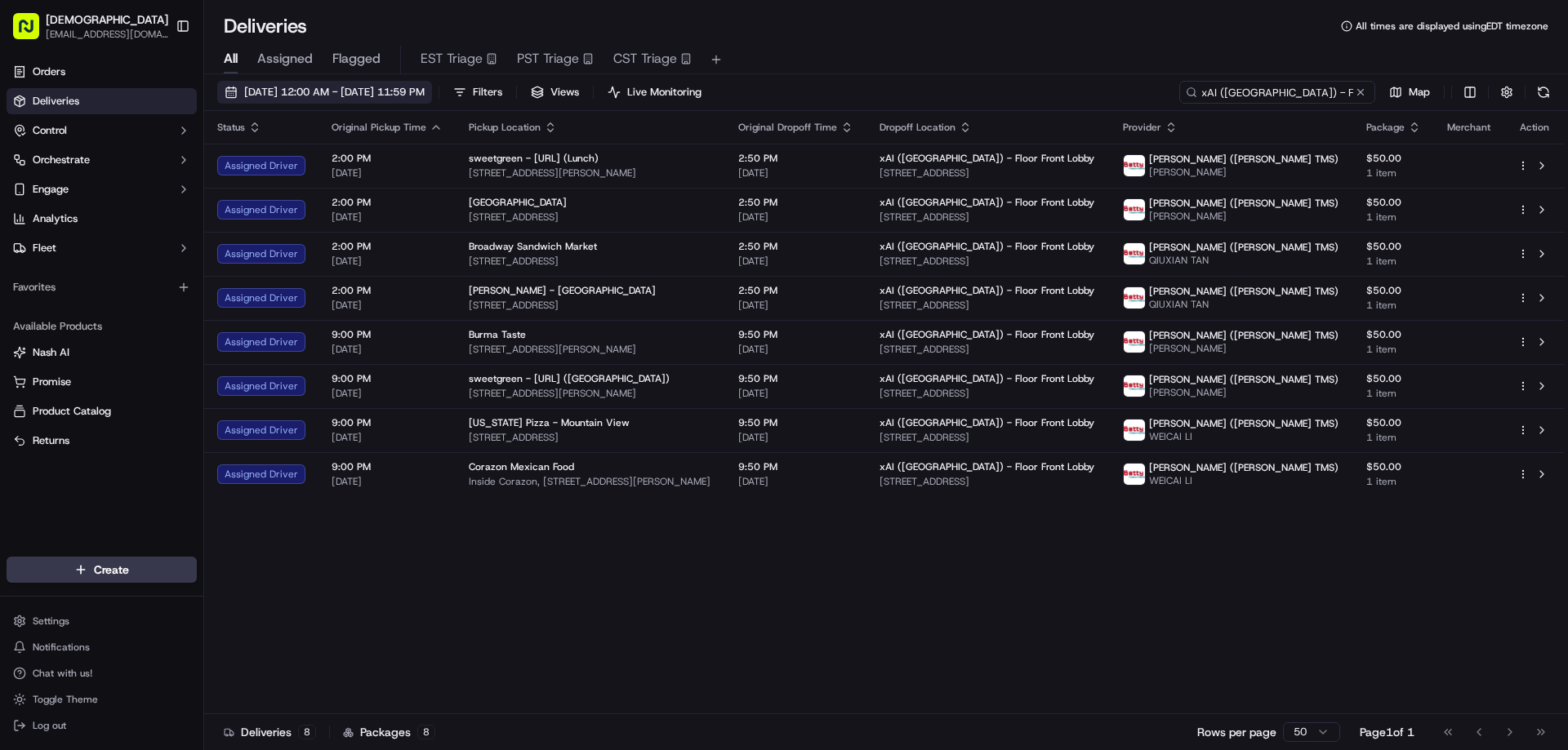
type input "xAI (USA) - Floor Front Lobby"
click at [425, 87] on span "09/15/2025 12:00 AM - 09/15/2025 11:59 PM" at bounding box center [334, 92] width 181 height 15
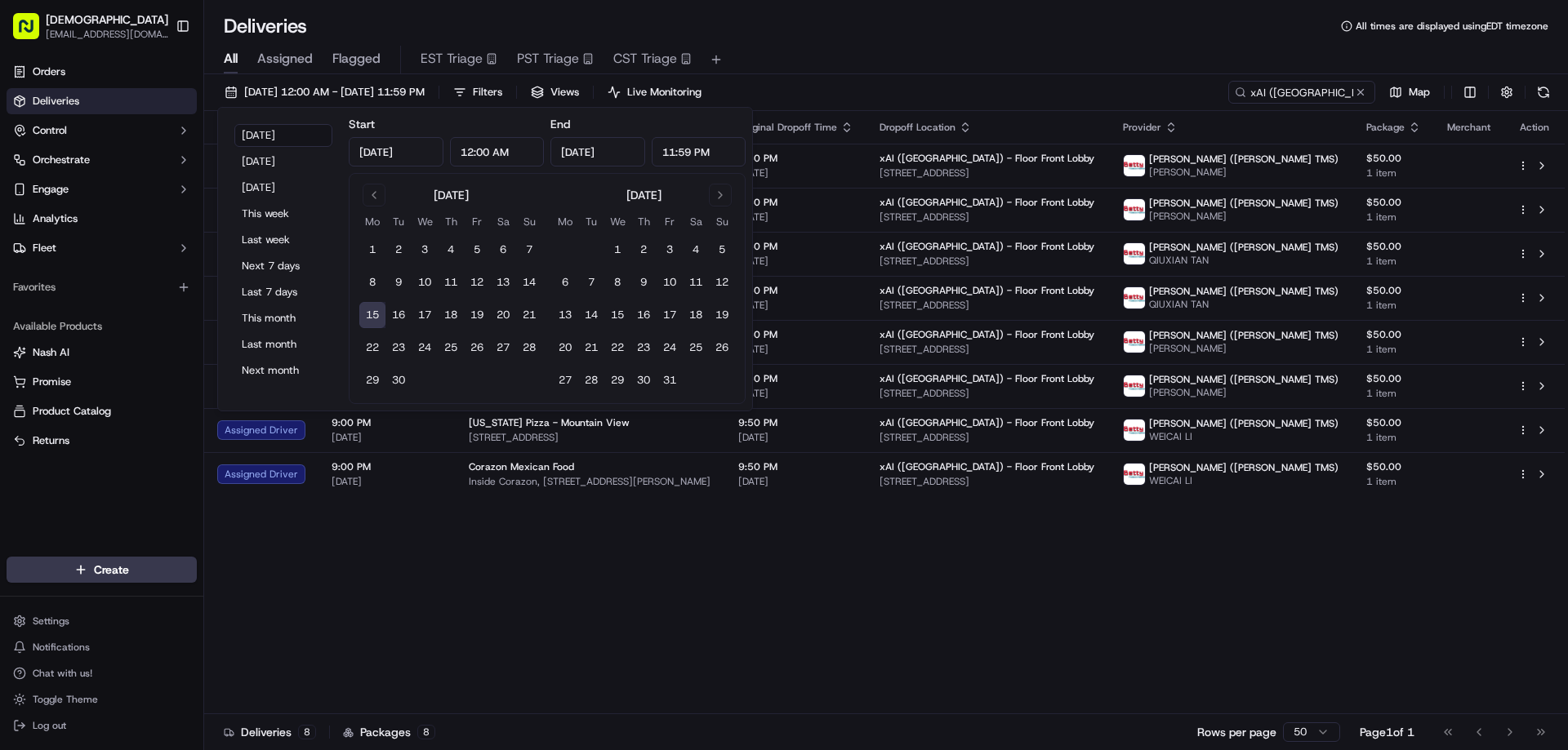
drag, startPoint x: 675, startPoint y: 151, endPoint x: 655, endPoint y: 150, distance: 20.0
click at [655, 150] on input "11:59 PM" at bounding box center [699, 152] width 95 height 30
type input "2:00 PM"
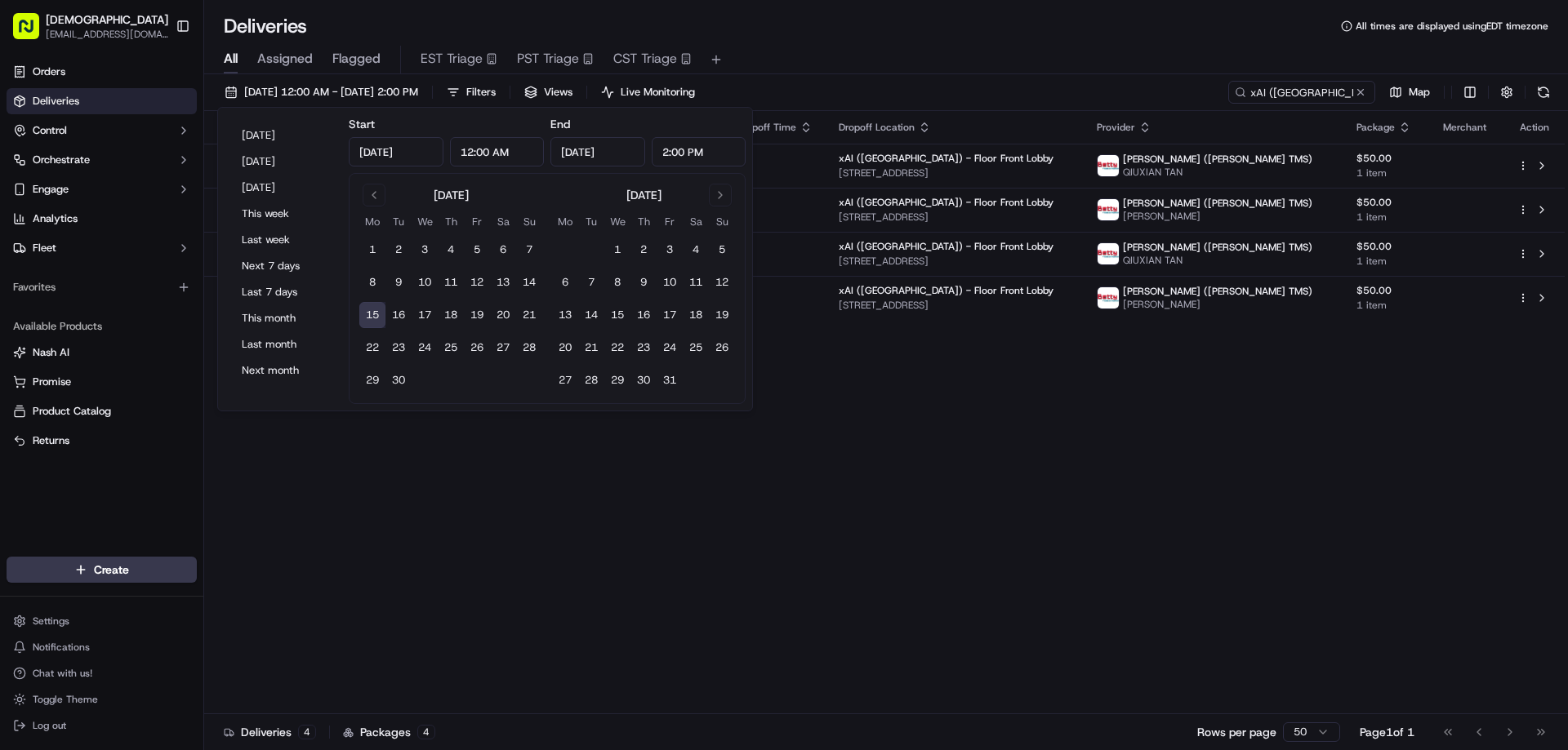
click at [927, 516] on div "Status Original Pickup Time Pickup Location Original Dropoff Time Dropoff Locat…" at bounding box center [884, 412] width 1360 height 603
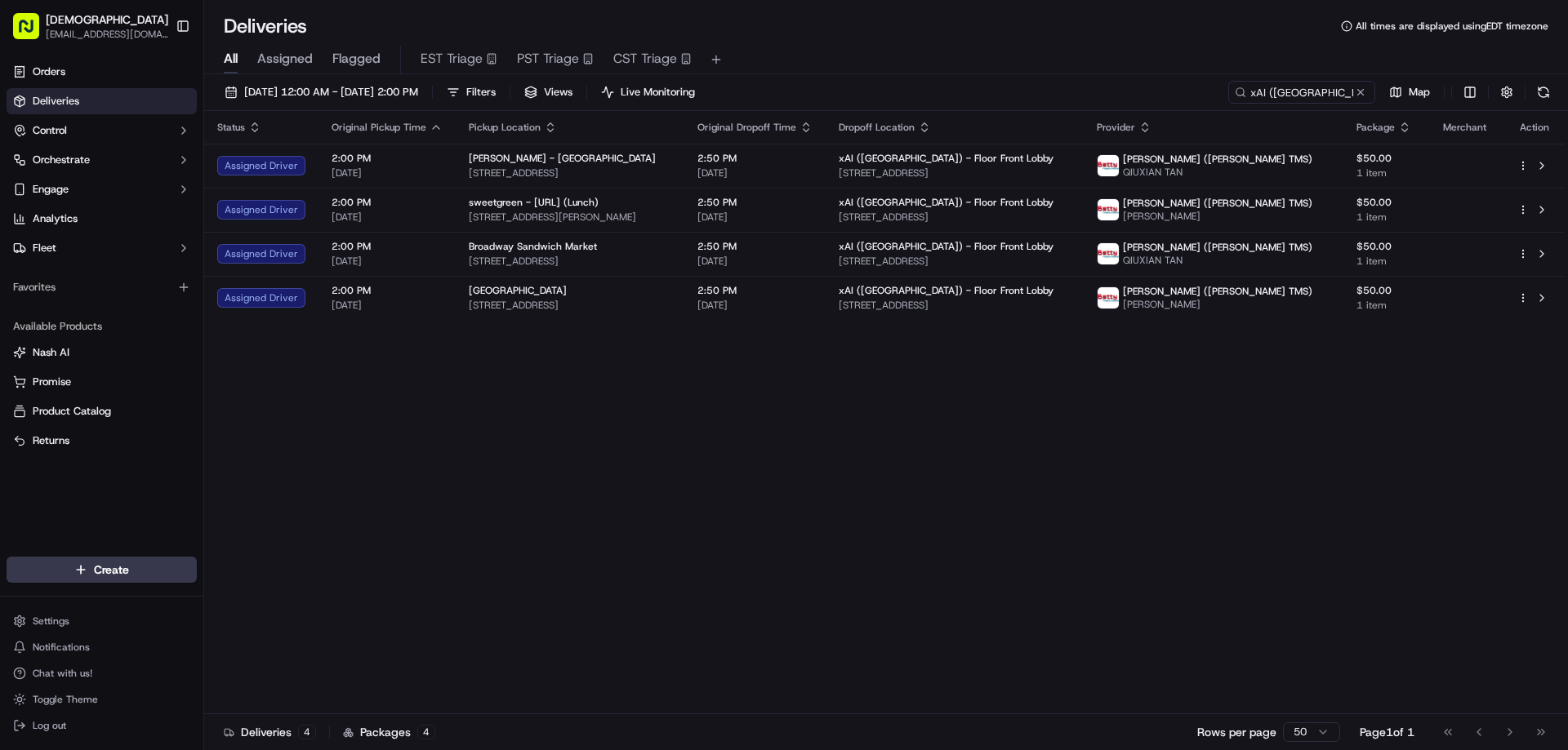
click at [1152, 128] on icon "button" at bounding box center [1145, 127] width 13 height 13
click at [1237, 200] on button "Courier Name (A-Z)" at bounding box center [1229, 193] width 111 height 20
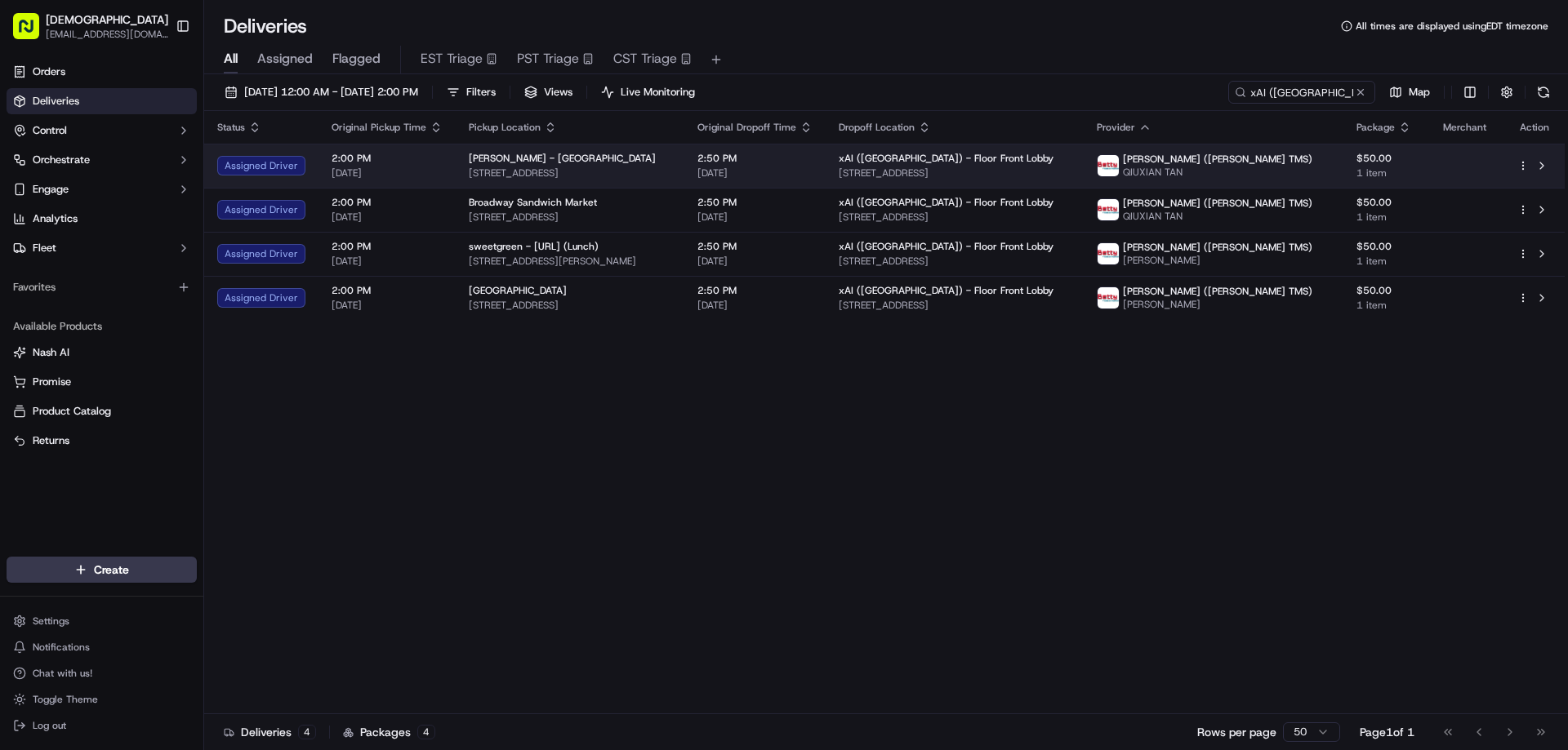
drag, startPoint x: 1116, startPoint y: 166, endPoint x: 910, endPoint y: 167, distance: 206.0
click at [910, 167] on div "xAI (USA) - Floor Front Lobby 1450 Page Mill Rd, Palo Alto, CA 94304, USA" at bounding box center [954, 166] width 232 height 28
copy span "[STREET_ADDRESS]"
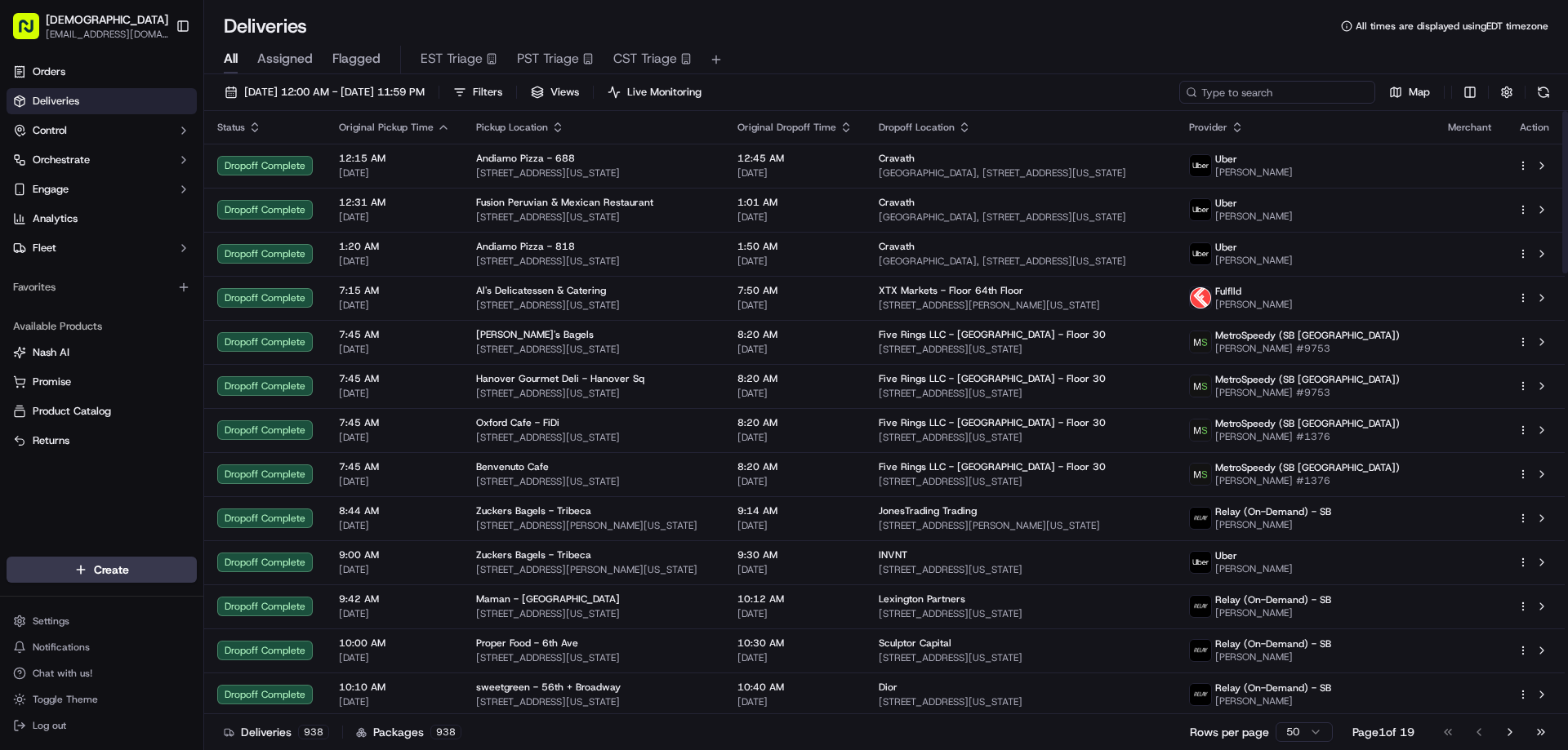
click at [1327, 87] on input at bounding box center [1277, 92] width 196 height 23
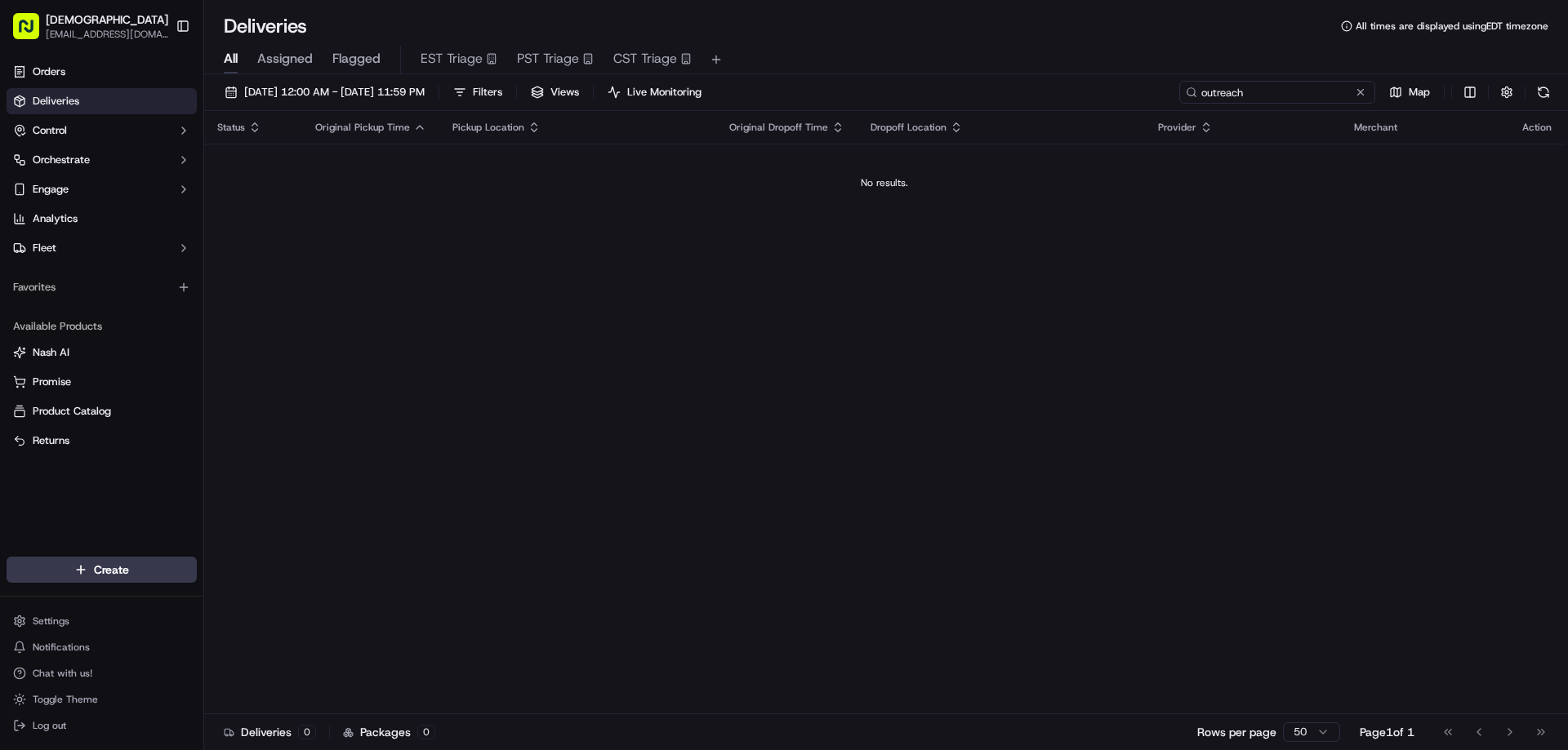
type input "outreach"
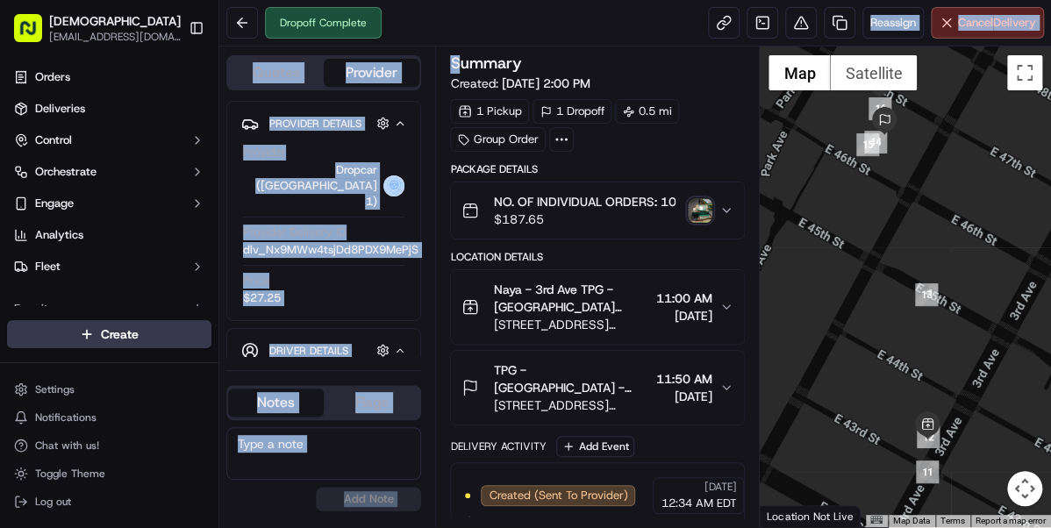
drag, startPoint x: 517, startPoint y: 17, endPoint x: 186, endPoint y: 52, distance: 332.6
click at [456, 70] on div "Dropoff Complete Reassign Cancel Delivery Quotes Provider Provider Details Hidd…" at bounding box center [635, 264] width 832 height 528
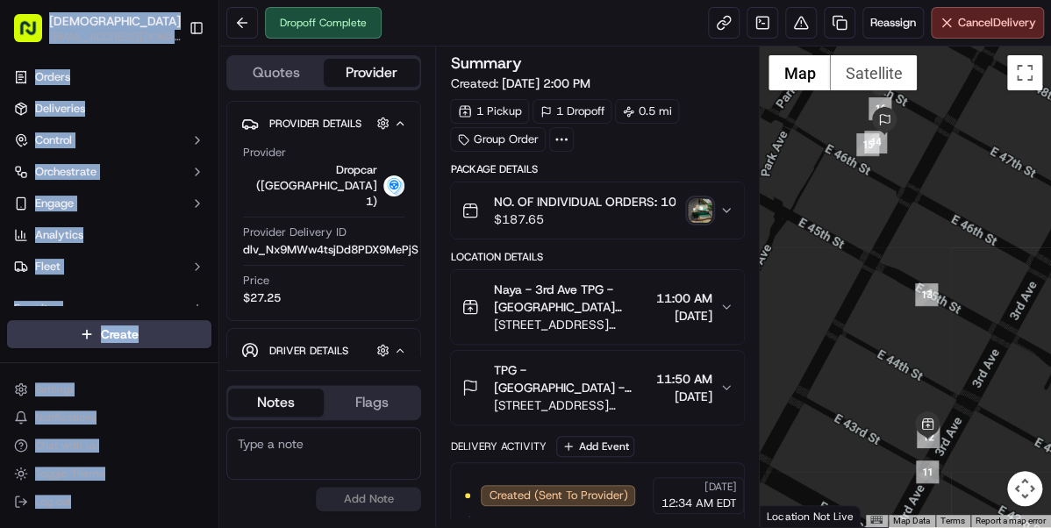
drag, startPoint x: 42, startPoint y: 1, endPoint x: 10, endPoint y: 557, distance: 557.1
click at [10, 528] on html "Sharebite [EMAIL_ADDRESS][DOMAIN_NAME] Toggle Sidebar Orders Deliveries Control…" at bounding box center [525, 264] width 1051 height 528
drag, startPoint x: 129, startPoint y: 504, endPoint x: 48, endPoint y: 554, distance: 94.9
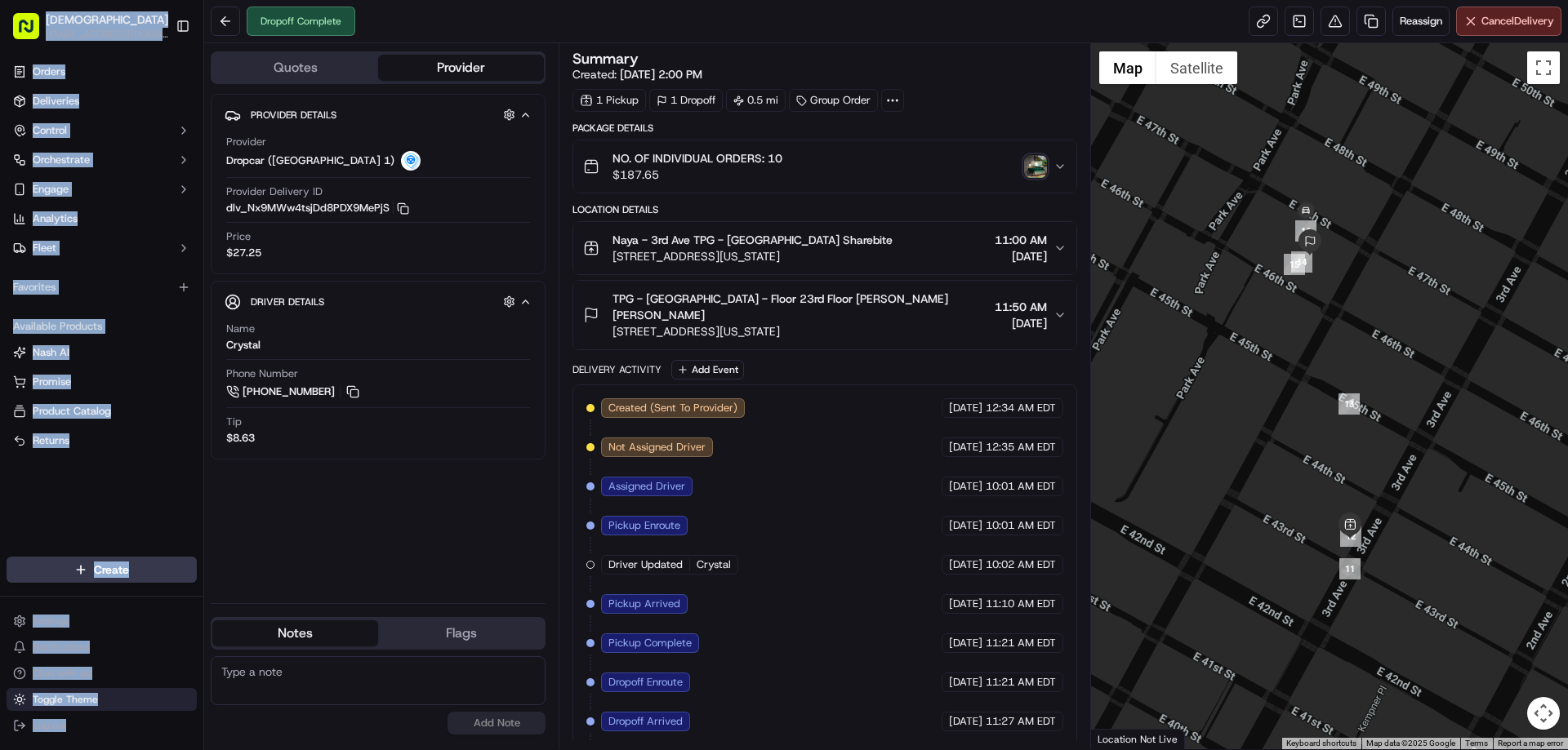
drag, startPoint x: 80, startPoint y: 702, endPoint x: 86, endPoint y: 692, distance: 11.7
click at [83, 573] on span "Toggle Theme" at bounding box center [65, 700] width 65 height 13
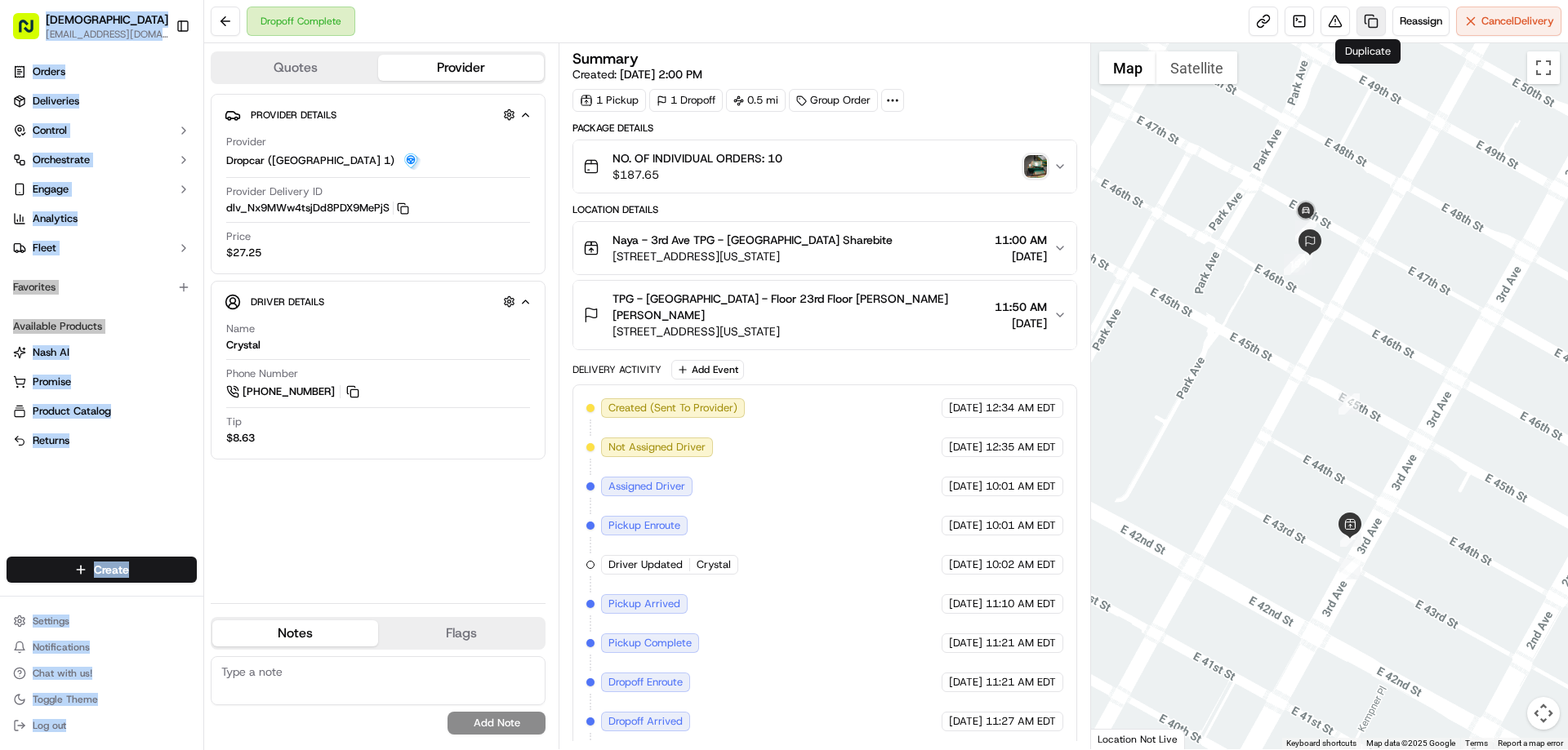
click at [1253, 26] on link at bounding box center [1372, 21] width 30 height 30
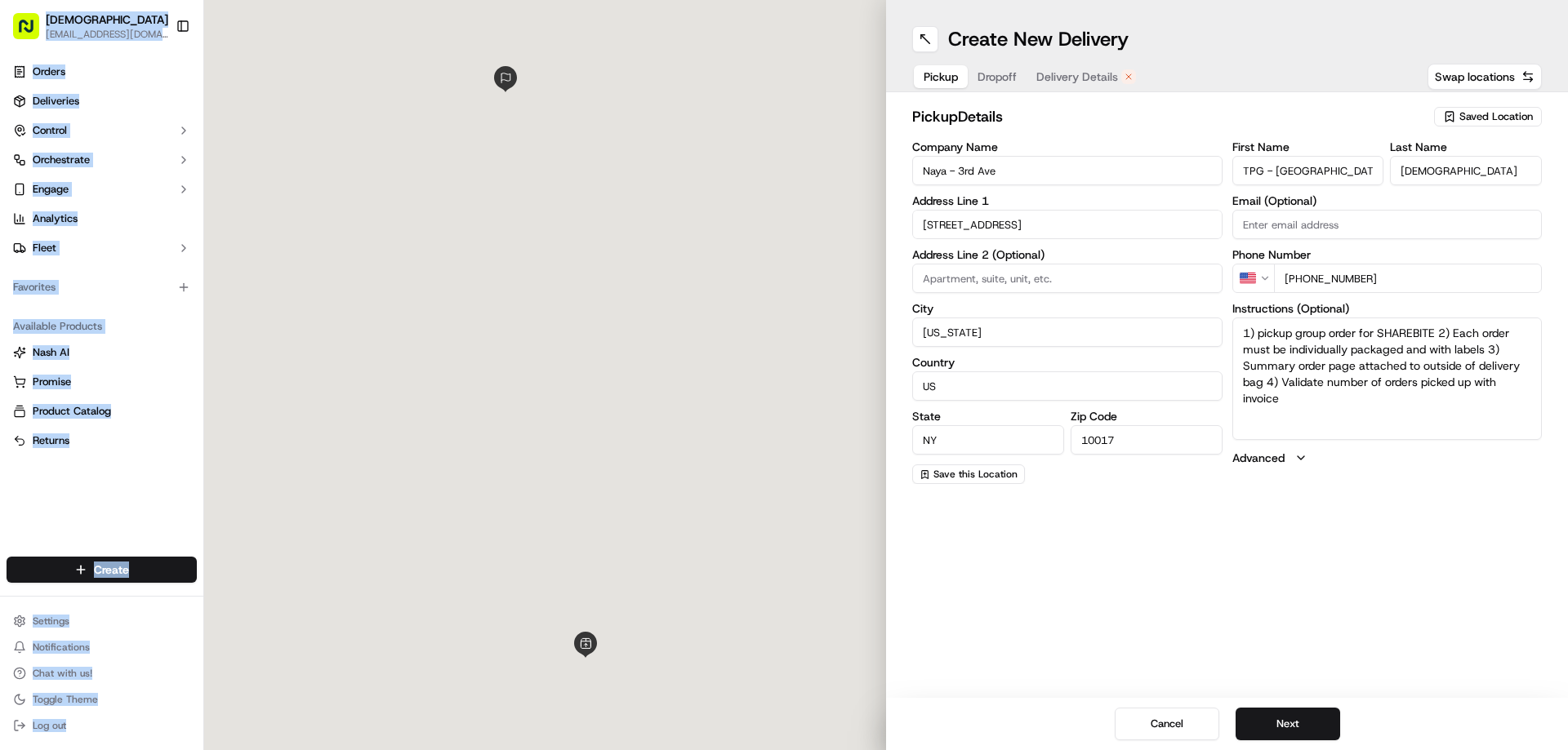
click at [263, 533] on div at bounding box center [545, 375] width 682 height 750
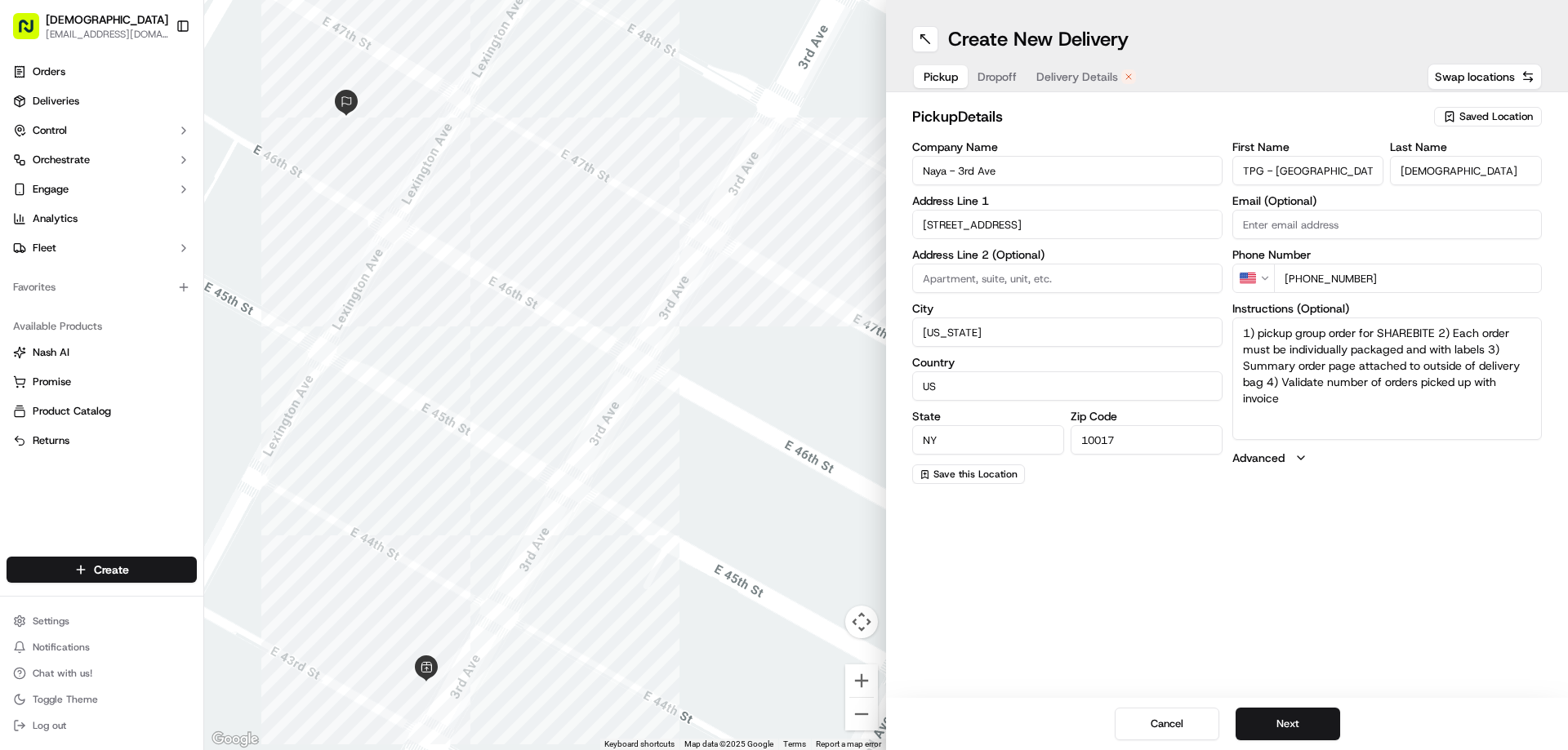
click at [1068, 573] on div "Create New Delivery Pickup Dropoff Delivery Details Swap locations pickup Detai…" at bounding box center [1227, 375] width 682 height 750
click at [1253, 356] on textarea "1) pickup group order for SHAREBITE 2) Each order must be individually packaged…" at bounding box center [1387, 379] width 310 height 123
paste textarea "Ask for SHAREBITE REDELIVERY for (COMPANY NAME) to be delivered to (INDIVIDUAL …"
type textarea "Ask for SHAREBITE REDELIVERY for (COMPANY NAME) to be delivered to (INDIVIDUAL …"
click at [993, 77] on button "Dropoff" at bounding box center [996, 76] width 59 height 23
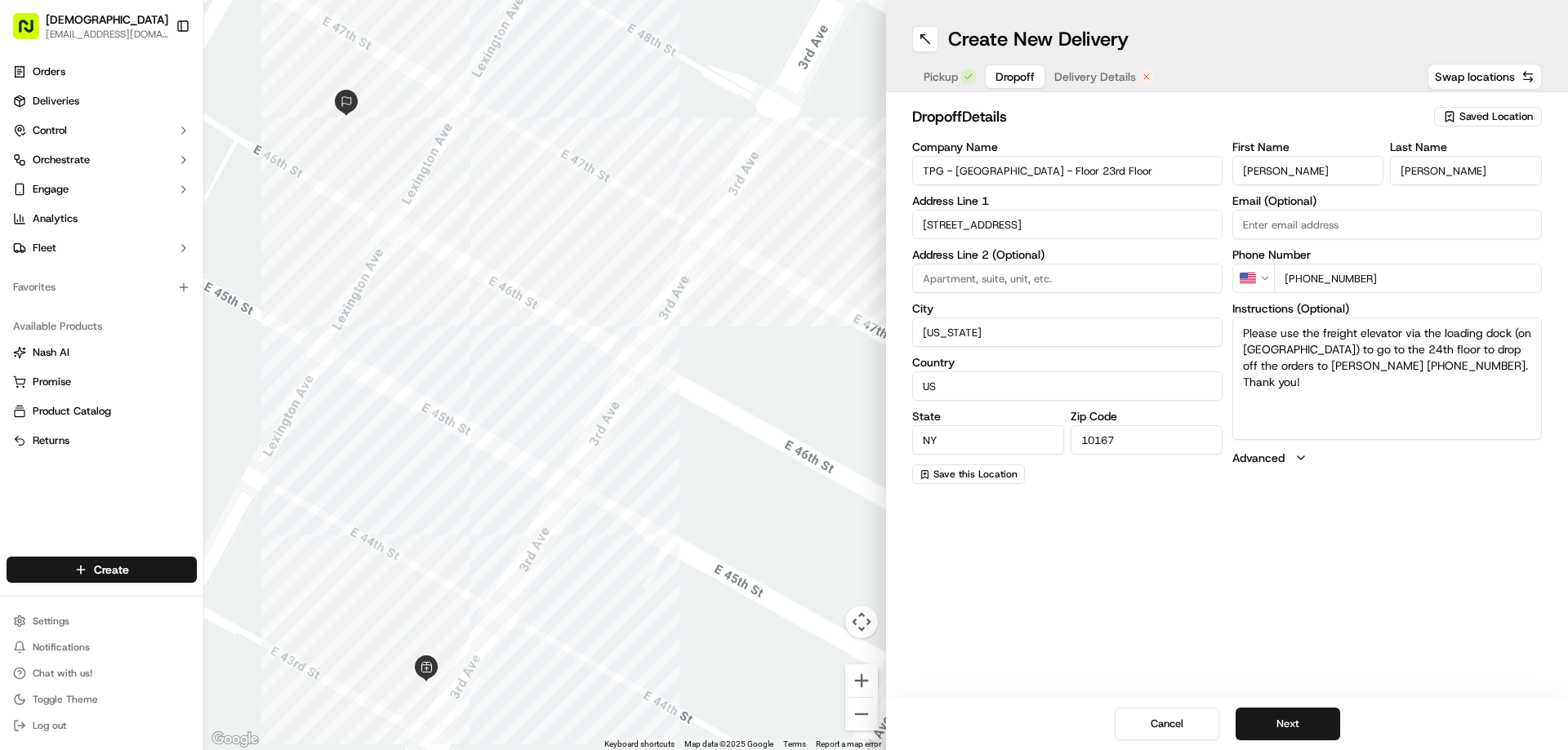
click at [997, 161] on input "TPG - USA - Floor 23rd Floor" at bounding box center [1067, 171] width 310 height 30
click at [942, 71] on span "Pickup" at bounding box center [940, 77] width 34 height 17
drag, startPoint x: 1432, startPoint y: 334, endPoint x: 1530, endPoint y: 330, distance: 98.1
click at [1253, 330] on textarea "Ask for SHAREBITE REDELIVERY for (COMPANY NAME) to be delivered to (INDIVIDUAL …" at bounding box center [1387, 379] width 310 height 123
paste textarea "TPG - USA - Floor 23rd Floor"
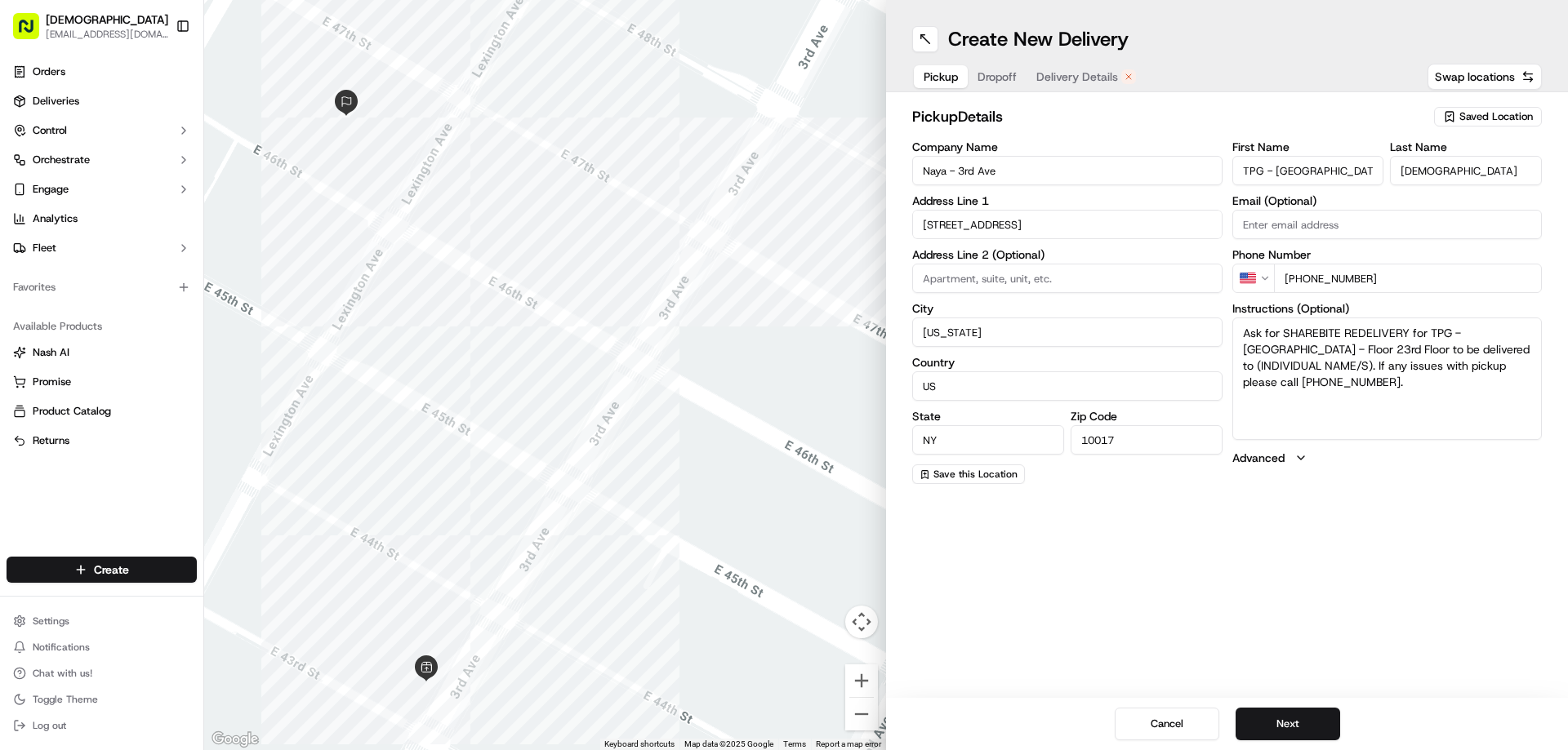
drag, startPoint x: 1512, startPoint y: 344, endPoint x: 1397, endPoint y: 349, distance: 115.1
click at [1253, 349] on textarea "Ask for SHAREBITE REDELIVERY for TPG - USA - Floor 23rd Floor to be delivered t…" at bounding box center [1387, 379] width 310 height 123
paste textarea "Alexandre Le"
type textarea "Ask for SHAREBITE REDELIVERY for TPG - USA - Floor 23rd Floor to be delivered t…"
click at [1008, 80] on span "Dropoff" at bounding box center [997, 77] width 39 height 17
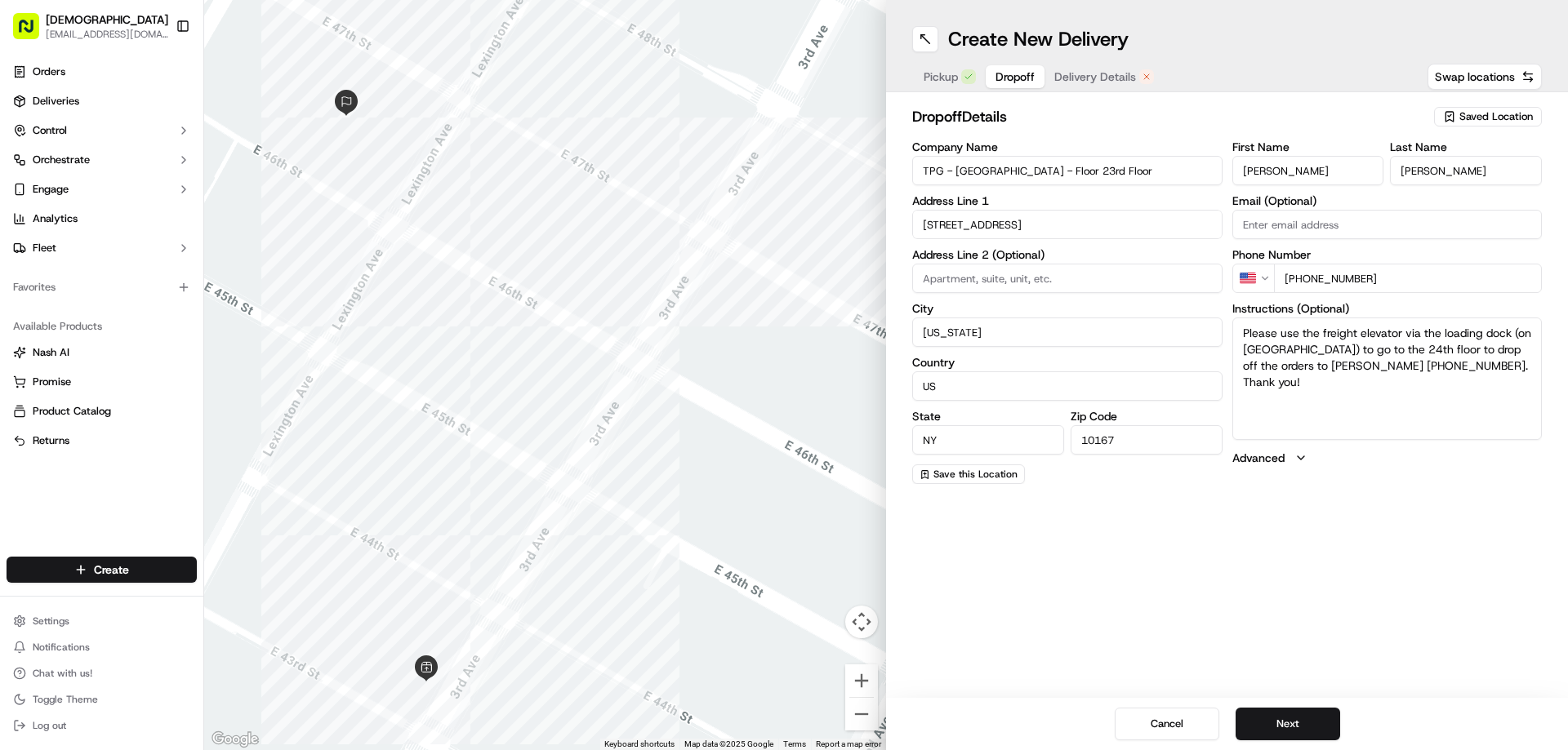
click at [926, 174] on input "TPG - USA - Floor 23rd Floor" at bounding box center [1067, 171] width 310 height 30
type input "Redelivery for TPG - USA - Floor 23rd Floor"
click at [1253, 175] on input "Jonathan" at bounding box center [1308, 171] width 152 height 30
paste input "Alexandre Le"
drag, startPoint x: 1327, startPoint y: 173, endPoint x: 1295, endPoint y: 172, distance: 32.0
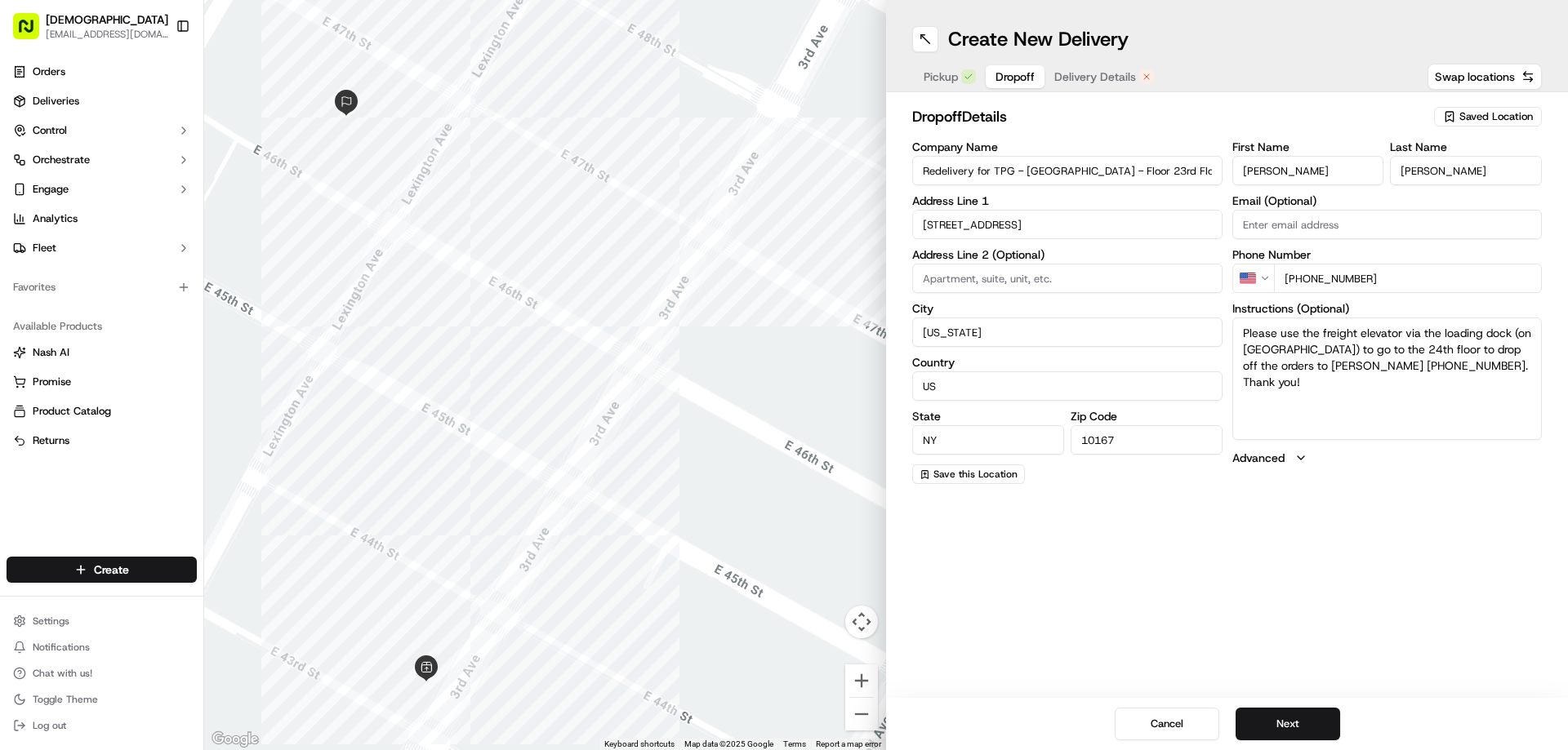
click at [1253, 172] on input "Alexandre Le" at bounding box center [1308, 171] width 152 height 30
type input "Alexandre"
click at [1253, 176] on input "Jonathan" at bounding box center [1466, 171] width 152 height 30
paste input "Le"
type input "Le"
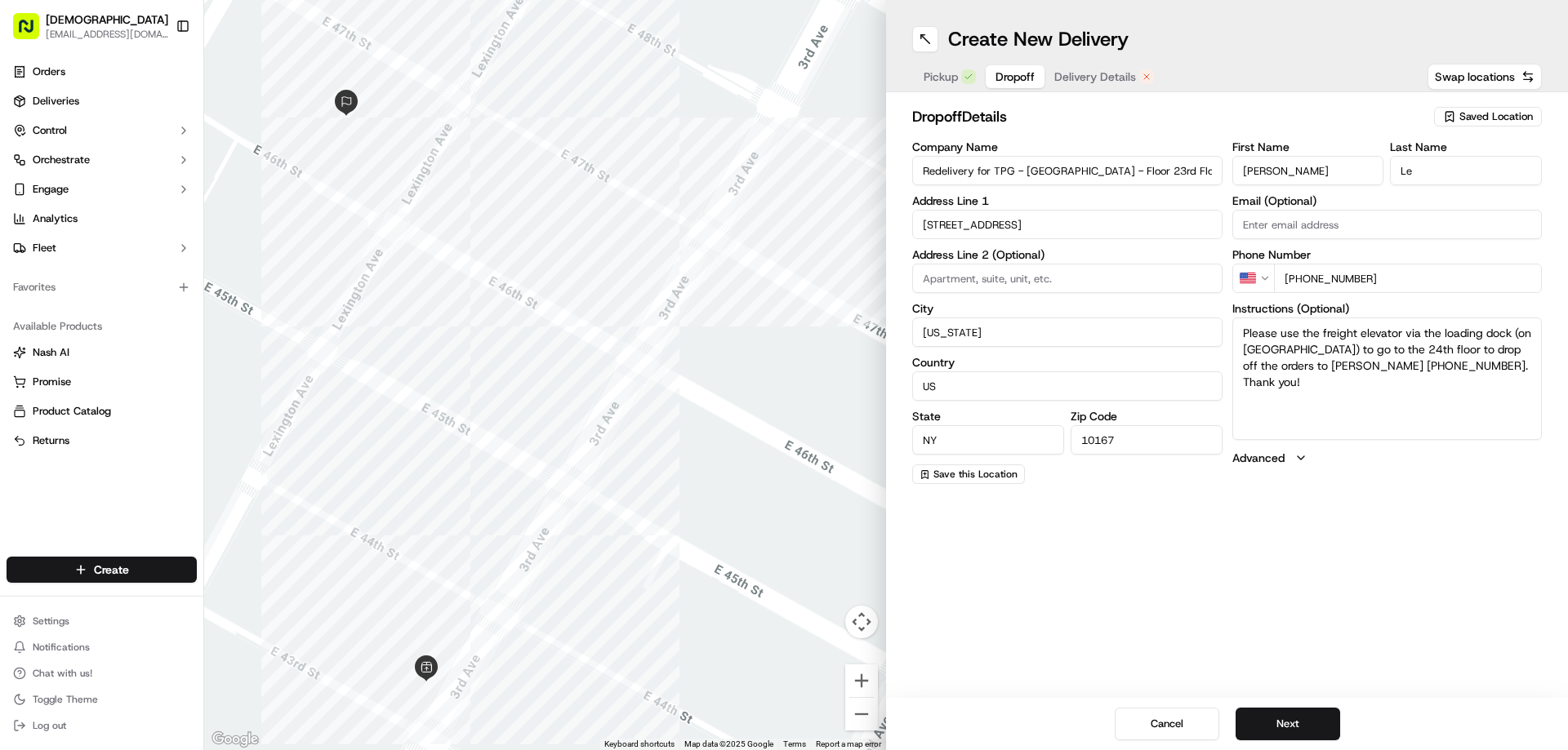
click at [1239, 336] on textarea "Please use the freight elevator via the loading dock (on 46th Street Between Pa…" at bounding box center [1387, 379] width 310 height 123
paste textarea "One item. Customer phone number (512) 796-1783"
type textarea "One item. Customer phone number (512) 796-1783. Please use the freight elevator…"
drag, startPoint x: 1391, startPoint y: 280, endPoint x: 1302, endPoint y: 284, distance: 89.1
click at [1253, 284] on input "+1 929 664 9815" at bounding box center [1408, 278] width 269 height 30
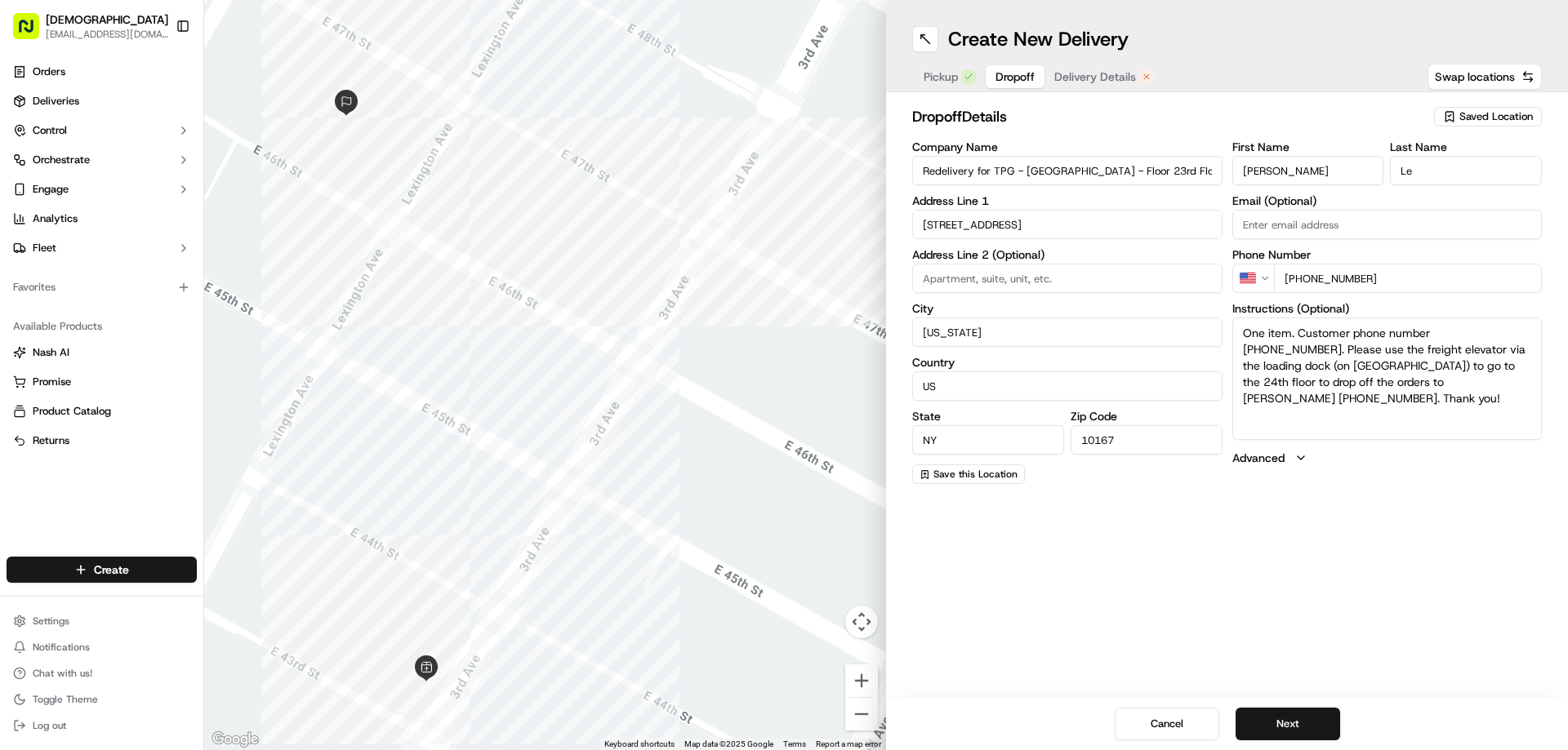
paste input "512 796 1783"
type input "+1 512 796 1783"
click at [1253, 523] on div "Create New Delivery Pickup Dropoff Delivery Details Swap locations dropoff Deta…" at bounding box center [1227, 375] width 682 height 750
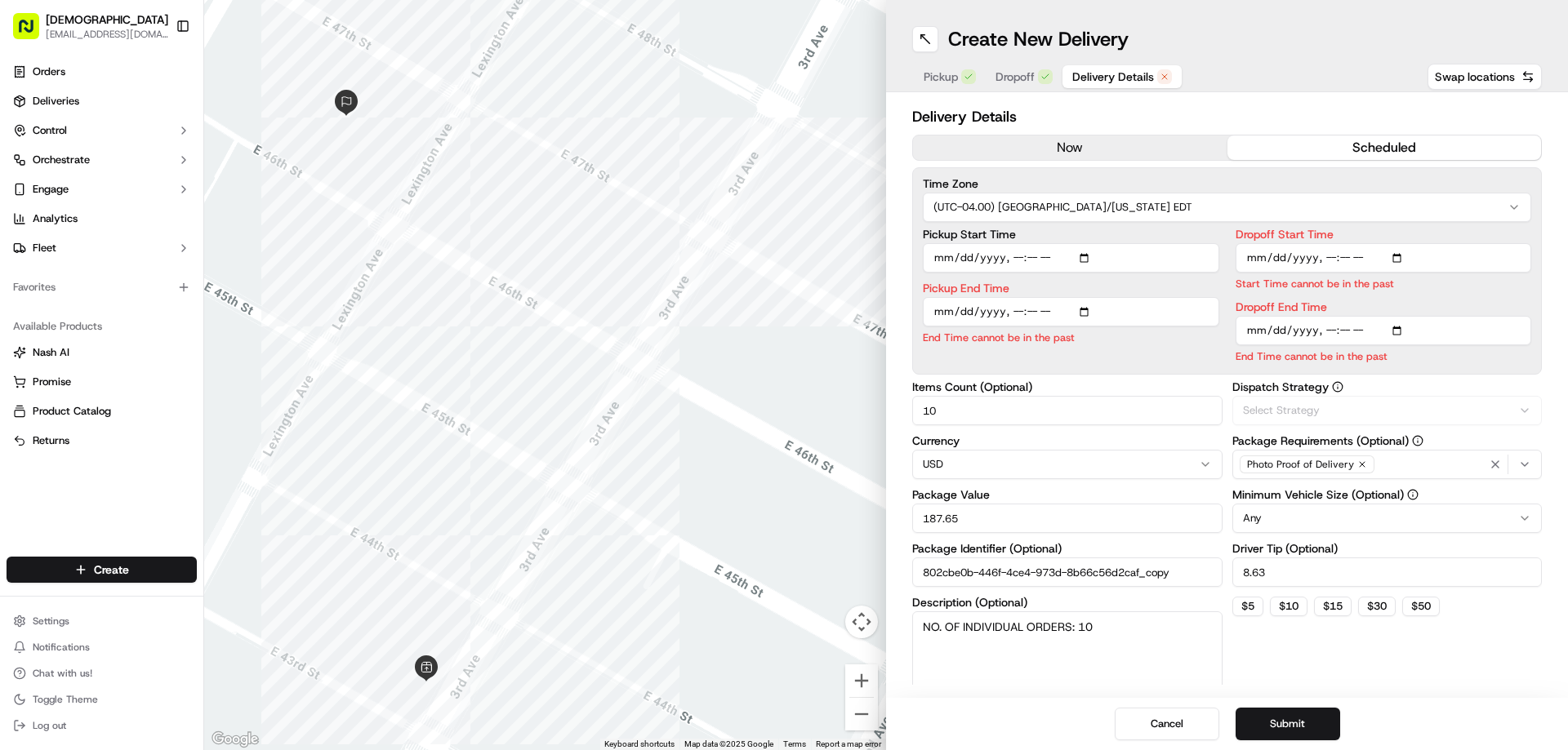
click at [1096, 72] on span "Delivery Details" at bounding box center [1114, 77] width 82 height 17
click at [1014, 76] on span "Dropoff" at bounding box center [1015, 77] width 39 height 17
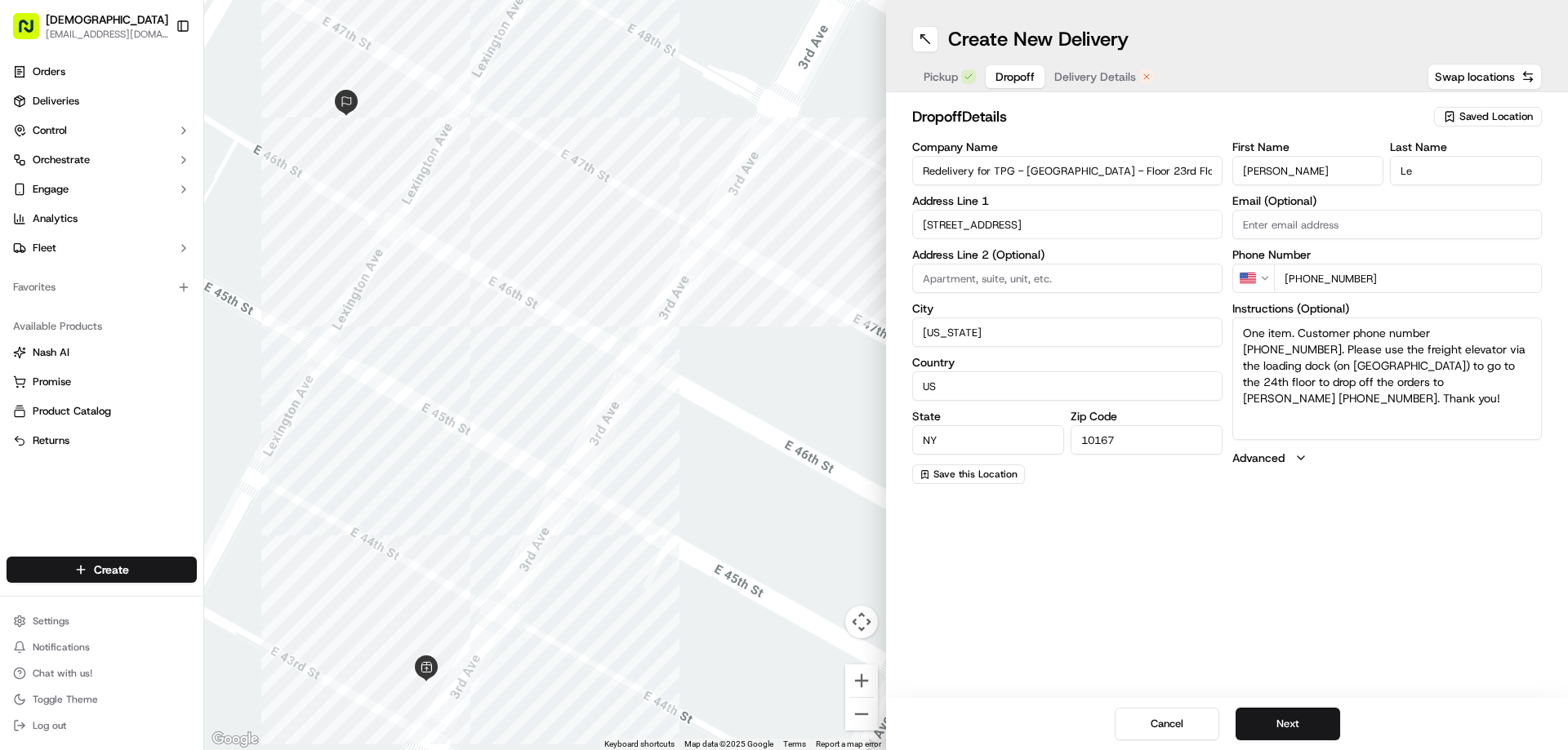
click at [1068, 70] on button "Delivery Details" at bounding box center [1104, 76] width 119 height 23
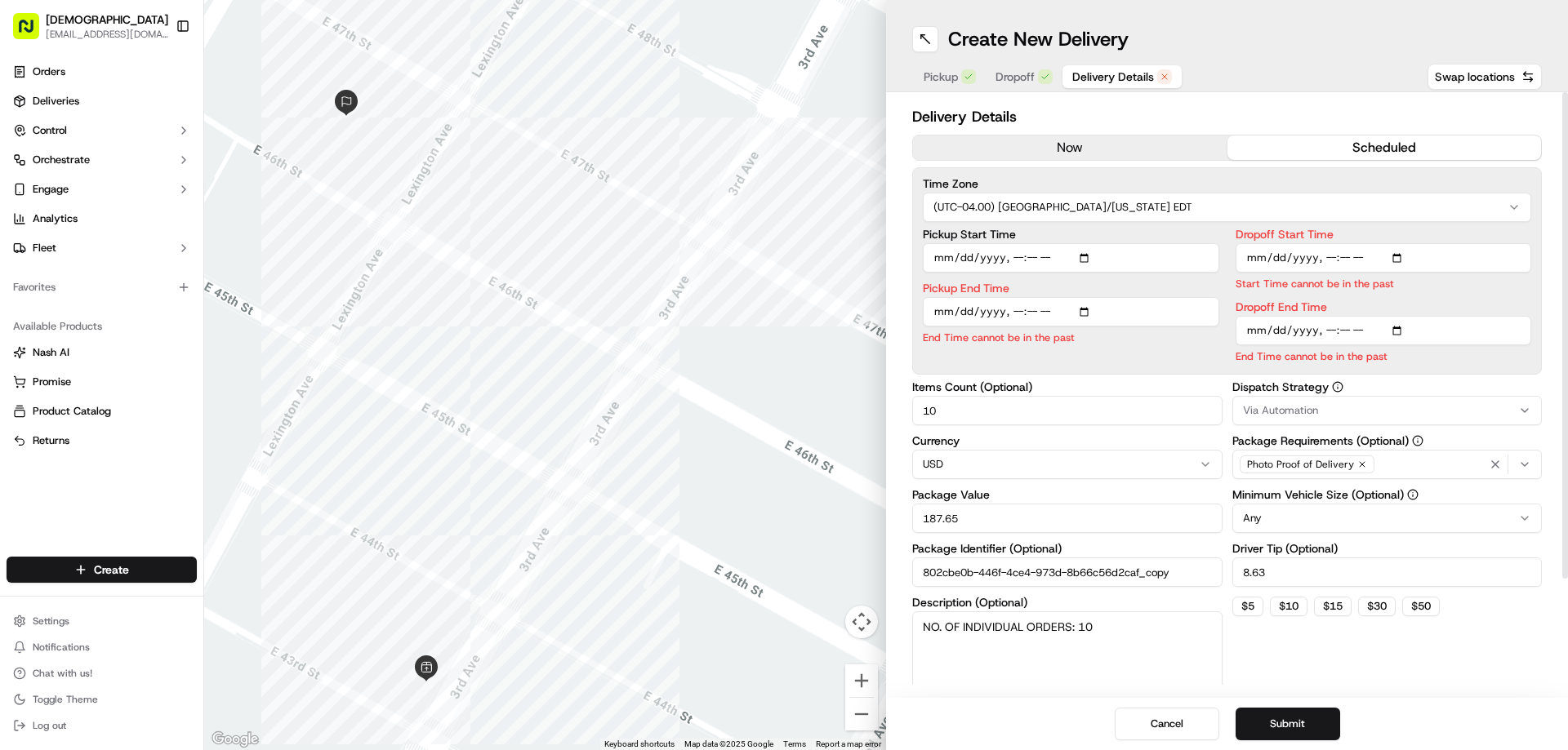
click at [1068, 145] on button "now" at bounding box center [1071, 148] width 315 height 24
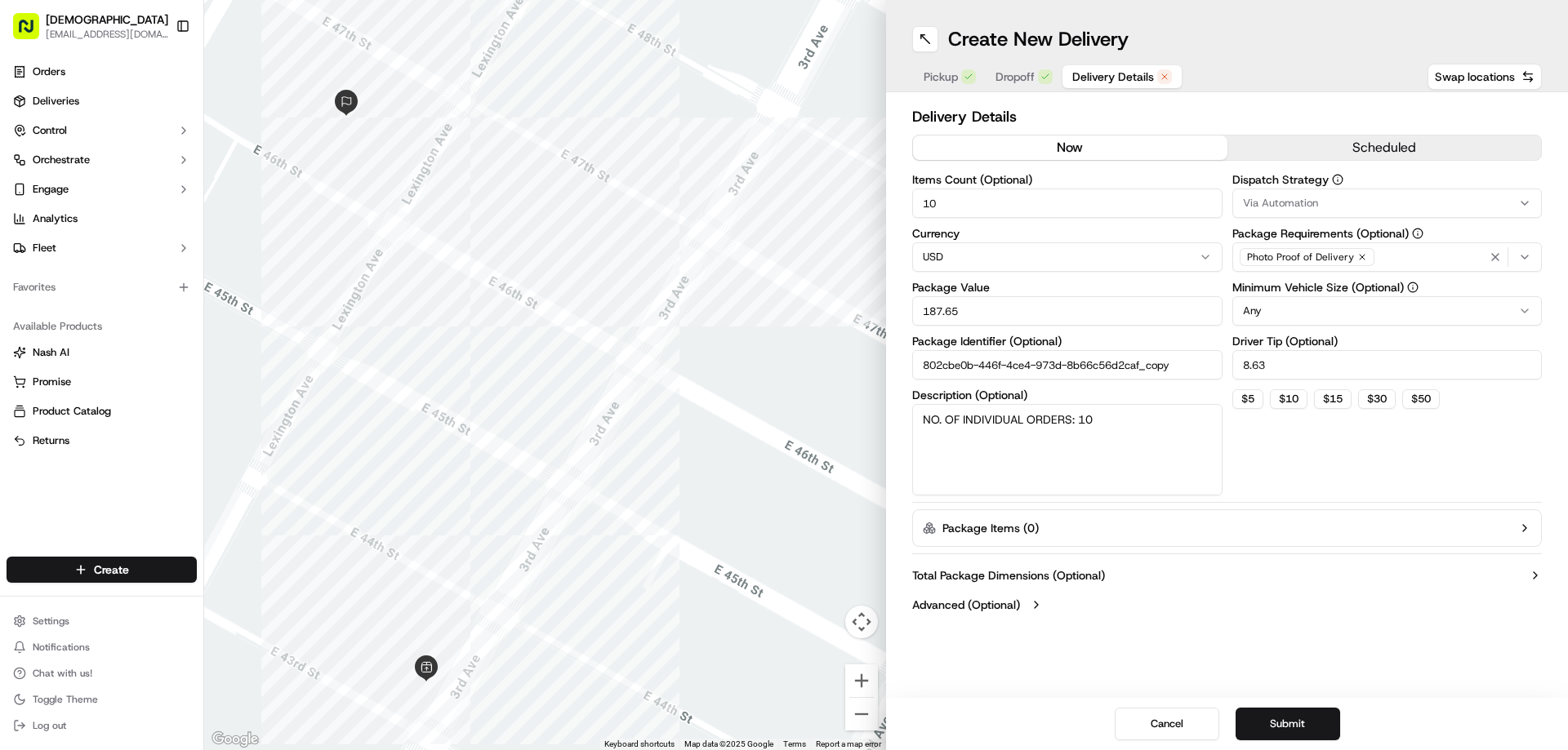
click at [1015, 203] on input "10" at bounding box center [1067, 204] width 310 height 30
type input "1"
click at [1074, 316] on input "187.65" at bounding box center [1067, 311] width 310 height 30
type input "30"
click at [1062, 415] on textarea "NO. OF INDIVIDUAL ORDERS: 10" at bounding box center [1067, 449] width 310 height 91
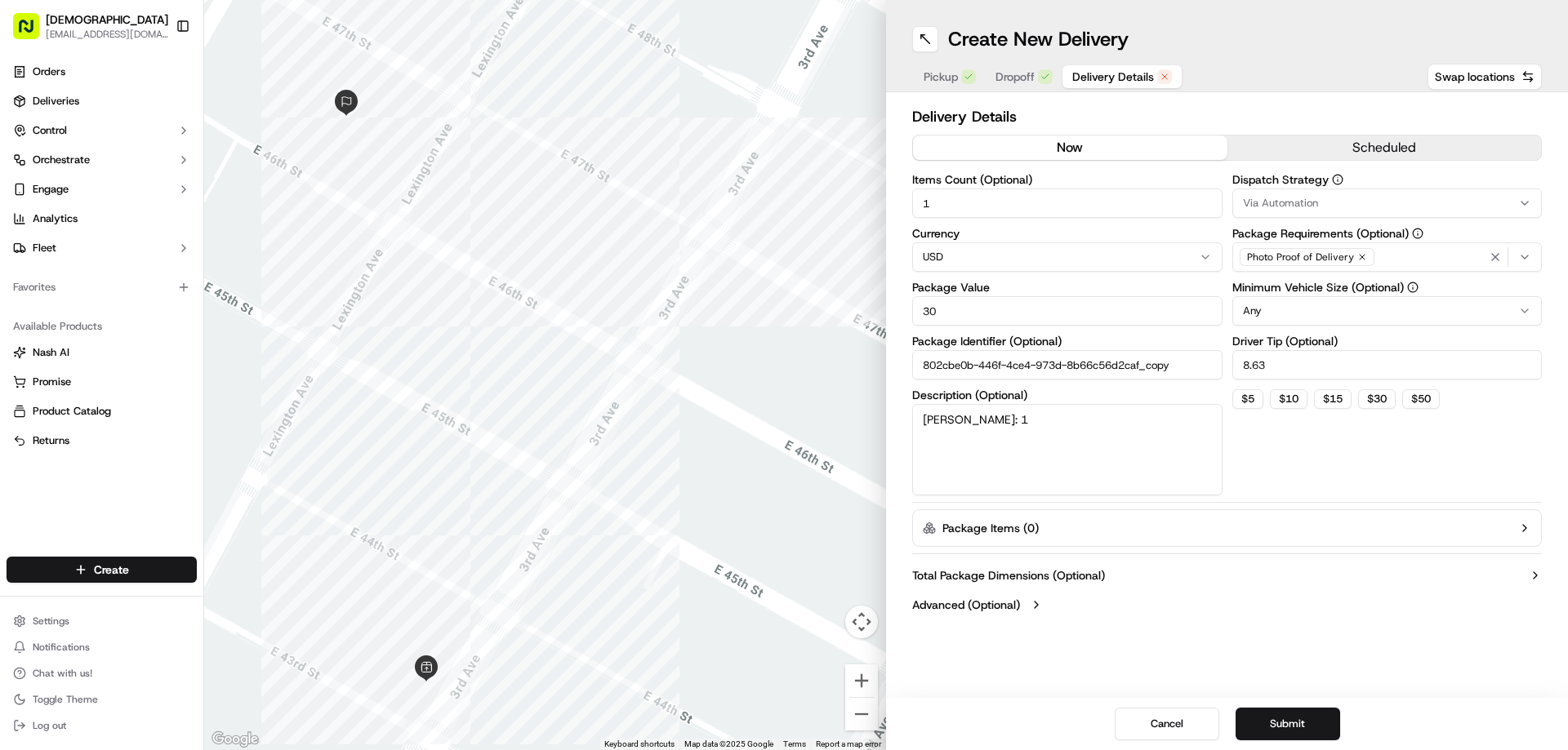
type textarea "Redel: 1"
click at [1253, 350] on input "8.63" at bounding box center [1387, 365] width 310 height 30
type input "3"
drag, startPoint x: 1291, startPoint y: 725, endPoint x: 1299, endPoint y: 724, distance: 8.1
click at [1253, 573] on button "Submit" at bounding box center [1288, 724] width 104 height 33
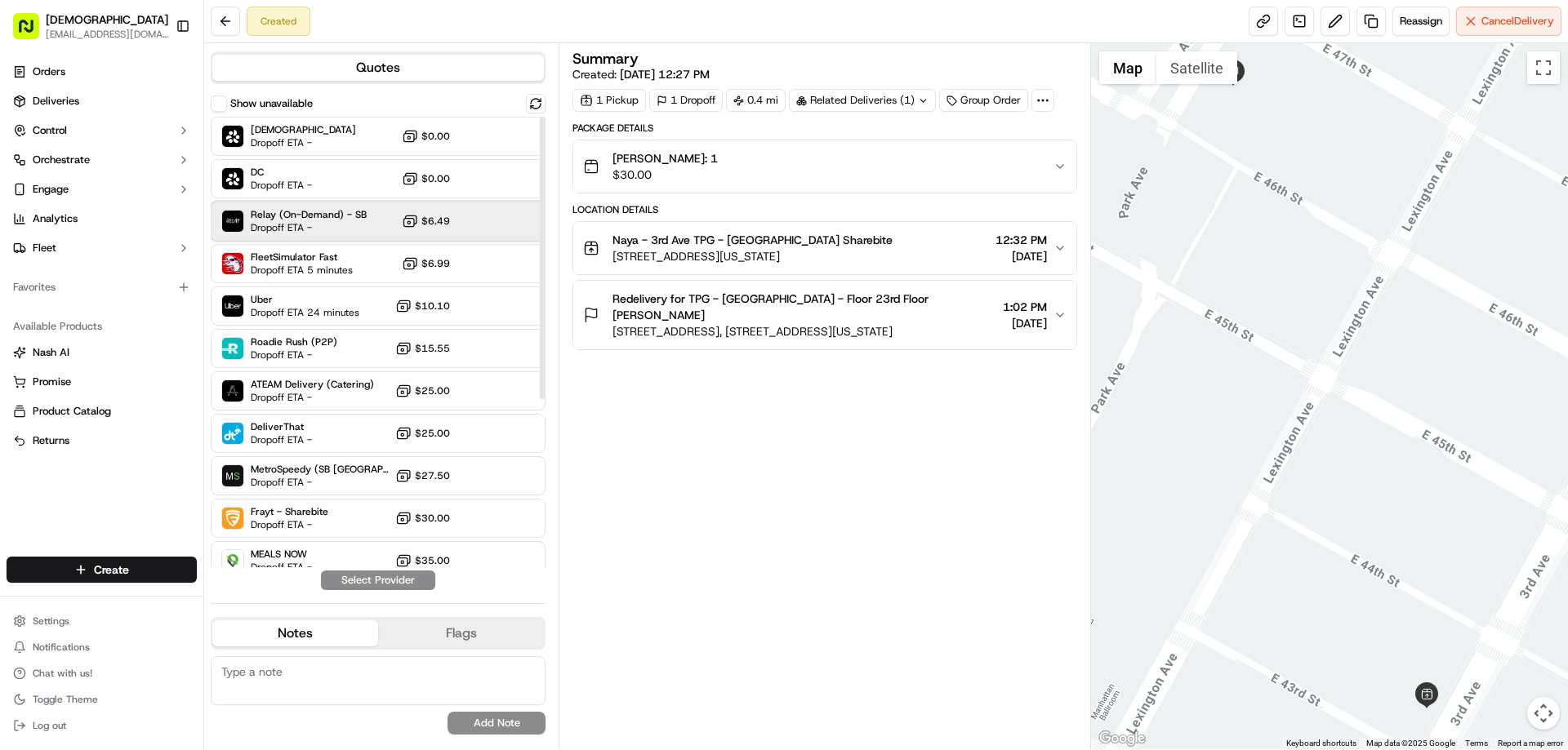
click at [336, 212] on span "Relay (On-Demand) - SB" at bounding box center [308, 215] width 116 height 13
click at [387, 573] on button "Assign Provider" at bounding box center [378, 580] width 116 height 20
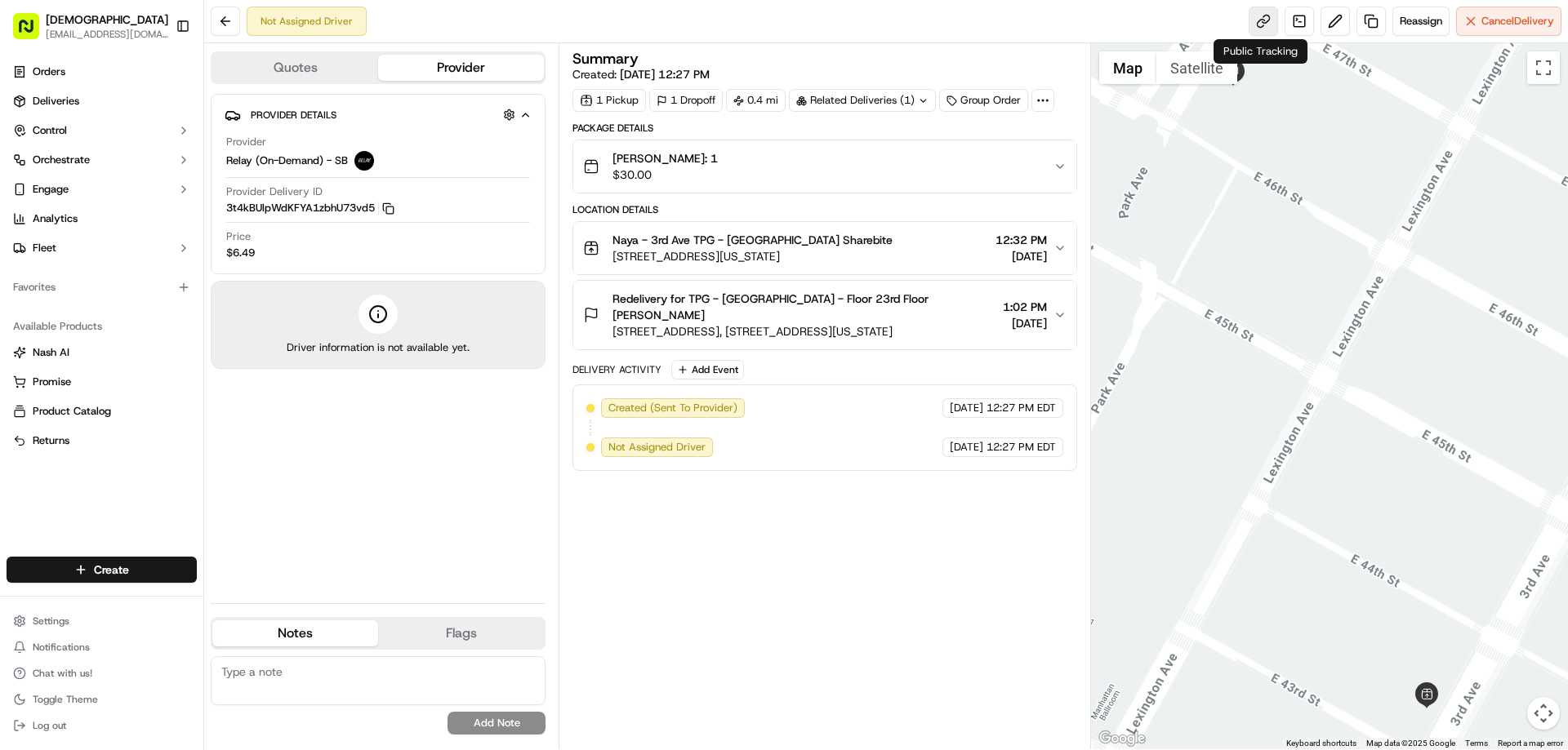
click at [1253, 21] on link at bounding box center [1264, 21] width 30 height 30
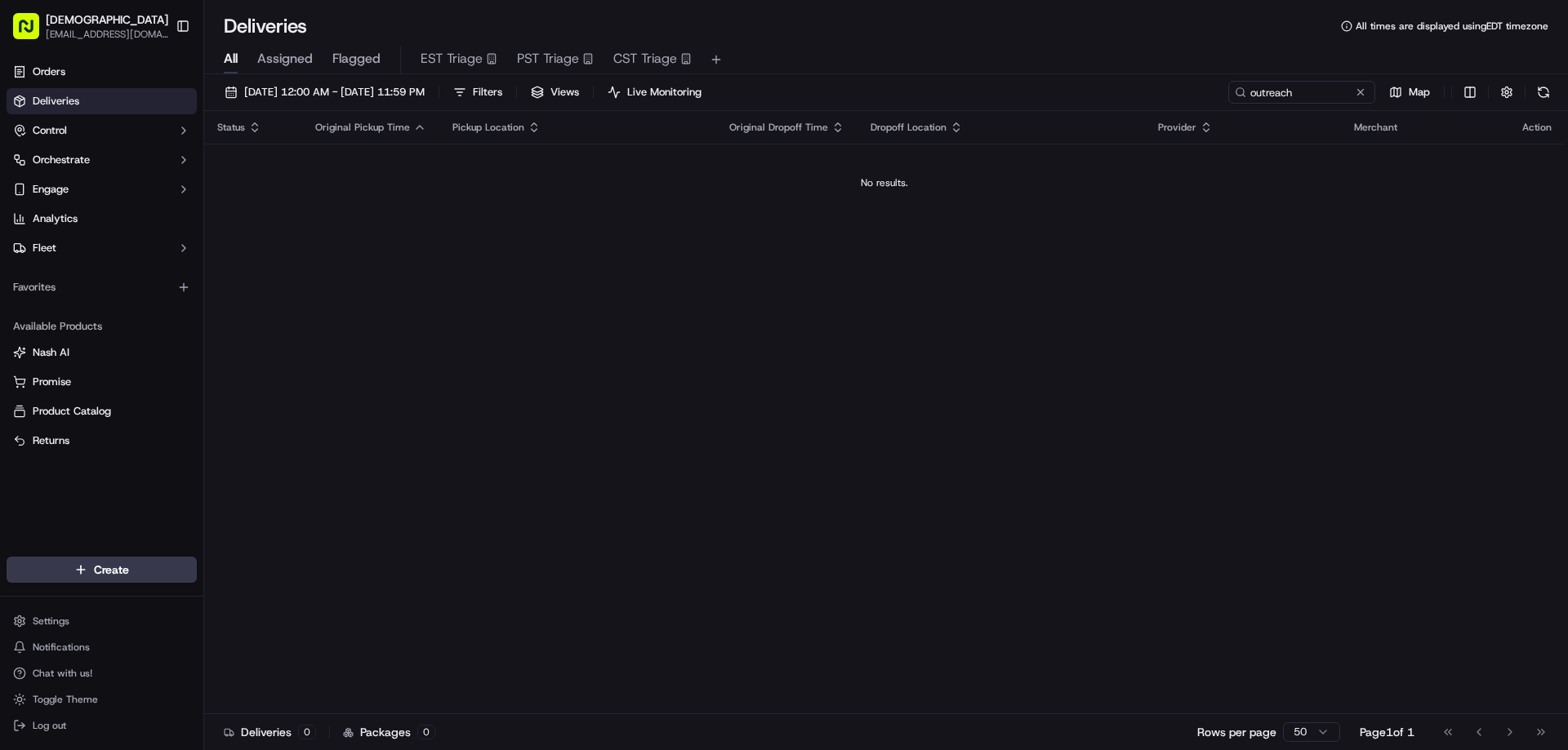
click at [1280, 89] on input "outreach" at bounding box center [1302, 92] width 147 height 23
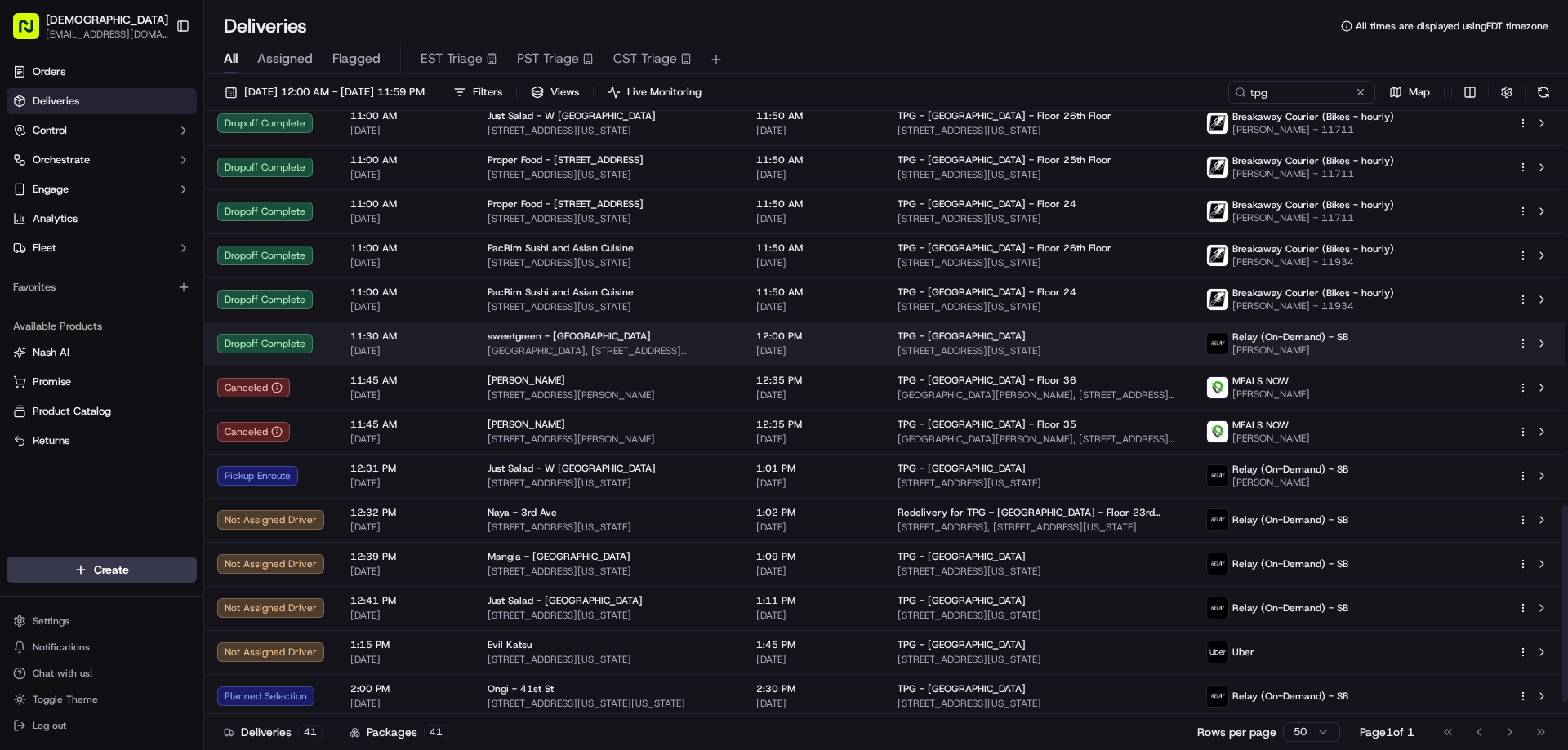
scroll to position [1239, 0]
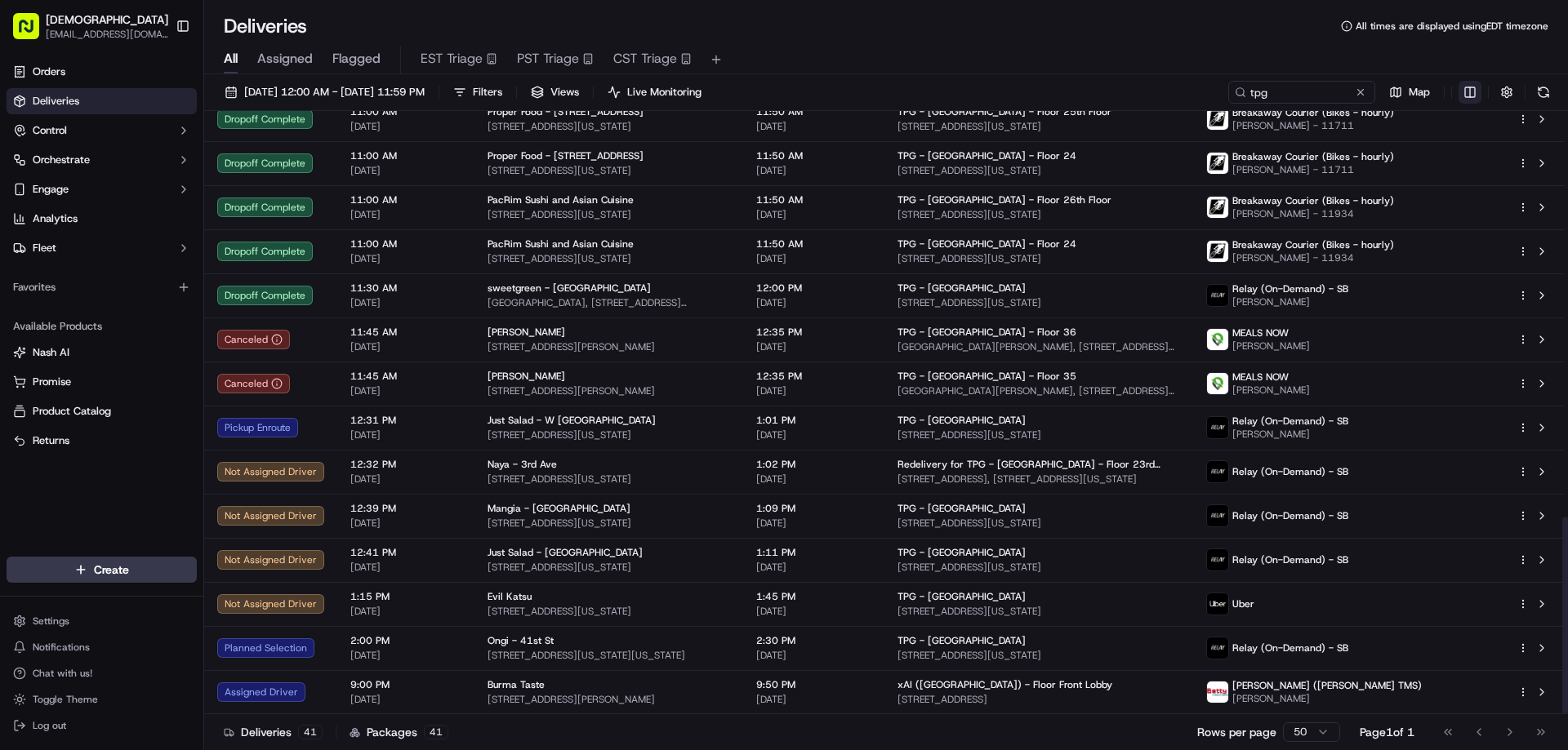
click at [1468, 91] on html "Sharebite [EMAIL_ADDRESS][DOMAIN_NAME] Toggle Sidebar Orders Deliveries Control…" at bounding box center [784, 375] width 1568 height 750
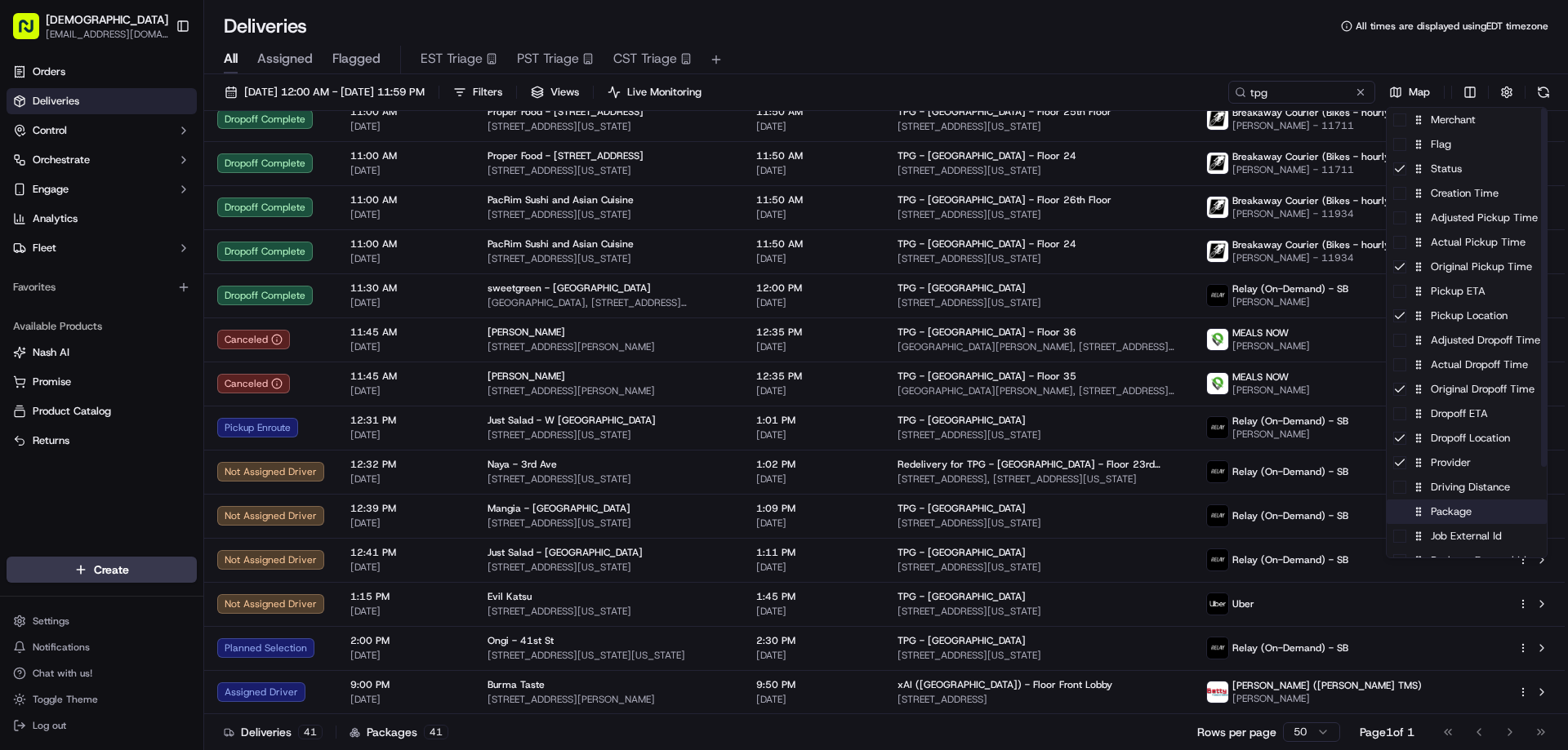
click at [1449, 516] on div "Package" at bounding box center [1467, 512] width 160 height 24
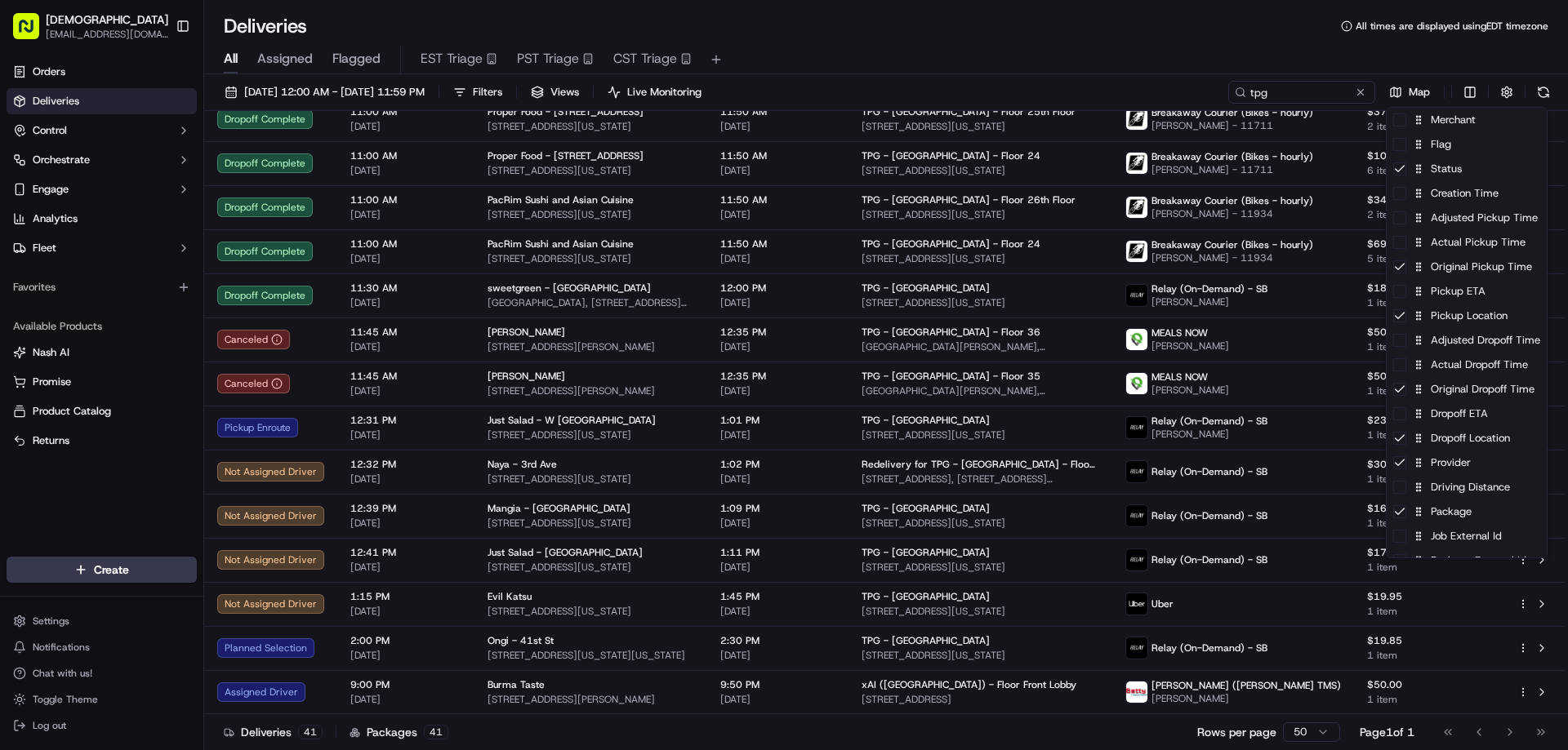
click at [641, 482] on html "Sharebite eveines@ececonsultinggroup.com Toggle Sidebar Orders Deliveries Contr…" at bounding box center [784, 375] width 1568 height 750
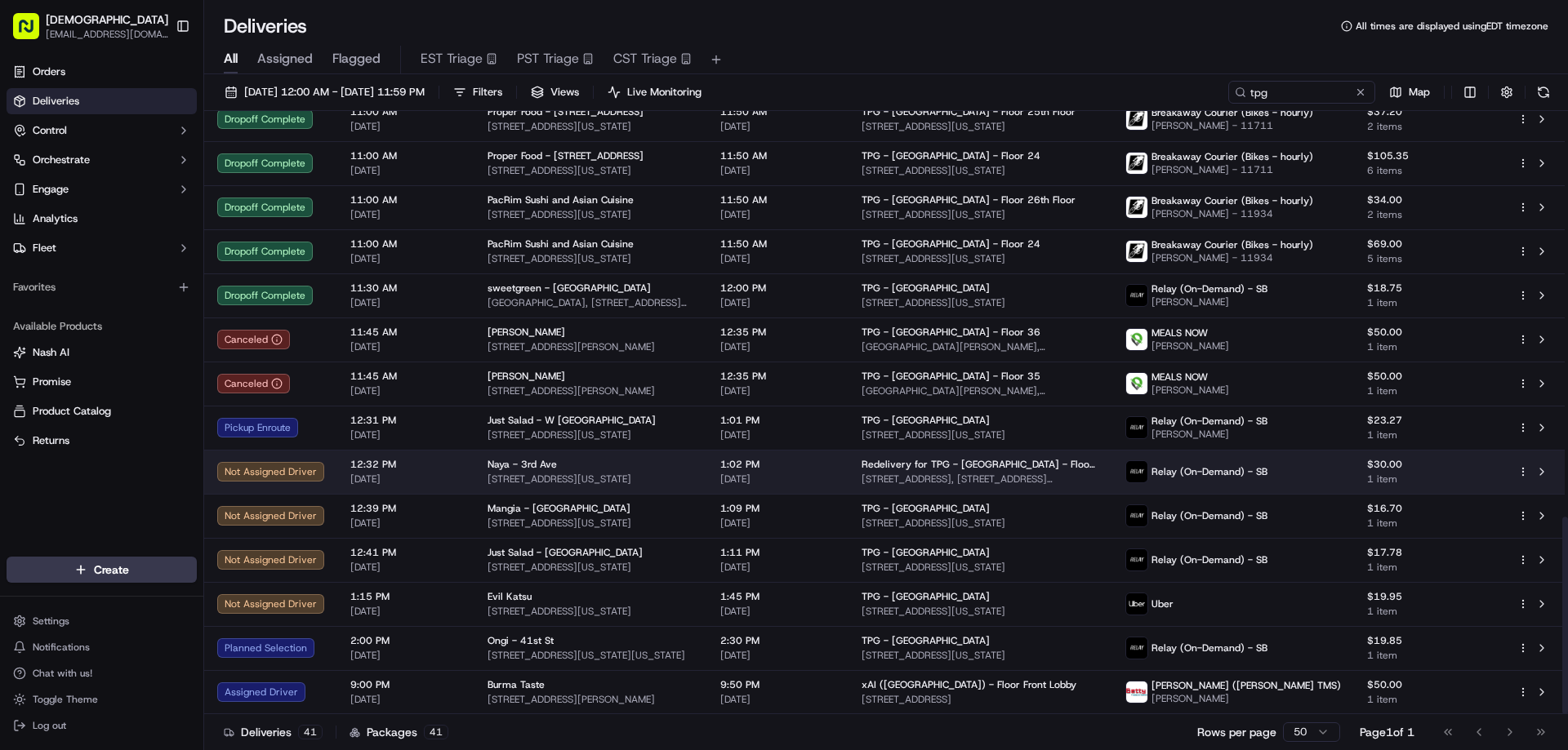
click at [641, 477] on span "688 3rd Ave, New York, NY 10017, USA" at bounding box center [591, 479] width 207 height 13
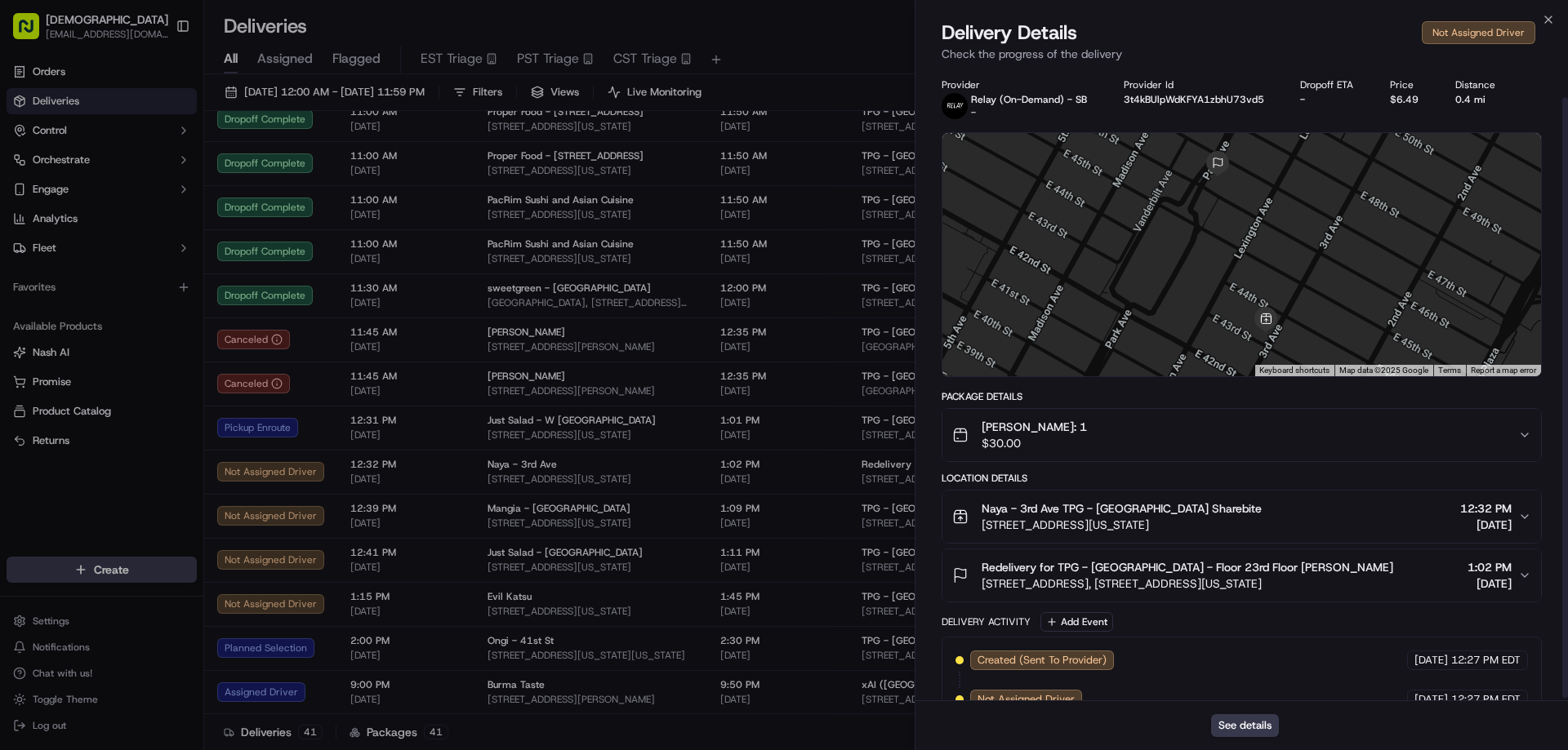
scroll to position [33, 0]
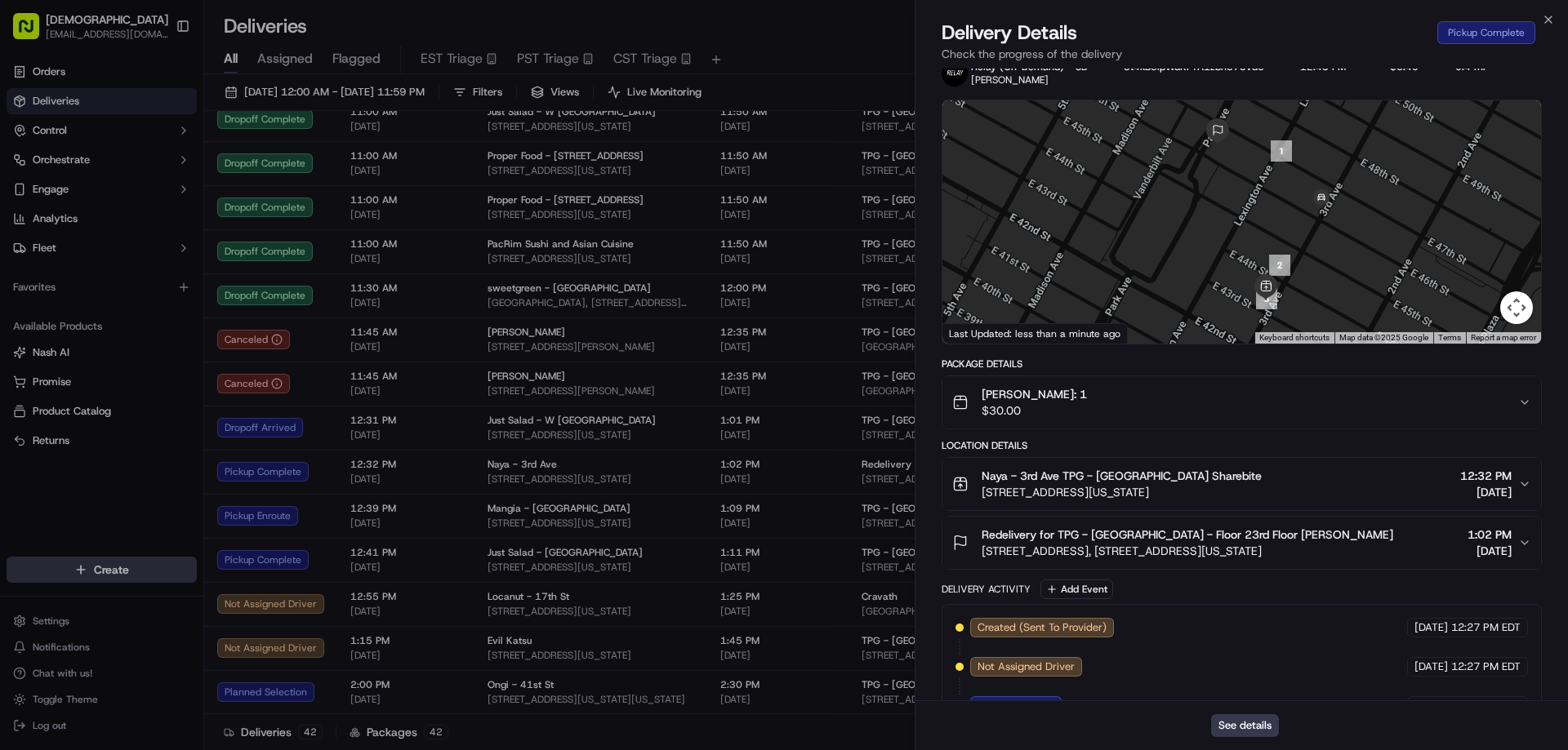
drag, startPoint x: 838, startPoint y: 32, endPoint x: 895, endPoint y: 63, distance: 64.9
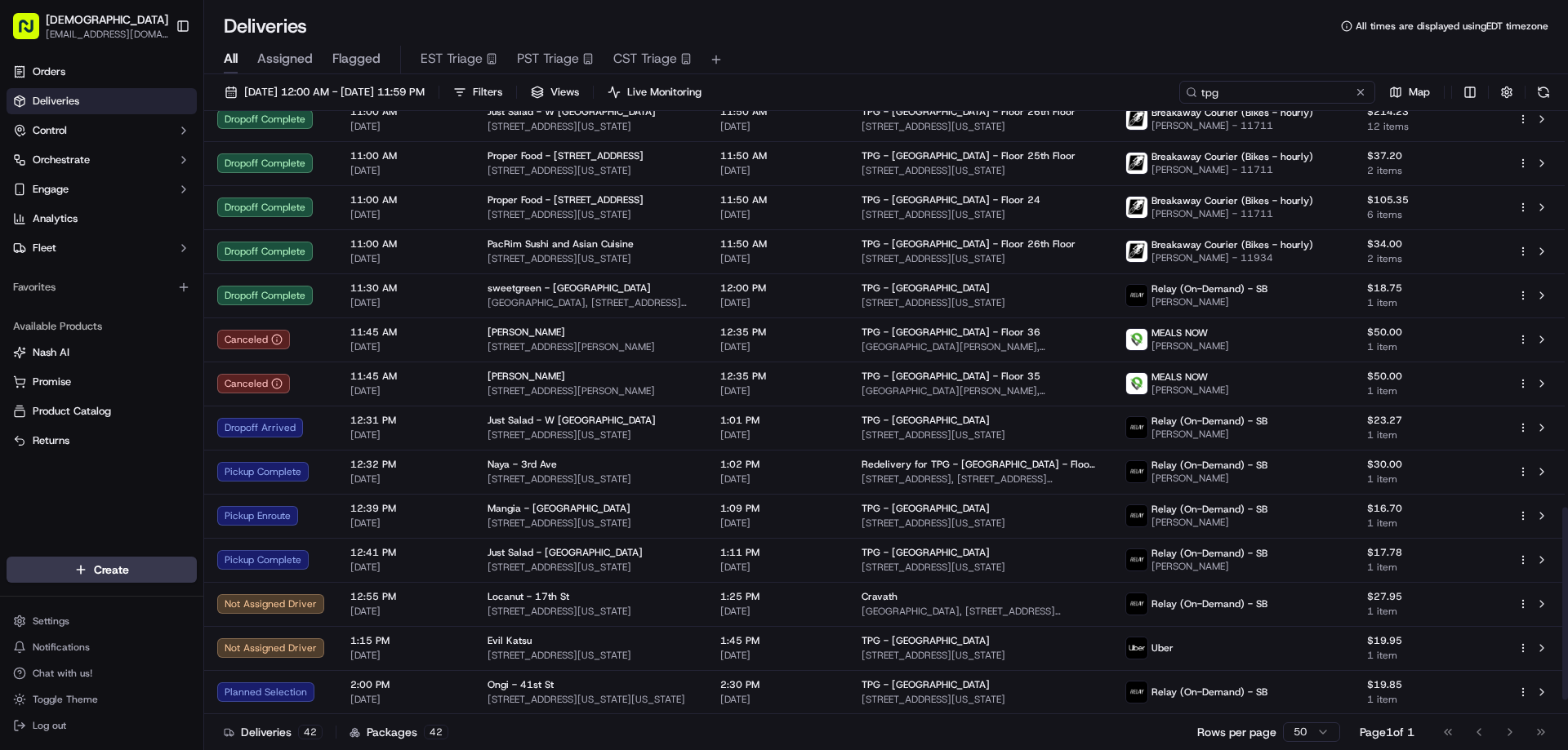
click at [1313, 94] on input "tpg" at bounding box center [1277, 92] width 196 height 23
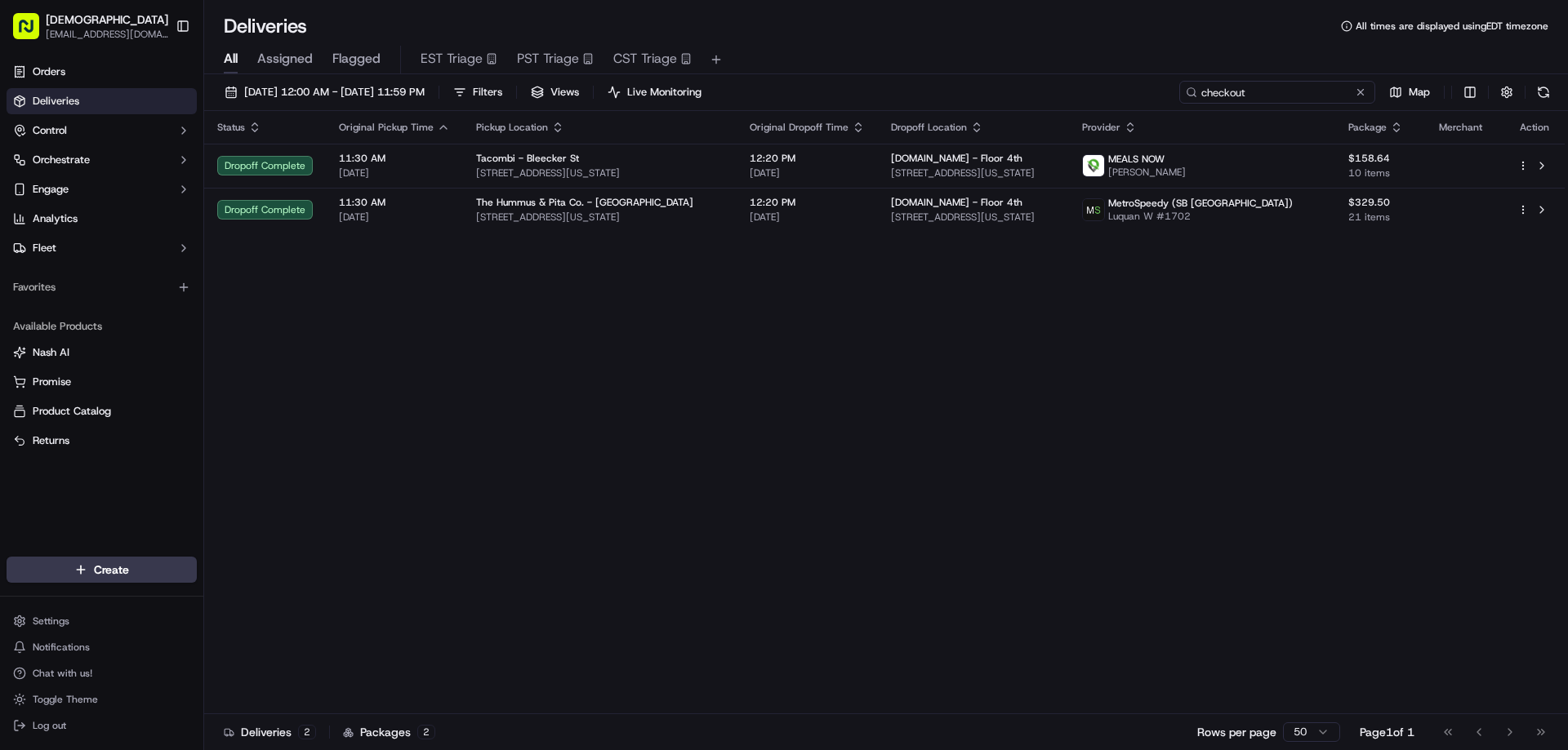
click at [1247, 90] on input "checkout" at bounding box center [1277, 92] width 196 height 23
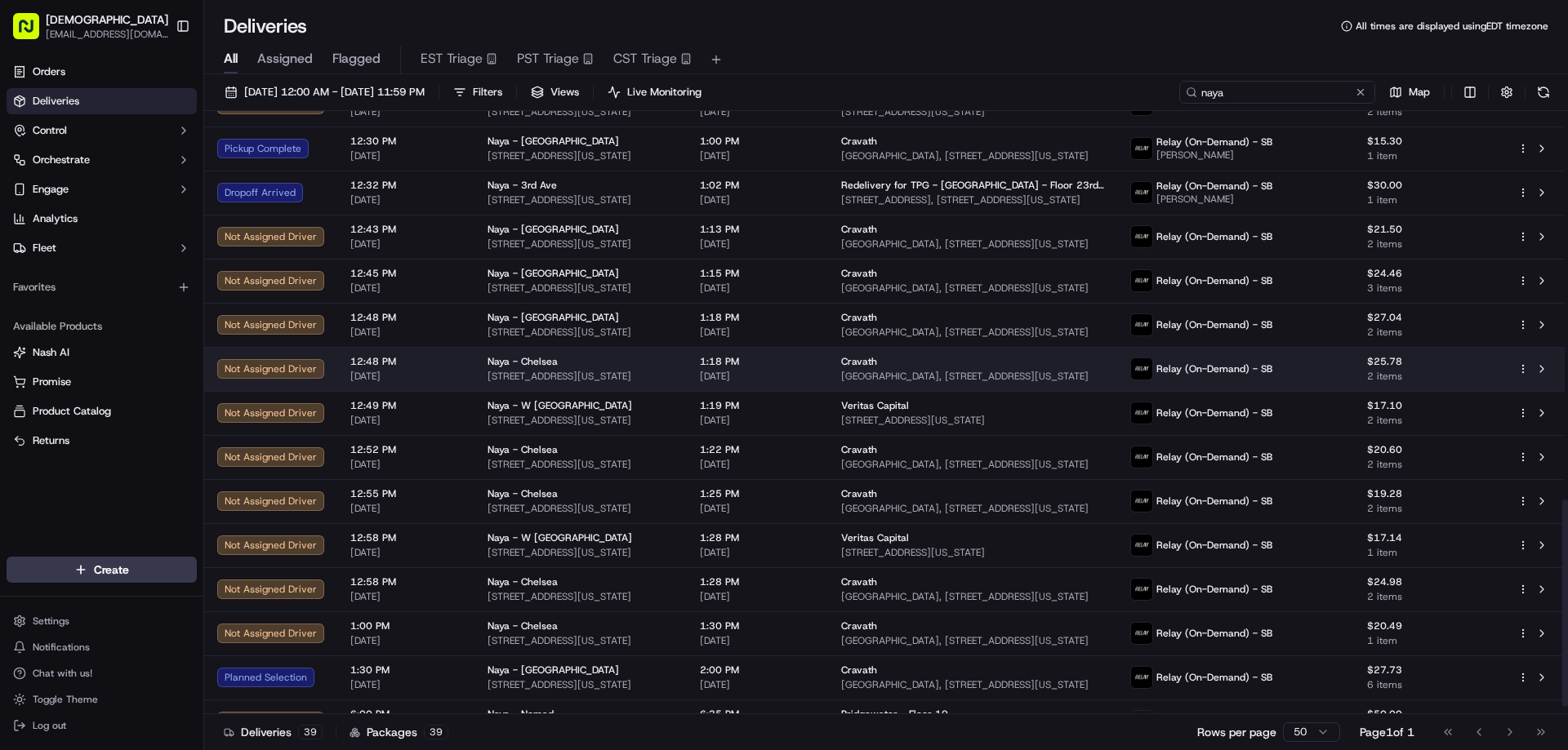
scroll to position [1149, 0]
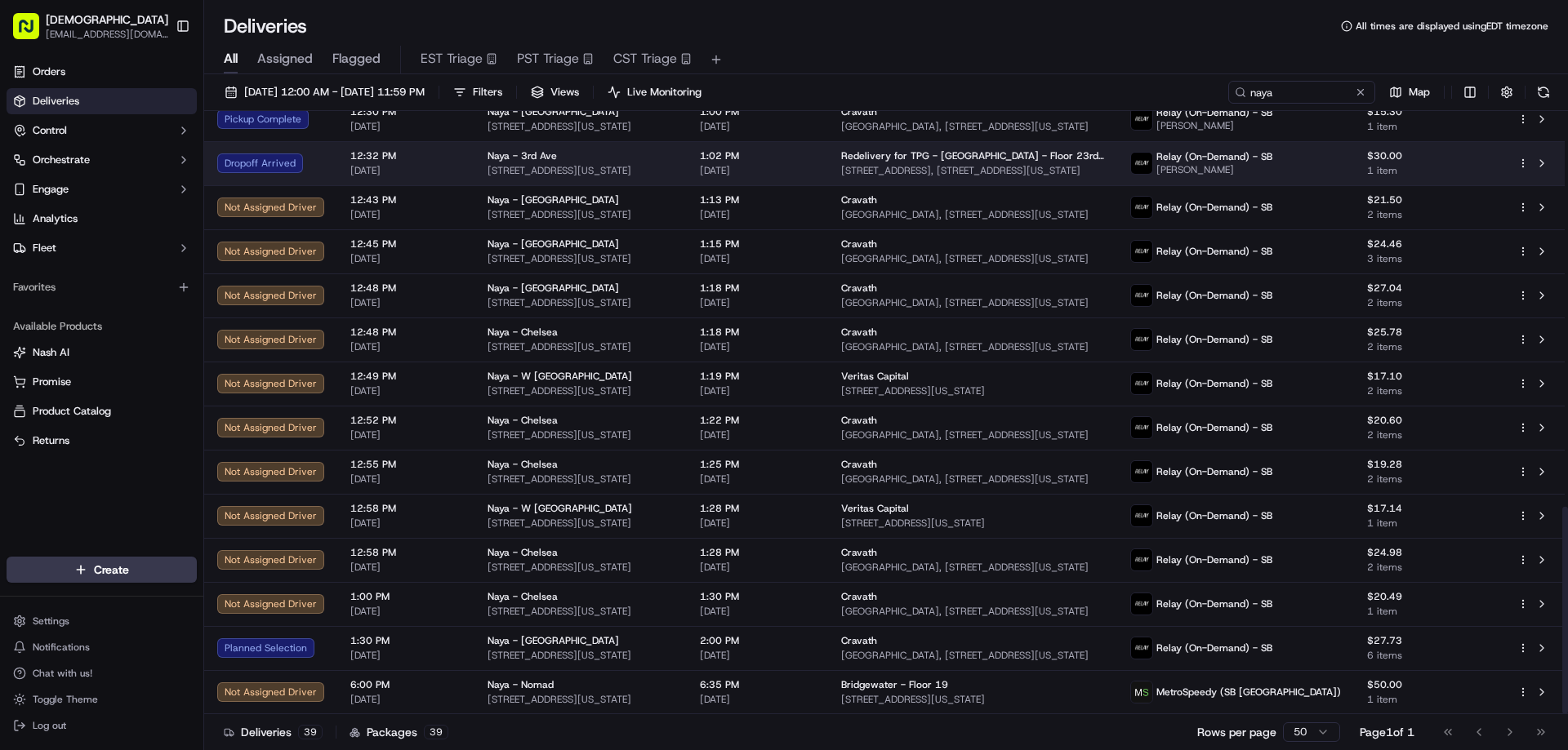
click at [777, 156] on span "1:02 PM" at bounding box center [758, 156] width 115 height 13
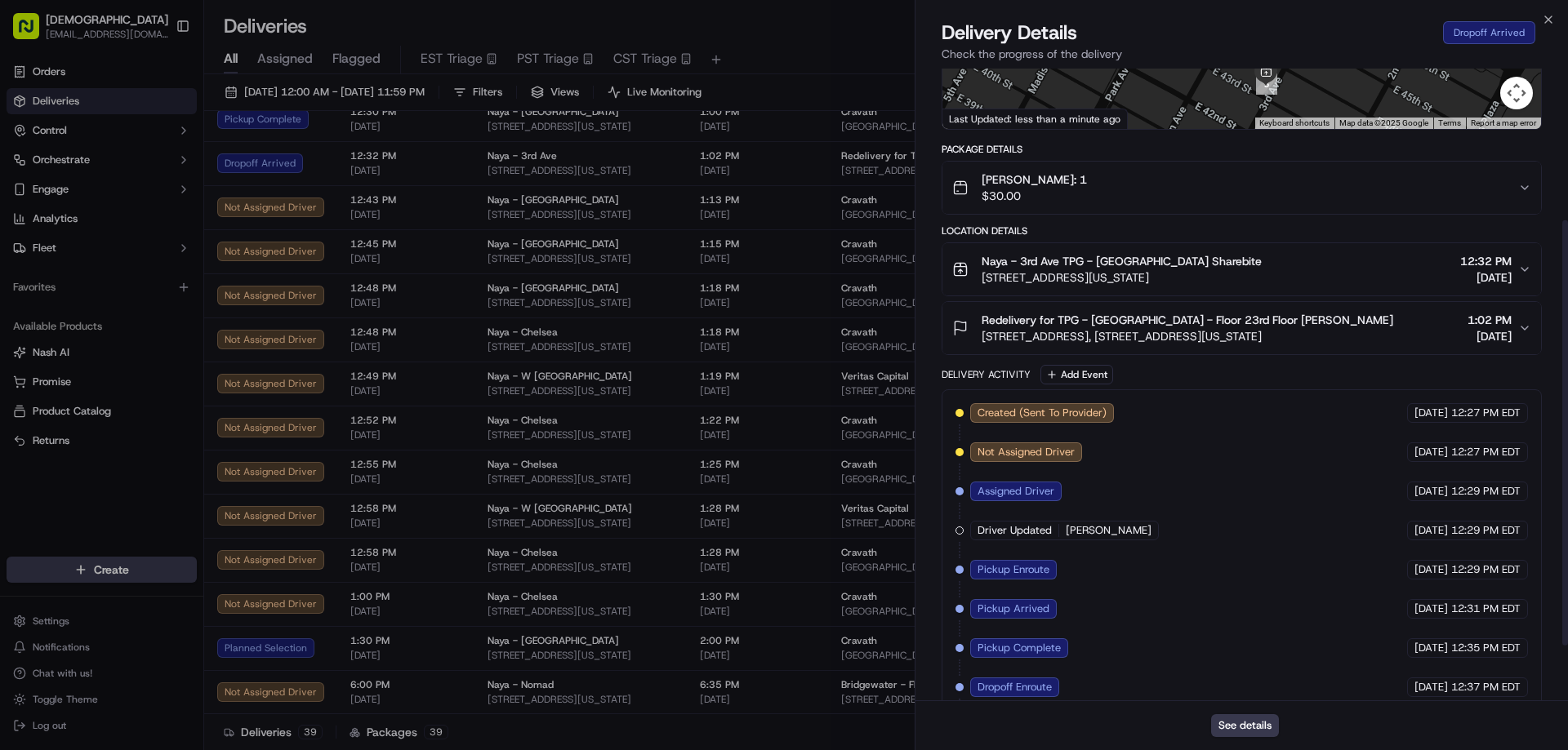
scroll to position [225, 0]
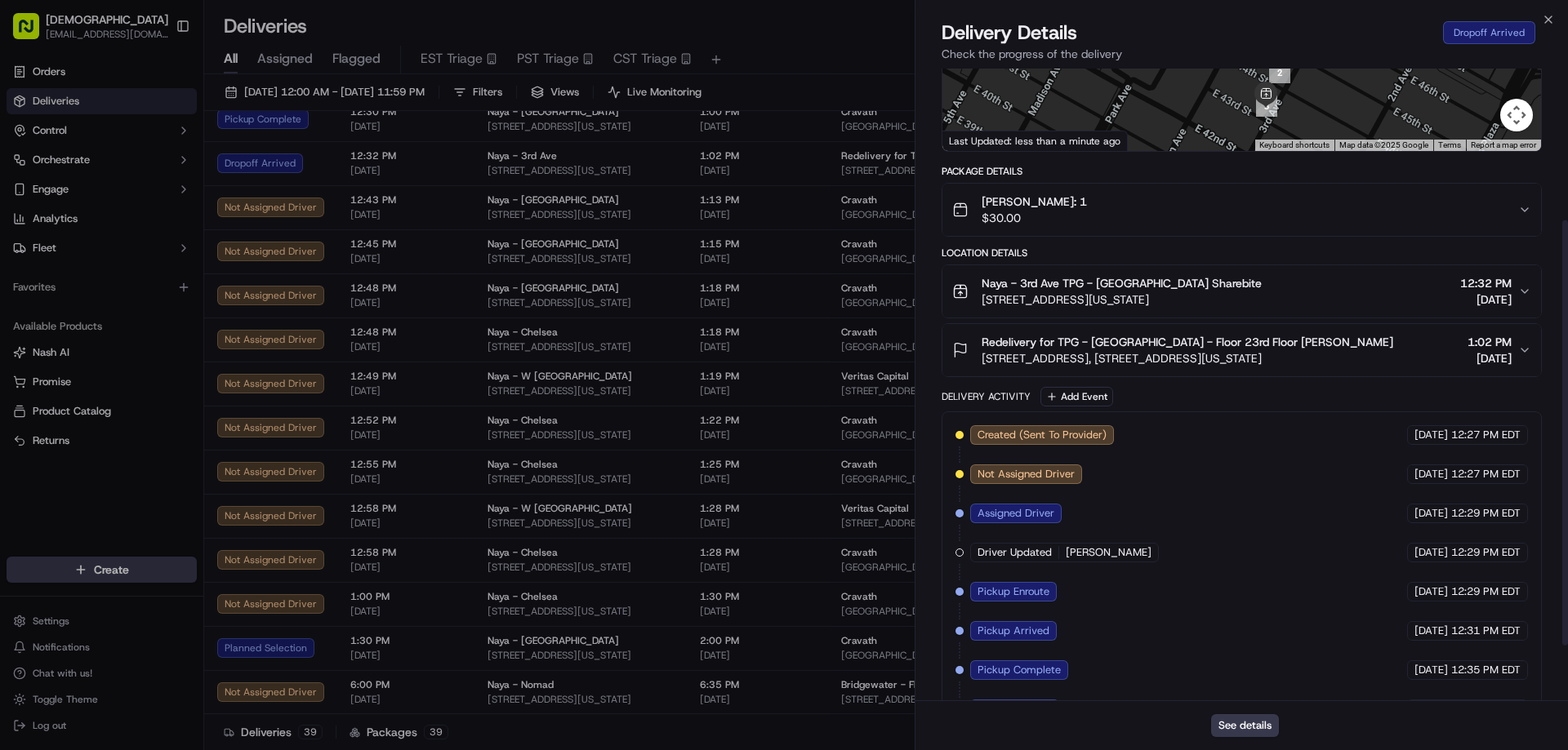
click at [1173, 292] on span "688 3rd Ave, New York, NY 10017, USA" at bounding box center [1121, 300] width 280 height 17
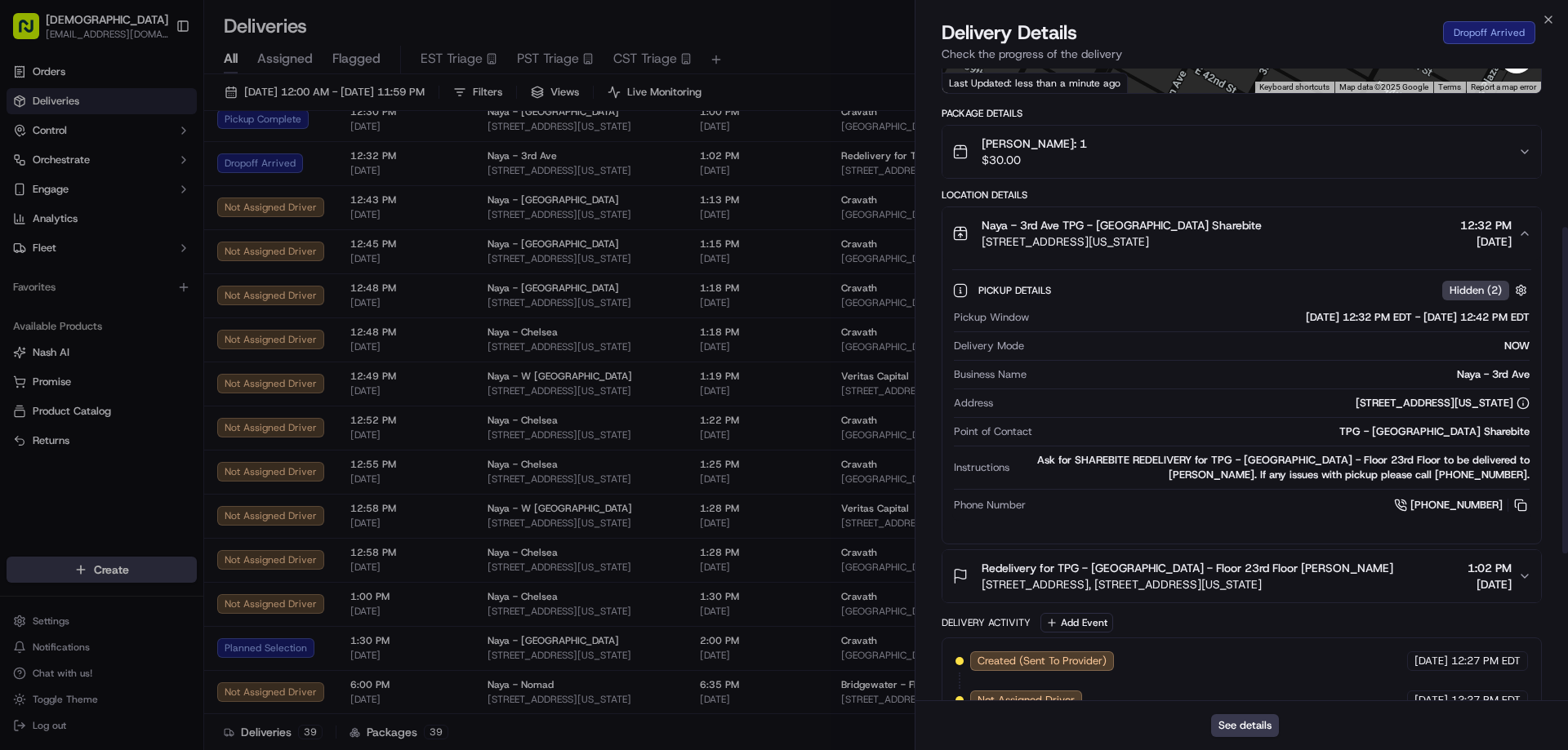
scroll to position [307, 0]
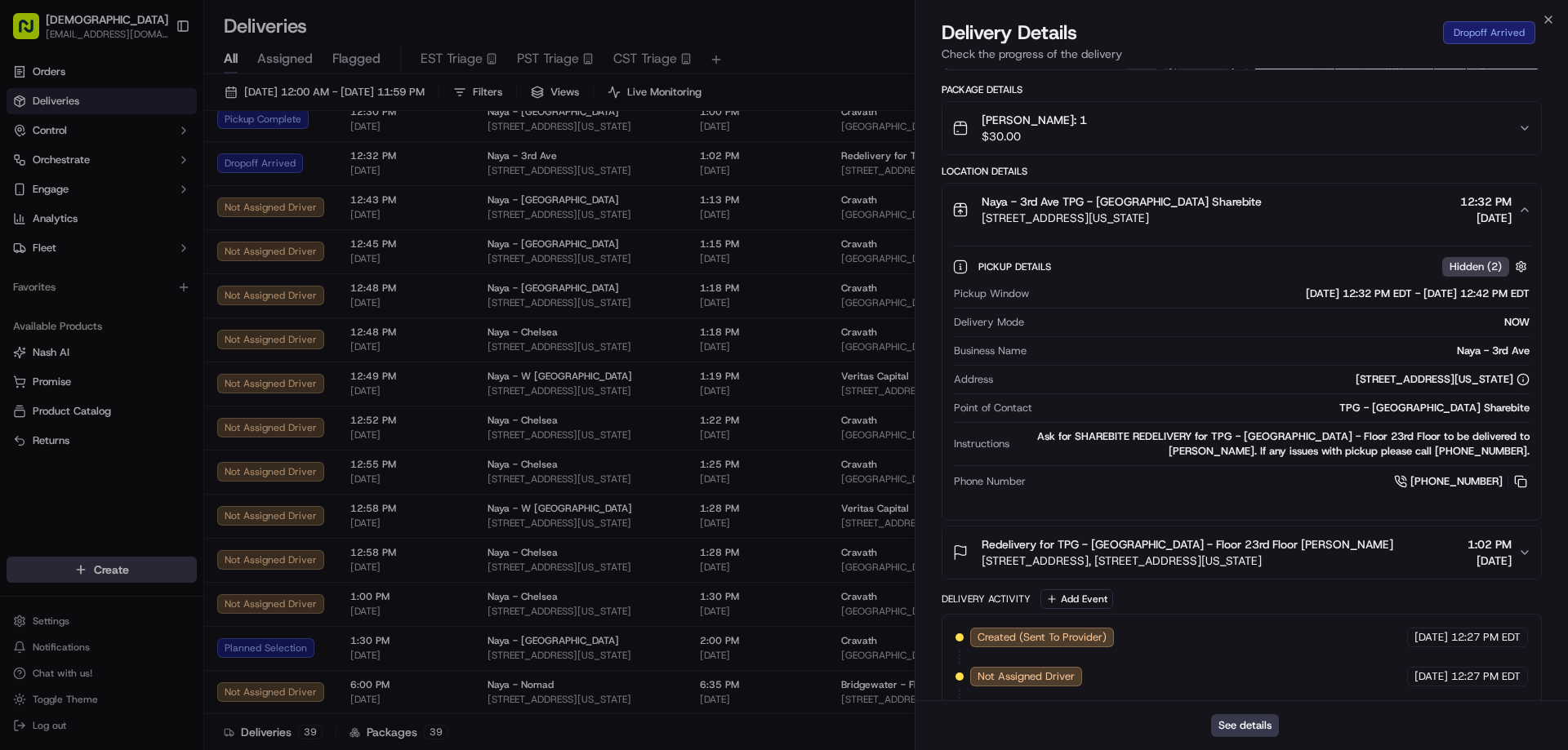
click at [1239, 557] on span "245 Park Avenue, 245 Park Ave, New York, NY 10167, USA" at bounding box center [1187, 561] width 412 height 17
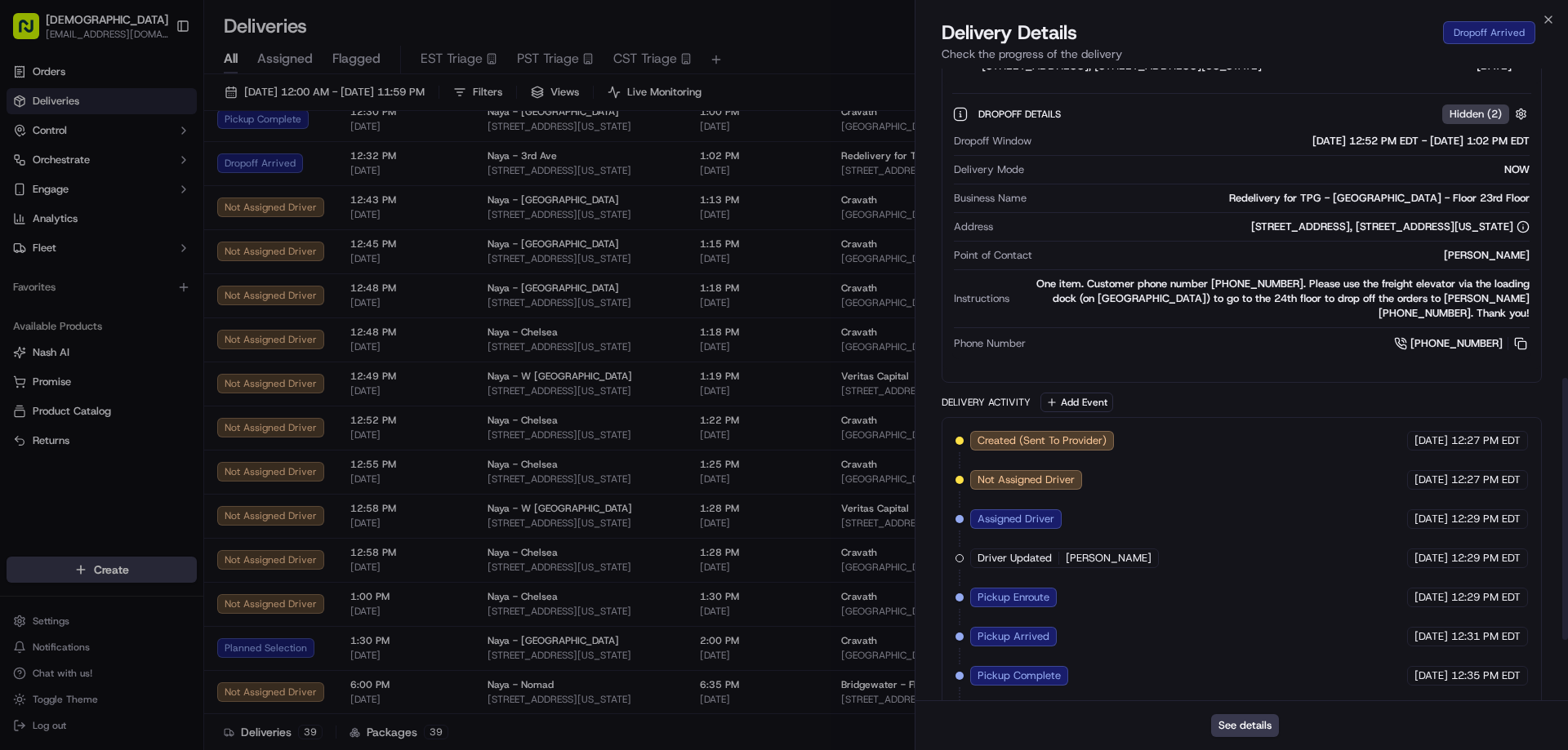
scroll to position [890, 0]
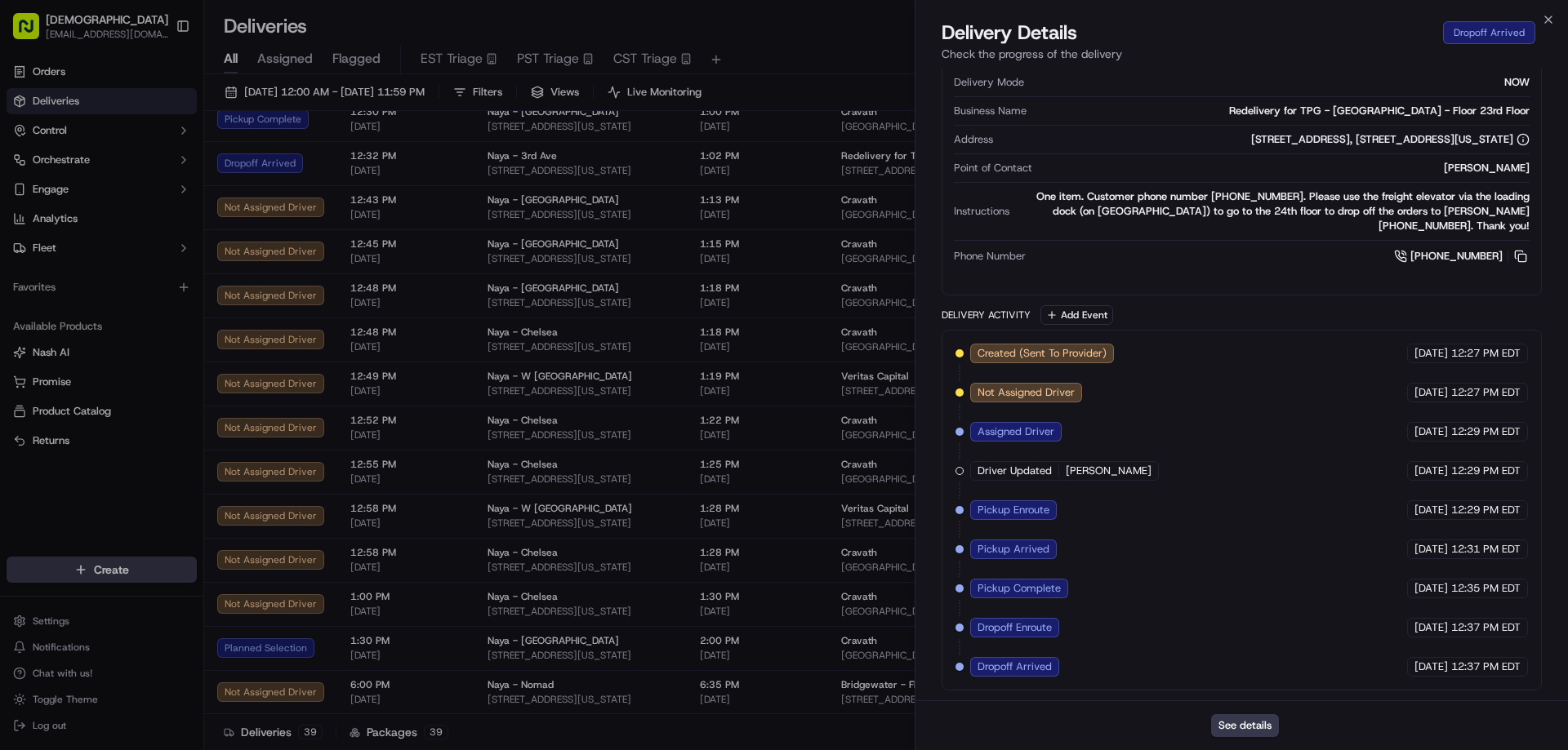
drag, startPoint x: 696, startPoint y: 24, endPoint x: 1007, endPoint y: 681, distance: 726.9
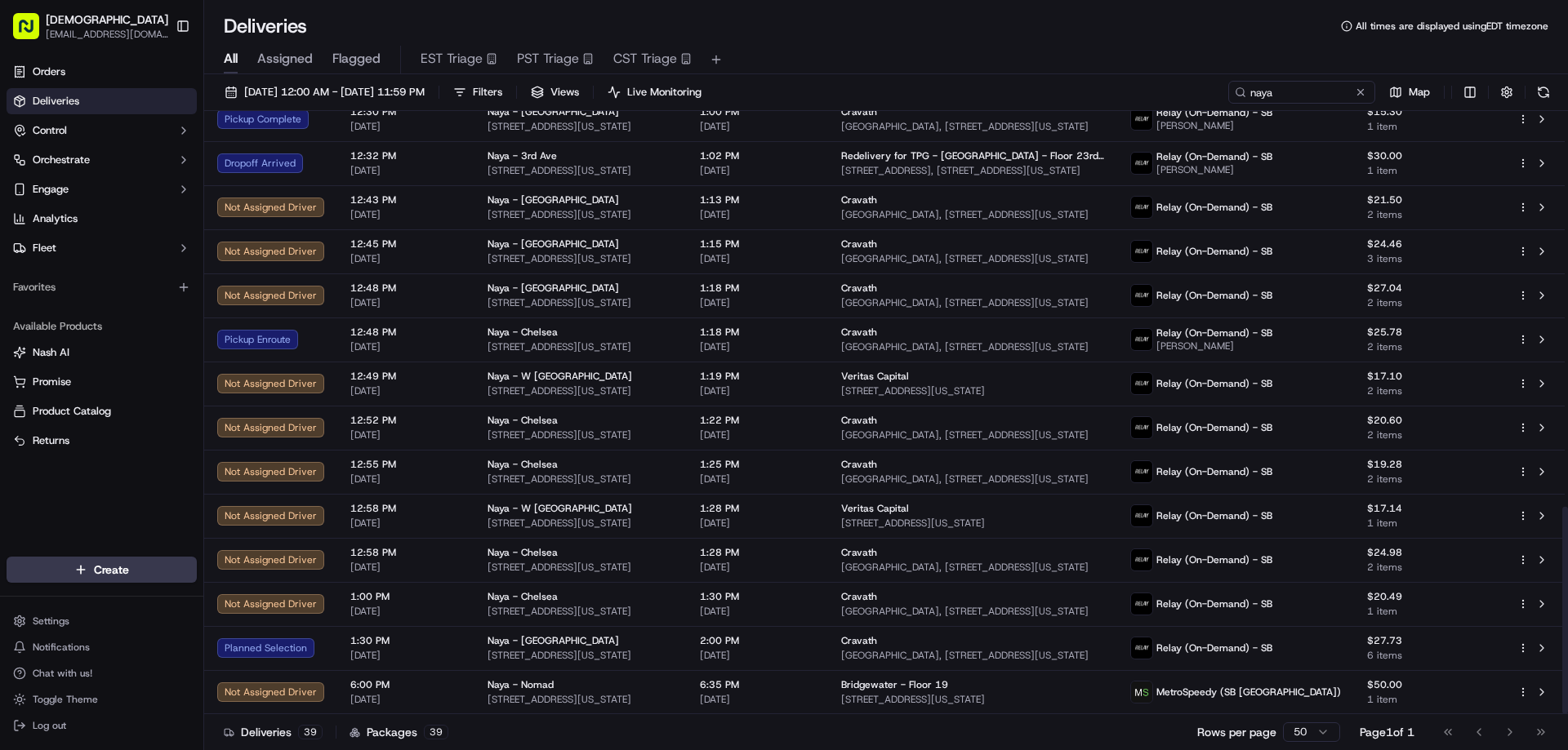
click at [811, 49] on div "All Assigned Flagged EST Triage PST Triage CST Triage" at bounding box center [885, 60] width 1364 height 29
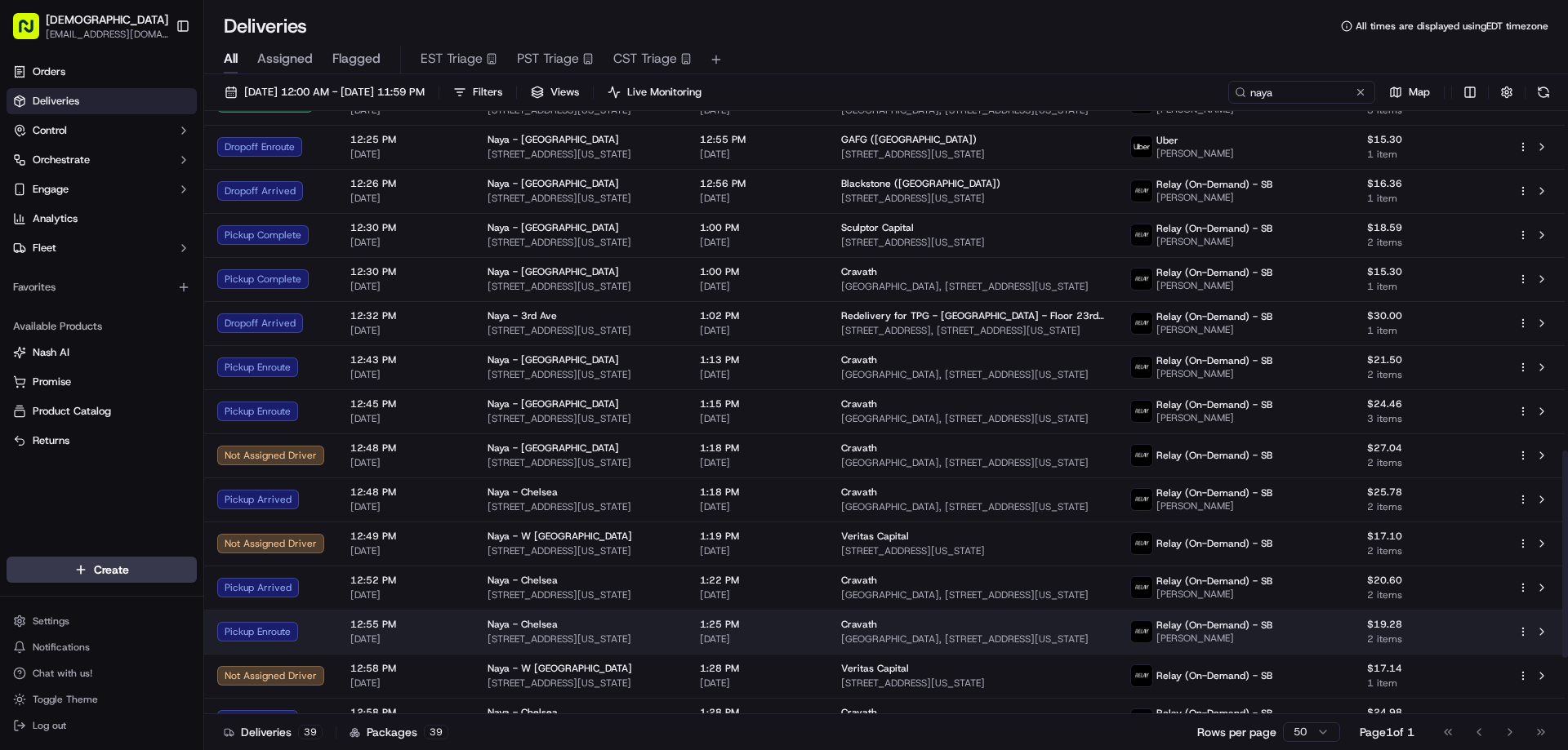
scroll to position [986, 0]
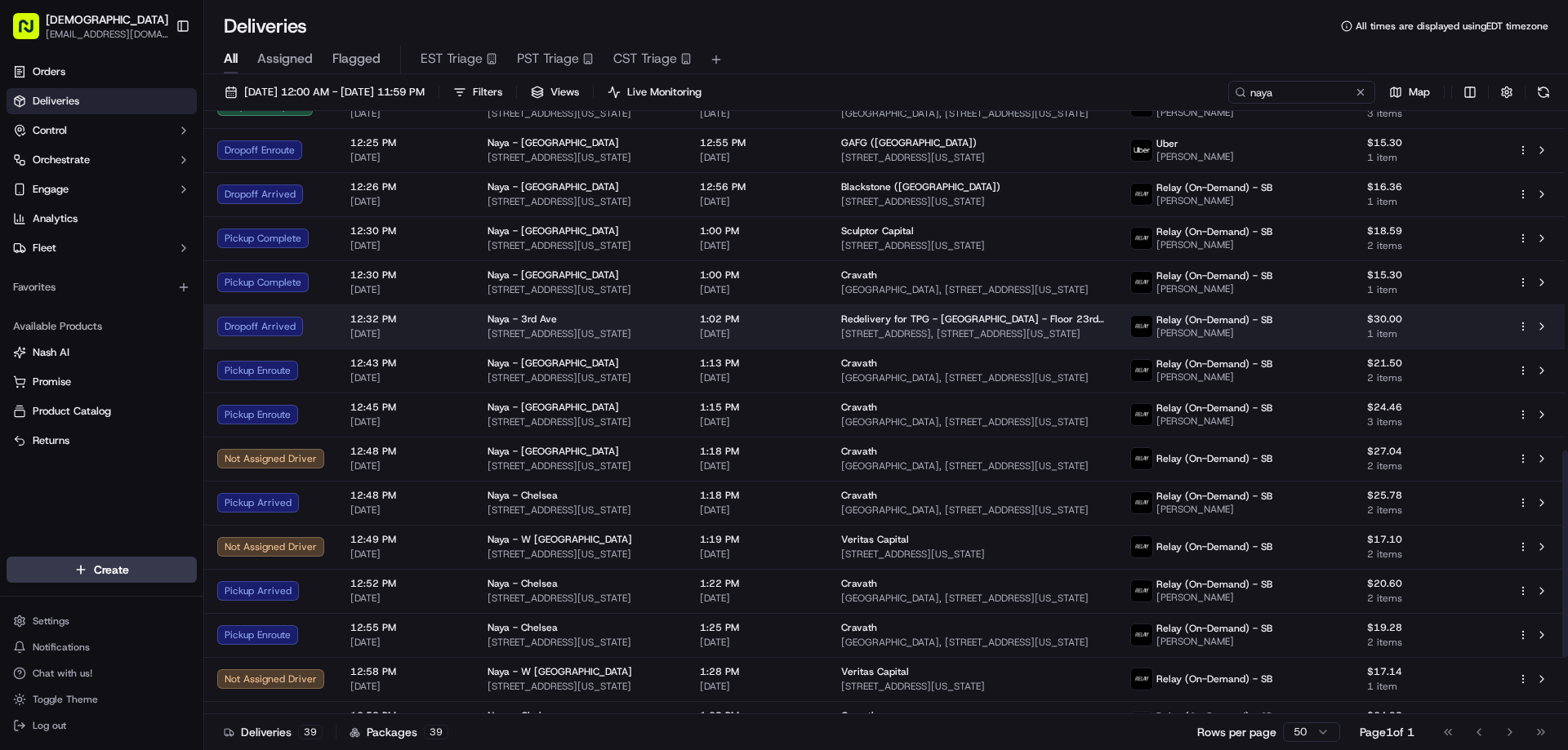
click at [966, 322] on span "Redelivery for TPG - USA - Floor 23rd Floor" at bounding box center [972, 319] width 263 height 13
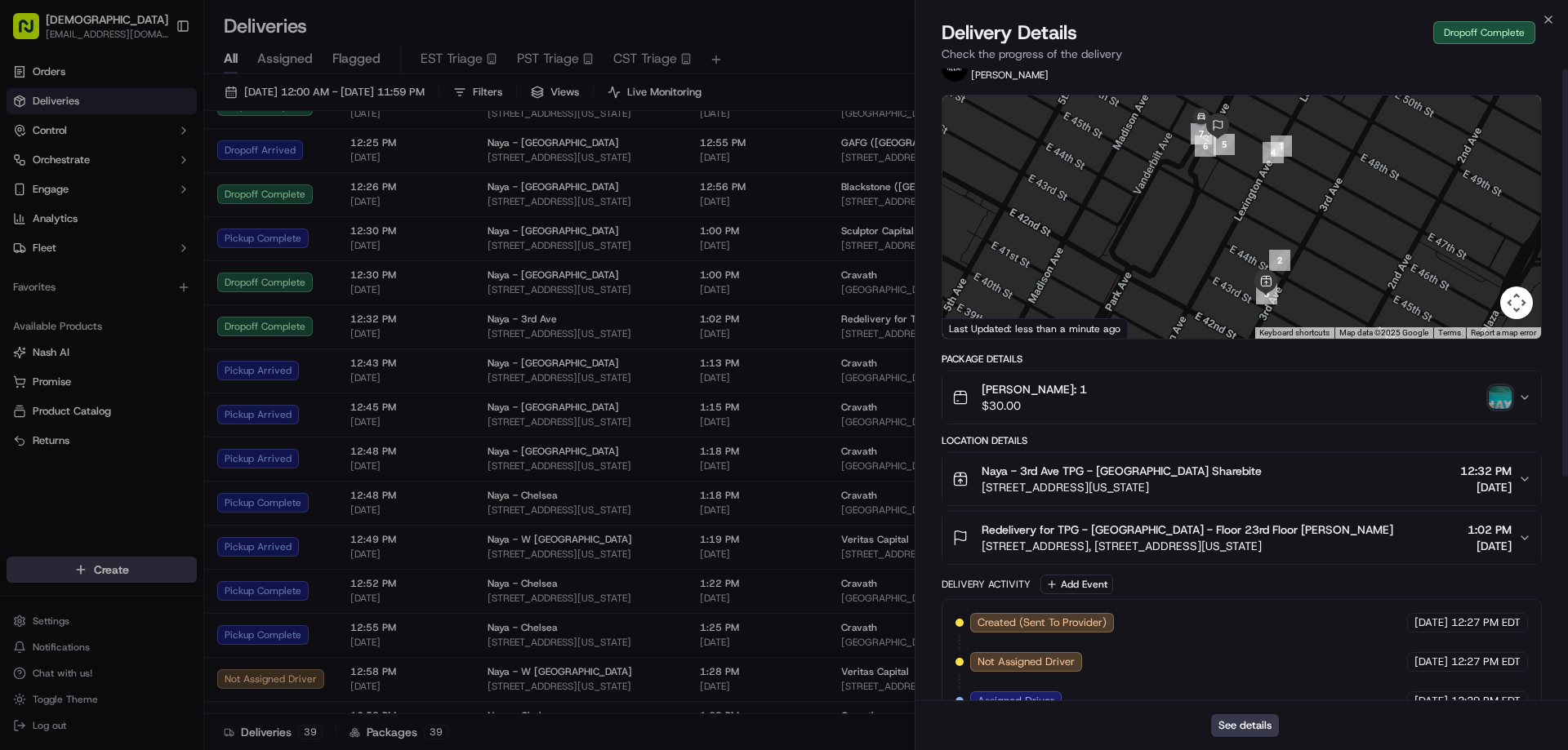
scroll to position [0, 0]
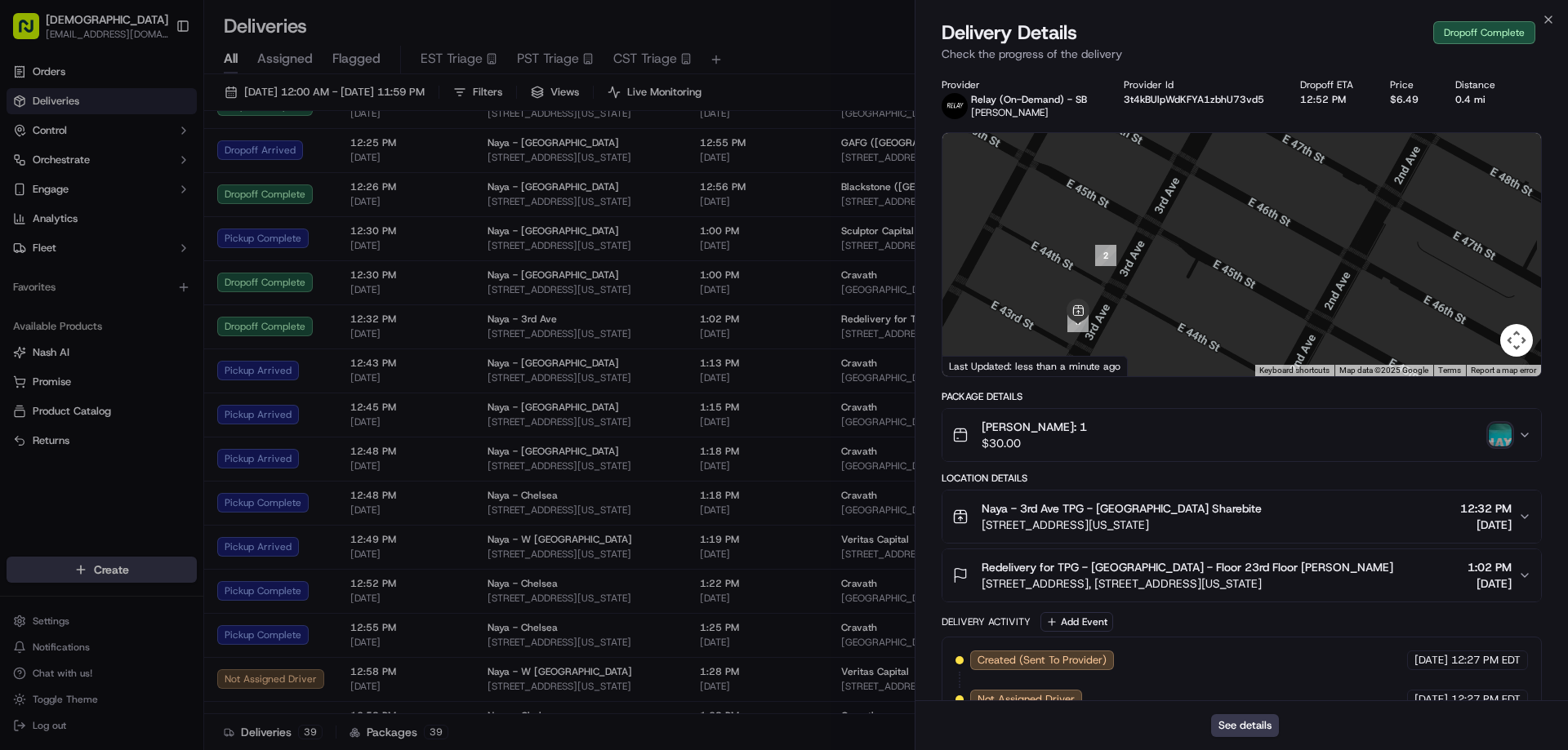
click at [1508, 427] on img "button" at bounding box center [1500, 435] width 23 height 23
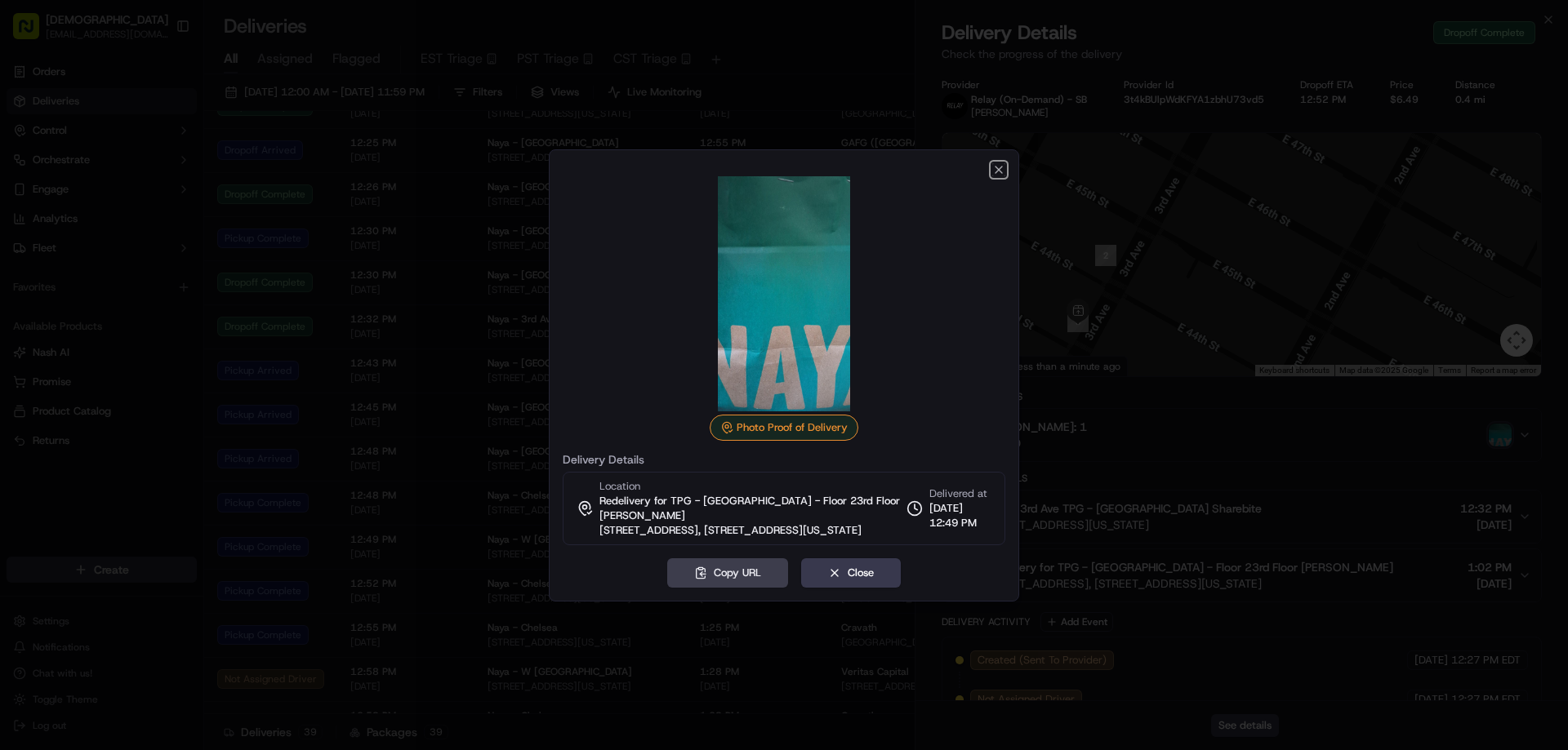
drag, startPoint x: 994, startPoint y: 165, endPoint x: 984, endPoint y: 168, distance: 10.4
click at [994, 165] on icon "button" at bounding box center [999, 169] width 13 height 13
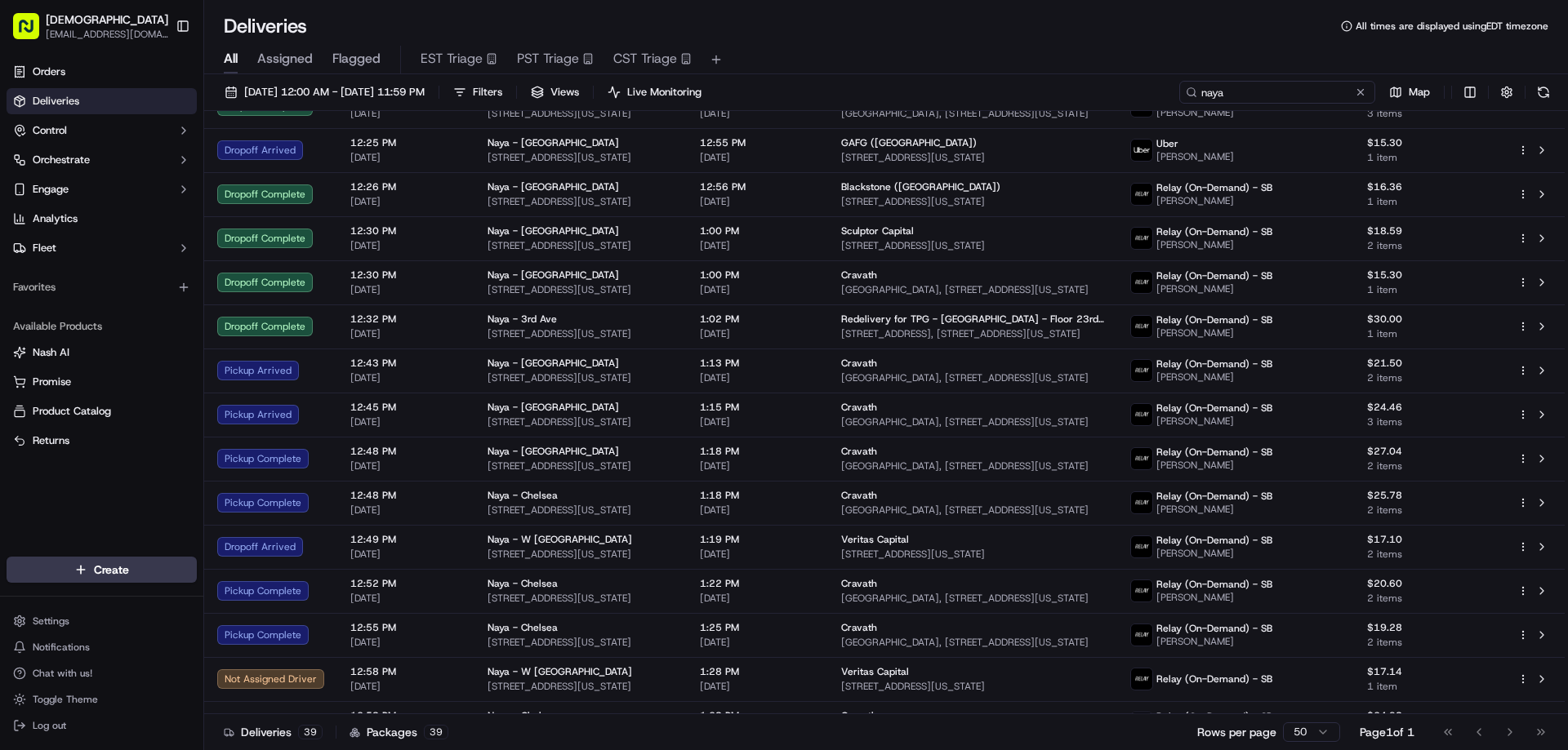
click at [1256, 85] on input "naya" at bounding box center [1277, 92] width 196 height 23
paste input "Vornado"
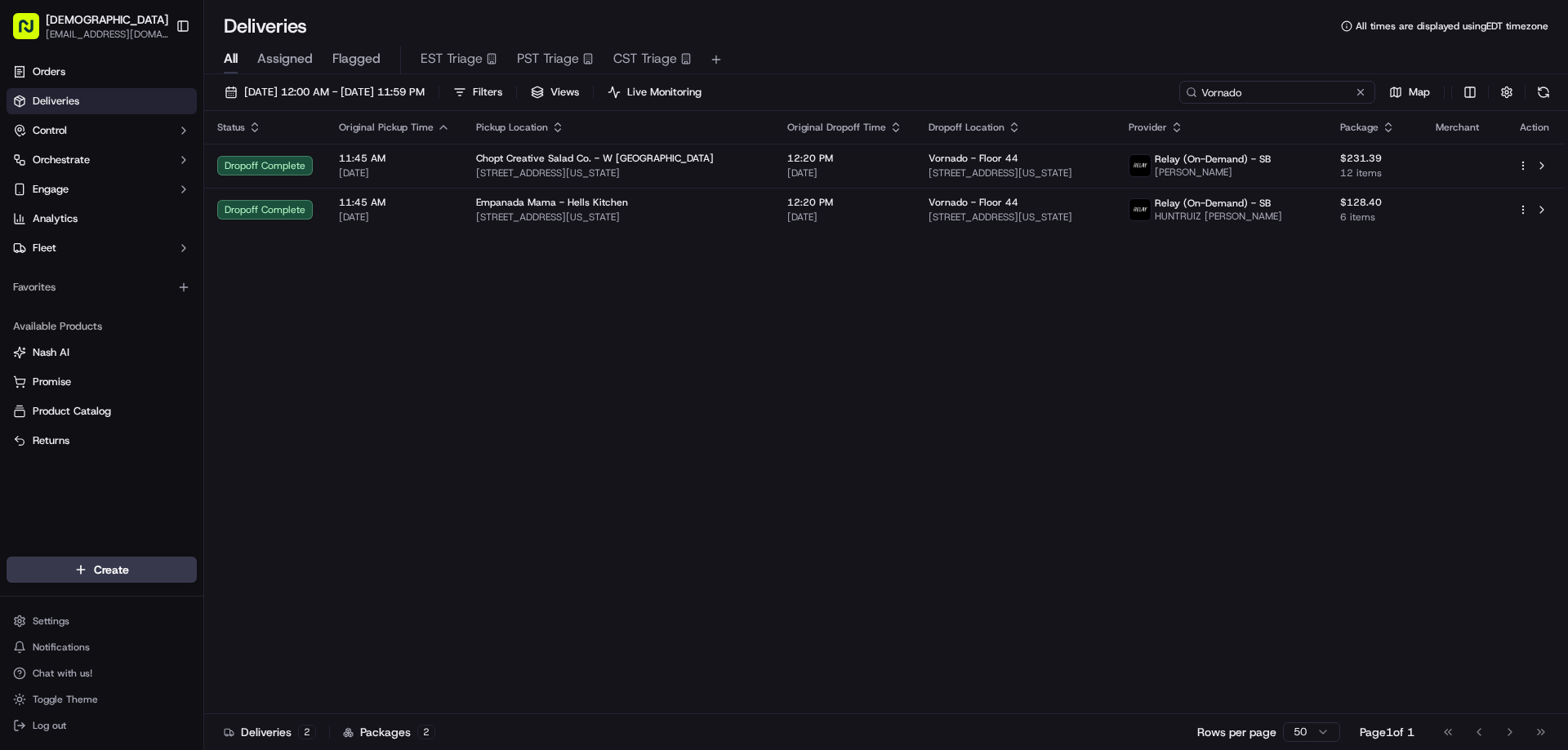
type input "Vornado"
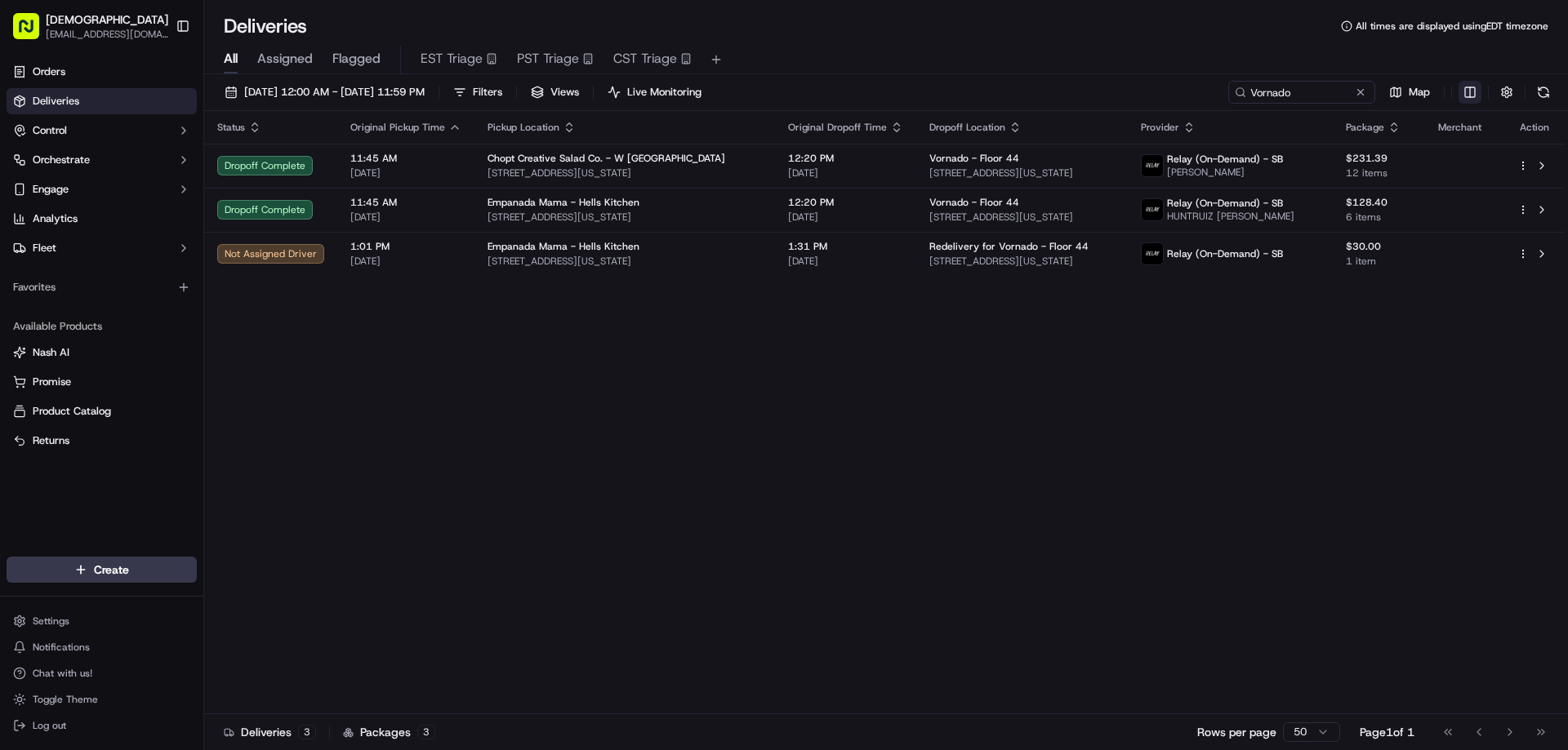
click at [1473, 94] on html "Sharebite eveines@ececonsultinggroup.com Toggle Sidebar Orders Deliveries Contr…" at bounding box center [784, 375] width 1568 height 750
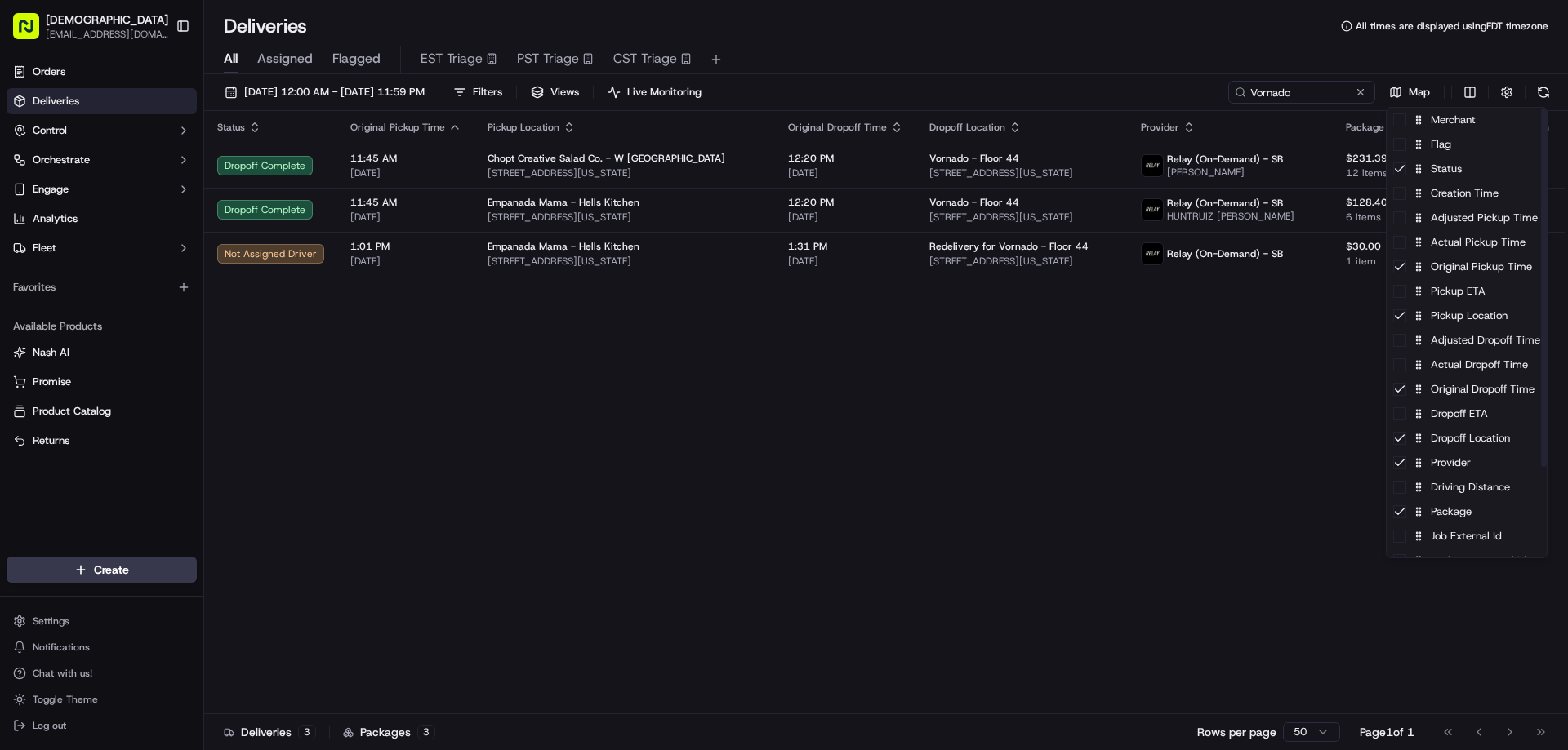
click at [1187, 455] on html "Sharebite eveines@ececonsultinggroup.com Toggle Sidebar Orders Deliveries Contr…" at bounding box center [784, 375] width 1568 height 750
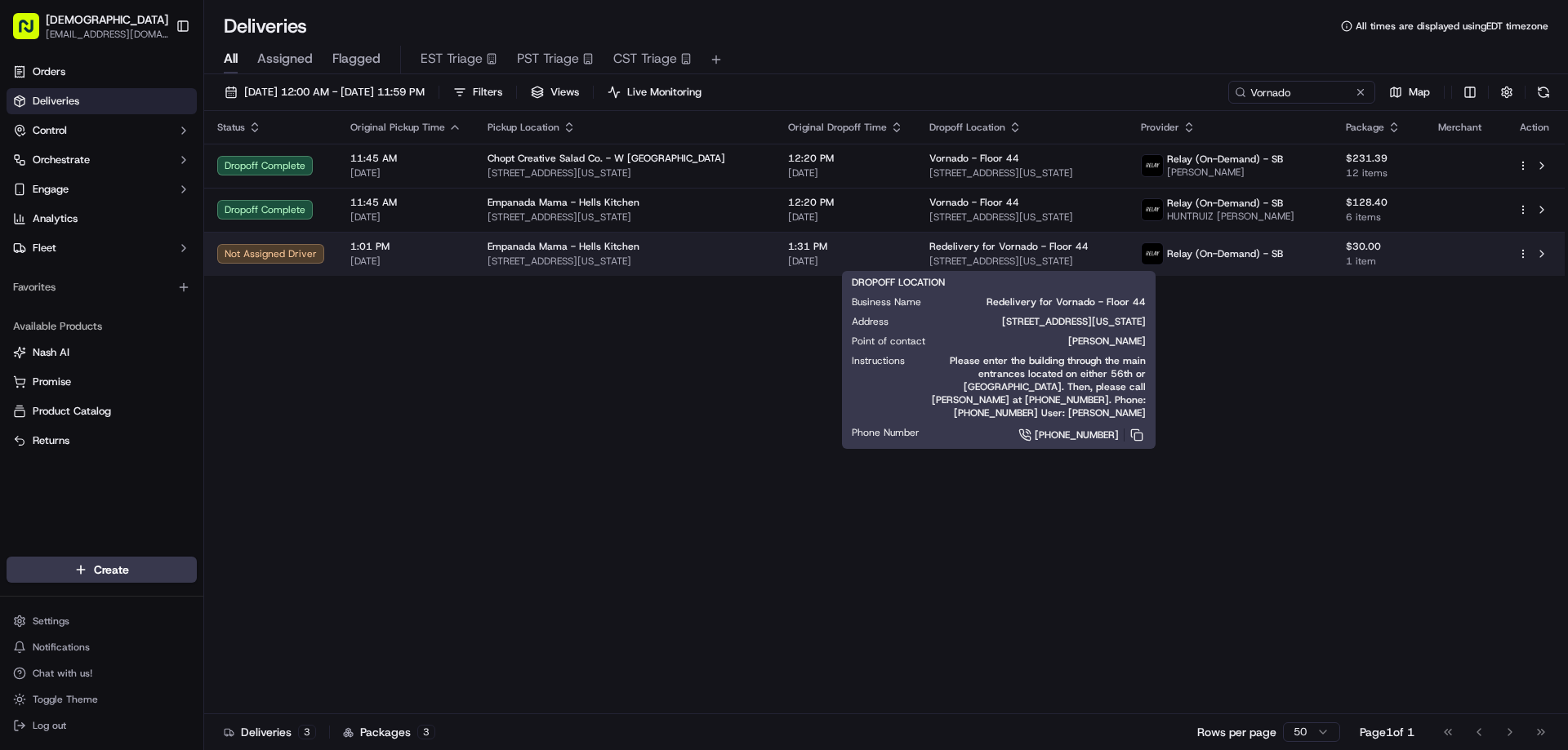
click at [1073, 256] on span "888 7th Ave, New York, NY 10106, USA" at bounding box center [1021, 261] width 185 height 13
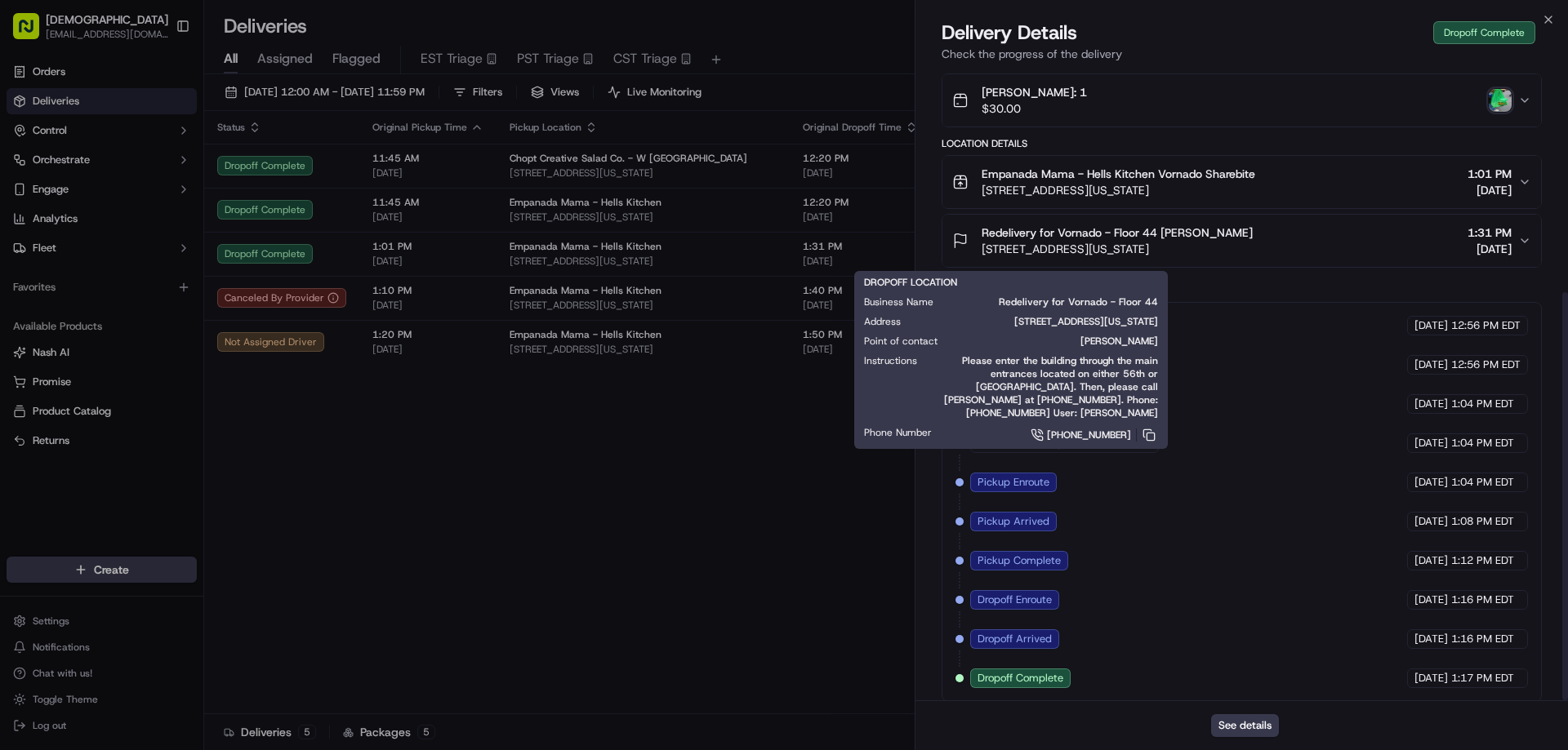
scroll to position [346, 0]
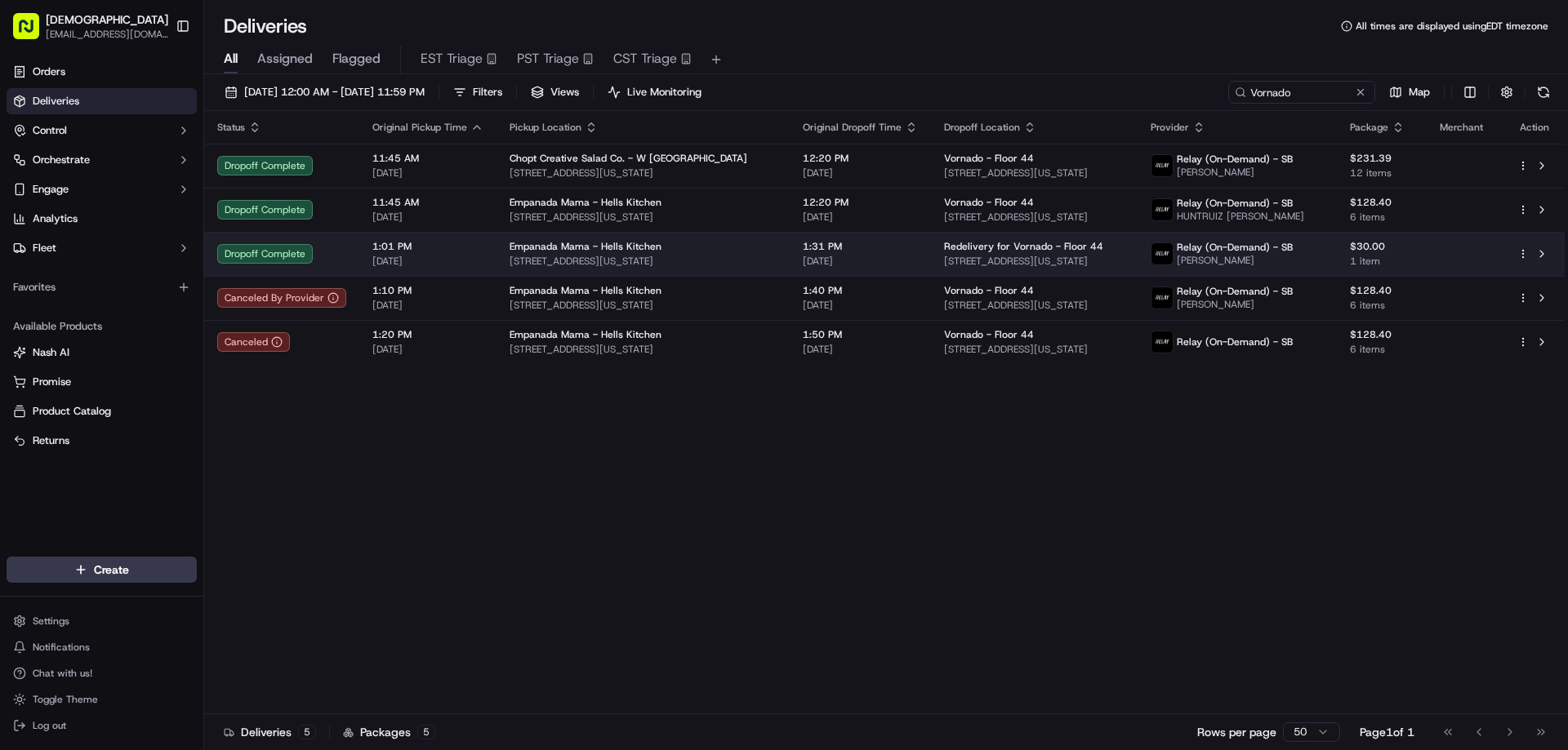
click at [695, 247] on div "Empanada Mama - Hells Kitchen" at bounding box center [642, 247] width 267 height 13
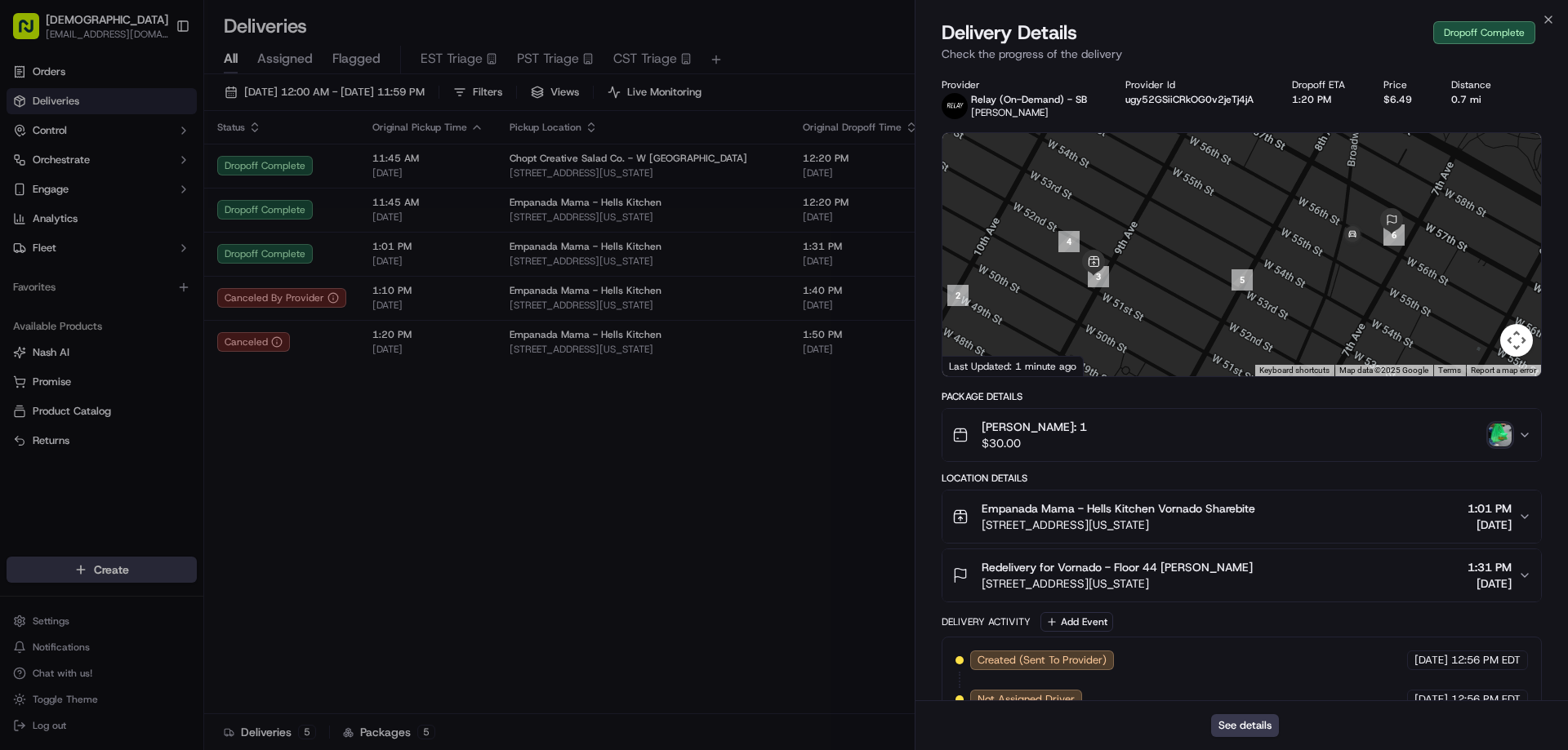
drag, startPoint x: 866, startPoint y: 430, endPoint x: 1159, endPoint y: 219, distance: 361.1
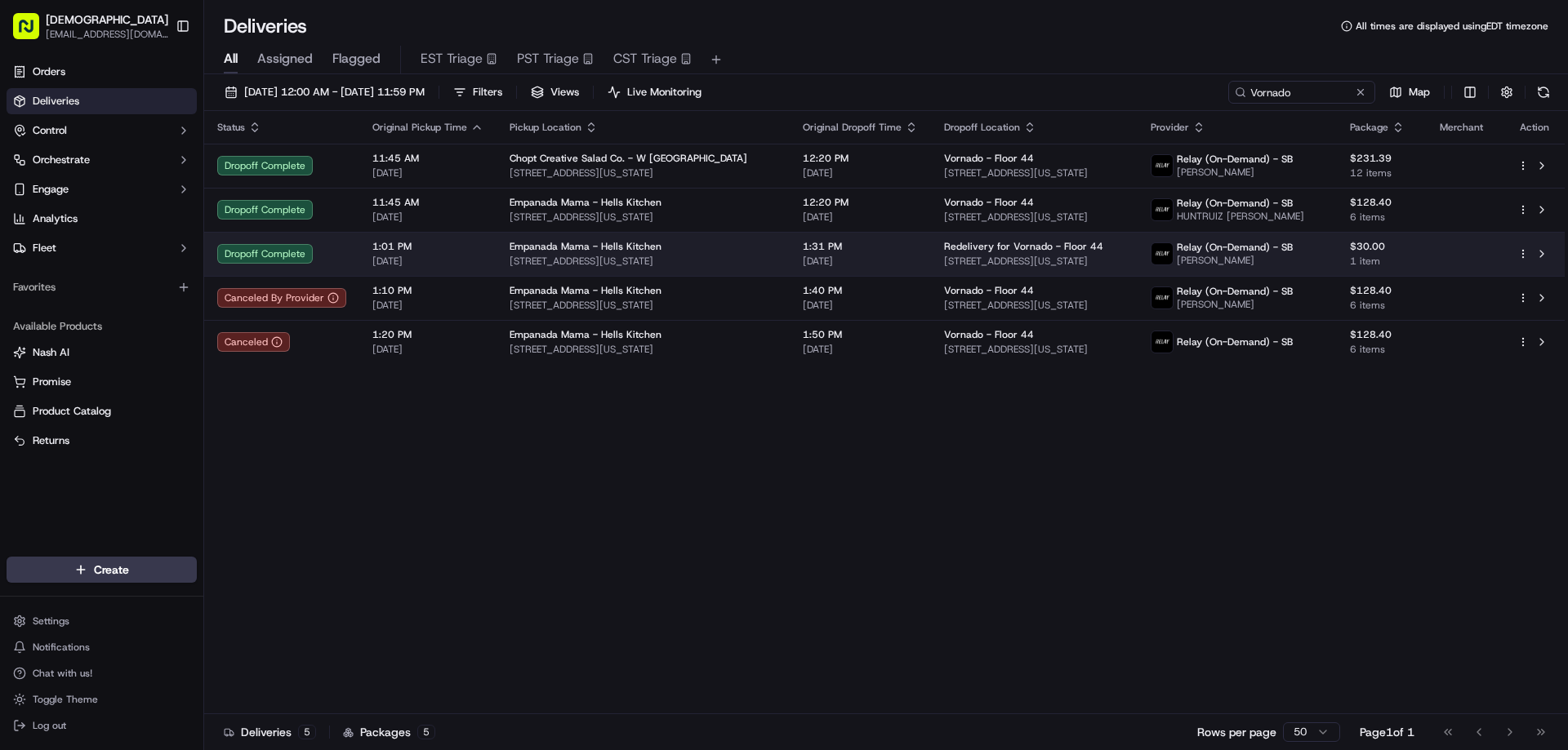
click at [815, 269] on td "1:31 PM 09/15/2025" at bounding box center [860, 253] width 142 height 44
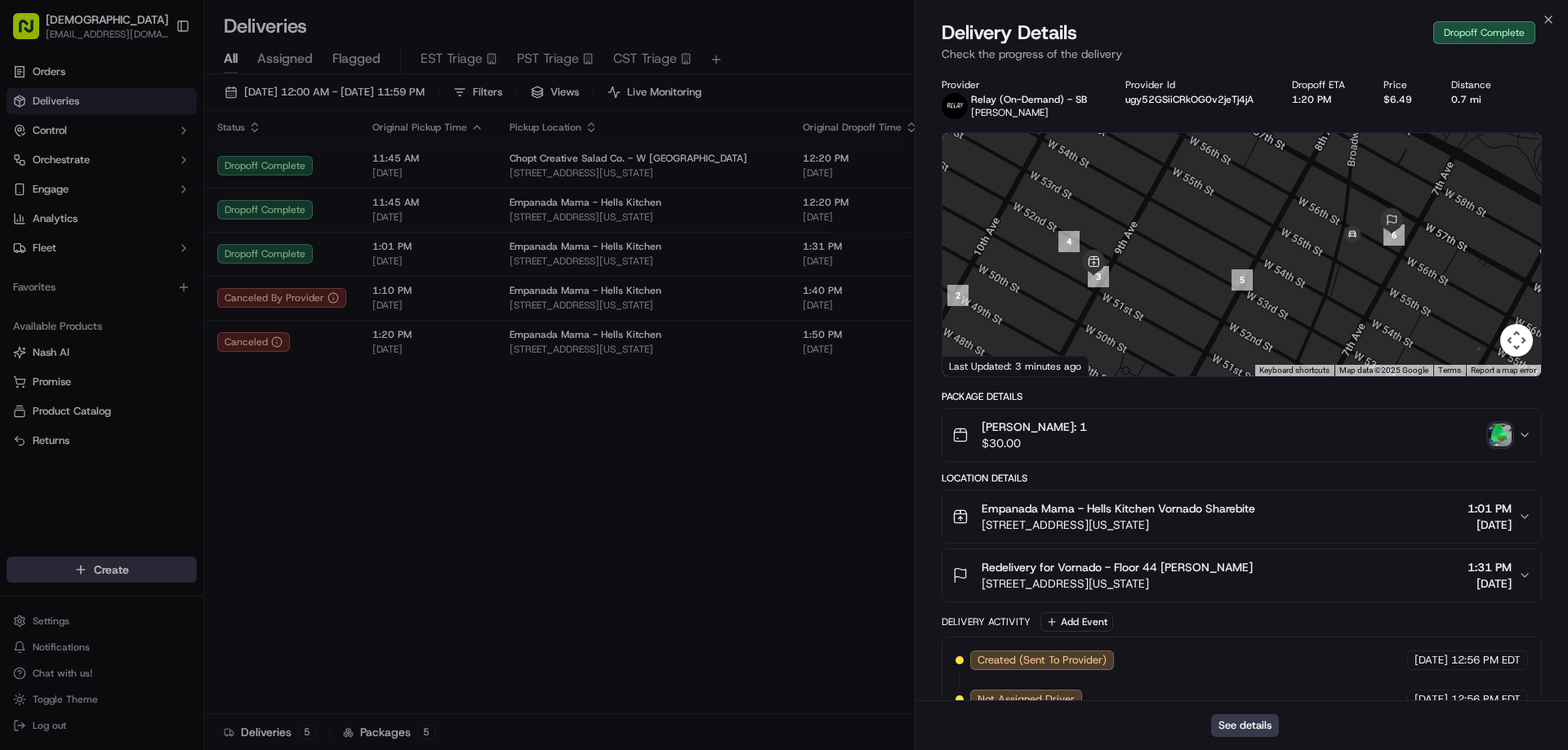
click at [1496, 435] on img "button" at bounding box center [1500, 435] width 23 height 23
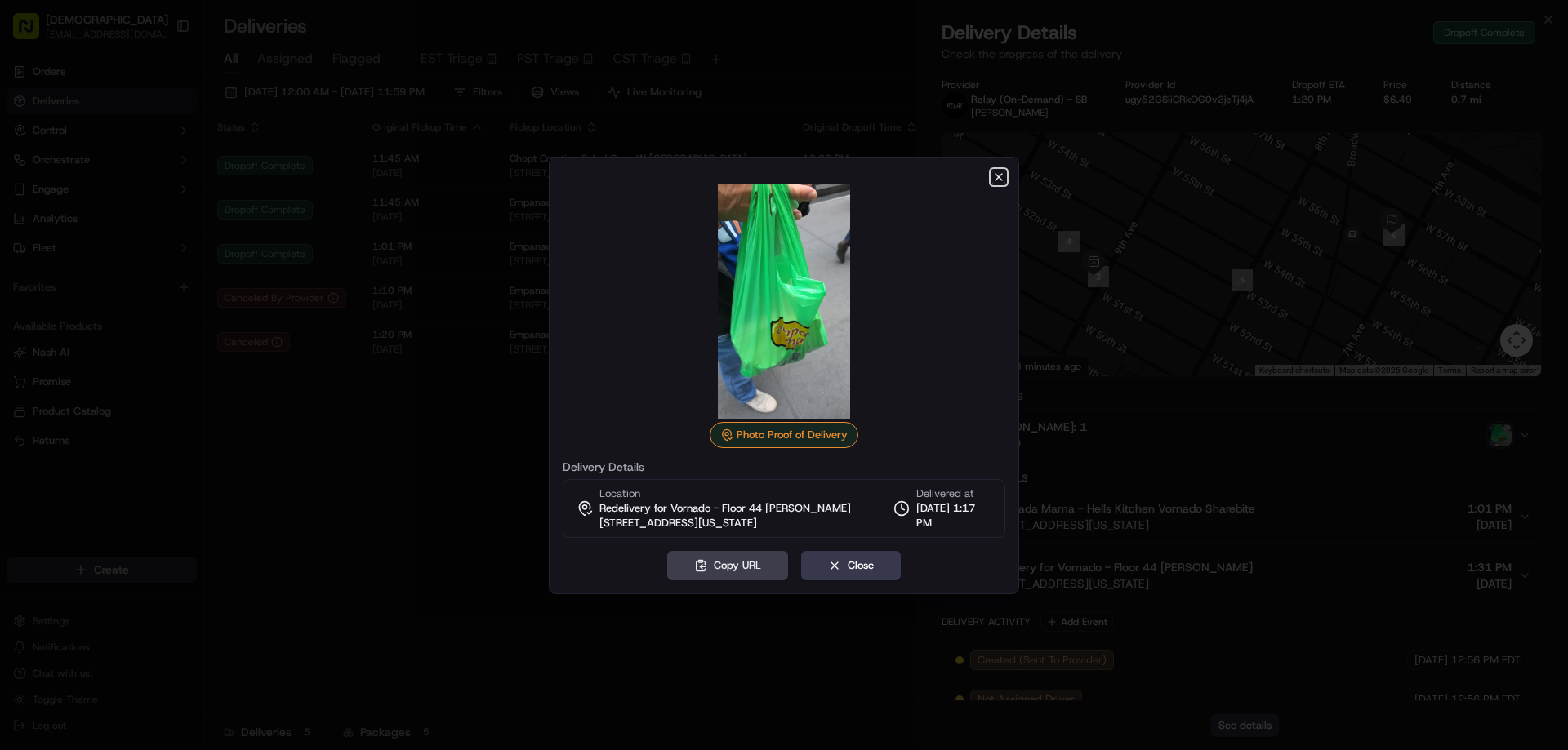
click at [997, 173] on icon "button" at bounding box center [999, 177] width 13 height 13
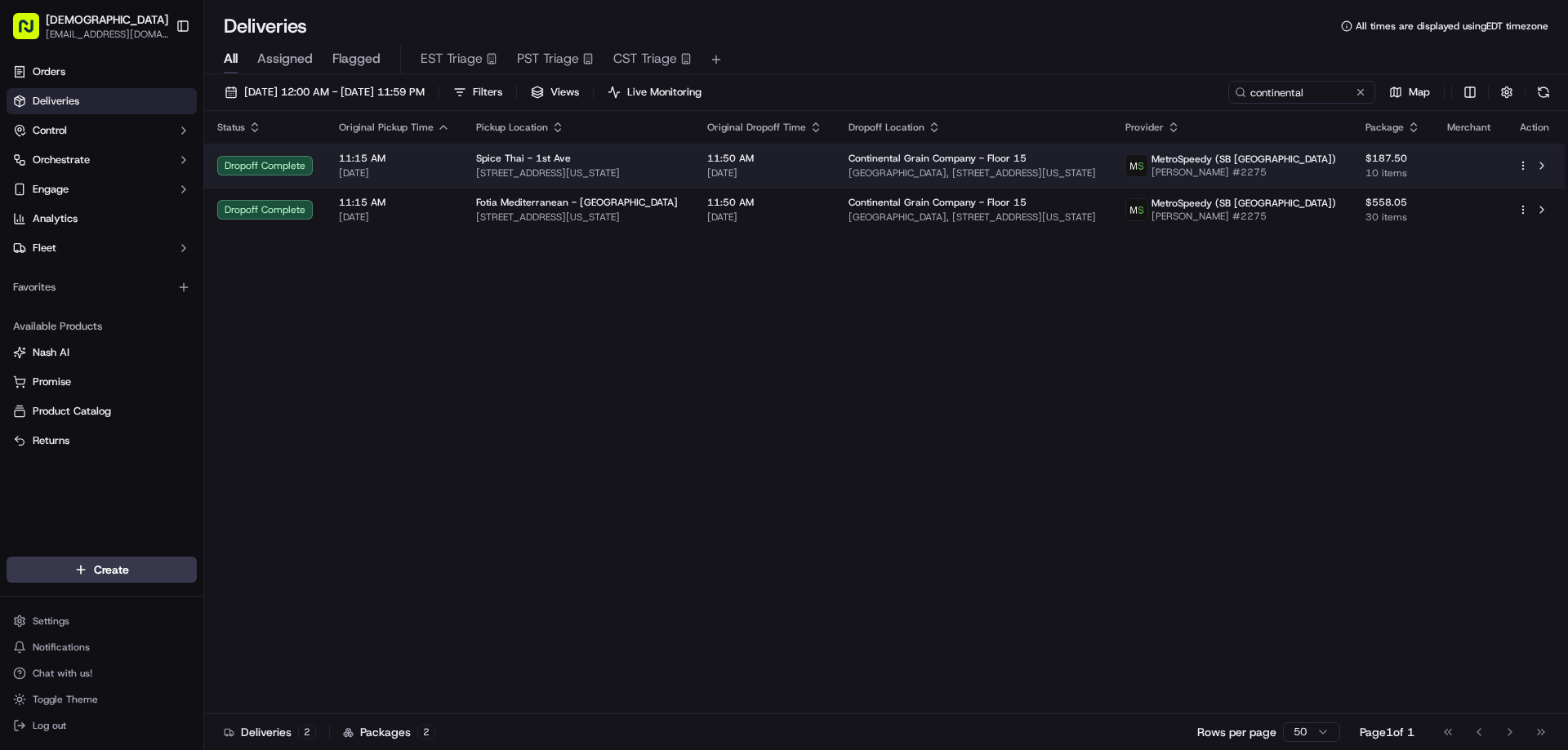
click at [651, 164] on div "Spice Thai - 1st Ave" at bounding box center [578, 158] width 205 height 13
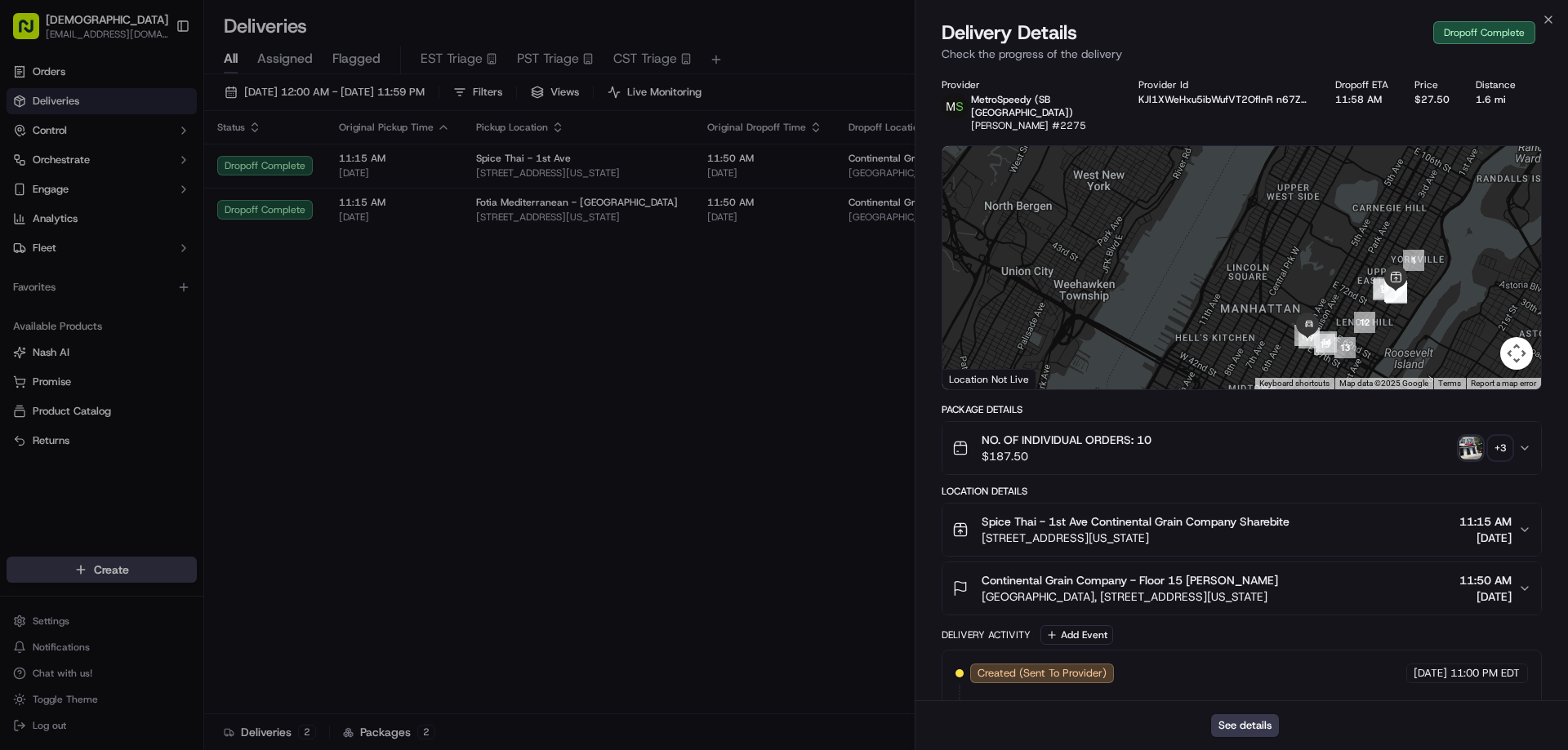
click at [1507, 436] on div "+ 3" at bounding box center [1500, 448] width 23 height 23
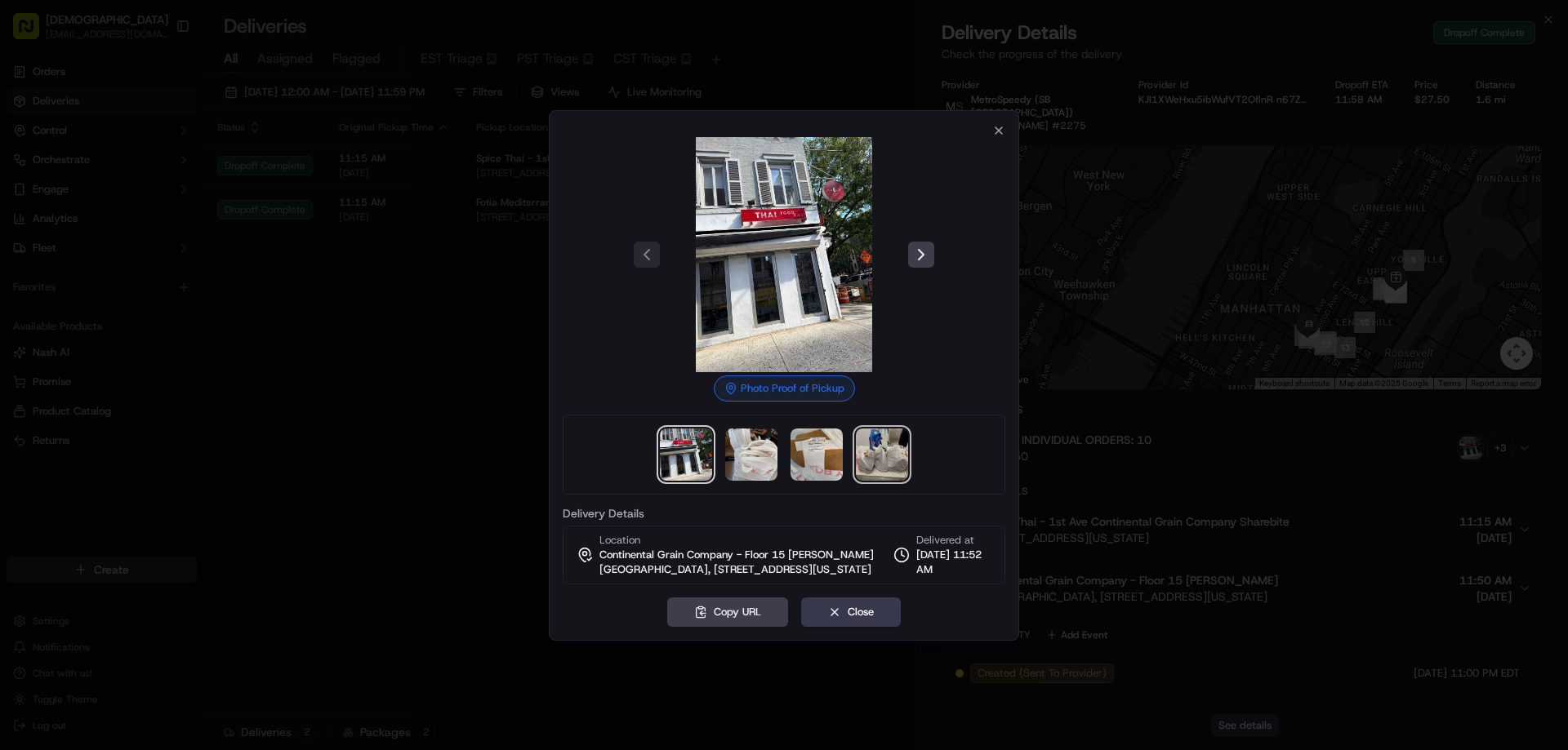
click at [881, 445] on img at bounding box center [882, 455] width 52 height 52
click at [426, 345] on div at bounding box center [784, 375] width 1568 height 750
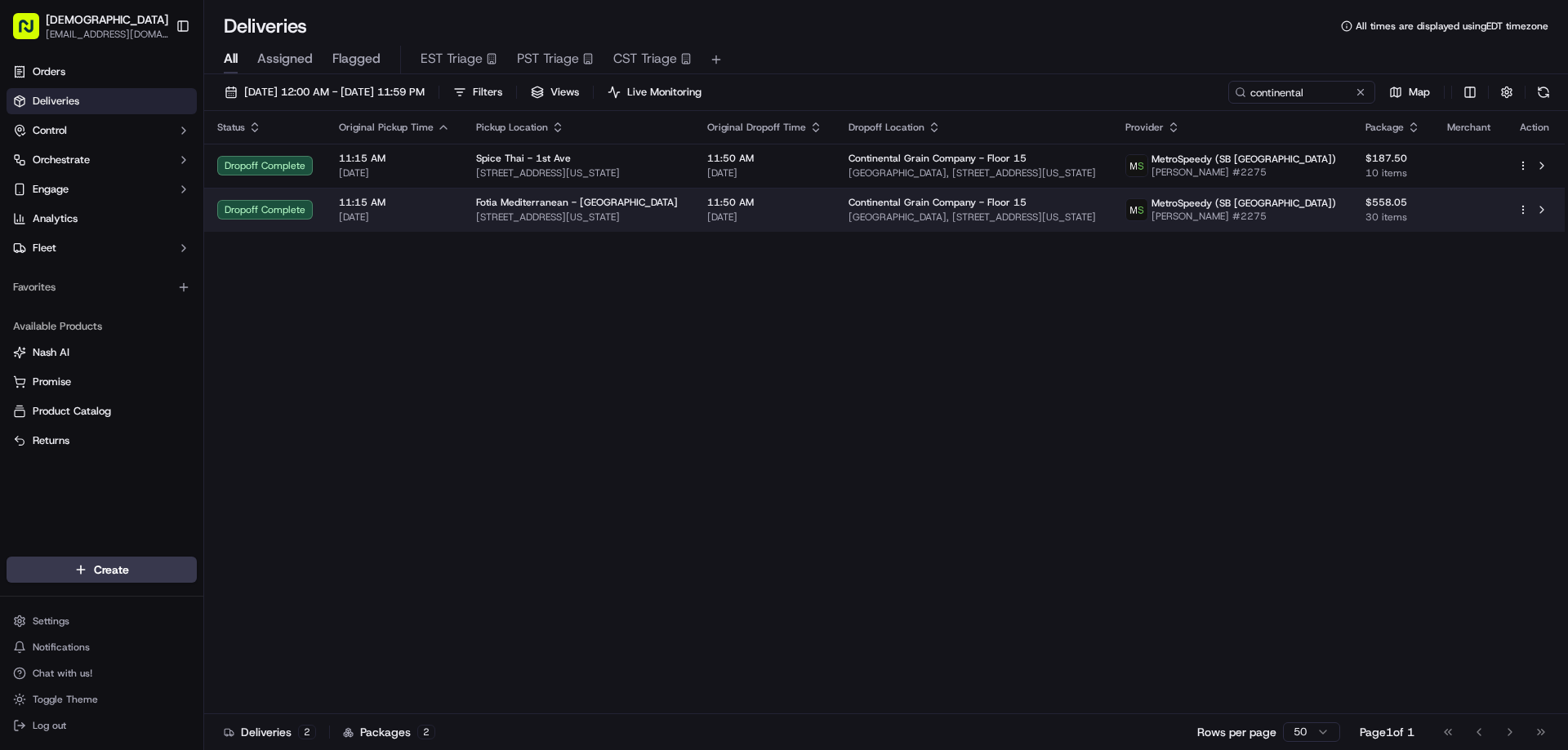
click at [544, 214] on span "127 E 60th St, New York, NY 10022, USA" at bounding box center [578, 217] width 205 height 13
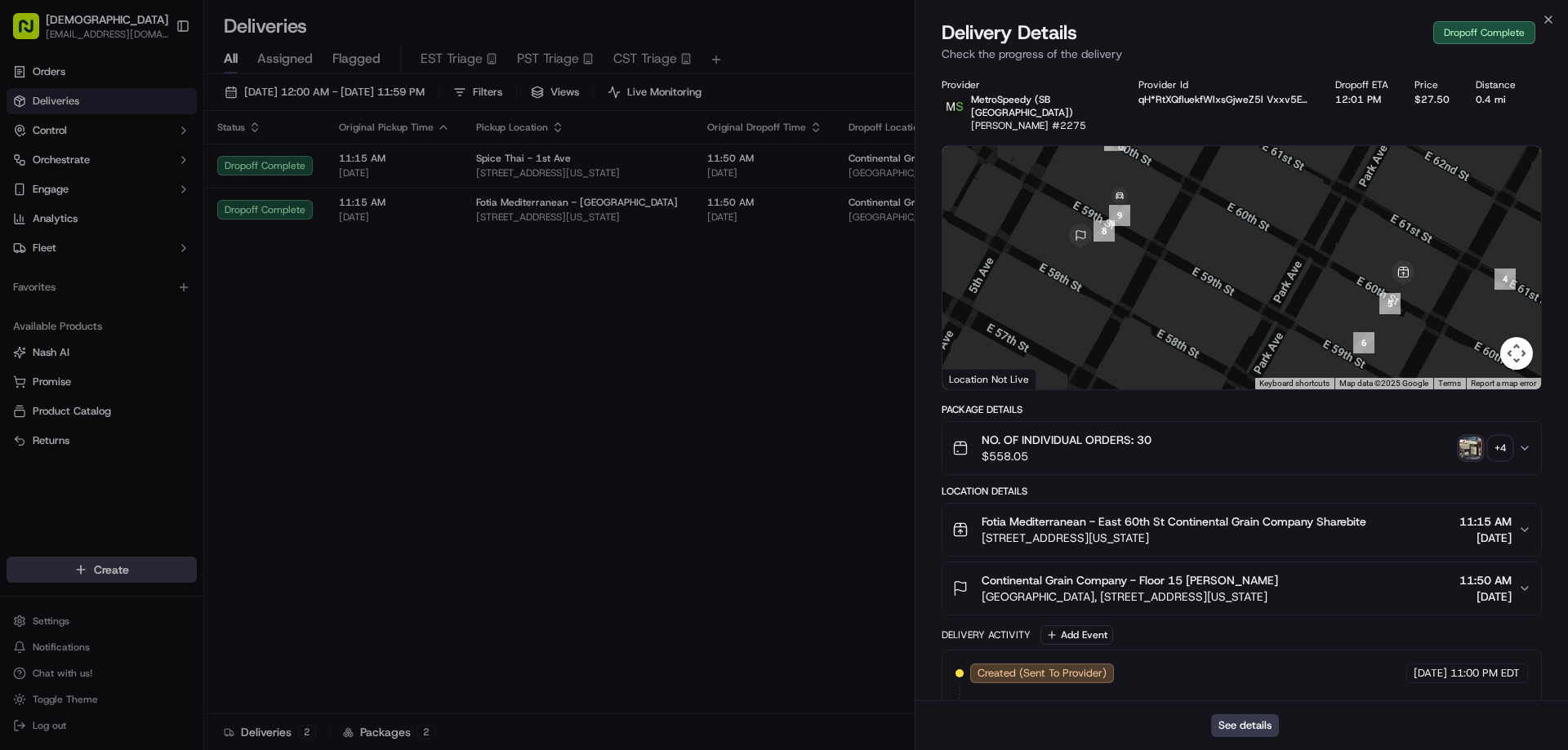
click at [1500, 436] on div "+ 4" at bounding box center [1500, 448] width 23 height 23
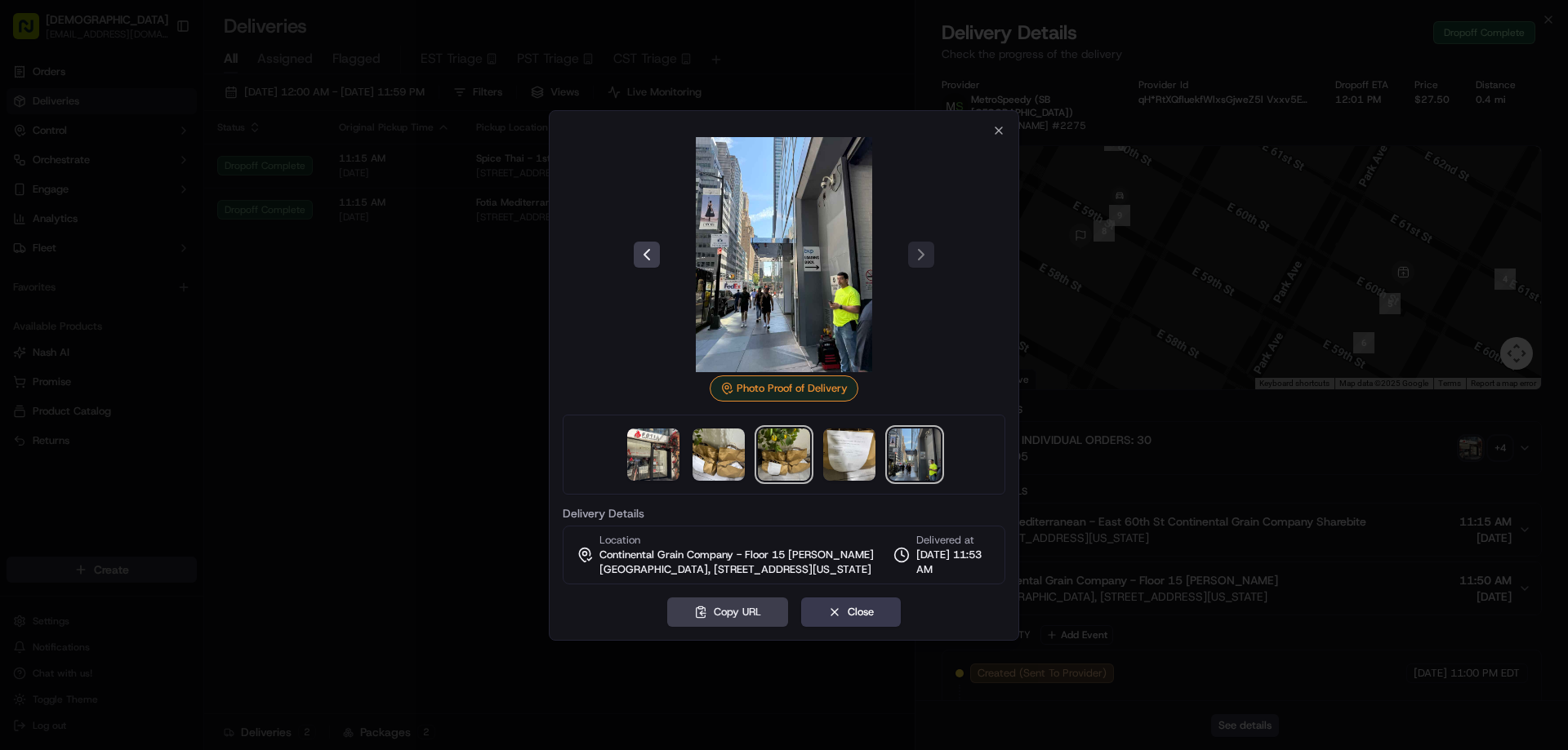
click at [800, 440] on img at bounding box center [784, 455] width 52 height 52
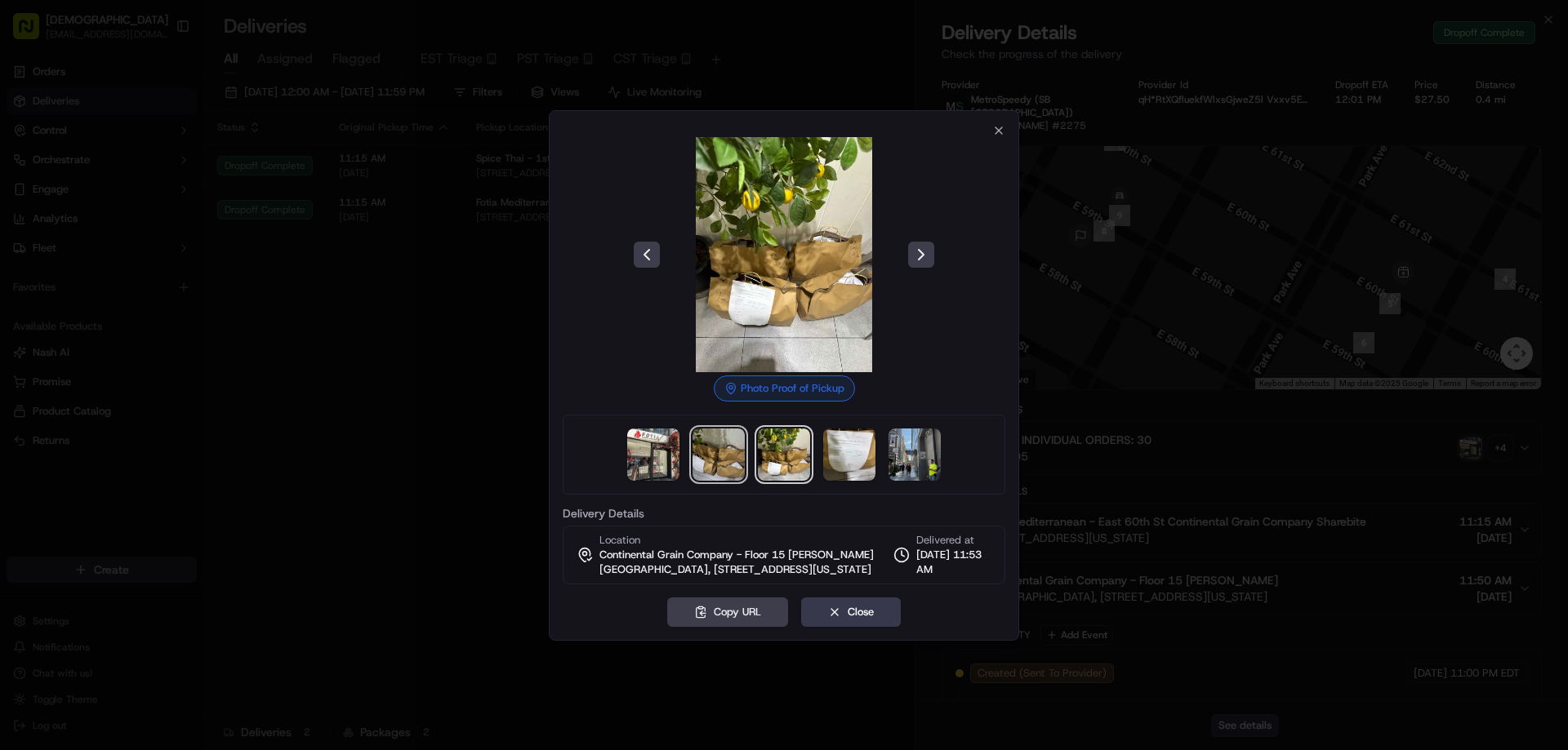
click at [717, 449] on img at bounding box center [719, 455] width 52 height 52
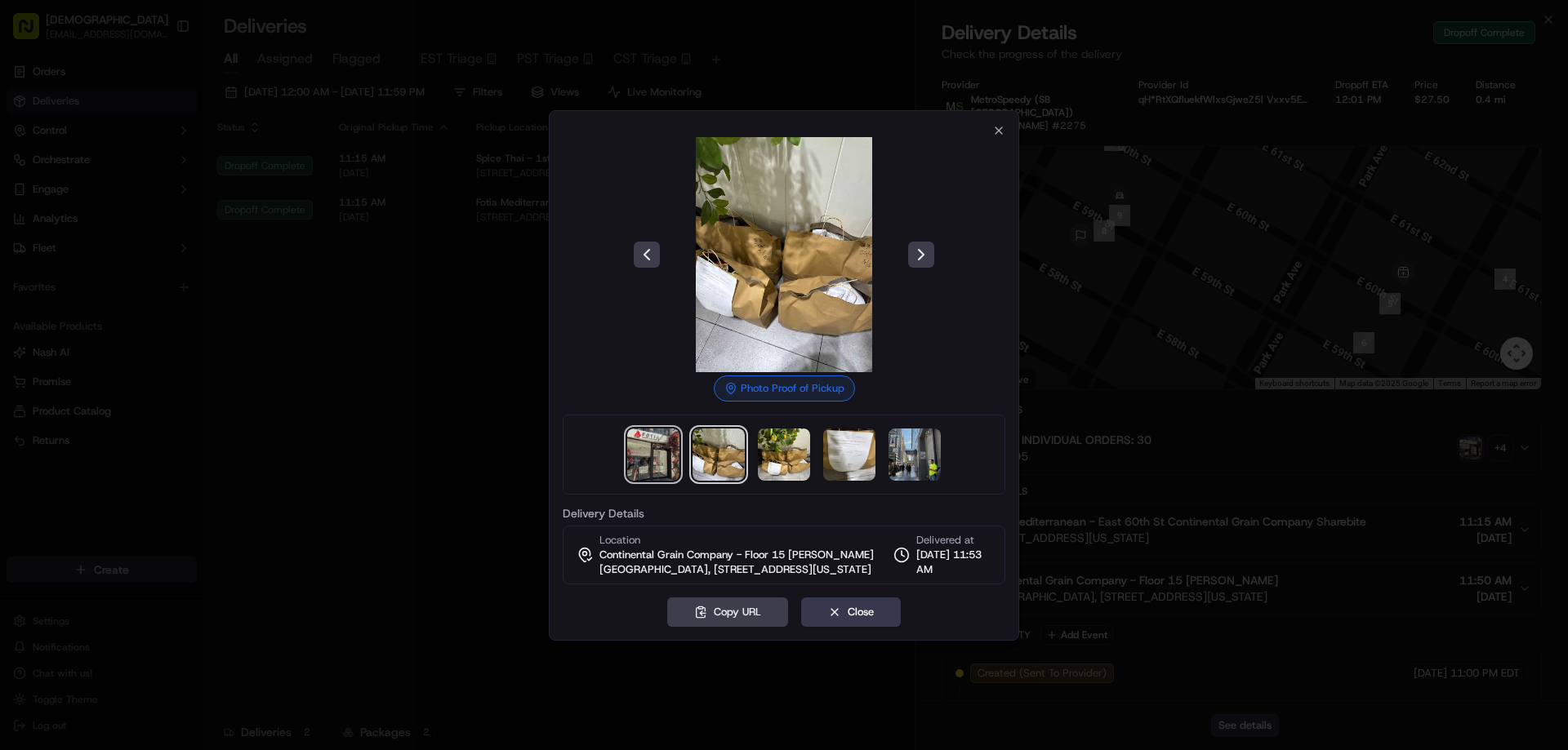
click at [660, 446] on img at bounding box center [654, 455] width 52 height 52
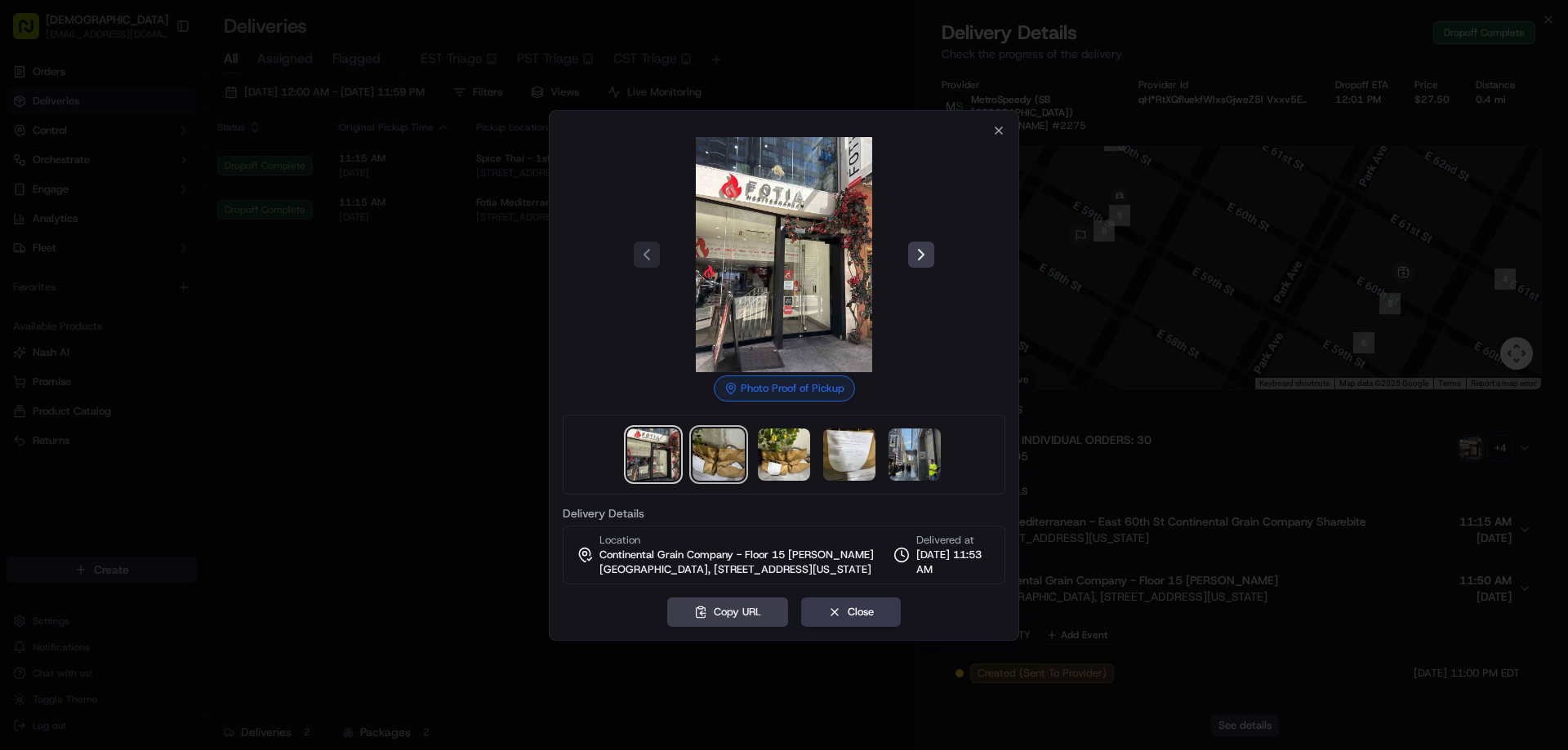
click at [700, 447] on img at bounding box center [719, 455] width 52 height 52
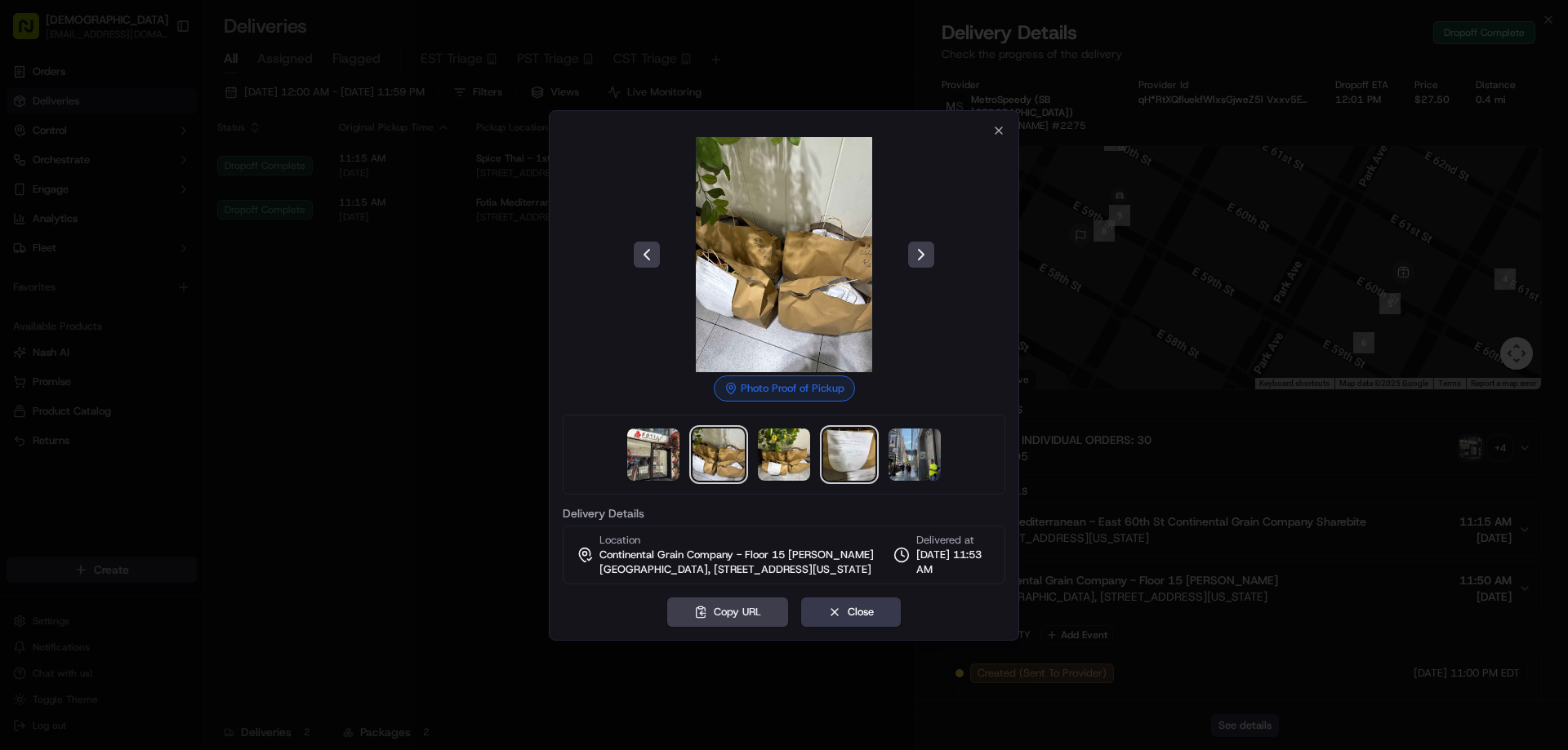
drag, startPoint x: 852, startPoint y: 441, endPoint x: 897, endPoint y: 435, distance: 45.4
click at [853, 441] on img at bounding box center [849, 455] width 52 height 52
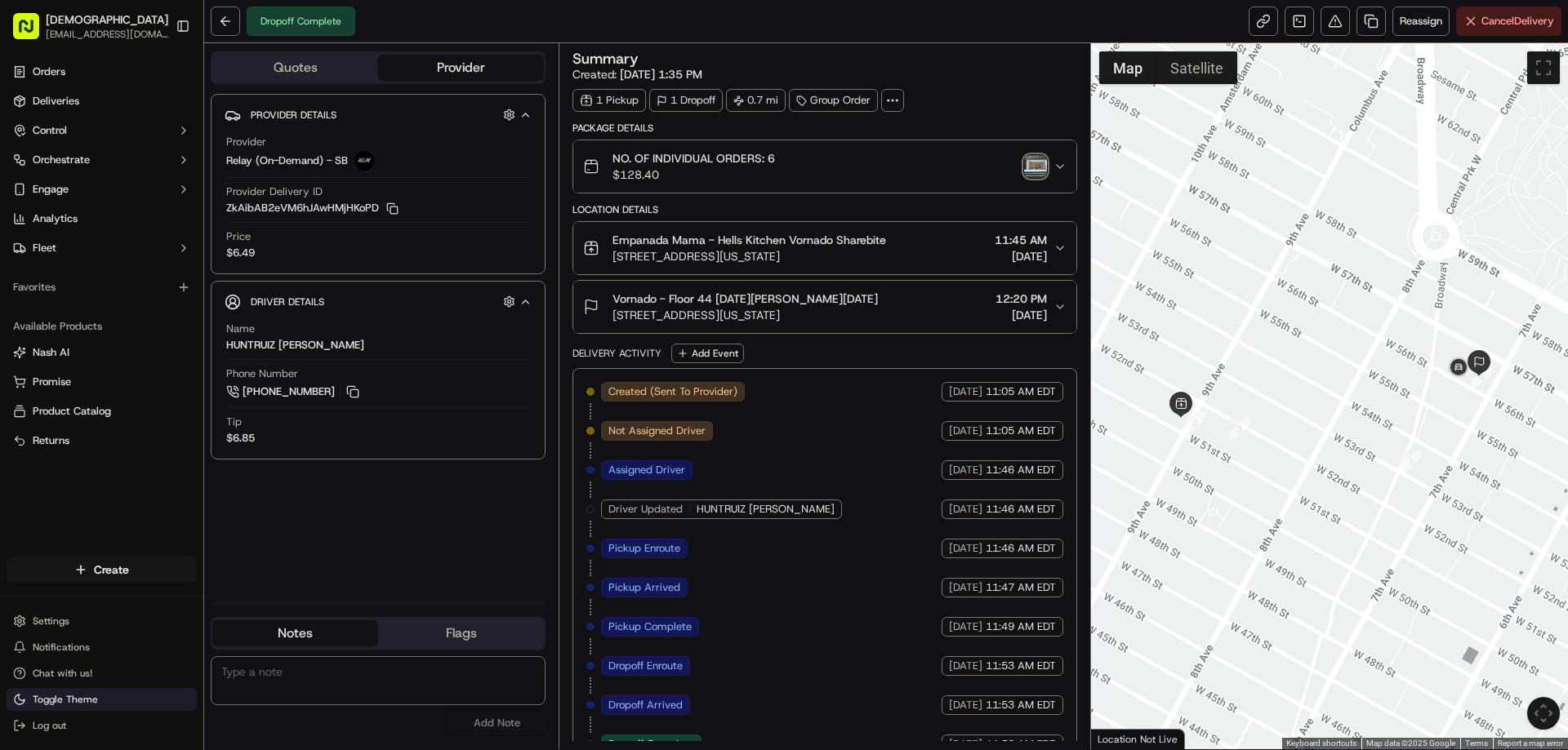
click at [113, 695] on button "Toggle Theme" at bounding box center [101, 699] width 190 height 23
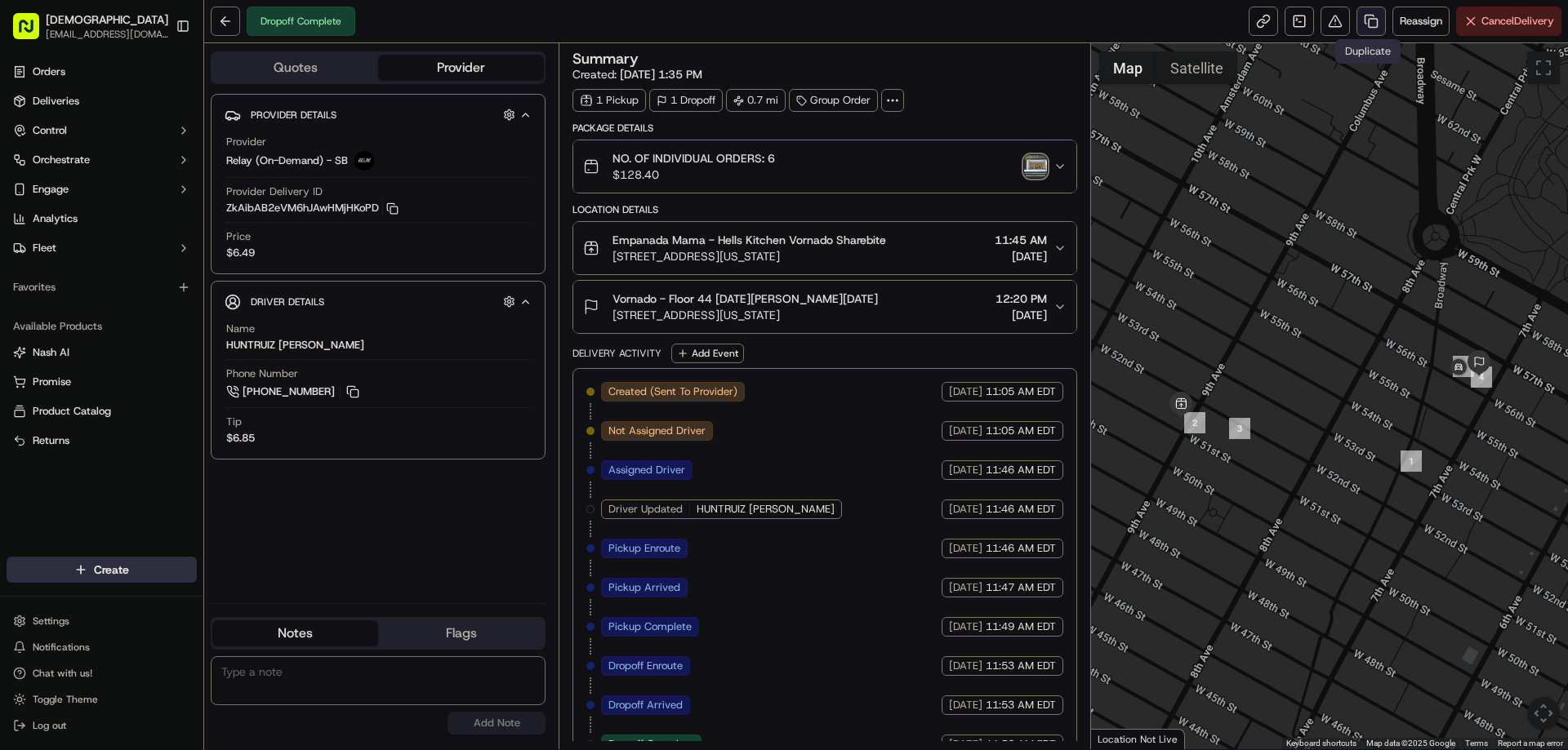
click at [1369, 25] on link at bounding box center [1372, 21] width 30 height 30
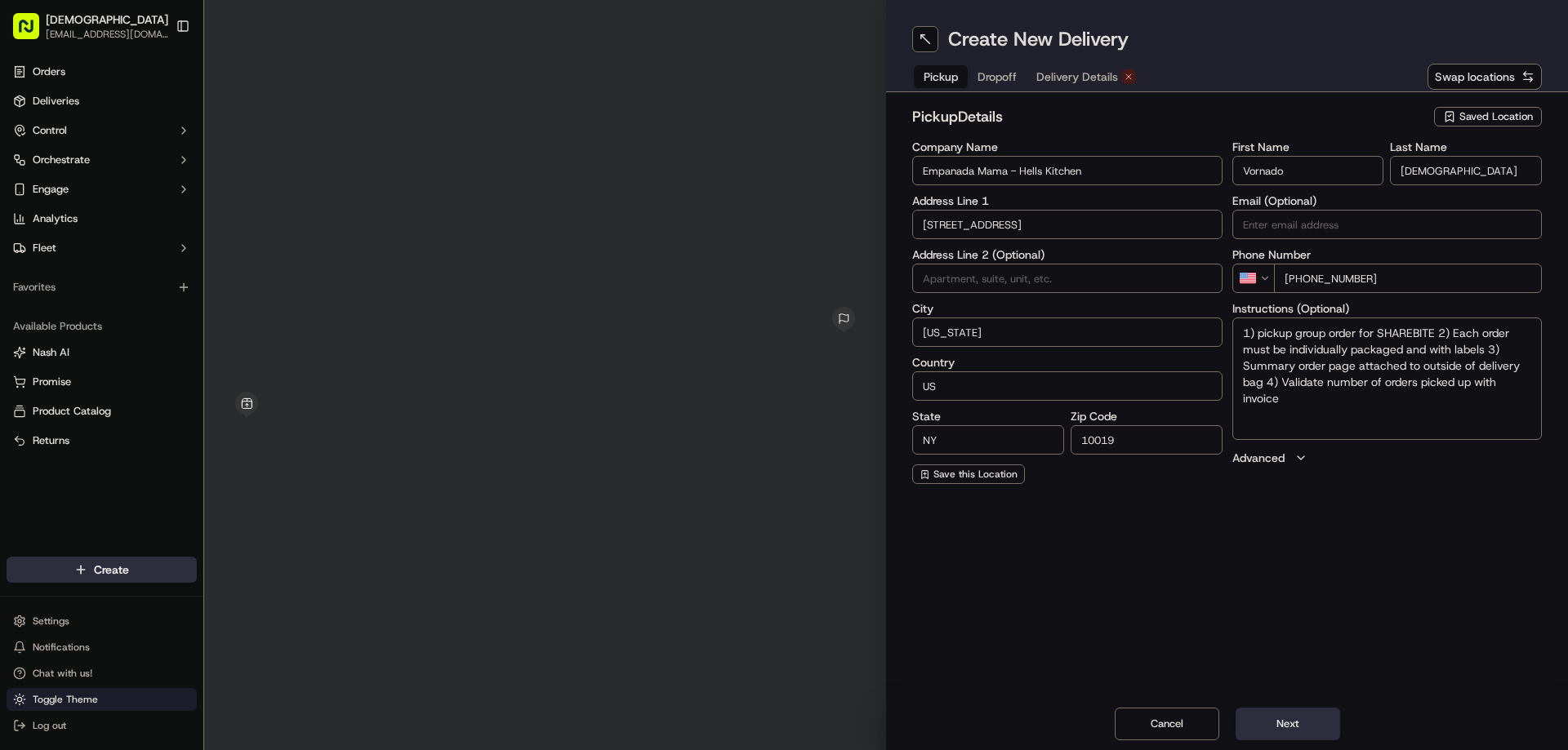
click at [121, 696] on button "Toggle Theme" at bounding box center [101, 699] width 190 height 23
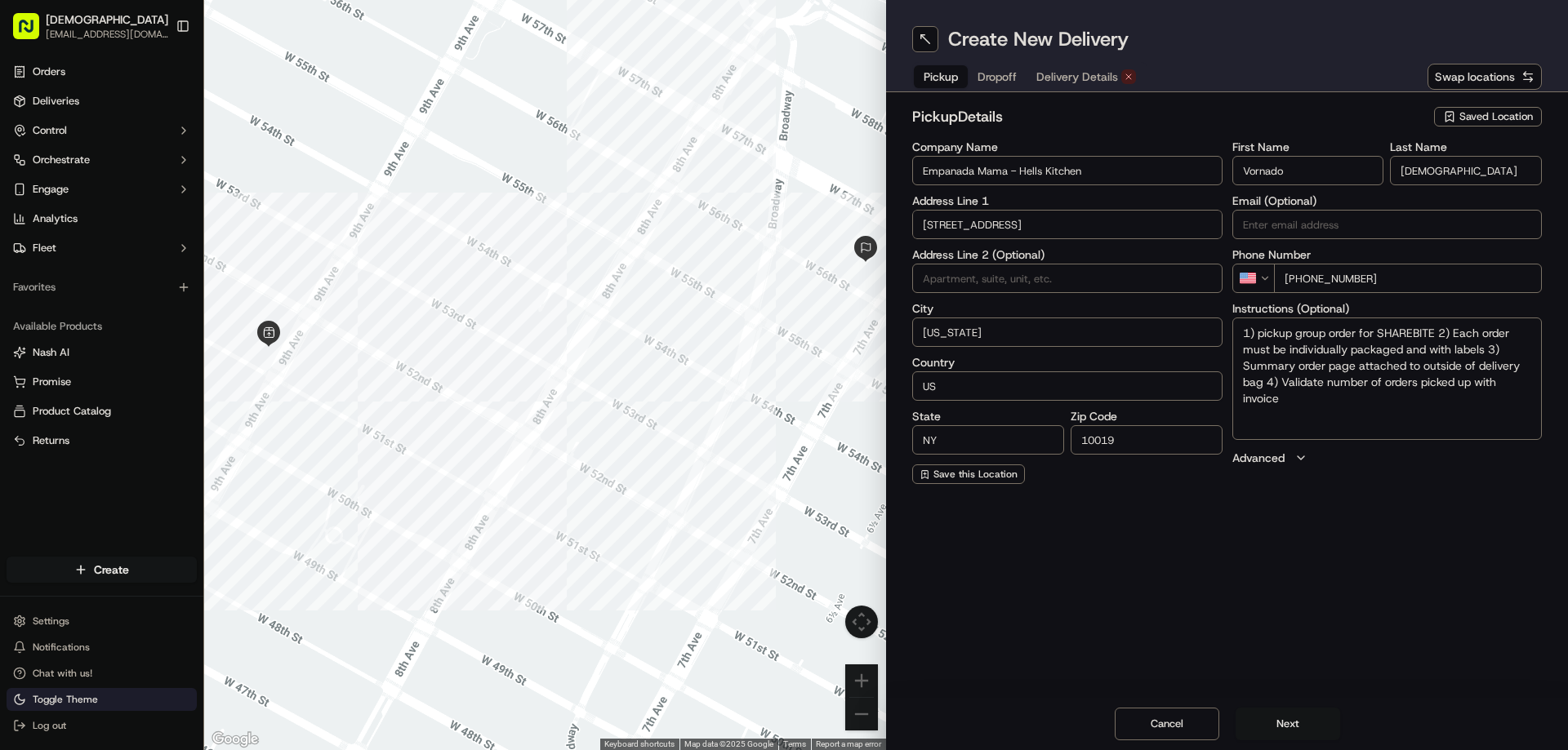
click at [117, 696] on button "Toggle Theme" at bounding box center [101, 699] width 190 height 23
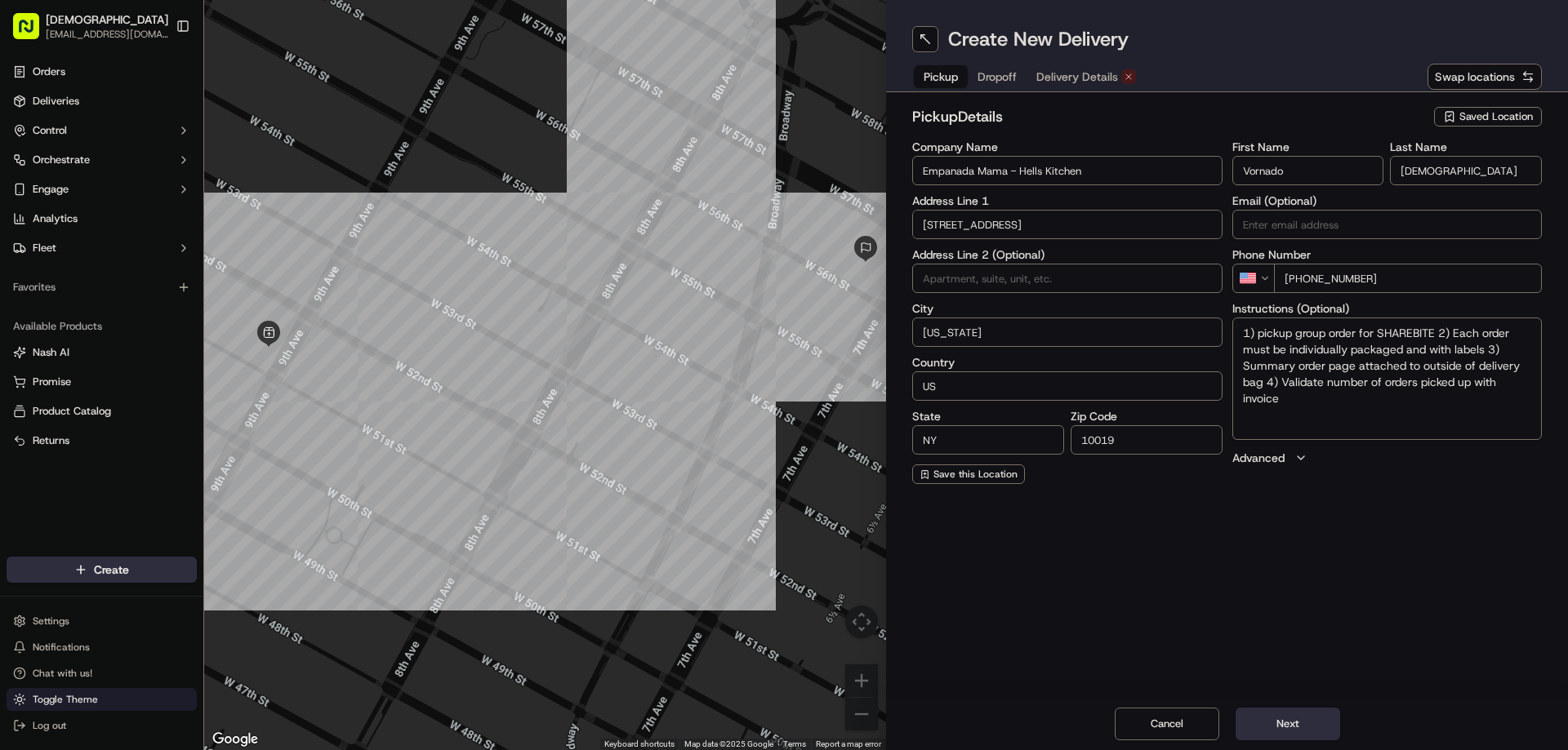
click at [132, 697] on button "Toggle Theme" at bounding box center [101, 699] width 190 height 23
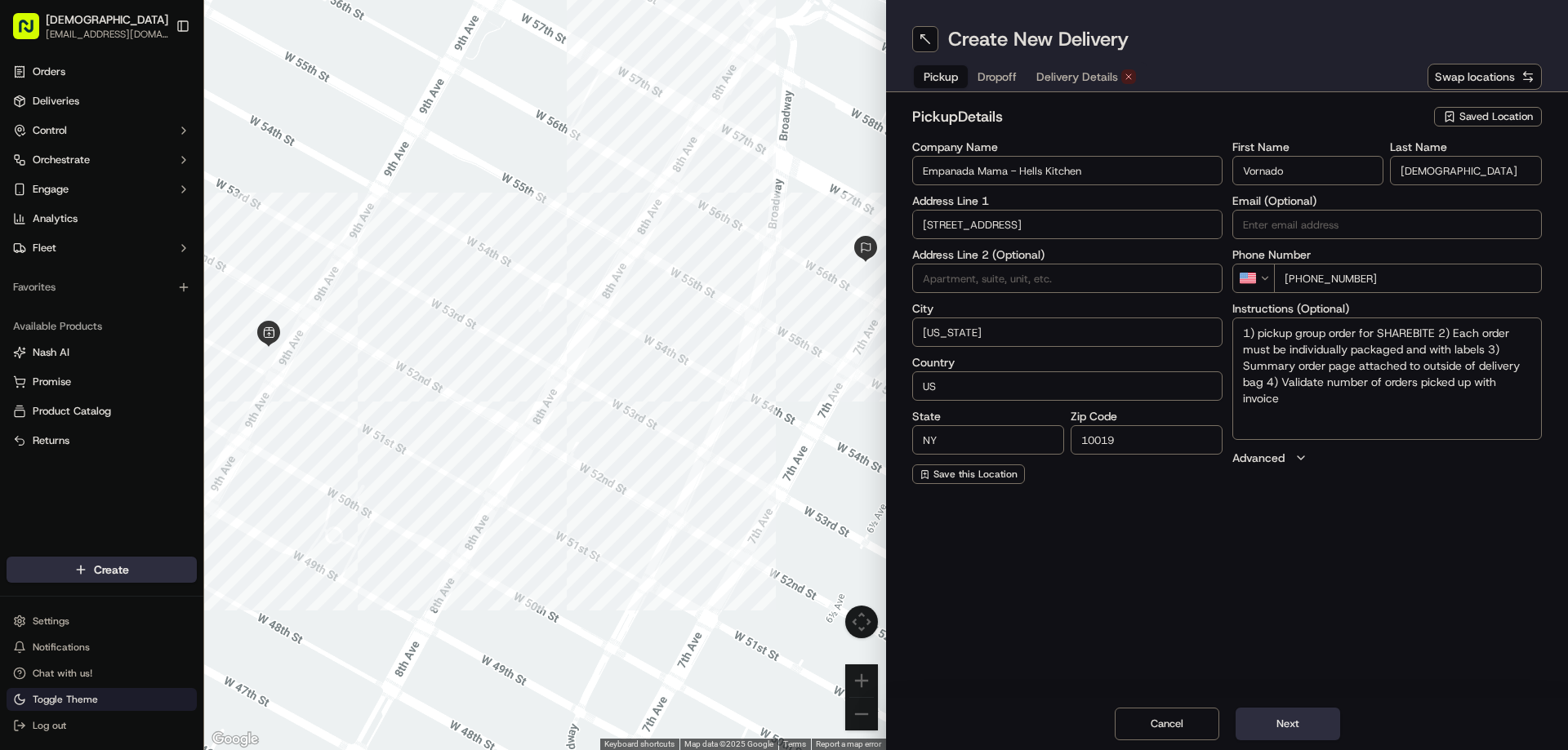
click at [132, 698] on button "Toggle Theme" at bounding box center [101, 699] width 190 height 23
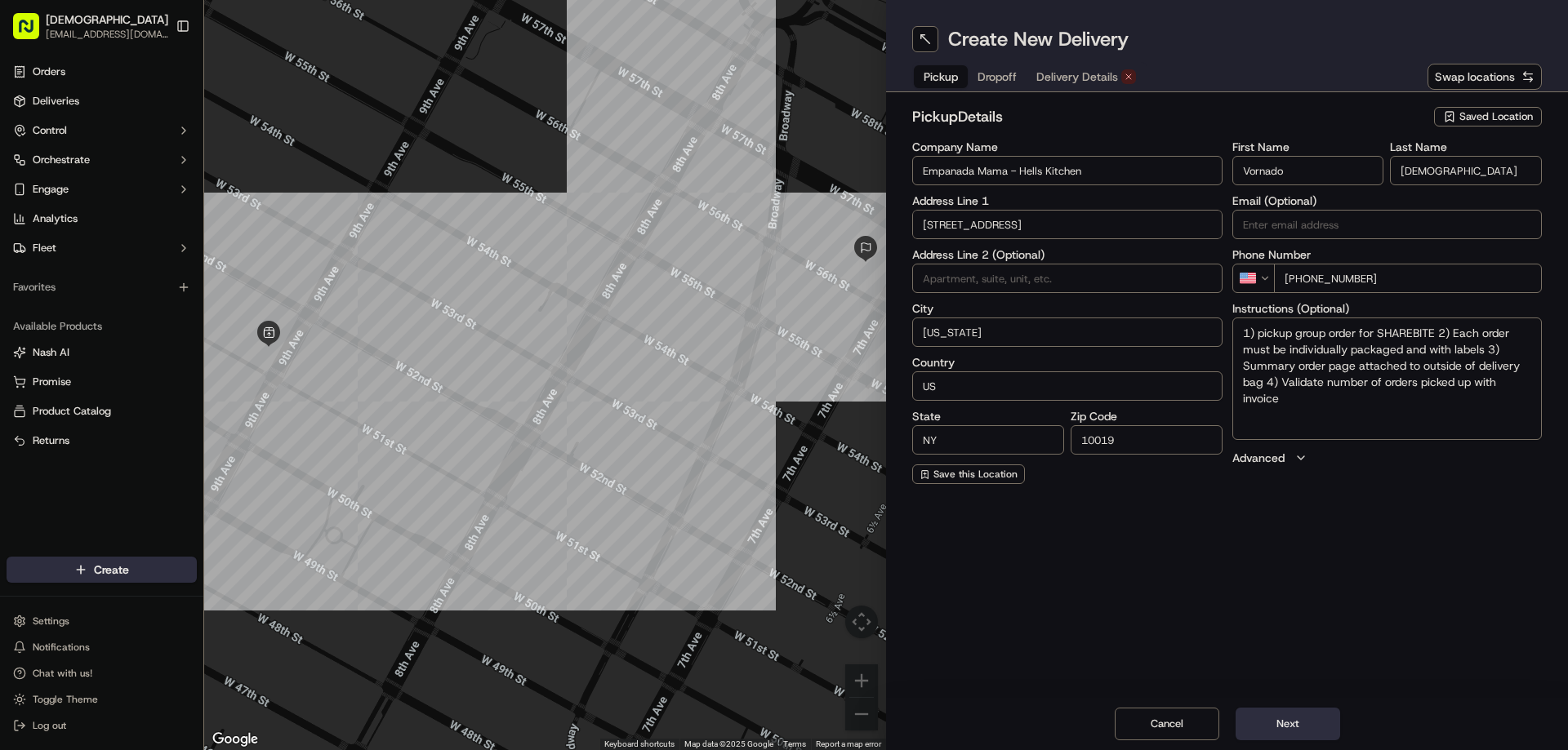
click at [1269, 395] on textarea "1) pickup group order for SHAREBITE 2) Each order must be individually packaged…" at bounding box center [1387, 379] width 310 height 123
paste textarea "Ask for SHAREBITE REDELIVERY for (COMPANY NAME) to be delivered to (INDIVIDUAL …"
type textarea "Ask for SHAREBITE REDELIVERY for (COMPANY NAME) to be delivered to (INDIVIDUAL …"
click at [1007, 83] on span "Dropoff" at bounding box center [997, 77] width 39 height 17
click at [1004, 166] on input "Vornado - Floor 44" at bounding box center [1067, 171] width 310 height 30
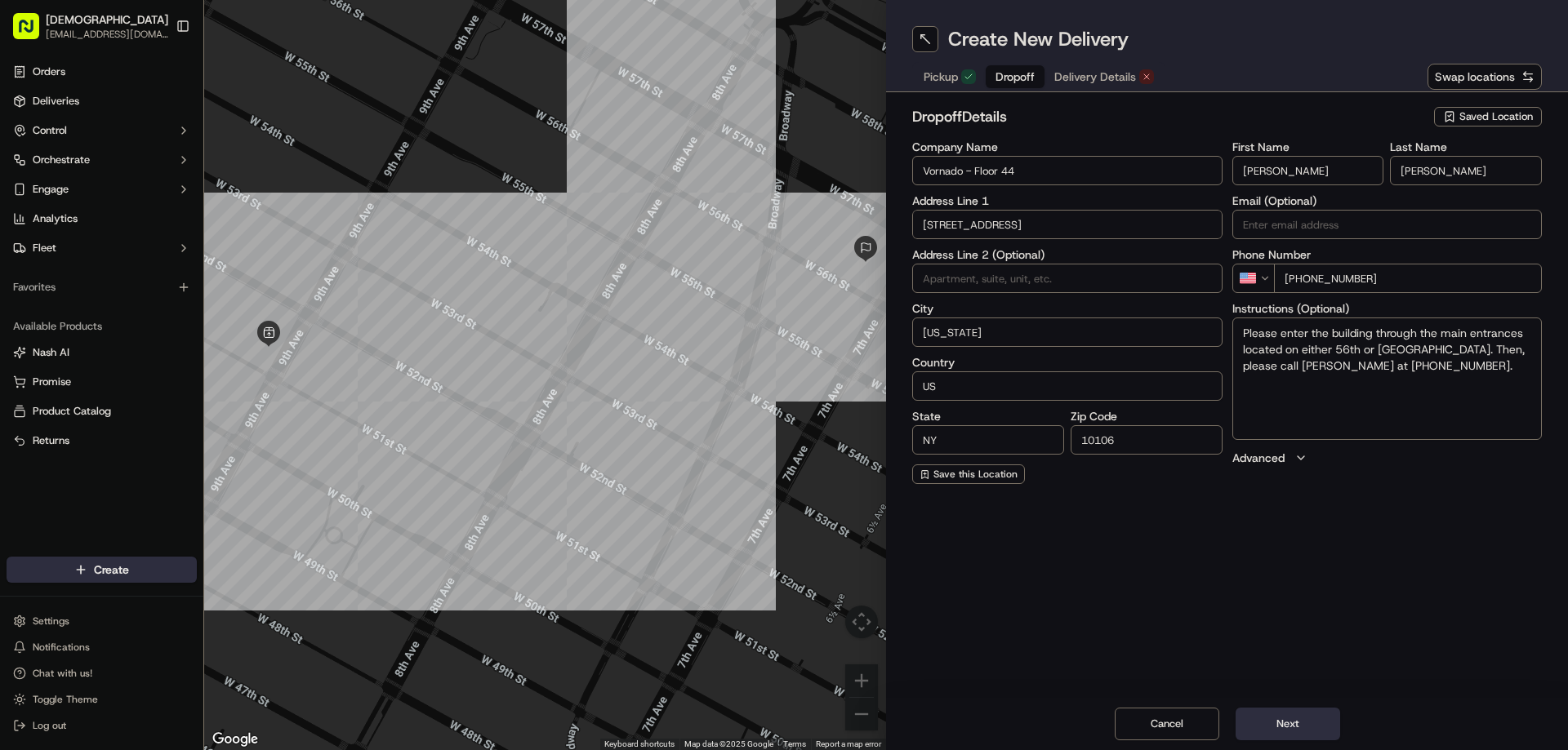
drag, startPoint x: 949, startPoint y: 83, endPoint x: 1051, endPoint y: 92, distance: 102.4
click at [948, 83] on span "Pickup" at bounding box center [940, 77] width 34 height 17
drag, startPoint x: 1512, startPoint y: 332, endPoint x: 1432, endPoint y: 330, distance: 80.0
click at [1432, 330] on textarea "Ask for SHAREBITE REDELIVERY for (COMPANY NAME) to be delivered to (INDIVIDUAL …" at bounding box center [1387, 379] width 310 height 123
paste textarea "Vornado - Floor 44"
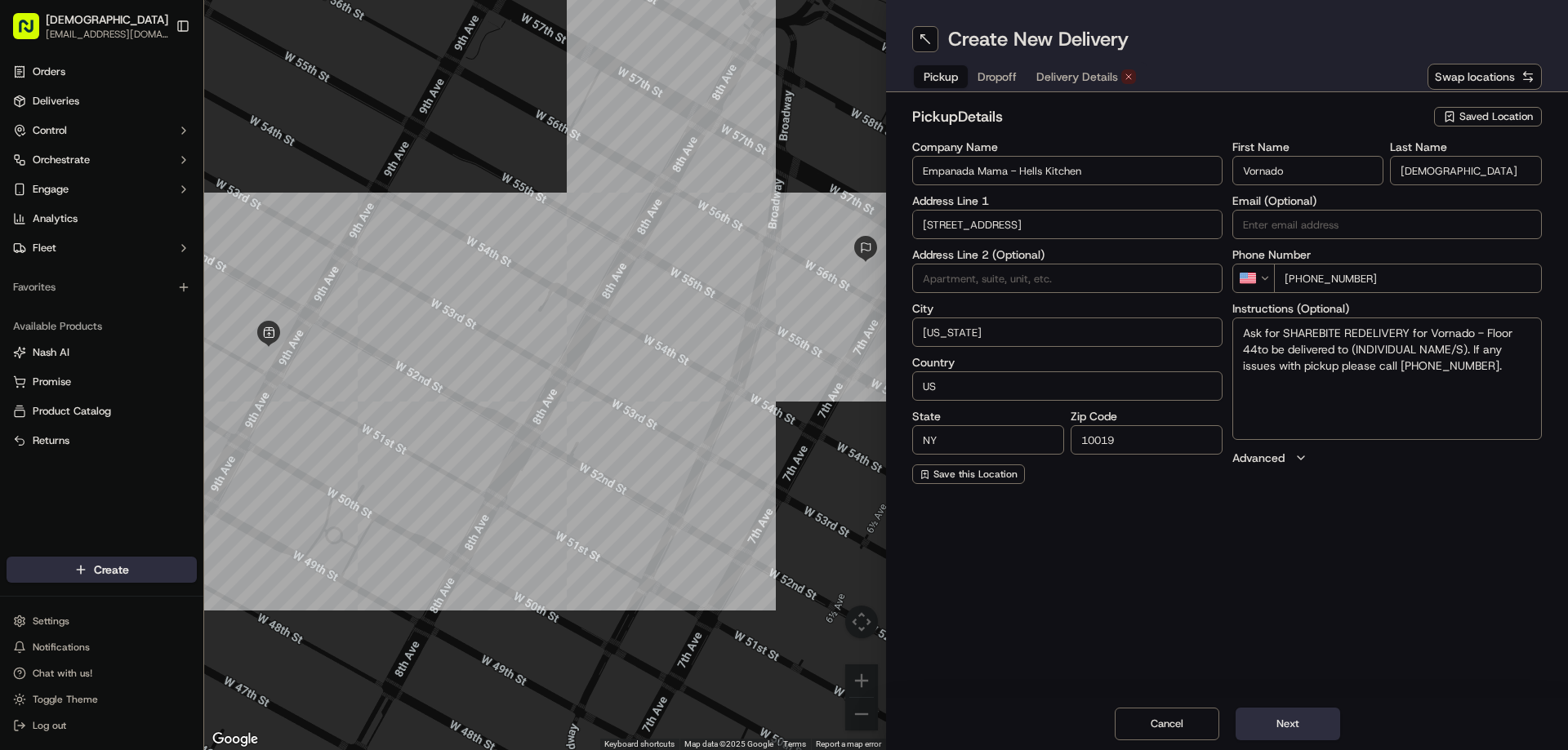
drag, startPoint x: 1470, startPoint y: 349, endPoint x: 1353, endPoint y: 349, distance: 117.0
click at [1353, 349] on textarea "Ask for SHAREBITE REDELIVERY for Vornado - Floor 44to be delivered to (INDIVIDU…" at bounding box center [1387, 379] width 310 height 123
paste textarea "[PERSON_NAME]"
type textarea "Ask for SHAREBITE REDELIVERY for Vornado - Floor 44to be delivered to [PERSON_N…"
click at [998, 71] on span "Dropoff" at bounding box center [997, 77] width 39 height 17
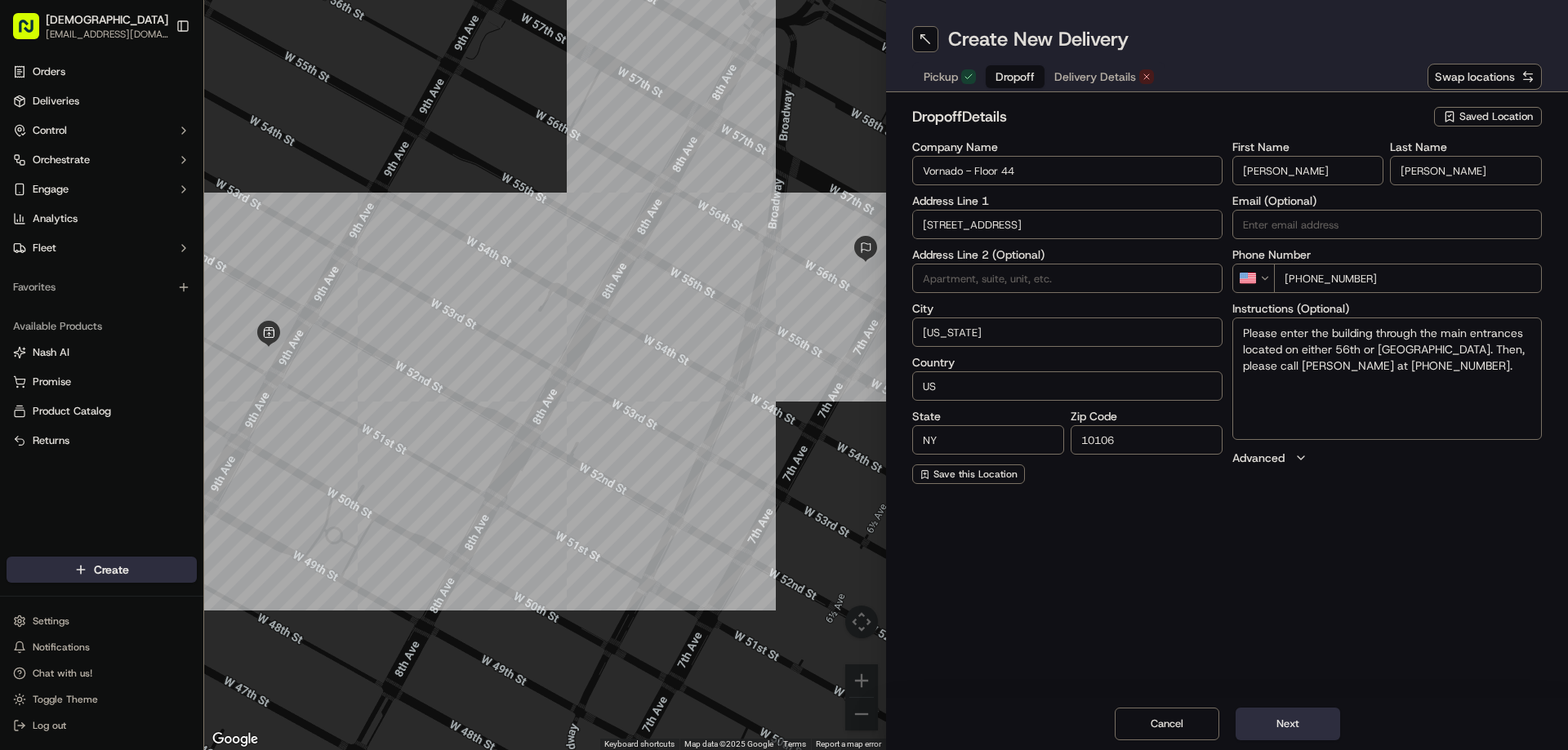
click at [923, 168] on input "Vornado - Floor 44" at bounding box center [1067, 171] width 310 height 30
type input "Redelivery for Vornado - Floor 44"
click at [1430, 381] on textarea "Please enter the building through the main entrances located on either 56th or …" at bounding box center [1387, 379] width 310 height 123
paste textarea "Phone: [PHONE_NUMBER] User: [PERSON_NAME]"
type textarea "Please enter the building through the main entrances located on either 56th or …"
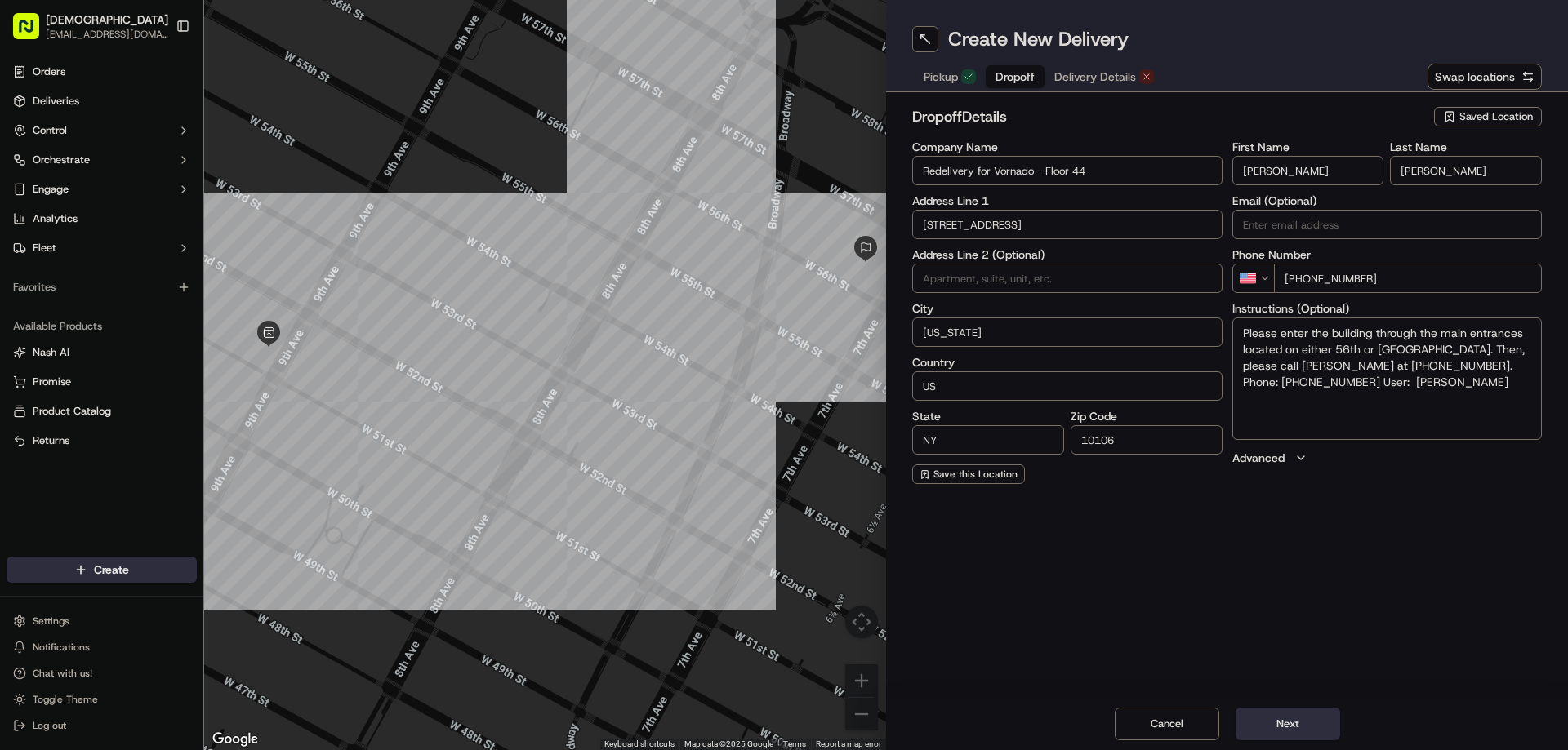
click at [1282, 166] on input "[PERSON_NAME]" at bounding box center [1308, 171] width 152 height 30
paste input "[PERSON_NAME]"
click at [1319, 166] on input "[PERSON_NAME]" at bounding box center [1308, 171] width 152 height 30
drag, startPoint x: 1333, startPoint y: 166, endPoint x: 1280, endPoint y: 169, distance: 53.1
click at [1280, 169] on input "[PERSON_NAME]" at bounding box center [1308, 171] width 152 height 30
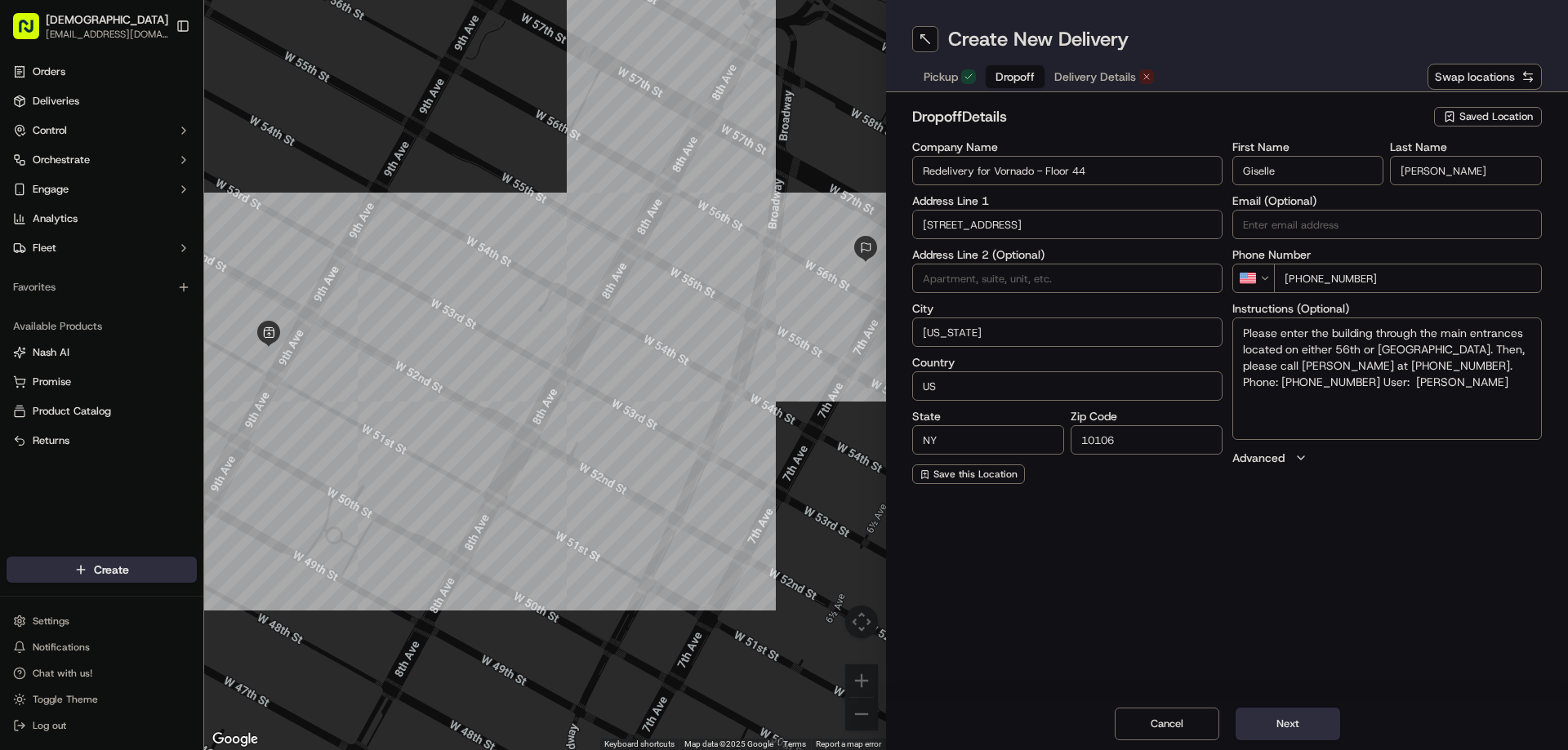
type input "Giselle"
click at [1423, 182] on input "[PERSON_NAME]" at bounding box center [1466, 171] width 152 height 30
paste input "[PERSON_NAME]"
type input "[PERSON_NAME]"
click at [1081, 63] on div "Pickup Dropoff Delivery Details" at bounding box center [1039, 77] width 253 height 30
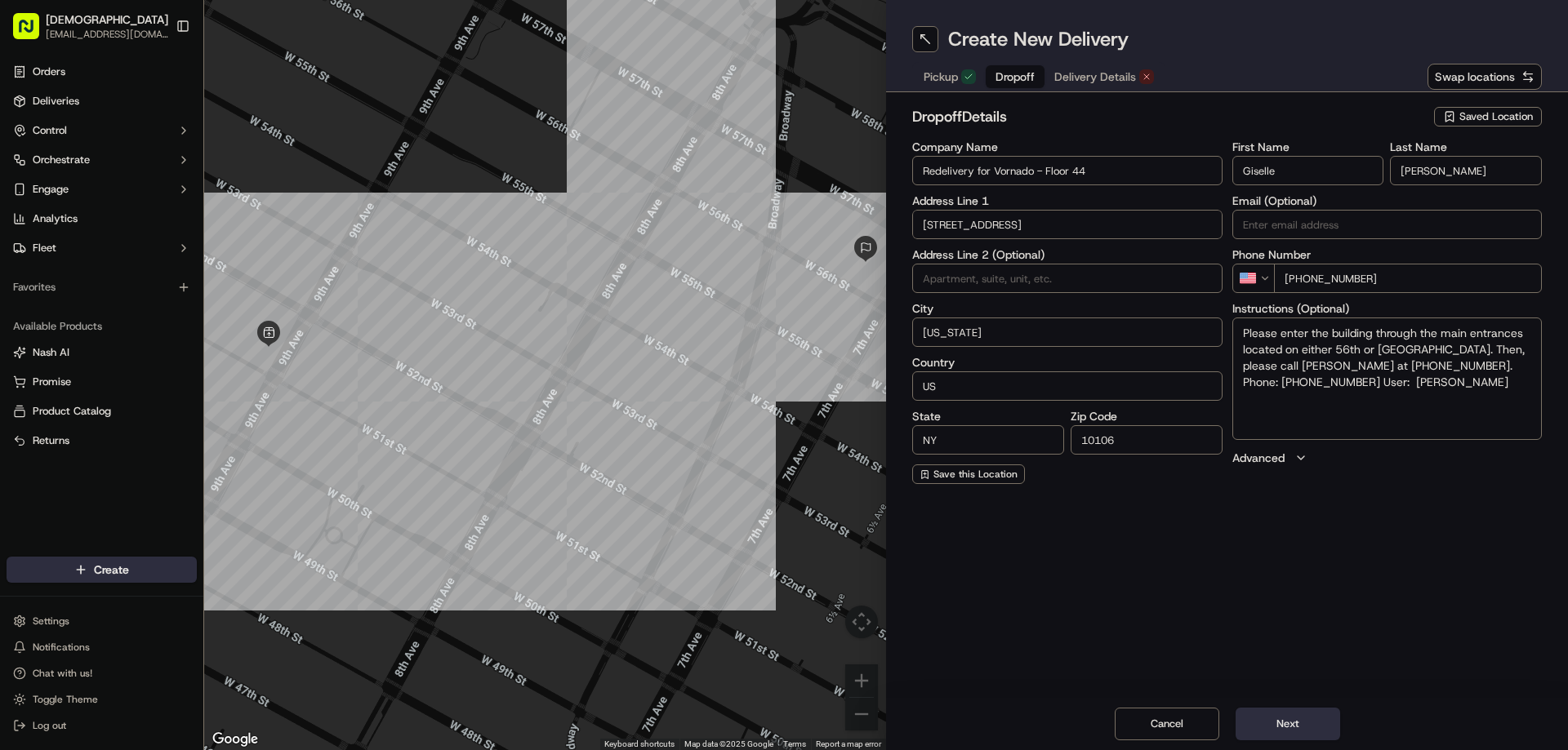
drag, startPoint x: 1084, startPoint y: 73, endPoint x: 1097, endPoint y: 76, distance: 13.3
click at [1085, 74] on span "Delivery Details" at bounding box center [1095, 77] width 82 height 17
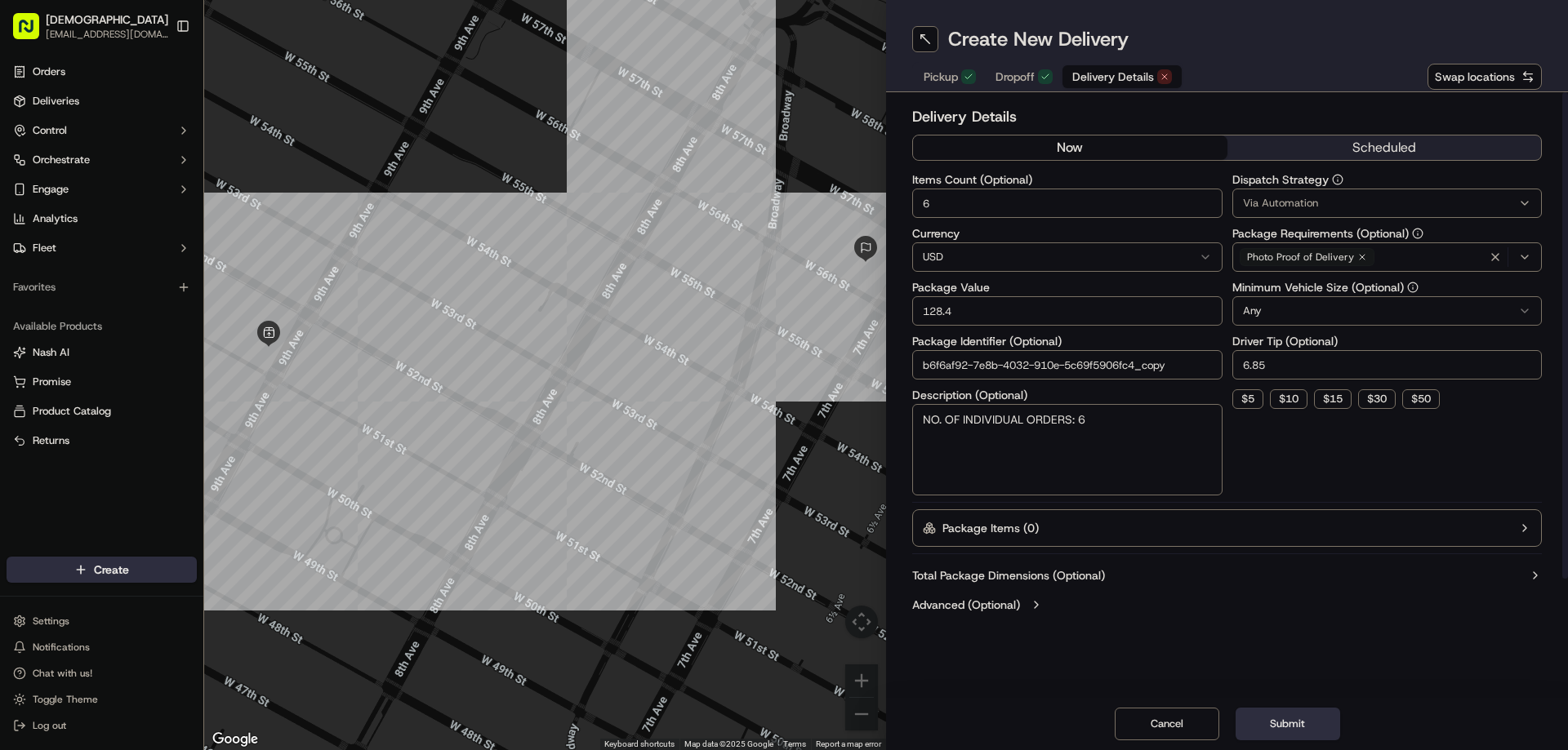
click at [1074, 138] on button "now" at bounding box center [1071, 148] width 315 height 24
click at [1019, 201] on input "6" at bounding box center [1067, 204] width 310 height 30
type input "1"
click at [1004, 309] on input "128.4" at bounding box center [1067, 311] width 310 height 30
type input "30"
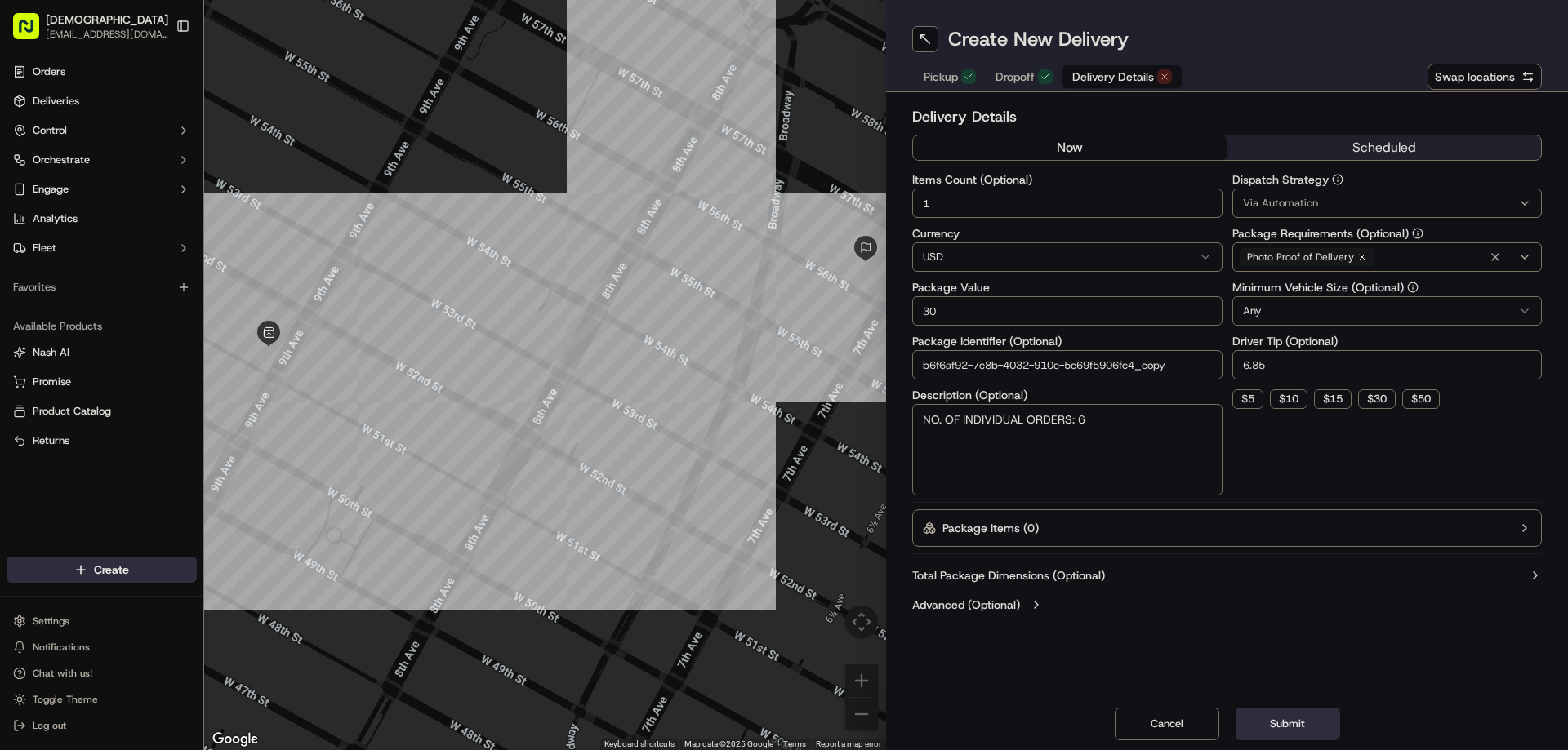
click at [1048, 473] on textarea "NO. OF INDIVIDUAL ORDERS: 6" at bounding box center [1067, 449] width 310 height 91
type textarea "[PERSON_NAME]: 1"
click at [1361, 367] on input "6.85" at bounding box center [1387, 365] width 310 height 30
type input "3"
click at [1015, 82] on span "Dropoff" at bounding box center [1015, 77] width 39 height 17
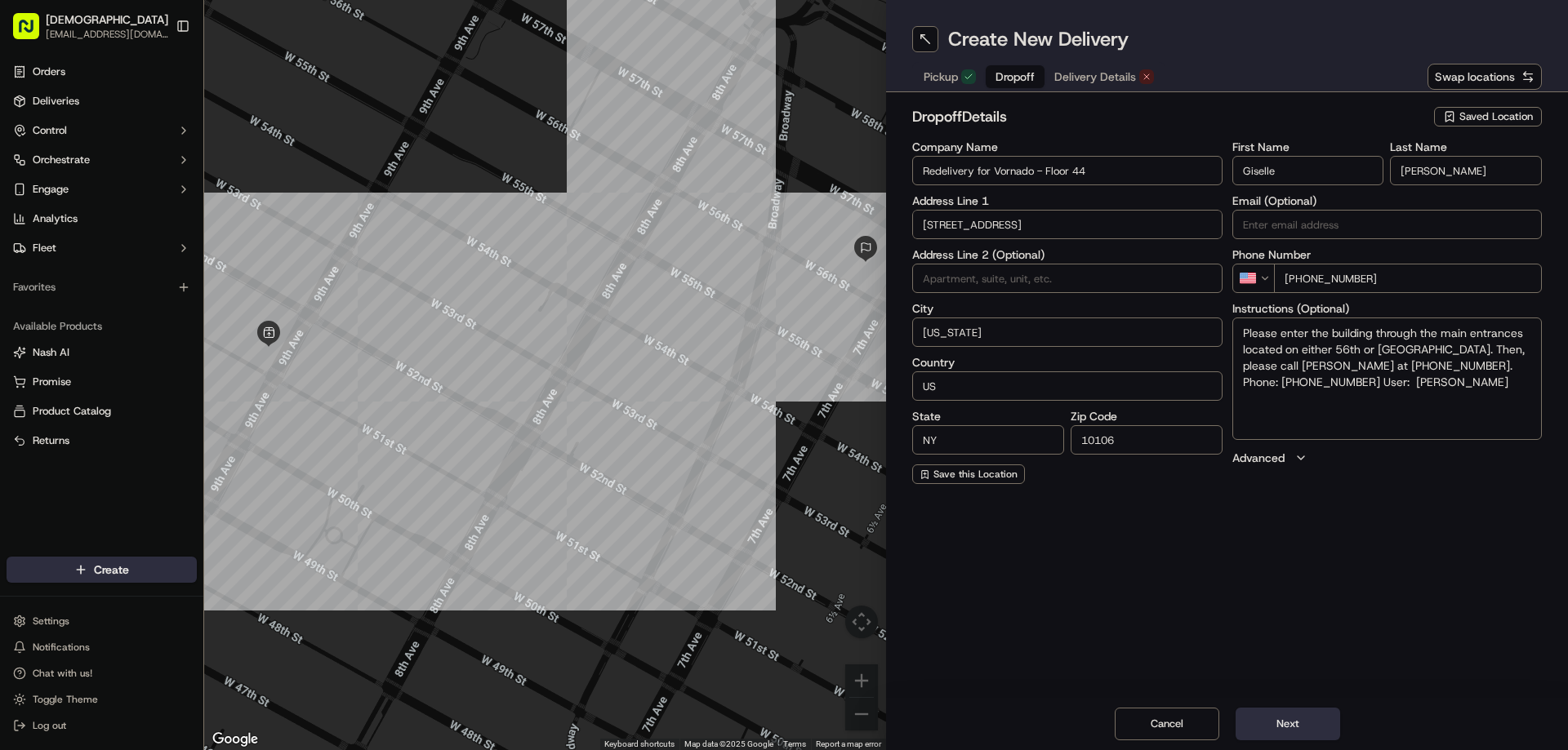
click at [959, 76] on button "Pickup" at bounding box center [950, 76] width 72 height 23
click at [1075, 69] on span "Delivery Details" at bounding box center [1095, 77] width 82 height 17
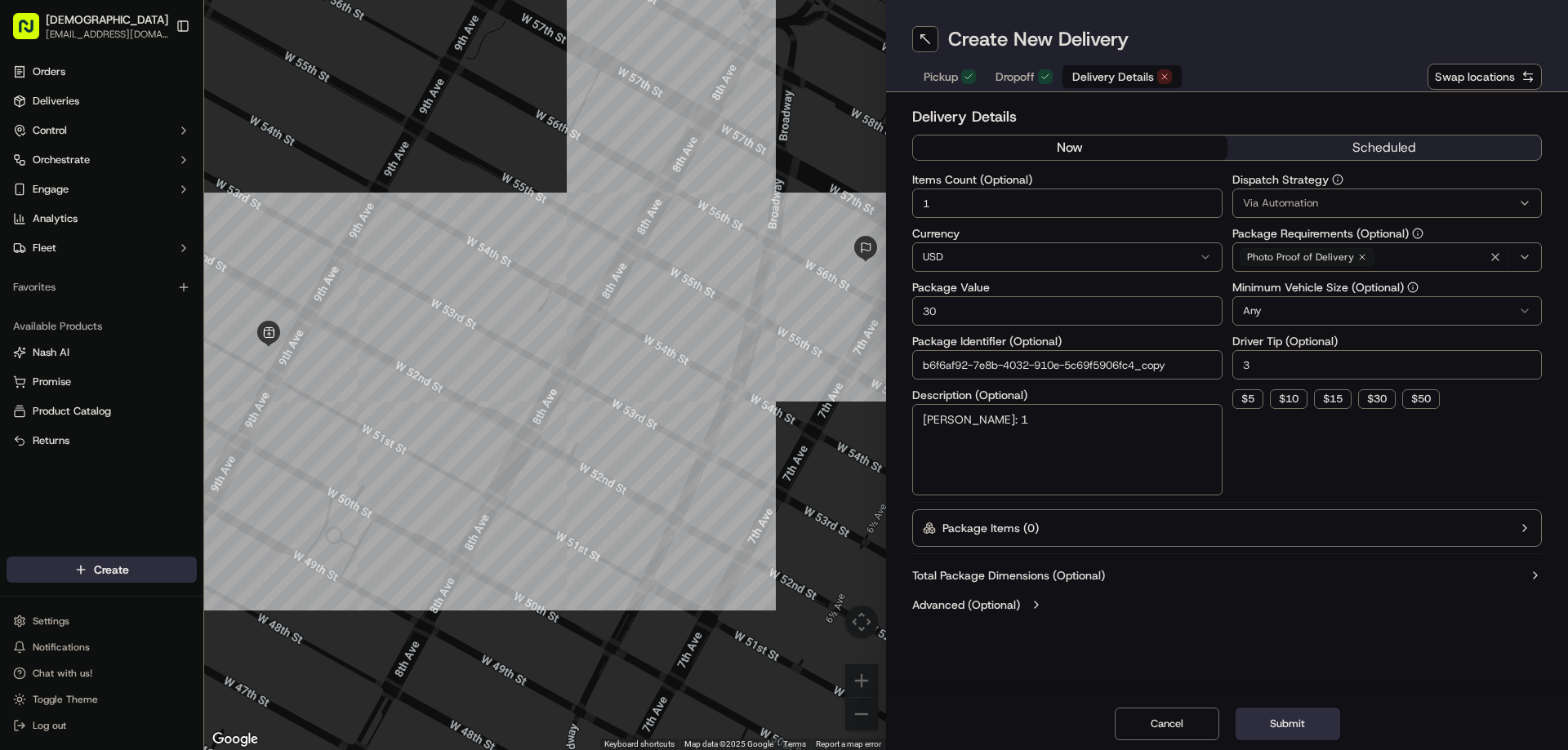
click at [1023, 69] on span "Dropoff" at bounding box center [1015, 77] width 39 height 17
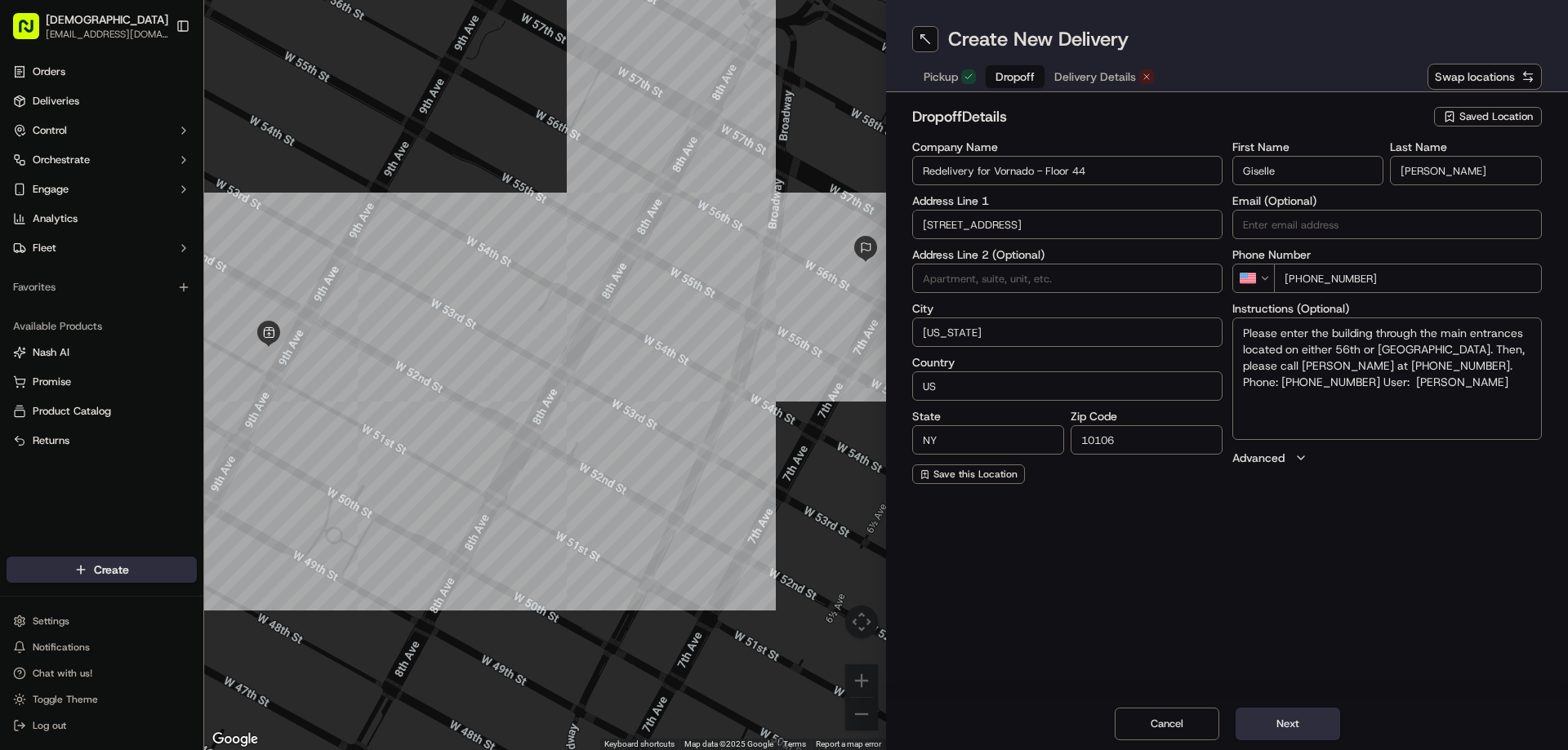
click at [1112, 83] on span "Delivery Details" at bounding box center [1095, 77] width 82 height 17
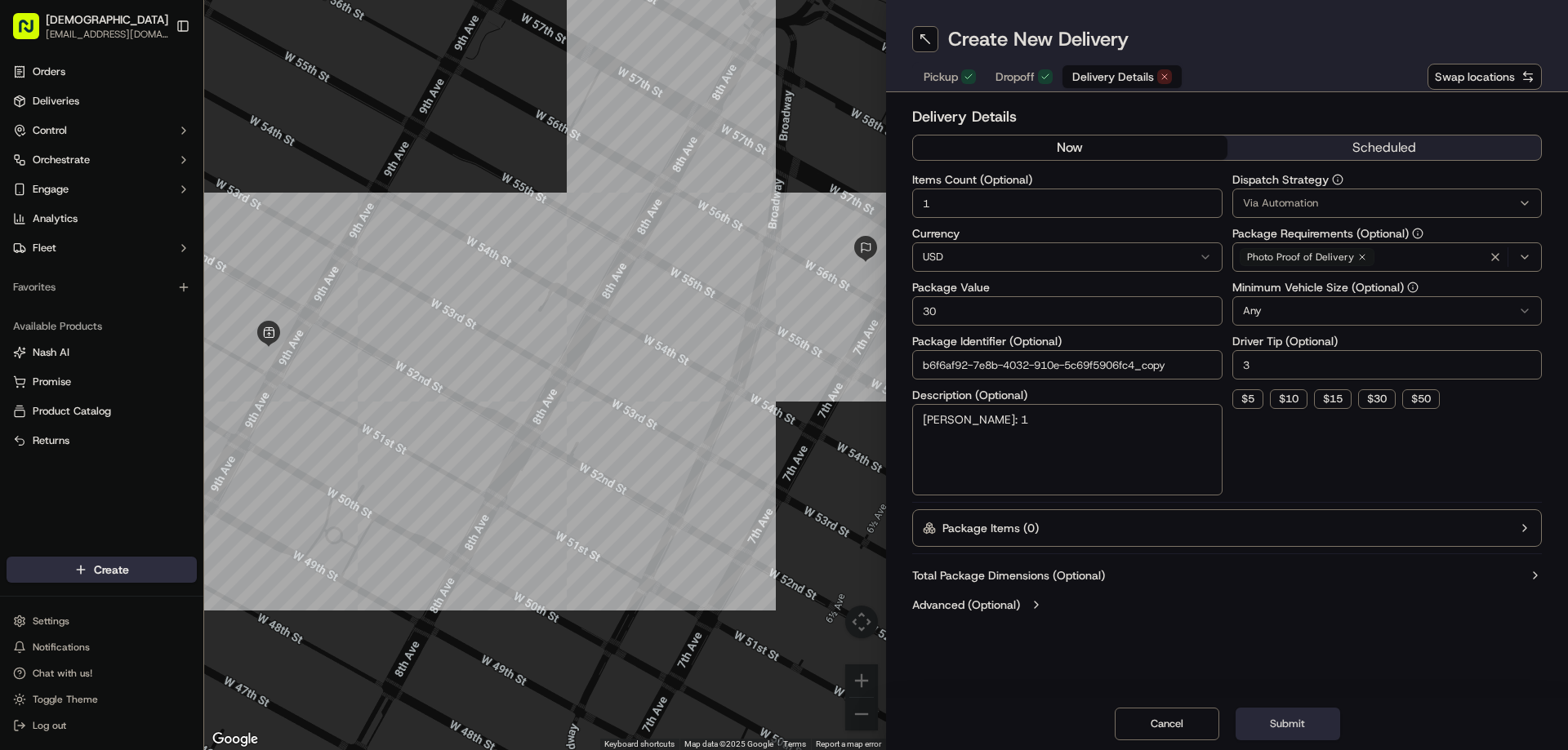
click at [1271, 724] on button "Submit" at bounding box center [1288, 724] width 104 height 33
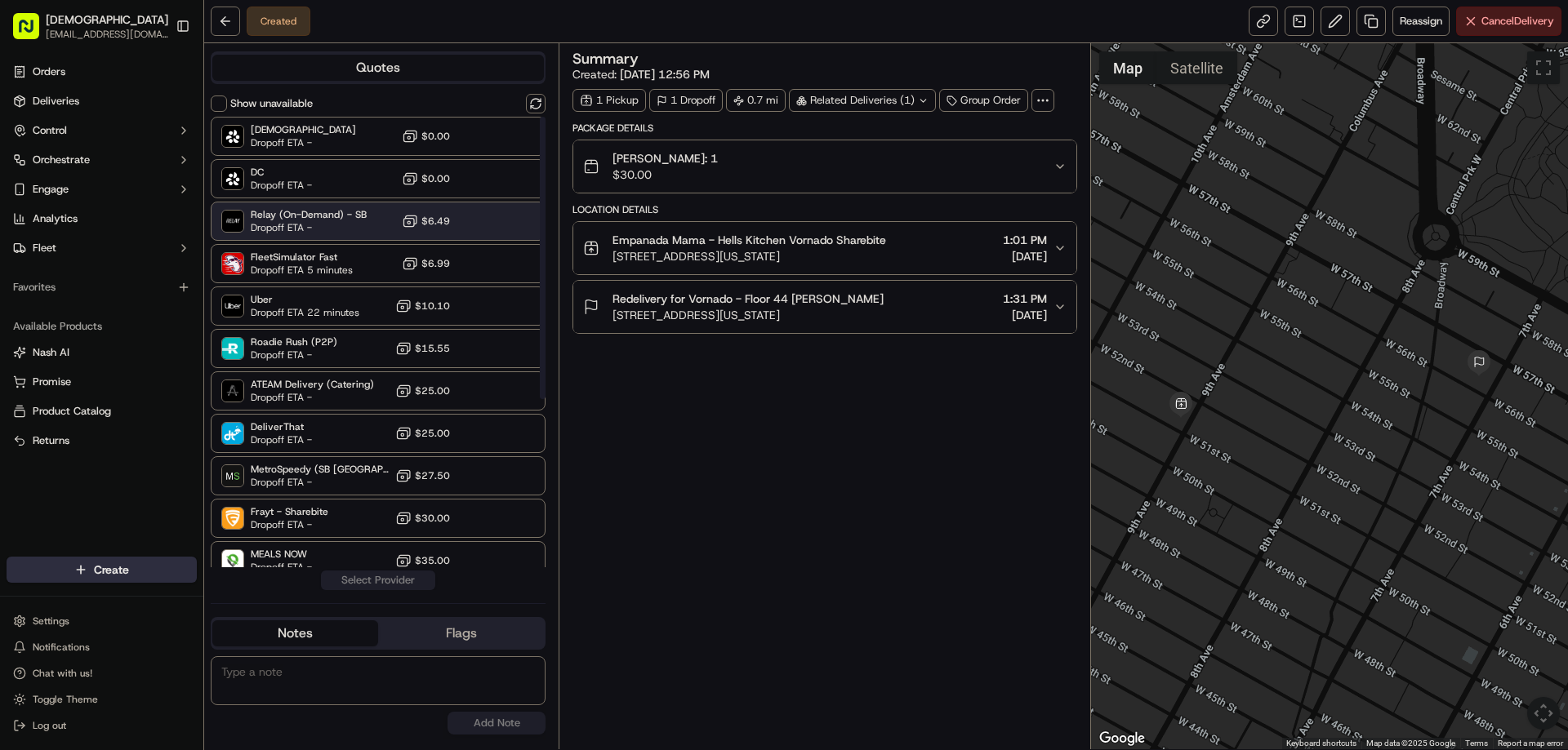
click at [331, 213] on span "Relay (On-Demand) - SB" at bounding box center [308, 215] width 116 height 13
click at [420, 579] on button "Assign Provider" at bounding box center [378, 580] width 116 height 20
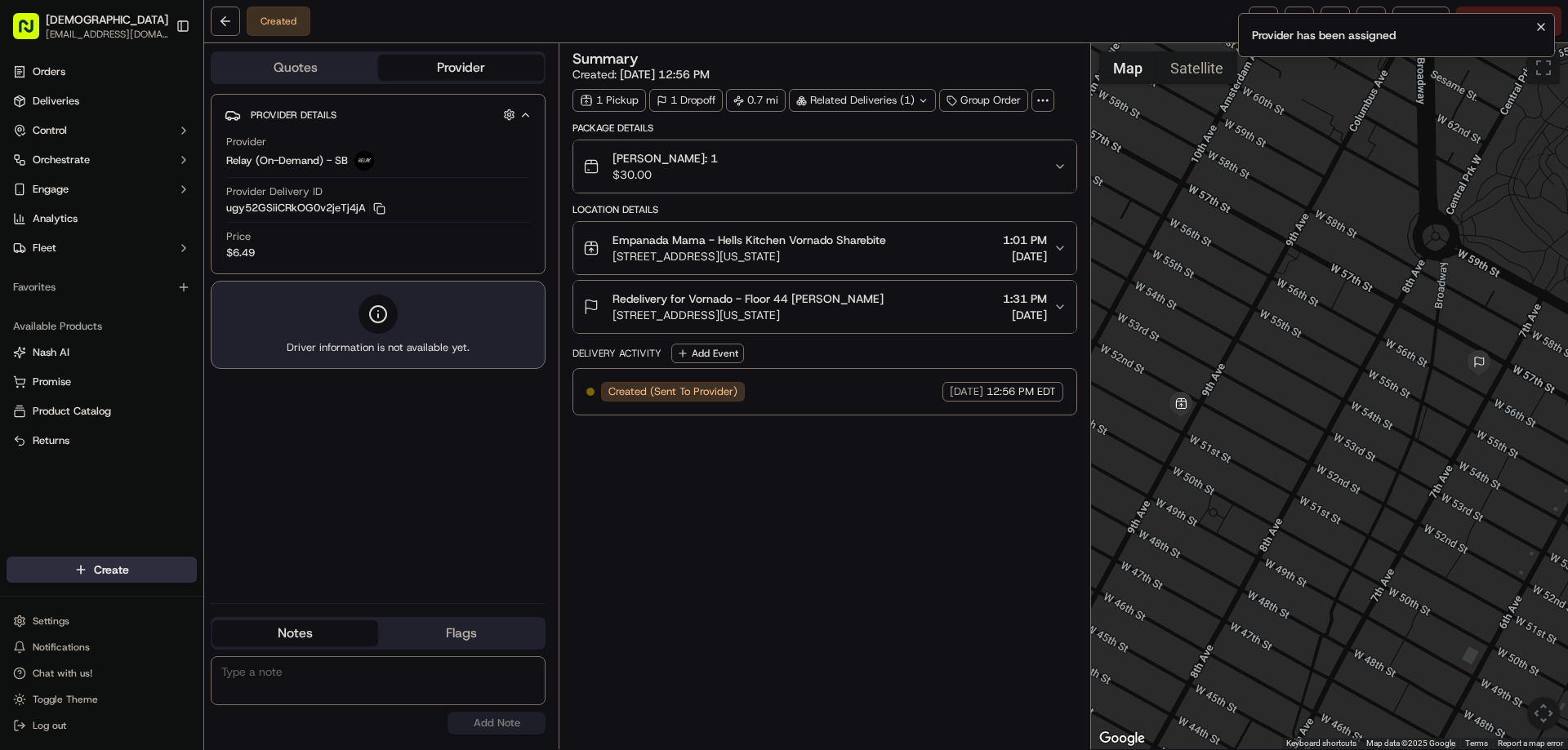
click at [1541, 28] on icon "Notifications (F8)" at bounding box center [1541, 27] width 13 height 13
click at [1260, 15] on link at bounding box center [1264, 21] width 30 height 30
